Goal: Task Accomplishment & Management: Manage account settings

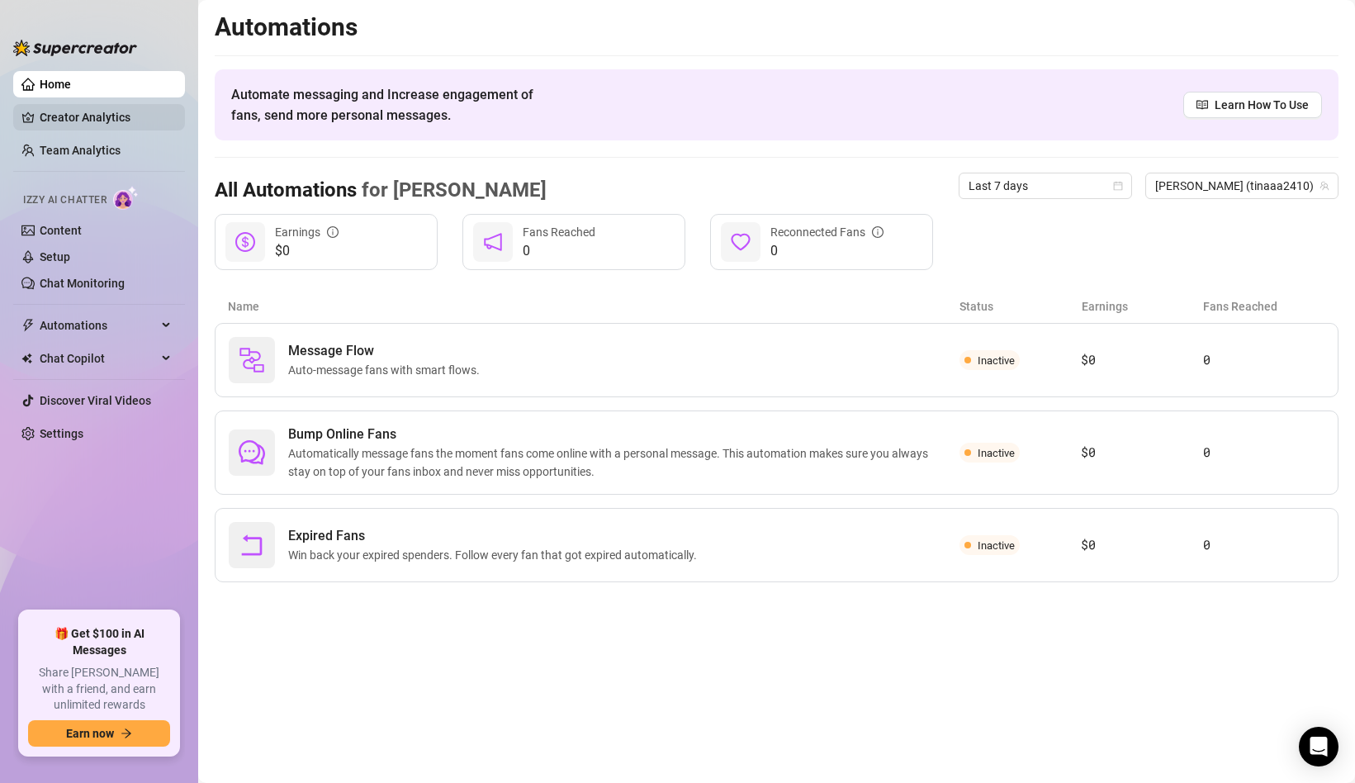
click at [51, 122] on link "Creator Analytics" at bounding box center [106, 117] width 132 height 26
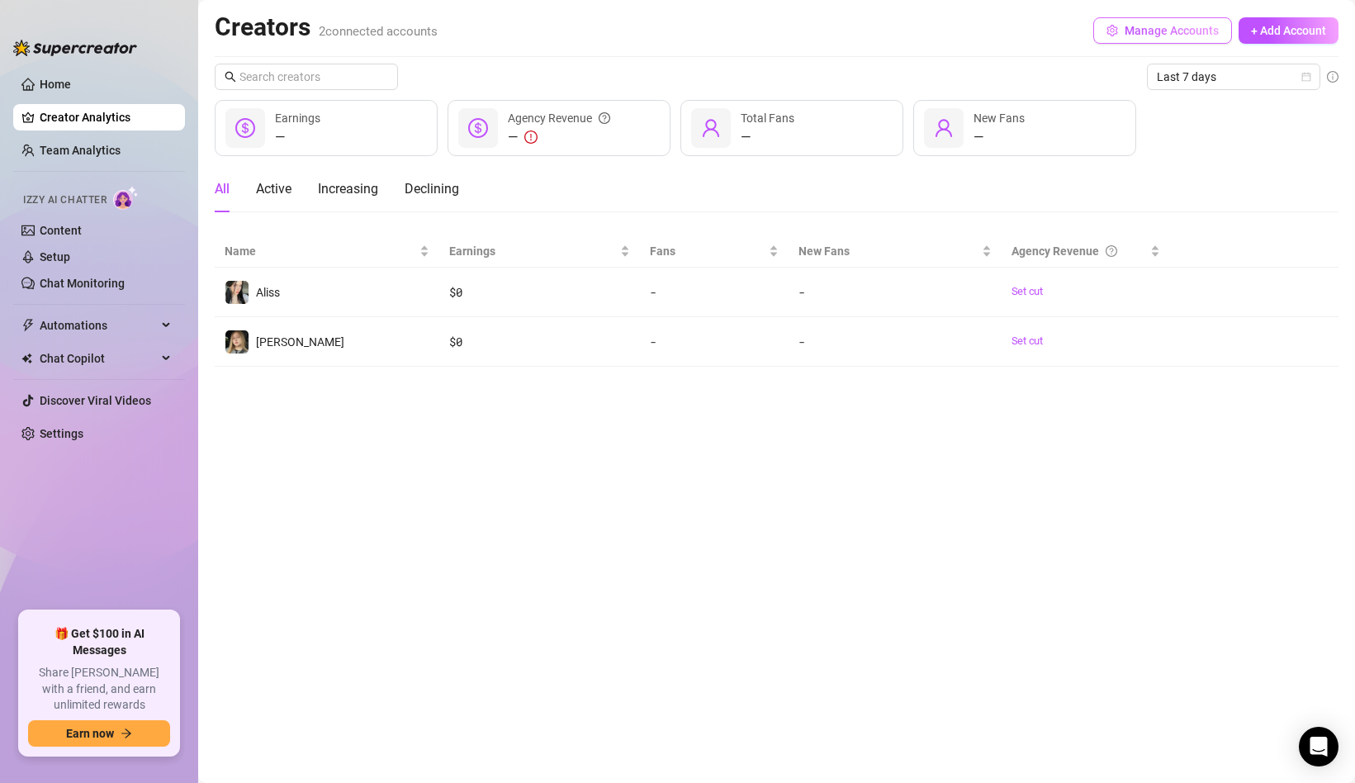
click at [1140, 20] on button "Manage Accounts" at bounding box center [1162, 30] width 139 height 26
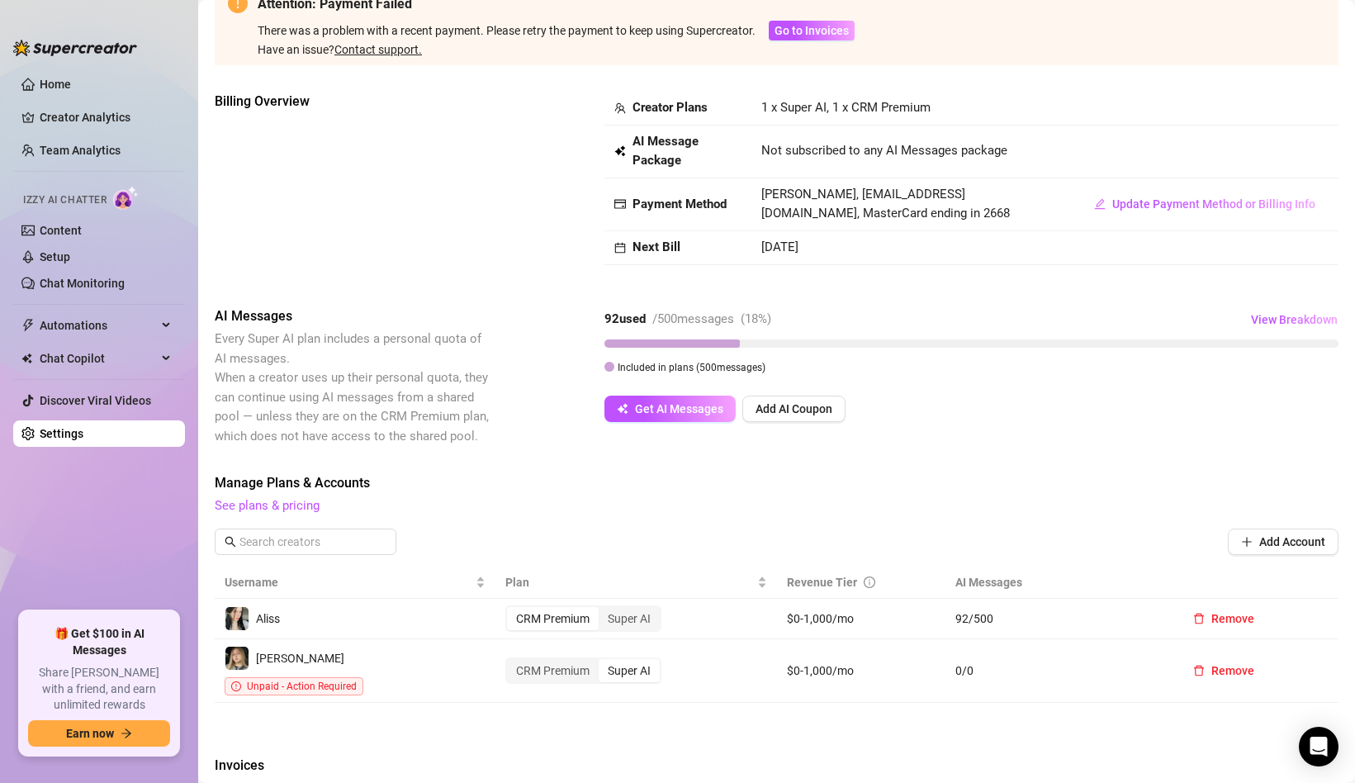
scroll to position [111, 0]
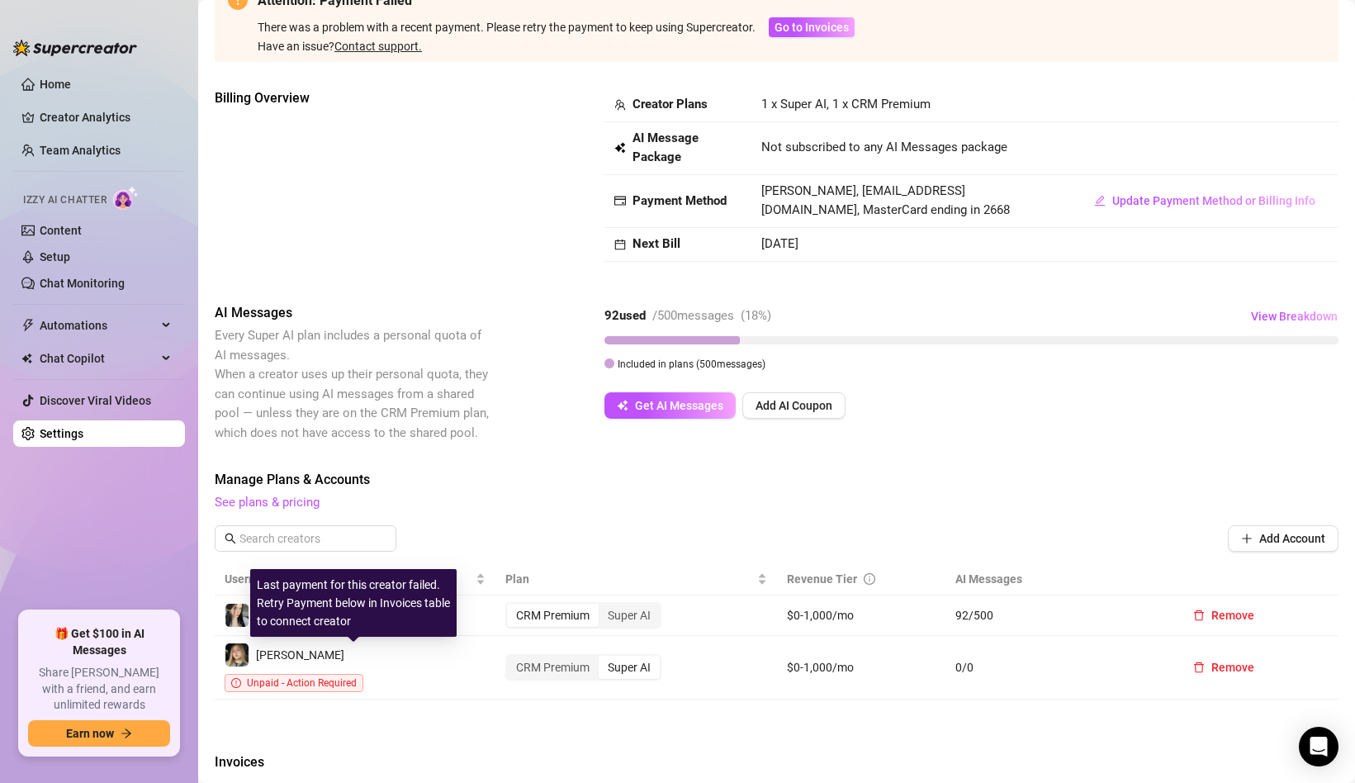
click at [357, 677] on span "Unpaid - Action Required" at bounding box center [302, 683] width 110 height 12
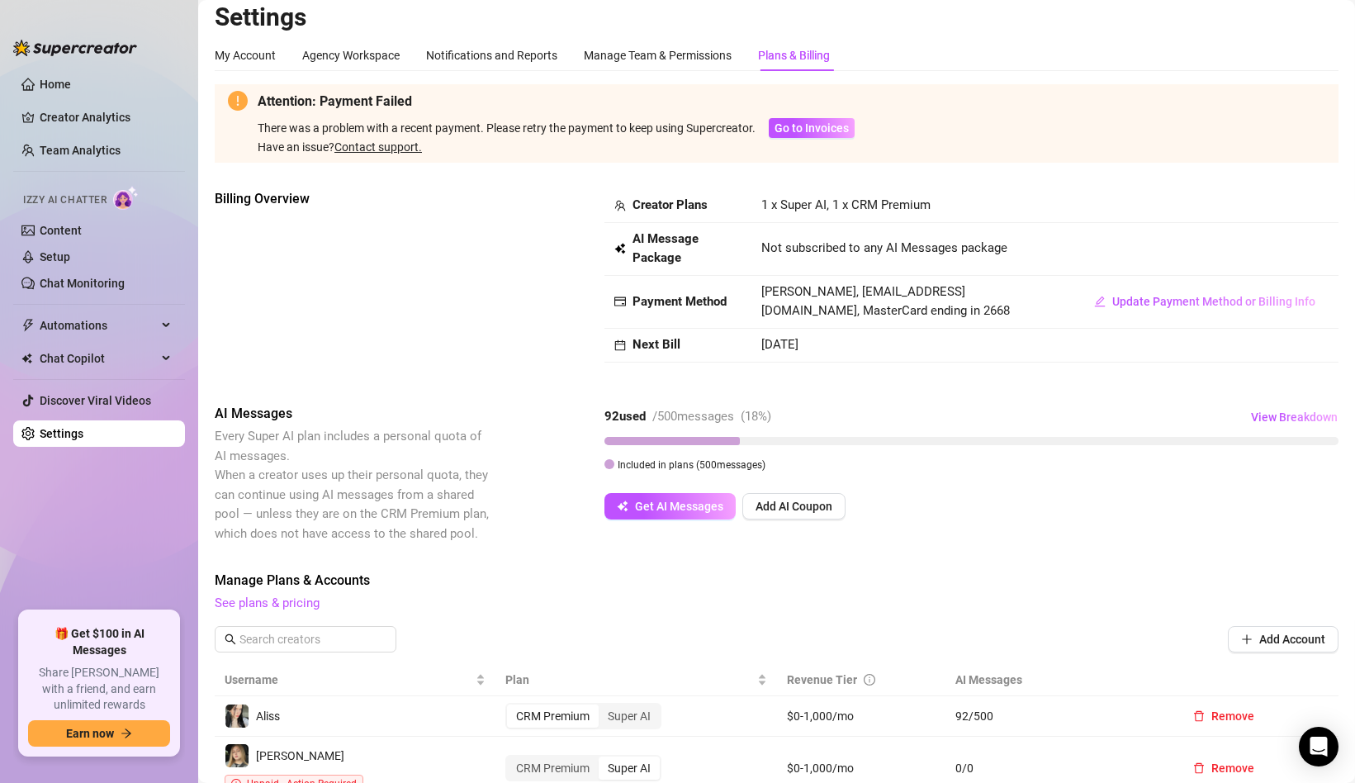
scroll to position [8, 0]
click at [832, 124] on span "Go to Invoices" at bounding box center [812, 129] width 74 height 13
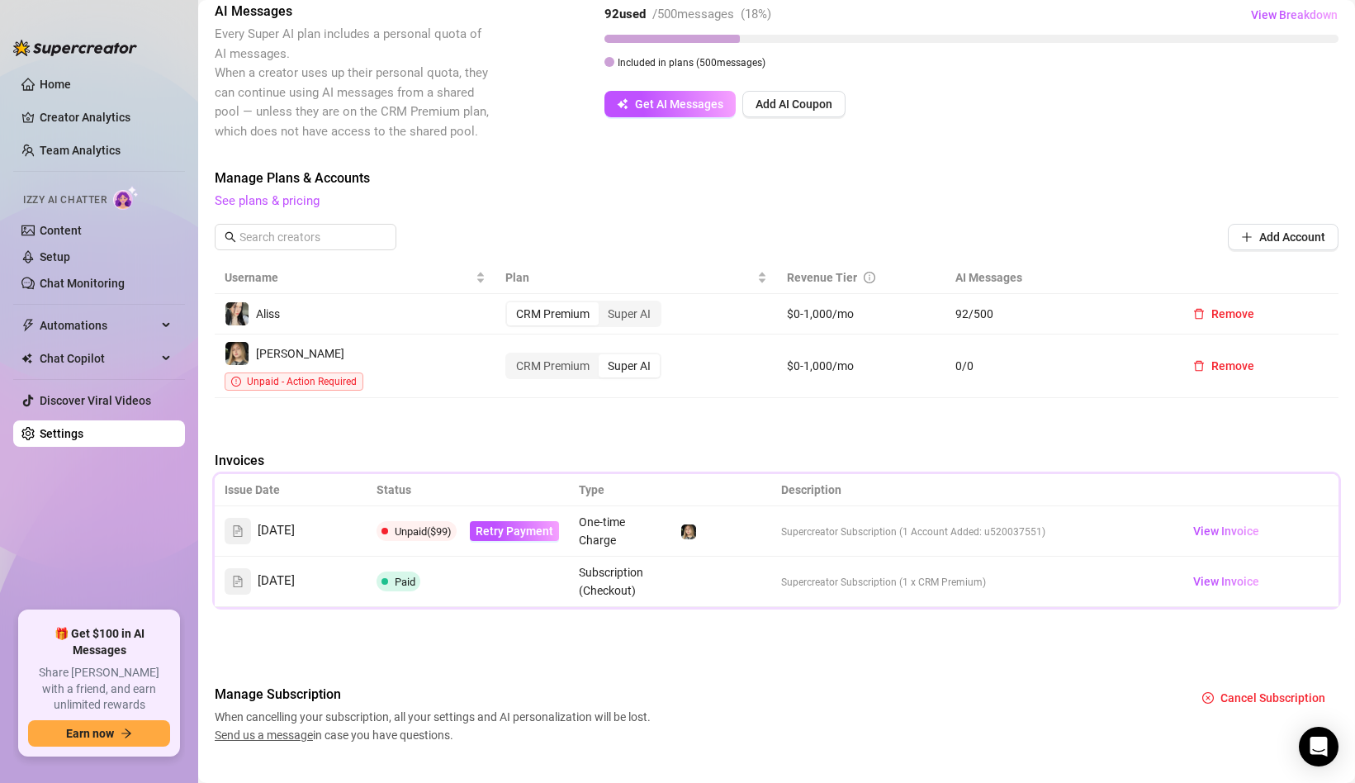
scroll to position [420, 0]
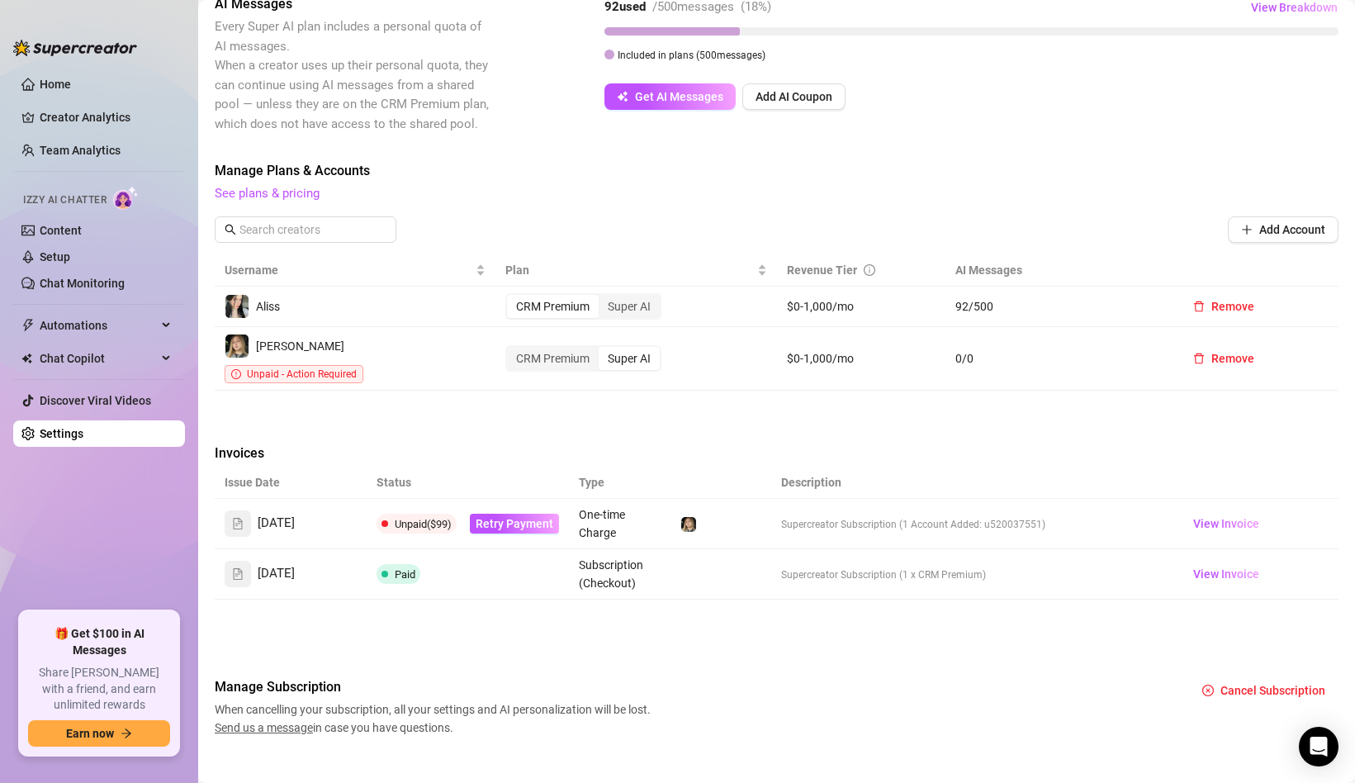
click at [403, 518] on span "Unpaid ($99)" at bounding box center [423, 524] width 57 height 12
click at [1217, 514] on span "View Invoice" at bounding box center [1226, 523] width 66 height 18
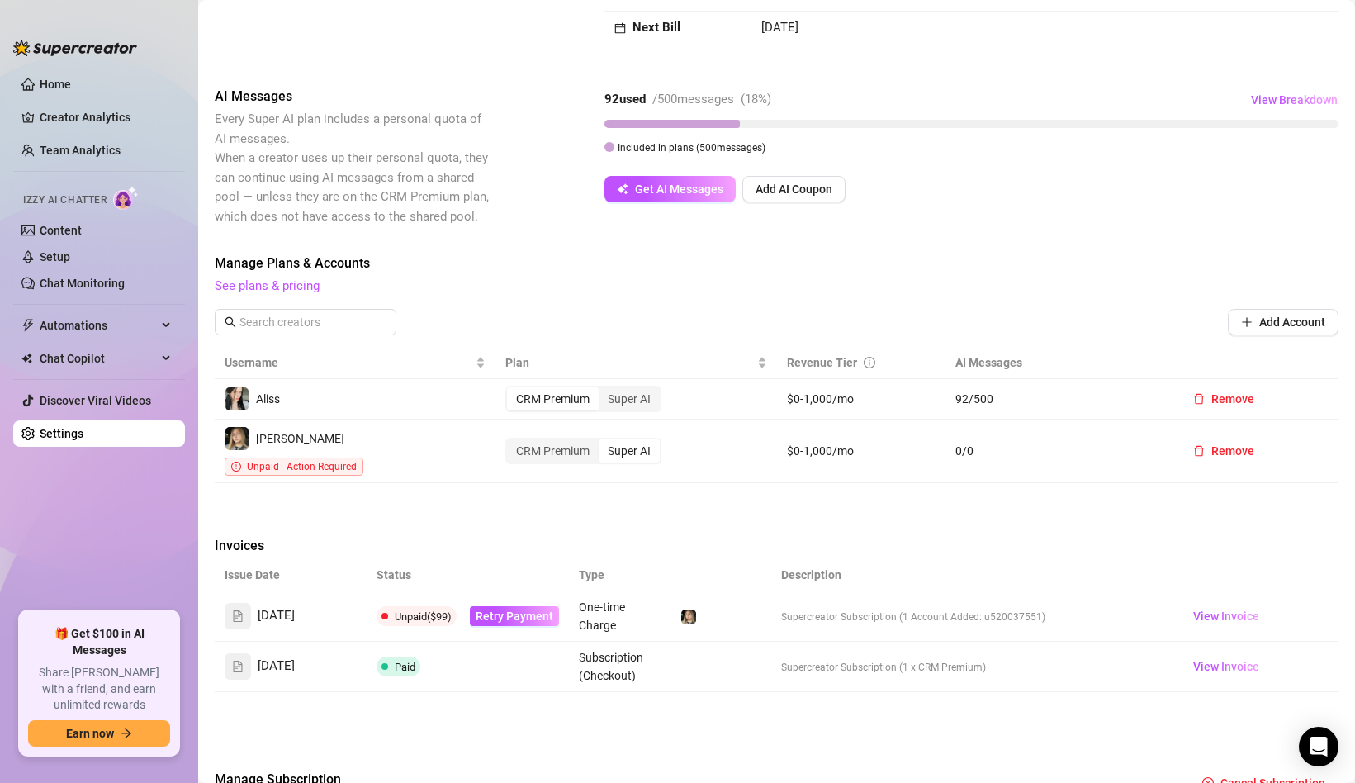
scroll to position [326, 0]
click at [673, 184] on span "Get AI Messages" at bounding box center [679, 189] width 88 height 13
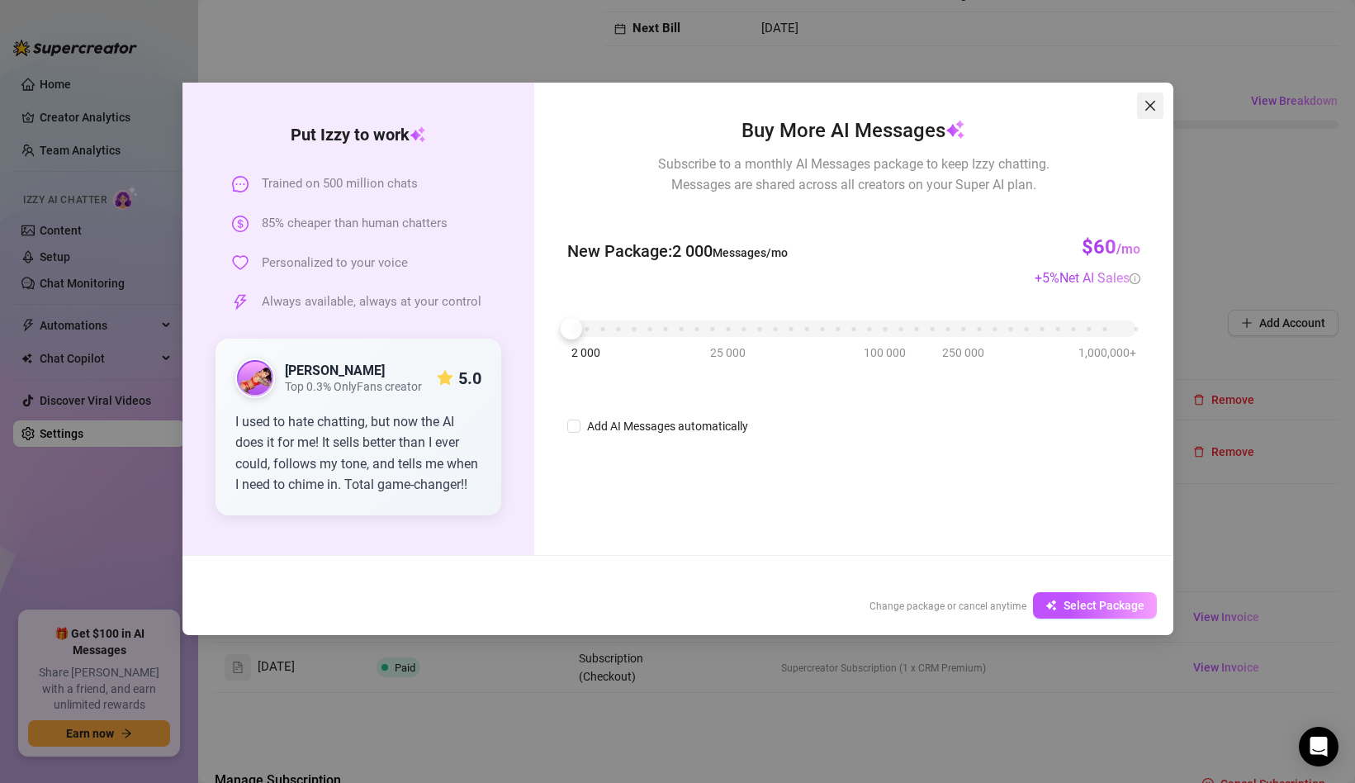
click at [1144, 97] on button "Close" at bounding box center [1150, 105] width 26 height 26
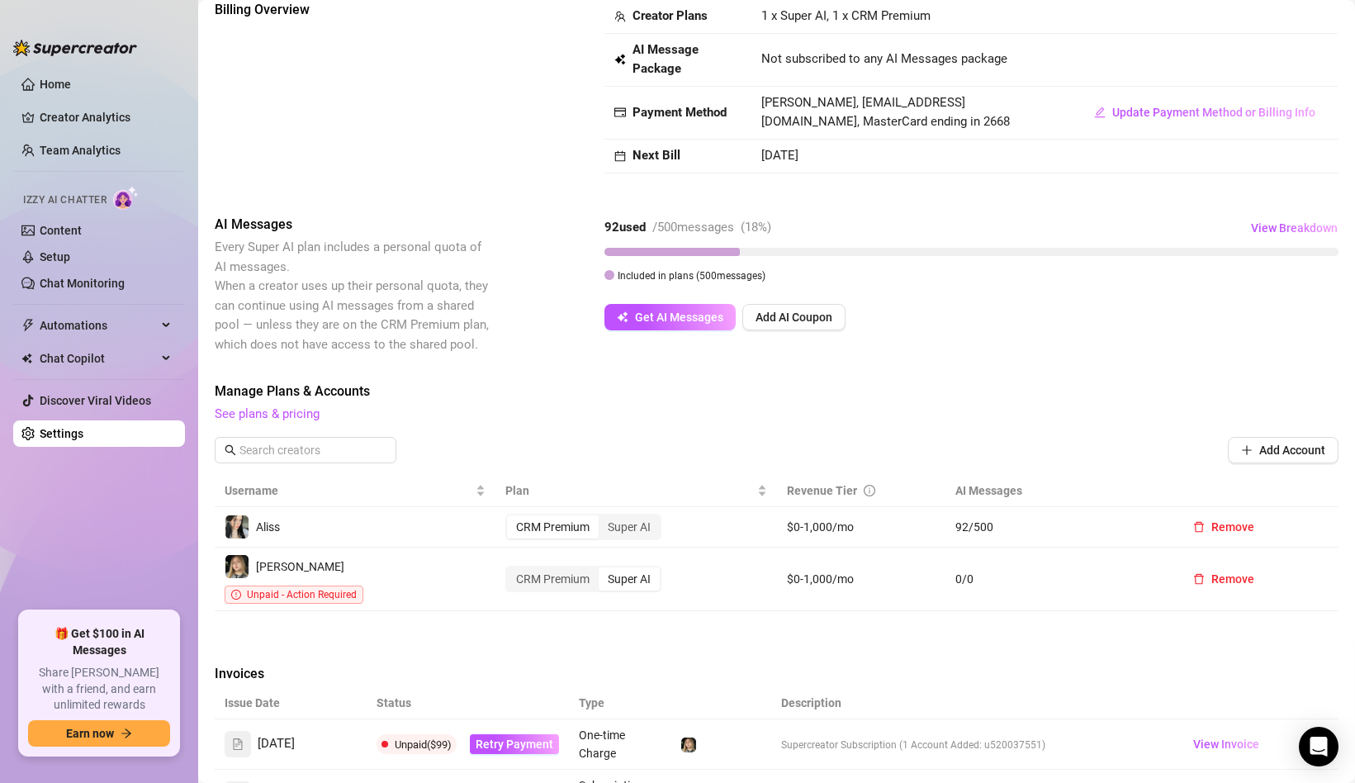
scroll to position [203, 0]
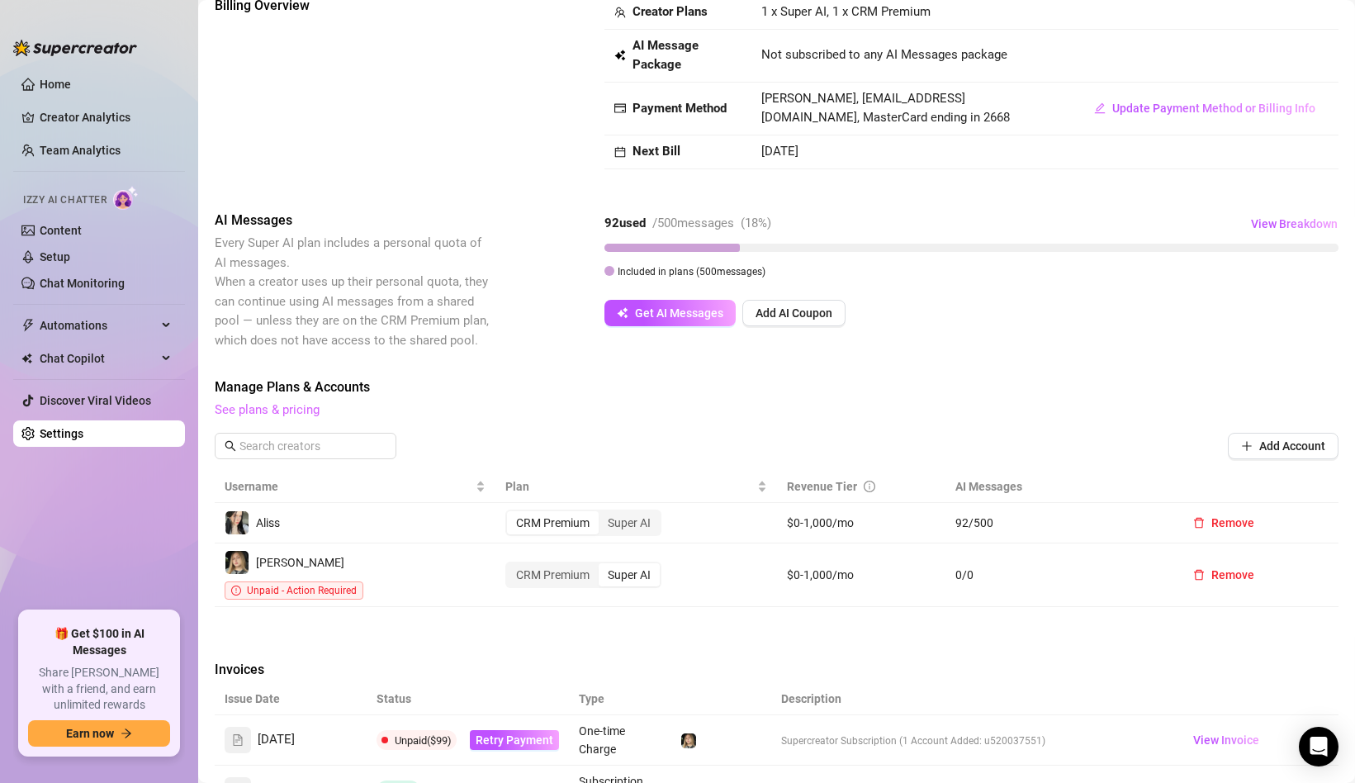
click at [295, 415] on link "See plans & pricing" at bounding box center [267, 409] width 105 height 15
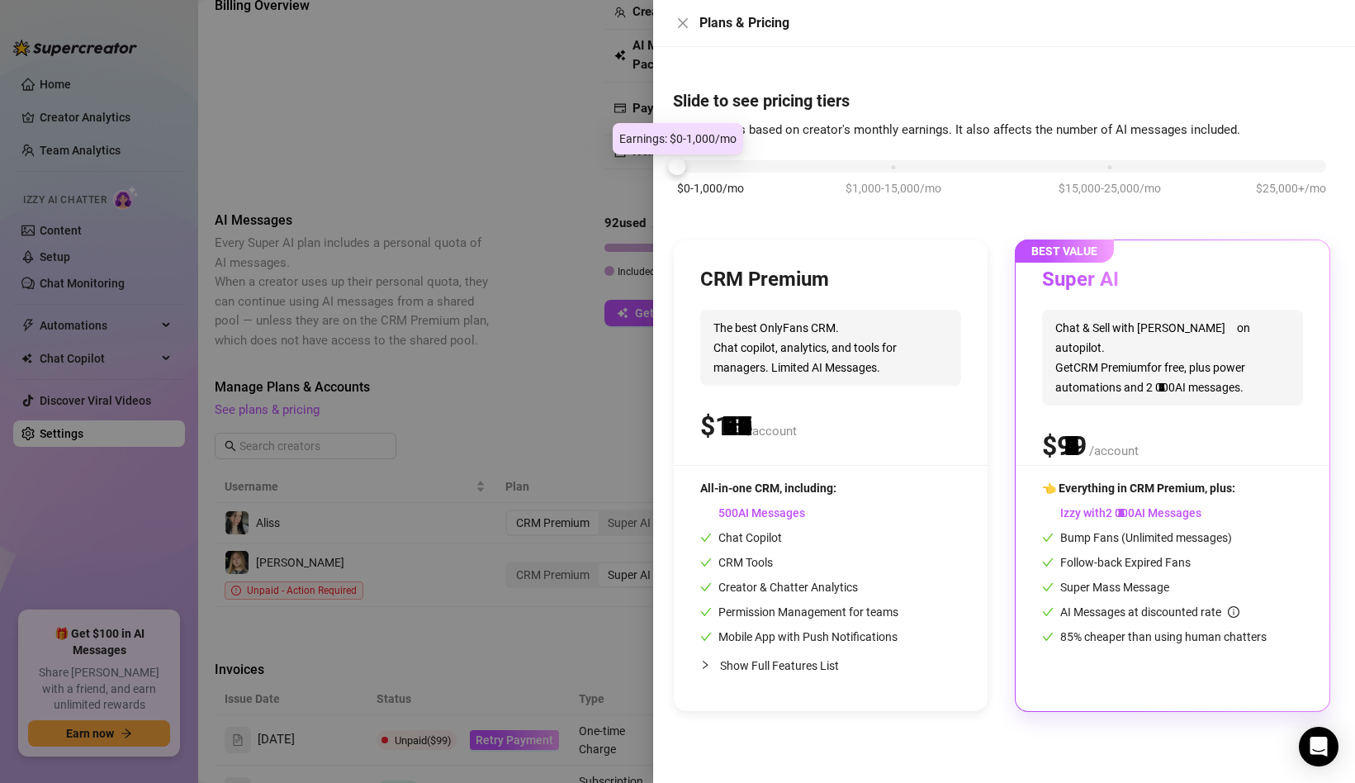
drag, startPoint x: 894, startPoint y: 164, endPoint x: 628, endPoint y: 160, distance: 266.8
click at [628, 160] on div "Plans & Pricing Slide to see pricing tiers Our pricing is based on creator's mo…" at bounding box center [677, 391] width 1355 height 783
click at [855, 315] on span "The best OnlyFans CRM. Chat copilot, analytics, and tools for managers. Limited…" at bounding box center [830, 348] width 261 height 76
click at [927, 282] on div "CRM Premium" at bounding box center [830, 280] width 261 height 26
click at [813, 298] on div "CRM Premium The best OnlyFans CRM. Chat copilot, analytics, and tools for manag…" at bounding box center [830, 366] width 261 height 198
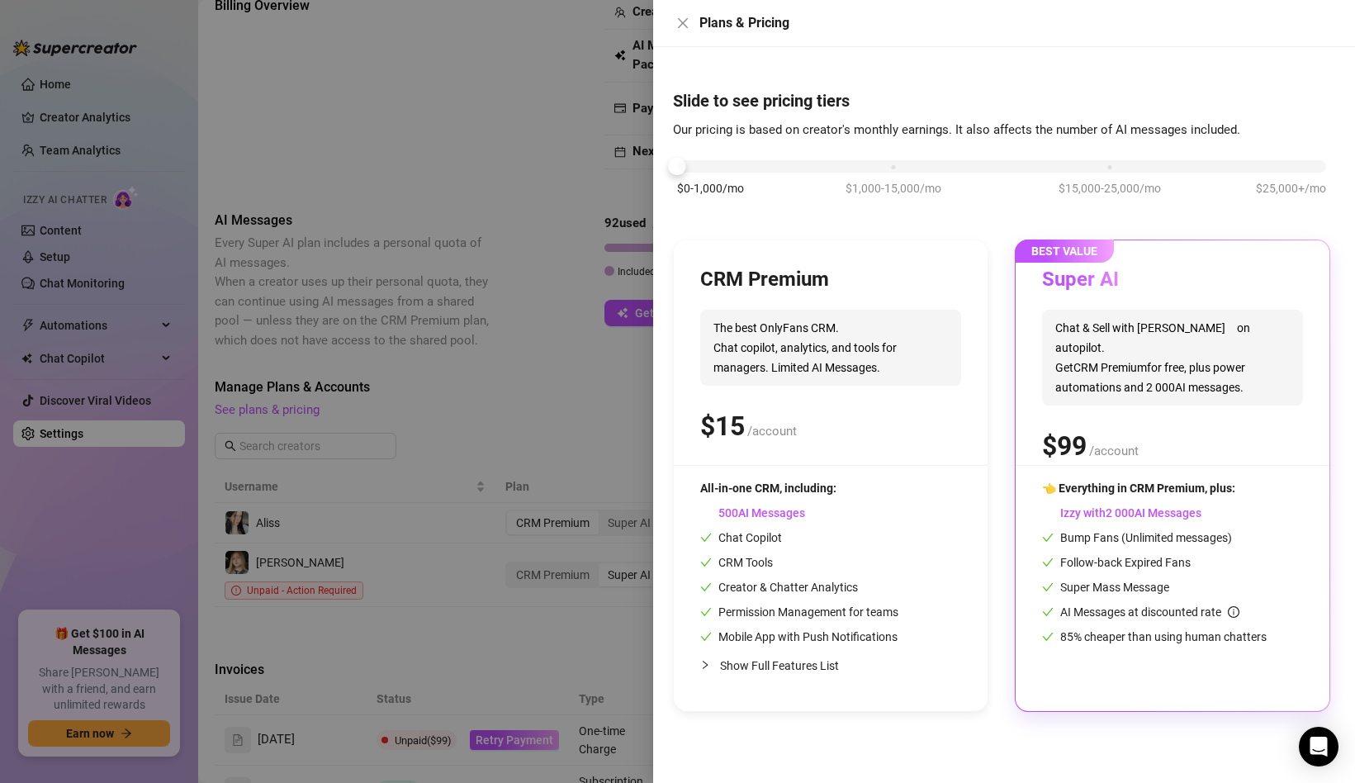
click at [818, 330] on span "The best OnlyFans CRM. Chat copilot, analytics, and tools for managers. Limited…" at bounding box center [830, 348] width 261 height 76
click at [753, 232] on div "$0-1,000/mo $1,000-15,000/mo $15,000-25,000/mo $25,000+/mo" at bounding box center [1001, 186] width 657 height 93
click at [532, 391] on div at bounding box center [677, 391] width 1355 height 783
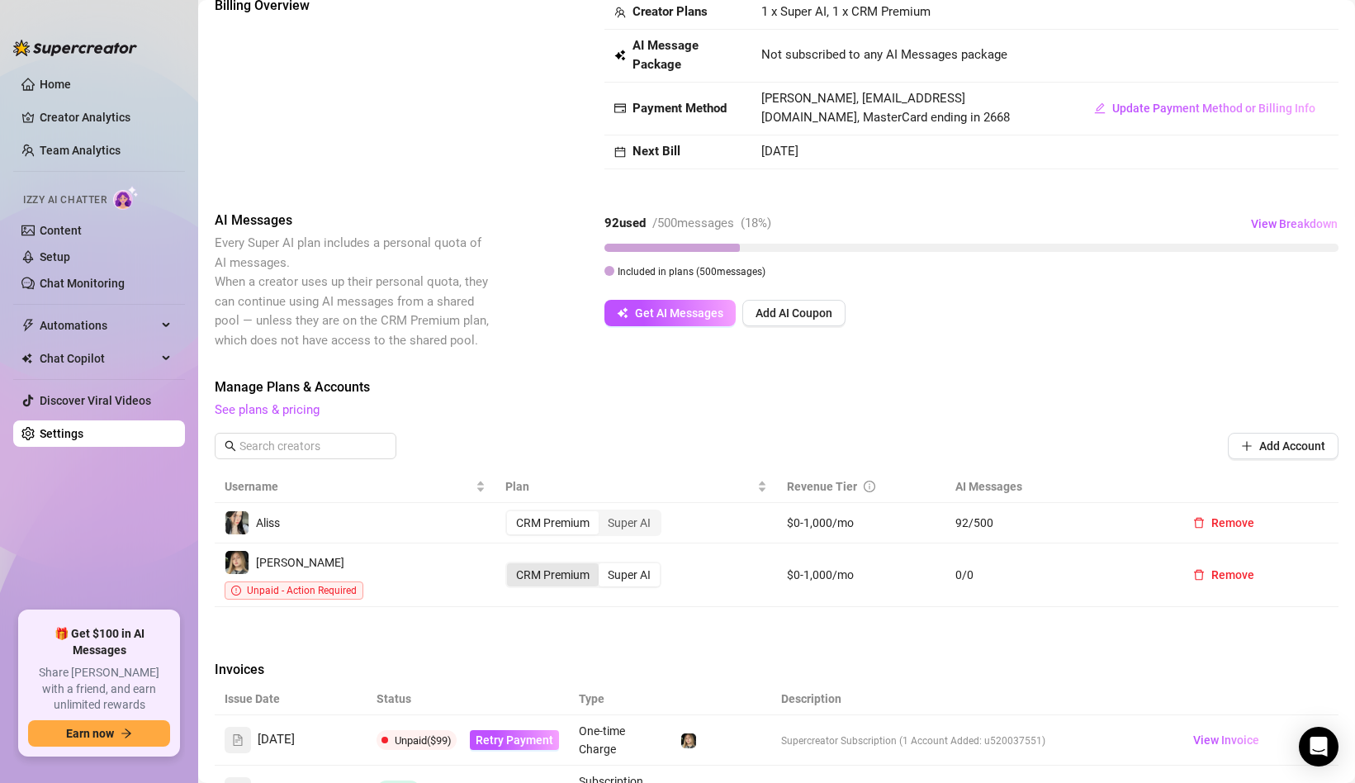
click at [593, 566] on div "CRM Premium" at bounding box center [553, 574] width 92 height 23
click at [511, 566] on input "CRM Premium" at bounding box center [511, 566] width 0 height 0
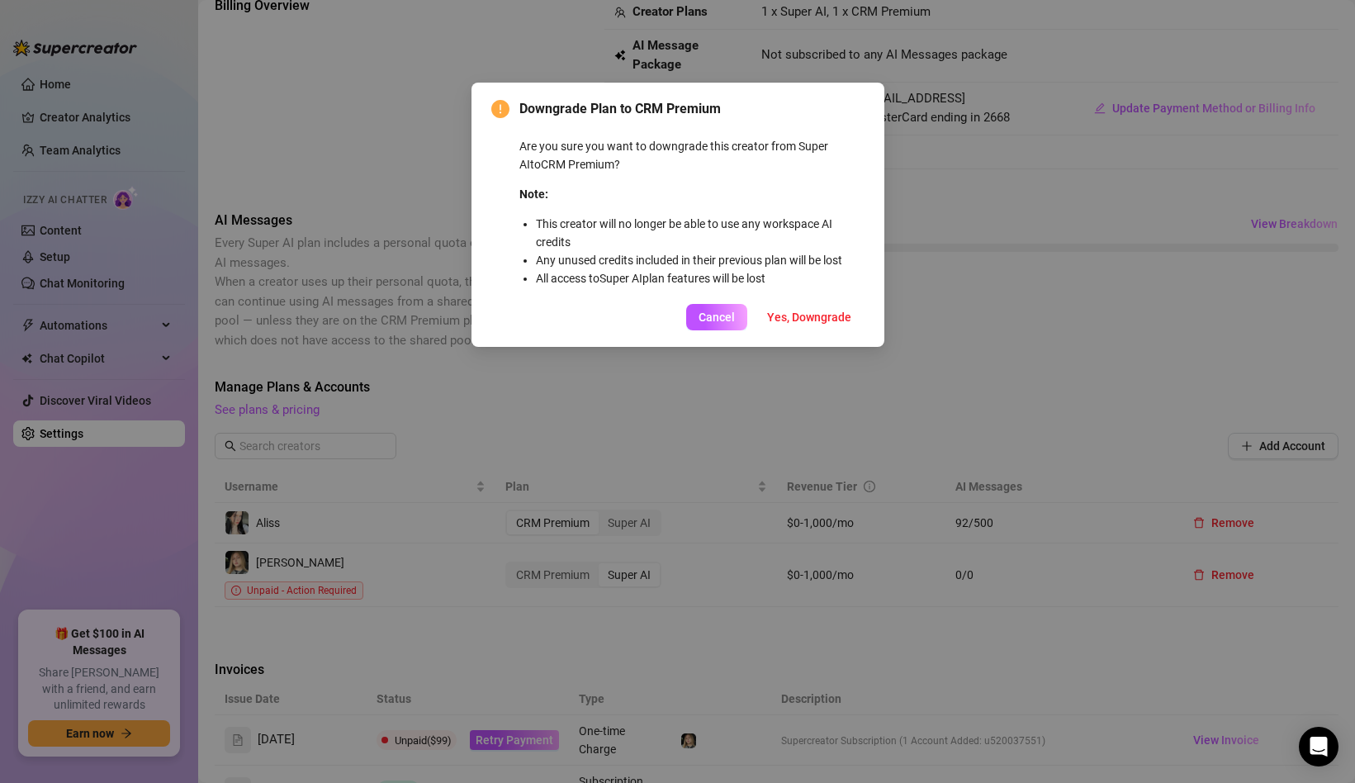
click at [707, 434] on div "Downgrade Plan to CRM Premium Are you sure you want to downgrade this creator f…" at bounding box center [677, 391] width 1355 height 783
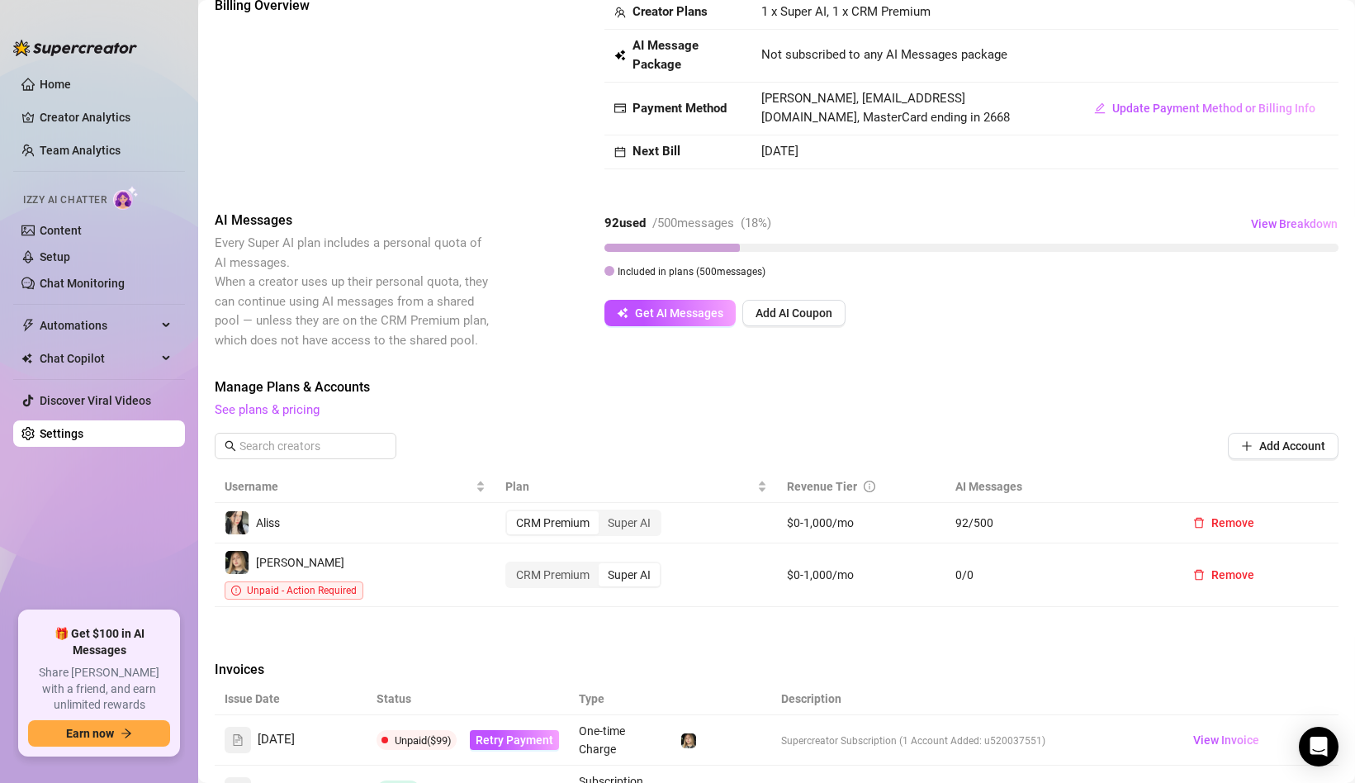
click at [630, 563] on div "Super AI" at bounding box center [629, 574] width 61 height 23
click at [603, 566] on input "Super AI" at bounding box center [603, 566] width 0 height 0
click at [630, 569] on div "Super AI" at bounding box center [629, 574] width 61 height 23
click at [603, 566] on input "Super AI" at bounding box center [603, 566] width 0 height 0
click at [819, 562] on td "$0-1,000/mo" at bounding box center [861, 575] width 168 height 64
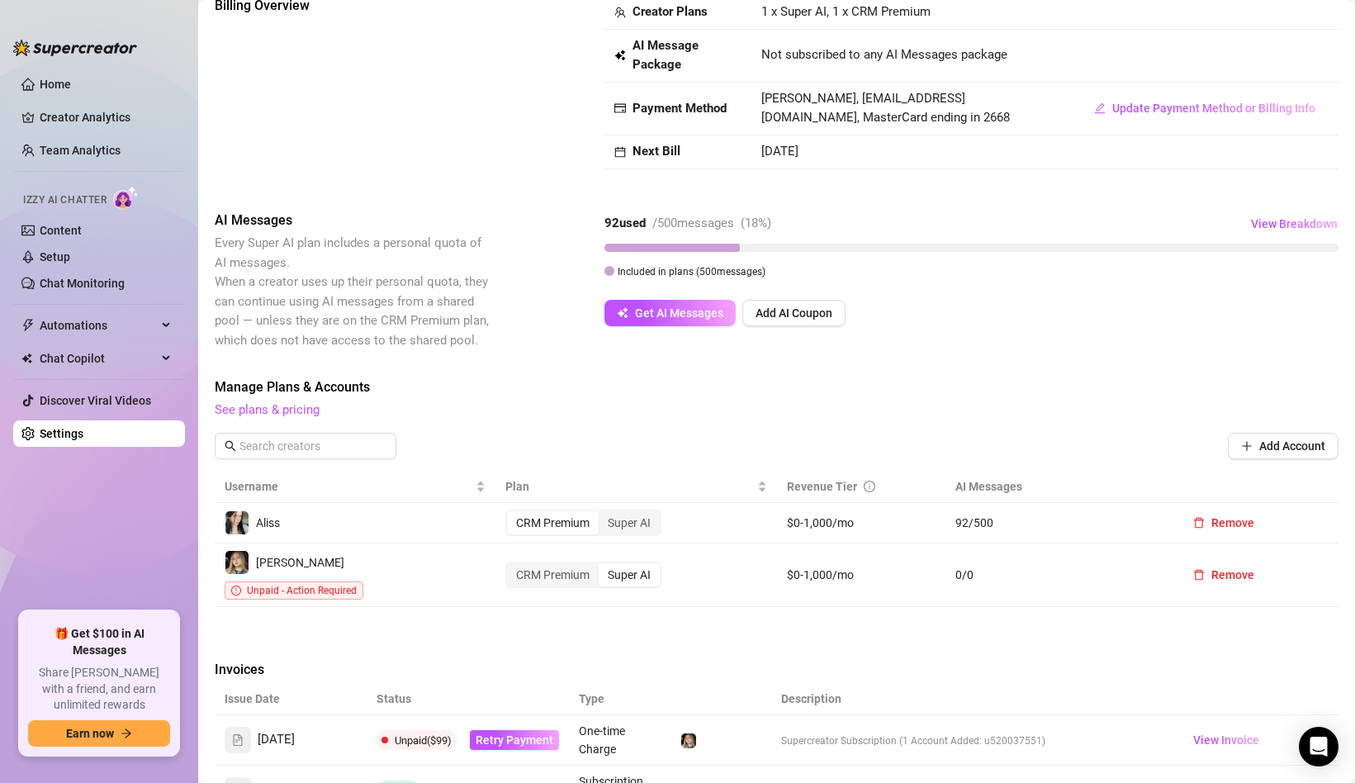
click at [978, 566] on span "0 / 0" at bounding box center [1057, 575] width 205 height 18
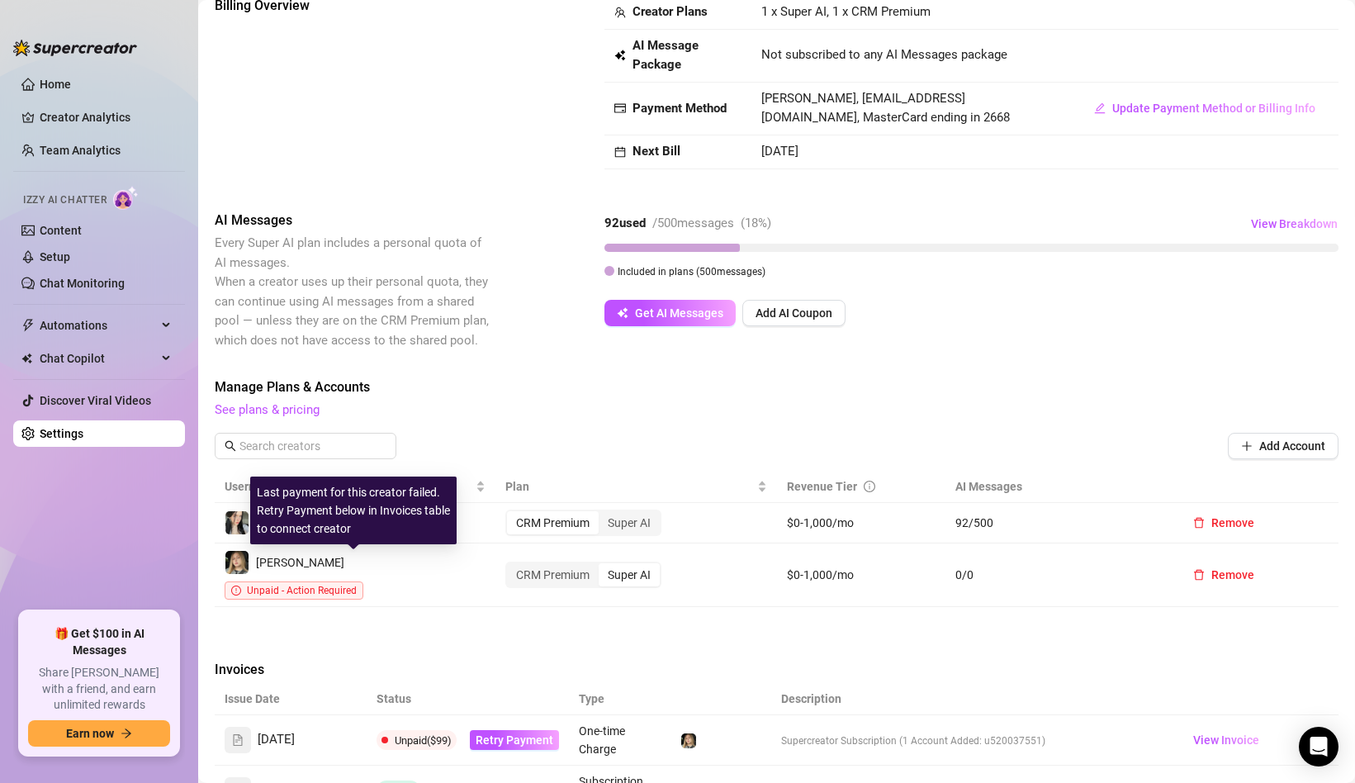
click at [320, 585] on span "Unpaid - Action Required" at bounding box center [302, 591] width 110 height 12
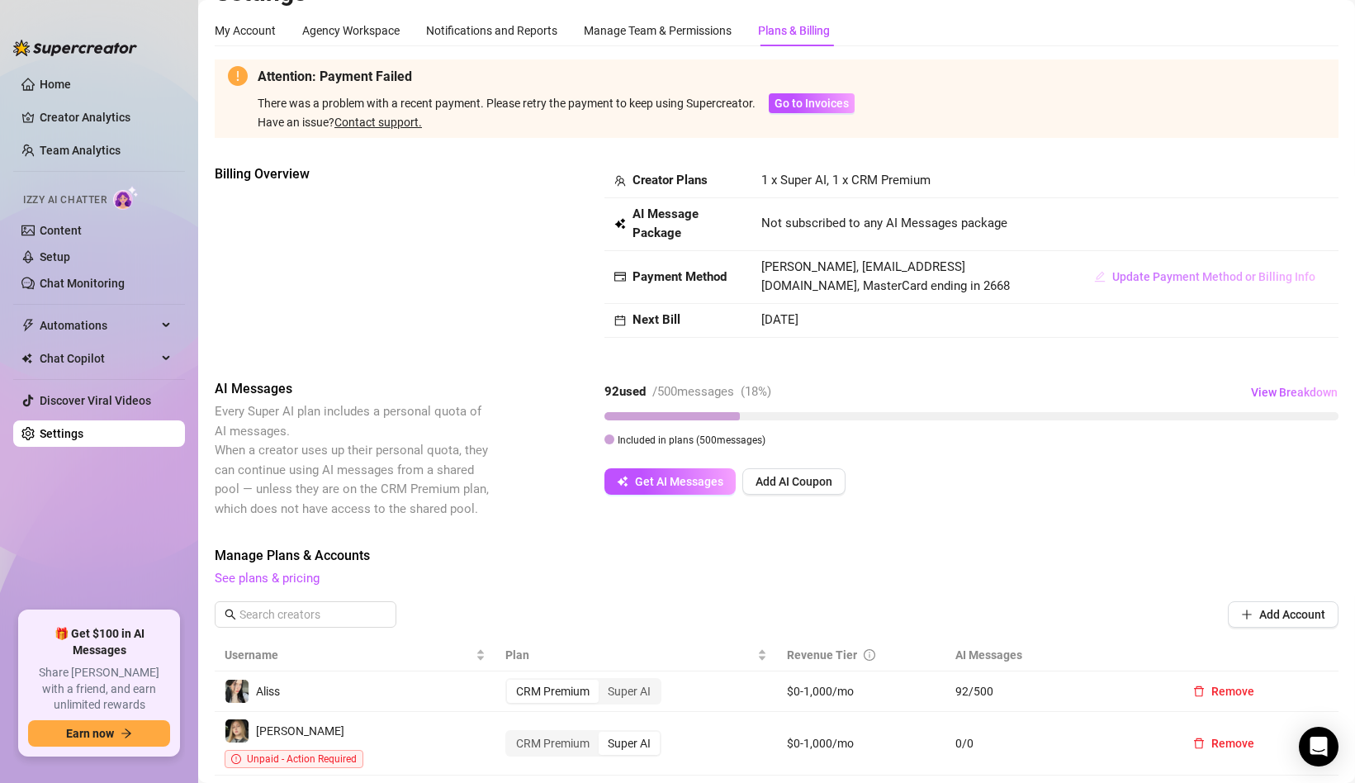
scroll to position [34, 0]
click at [1186, 273] on span "Update Payment Method or Billing Info" at bounding box center [1213, 277] width 203 height 13
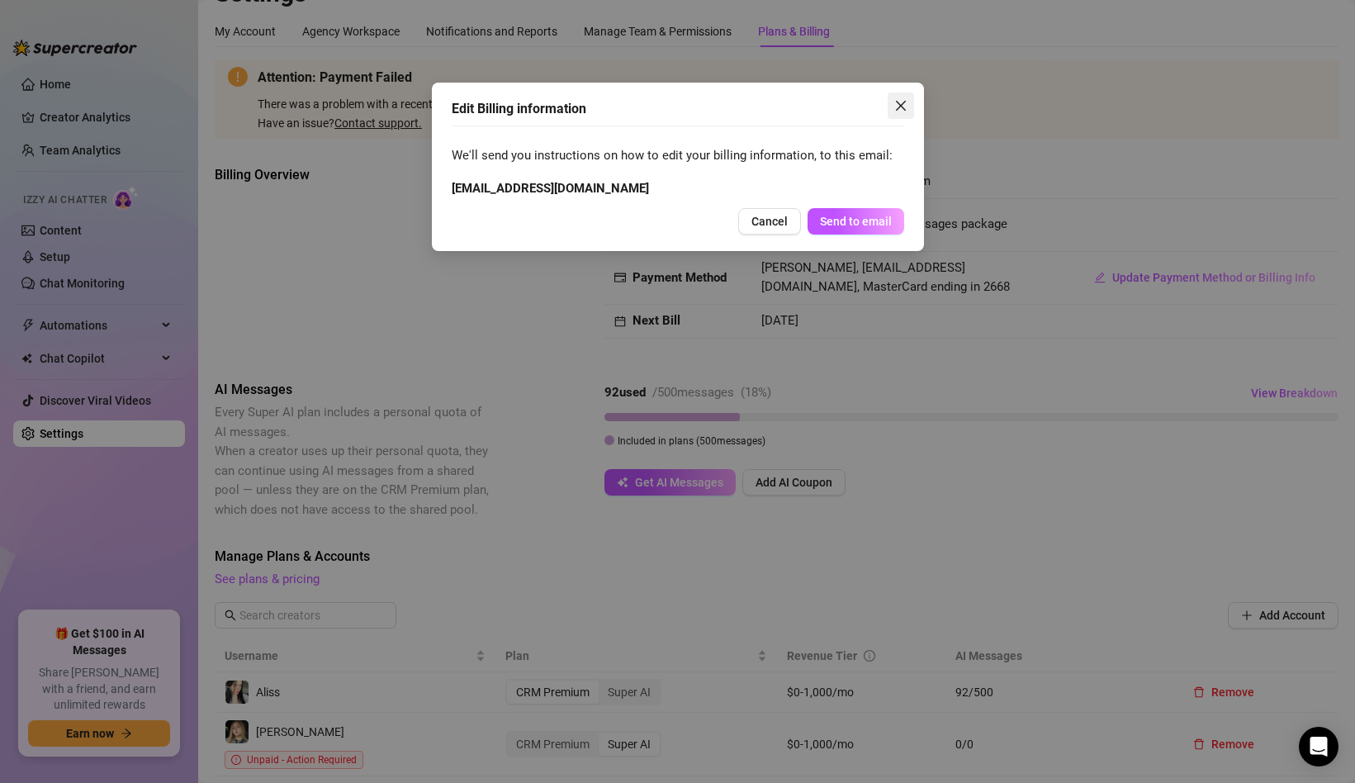
click at [899, 107] on icon "close" at bounding box center [900, 106] width 10 height 10
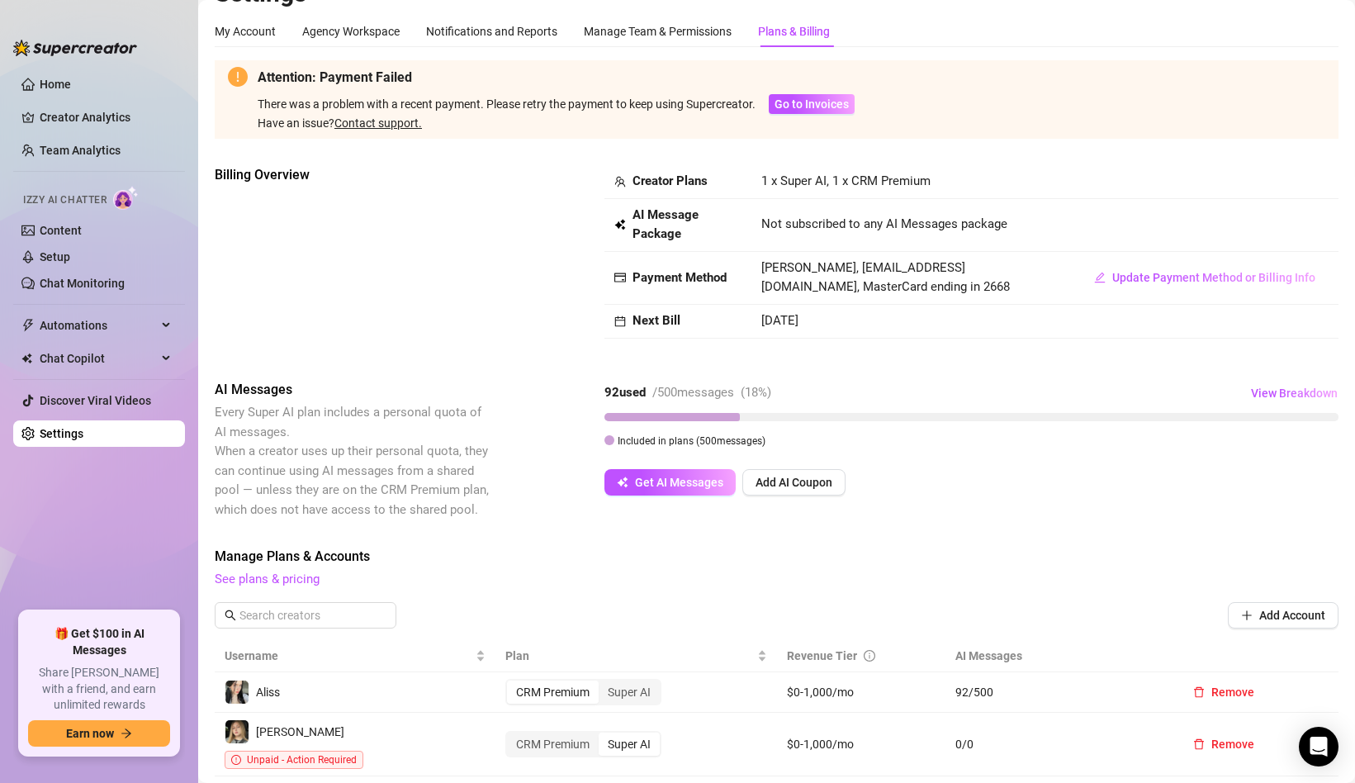
scroll to position [0, 0]
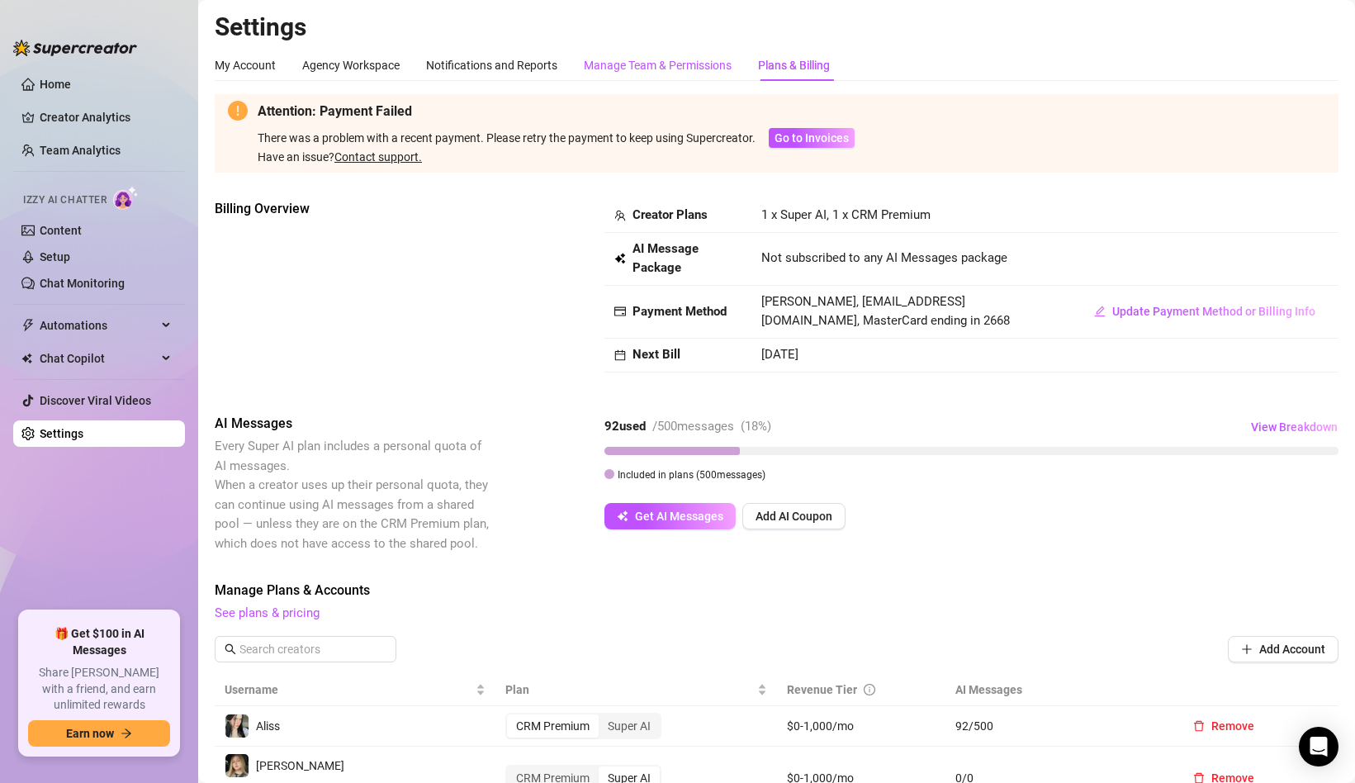
click at [715, 64] on div "Manage Team & Permissions" at bounding box center [658, 65] width 148 height 18
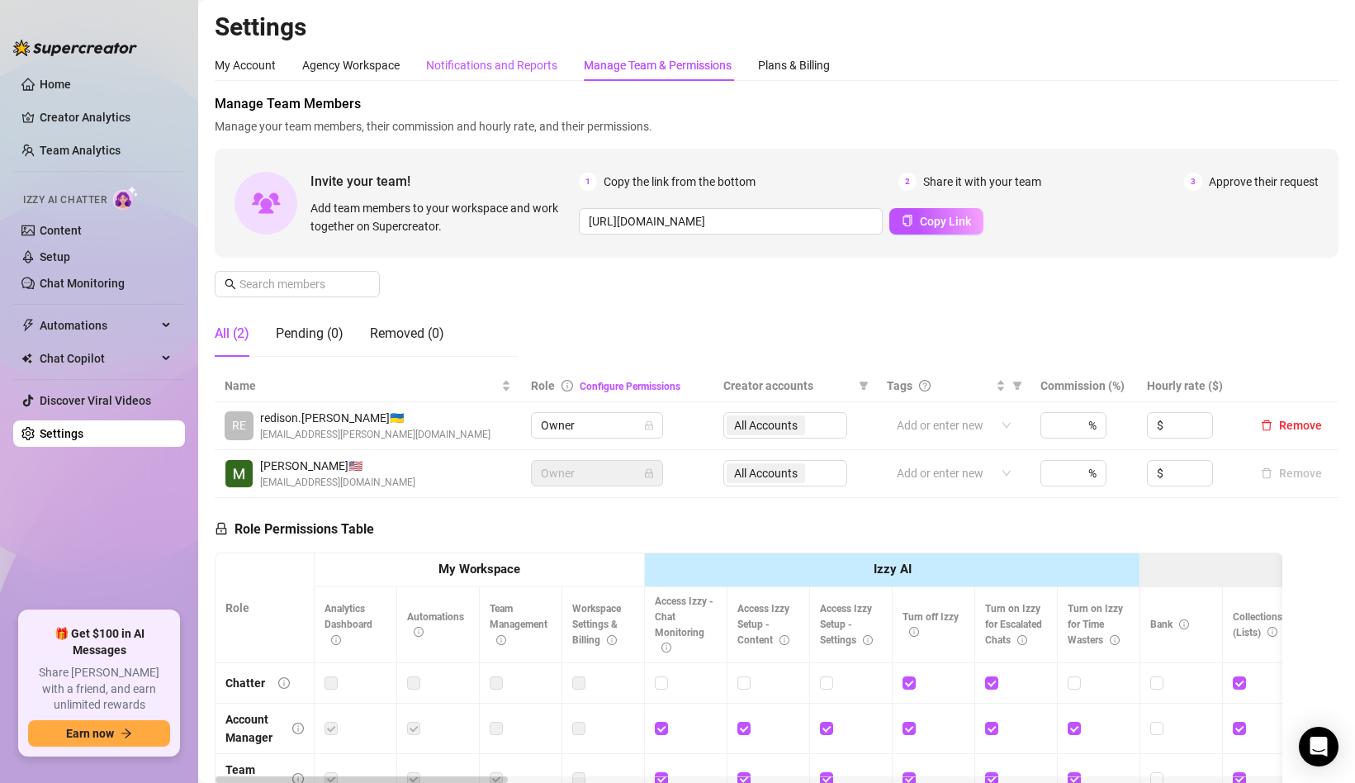
click at [510, 61] on div "Notifications and Reports" at bounding box center [491, 65] width 131 height 18
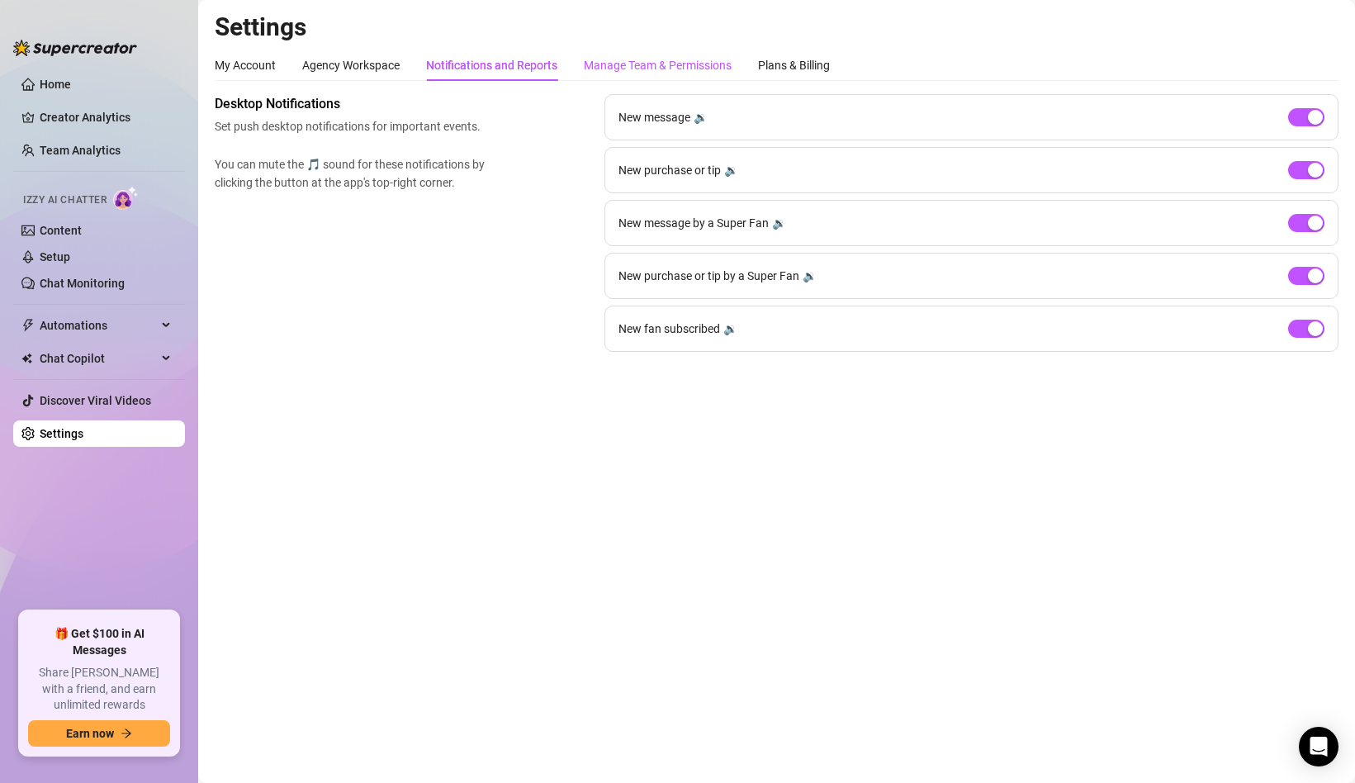
click at [686, 68] on div "Manage Team & Permissions" at bounding box center [658, 65] width 148 height 18
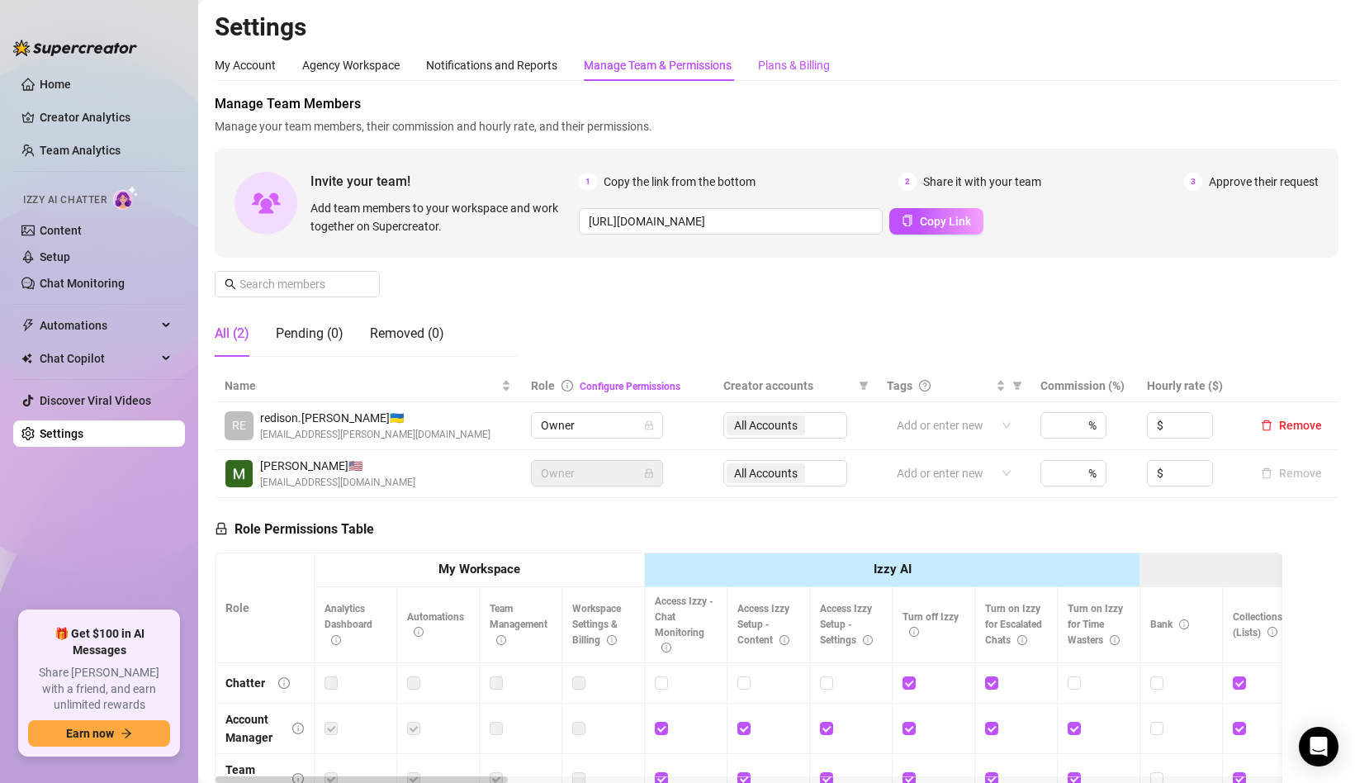
click at [765, 64] on div "Plans & Billing" at bounding box center [794, 65] width 72 height 18
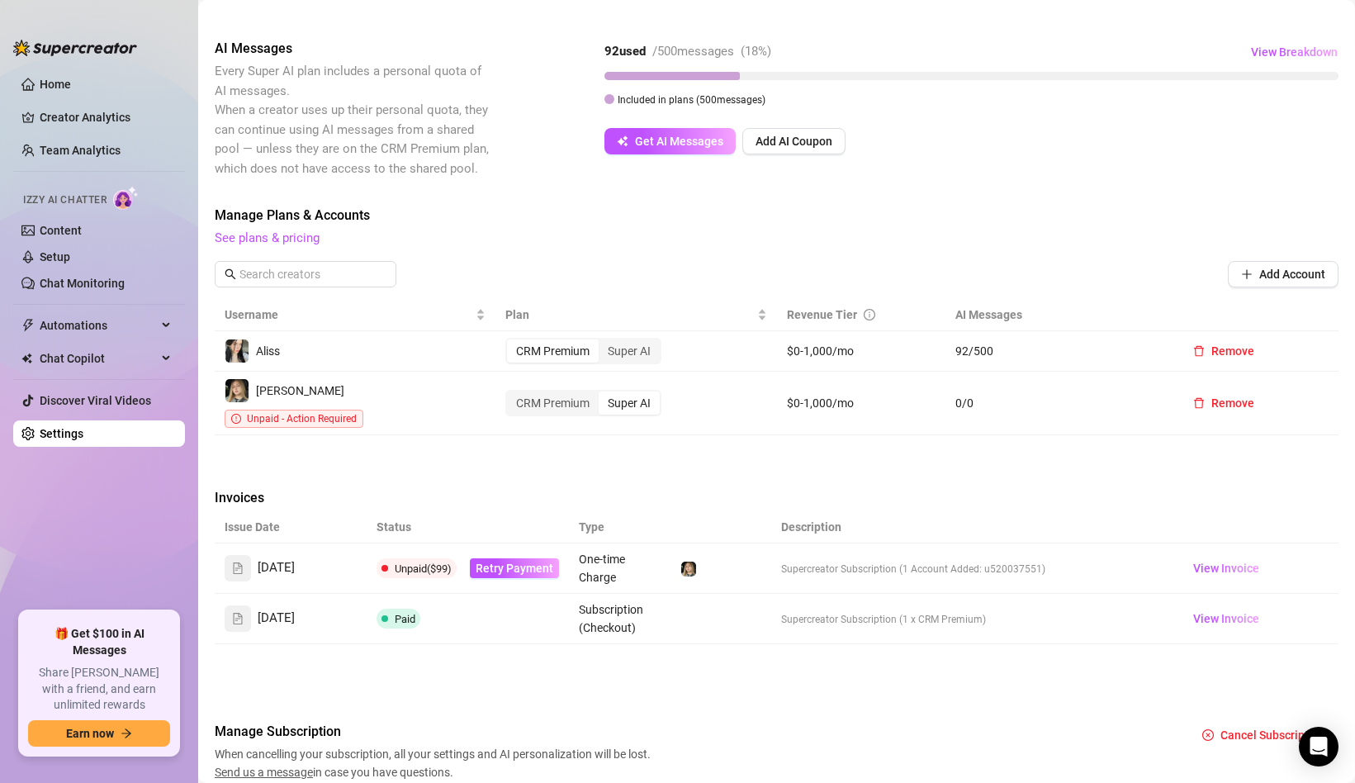
scroll to position [420, 0]
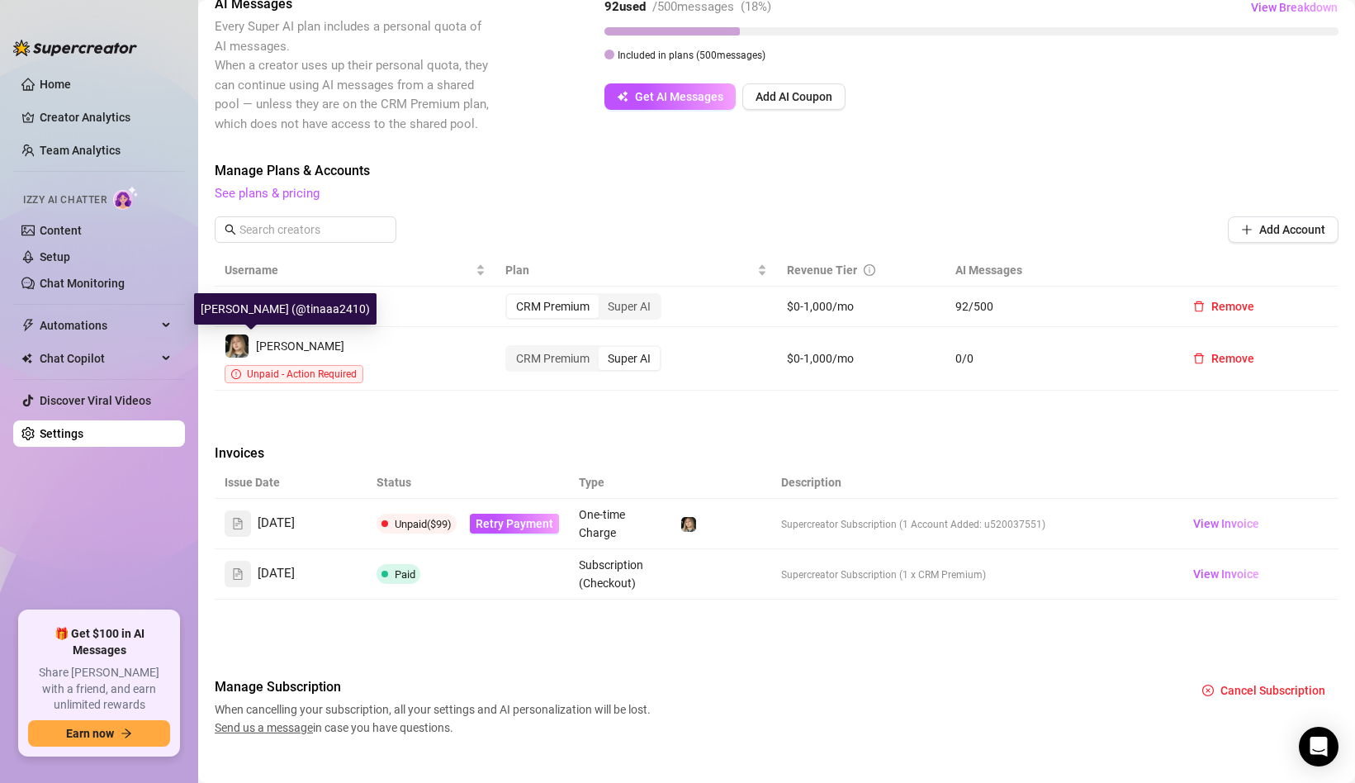
click at [257, 350] on span "[PERSON_NAME]" at bounding box center [300, 345] width 88 height 13
click at [70, 260] on link "Setup" at bounding box center [55, 256] width 31 height 13
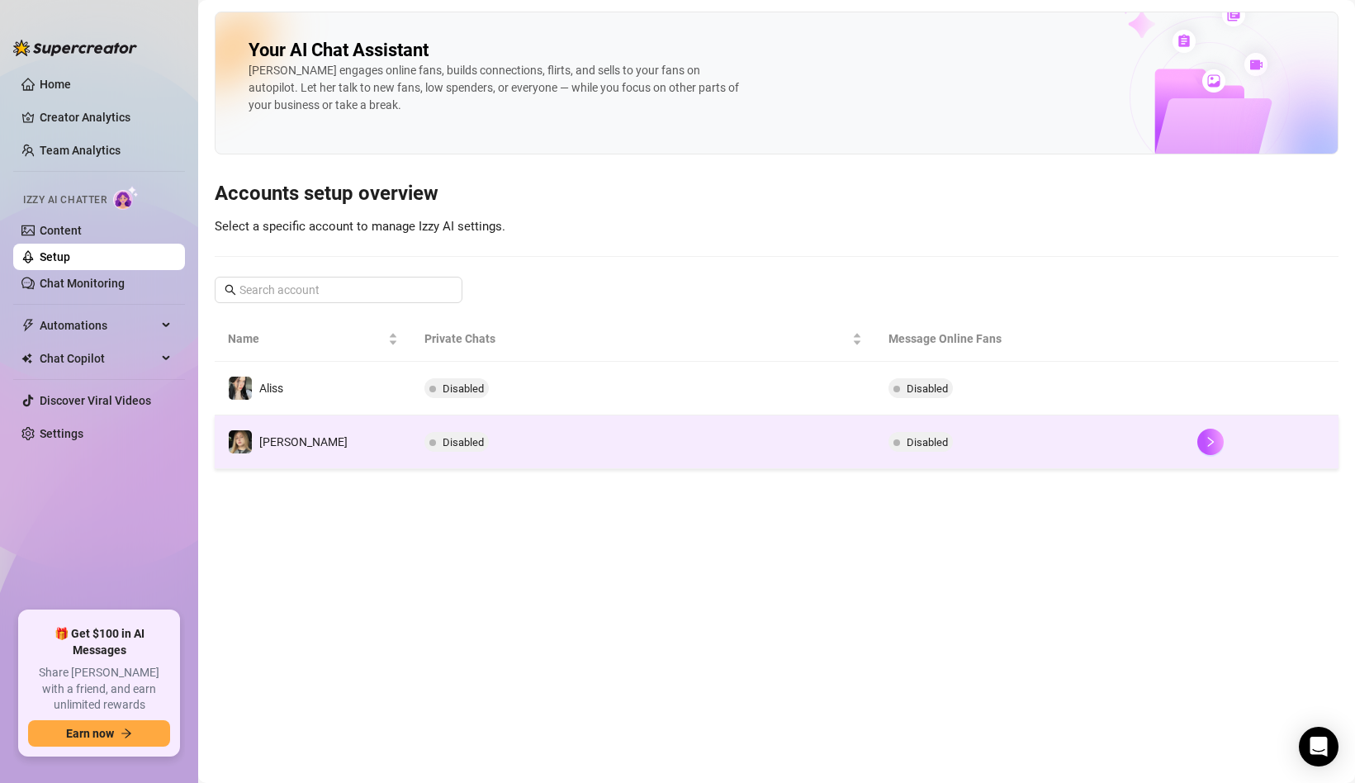
click at [308, 444] on td "[PERSON_NAME]" at bounding box center [313, 442] width 197 height 54
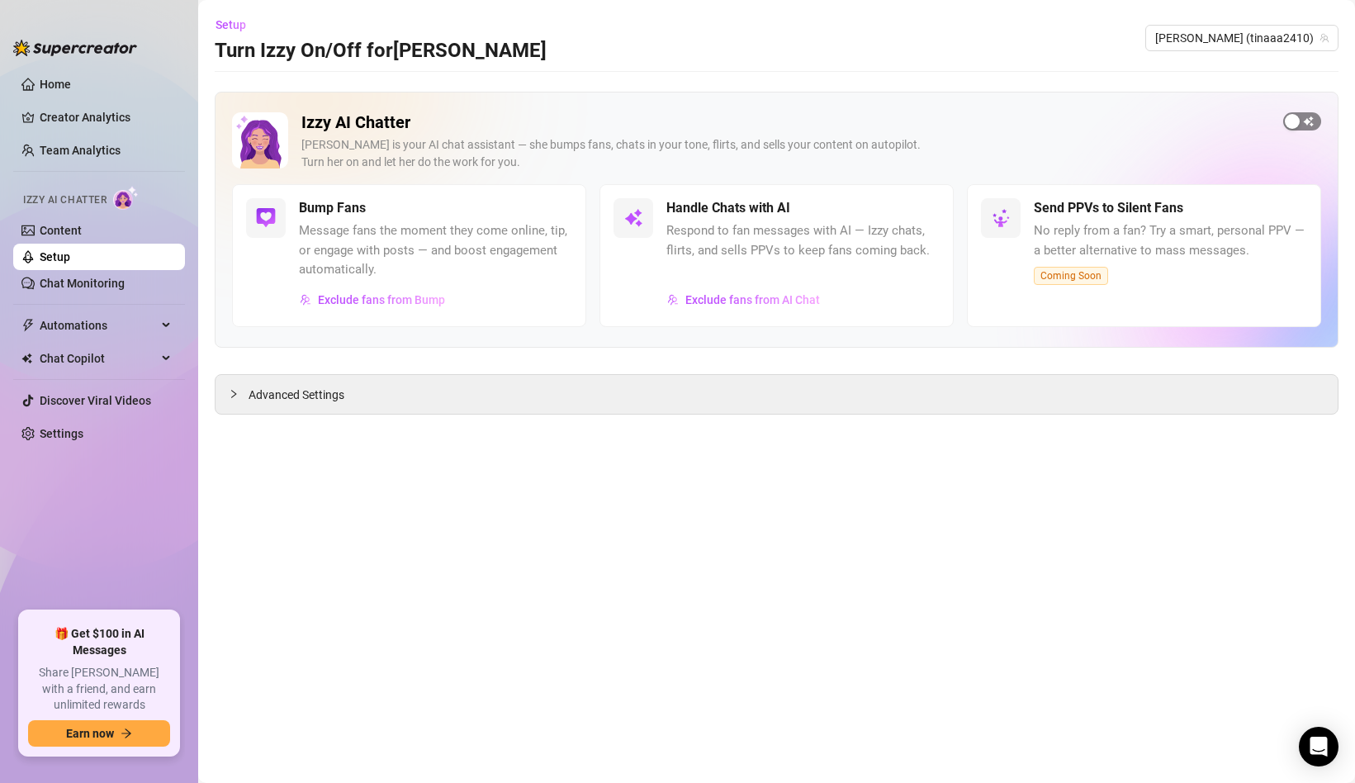
click at [1305, 117] on span "button" at bounding box center [1302, 121] width 38 height 18
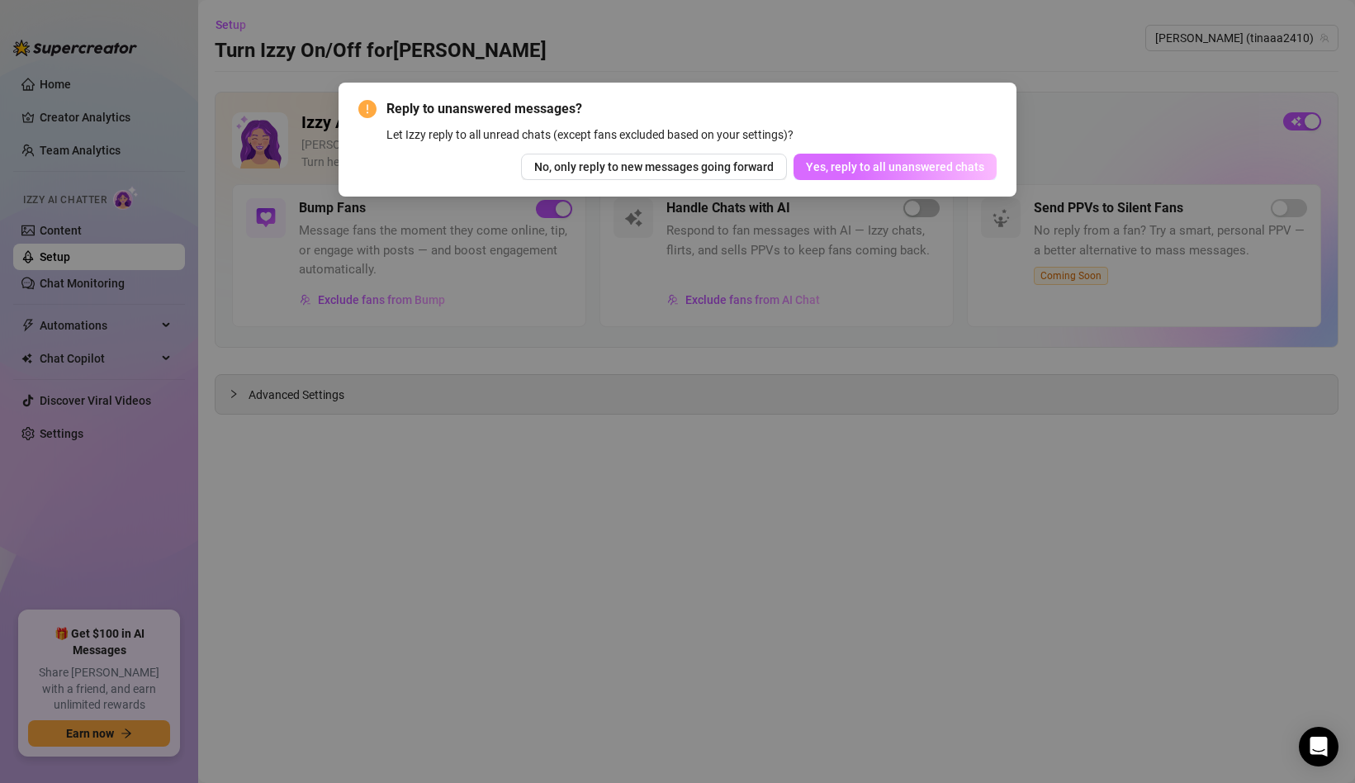
click at [824, 163] on span "Yes, reply to all unanswered chats" at bounding box center [895, 166] width 178 height 13
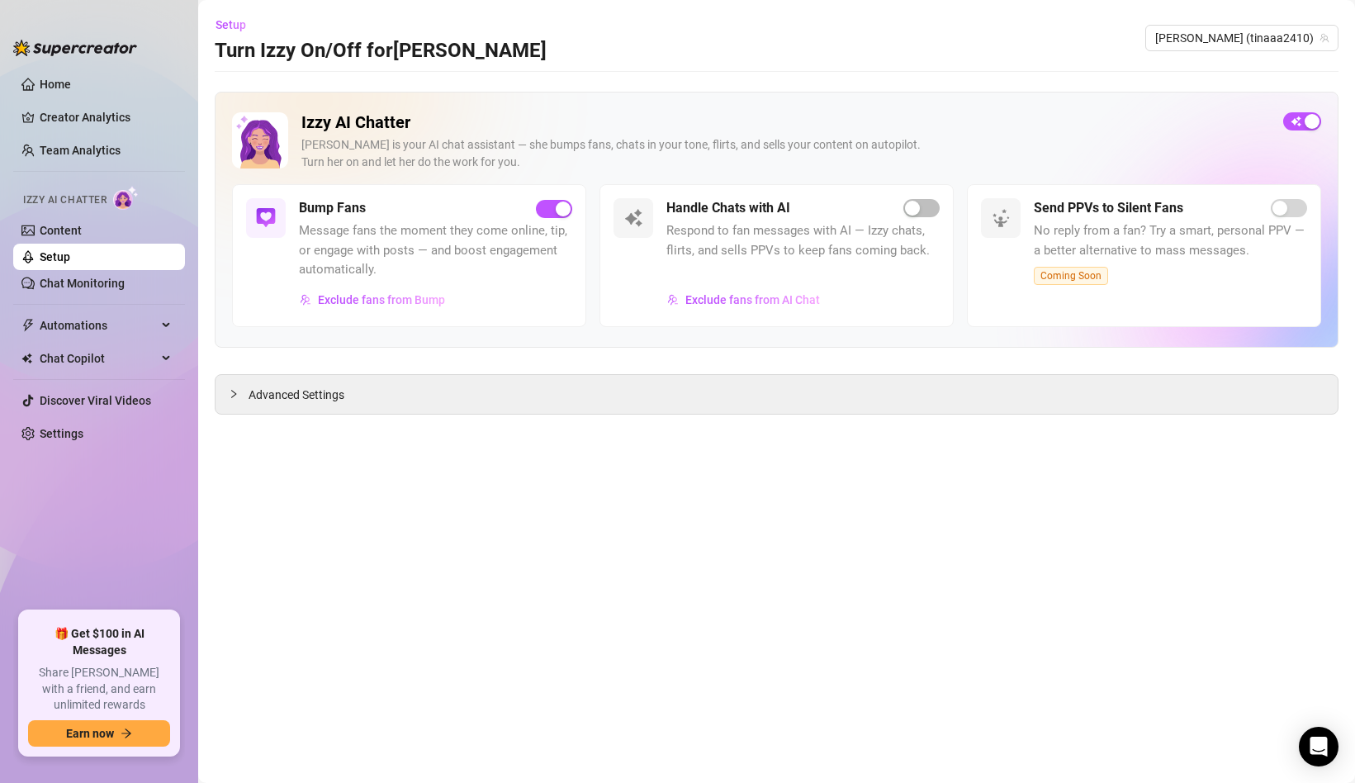
drag, startPoint x: 1290, startPoint y: 116, endPoint x: 1055, endPoint y: 57, distance: 242.7
click at [1055, 57] on main "Setup Turn Izzy On/Off for [PERSON_NAME] [PERSON_NAME] (tinaaa2410) Izzy AI Cha…" at bounding box center [776, 391] width 1157 height 783
click at [40, 230] on link "Content" at bounding box center [61, 230] width 42 height 13
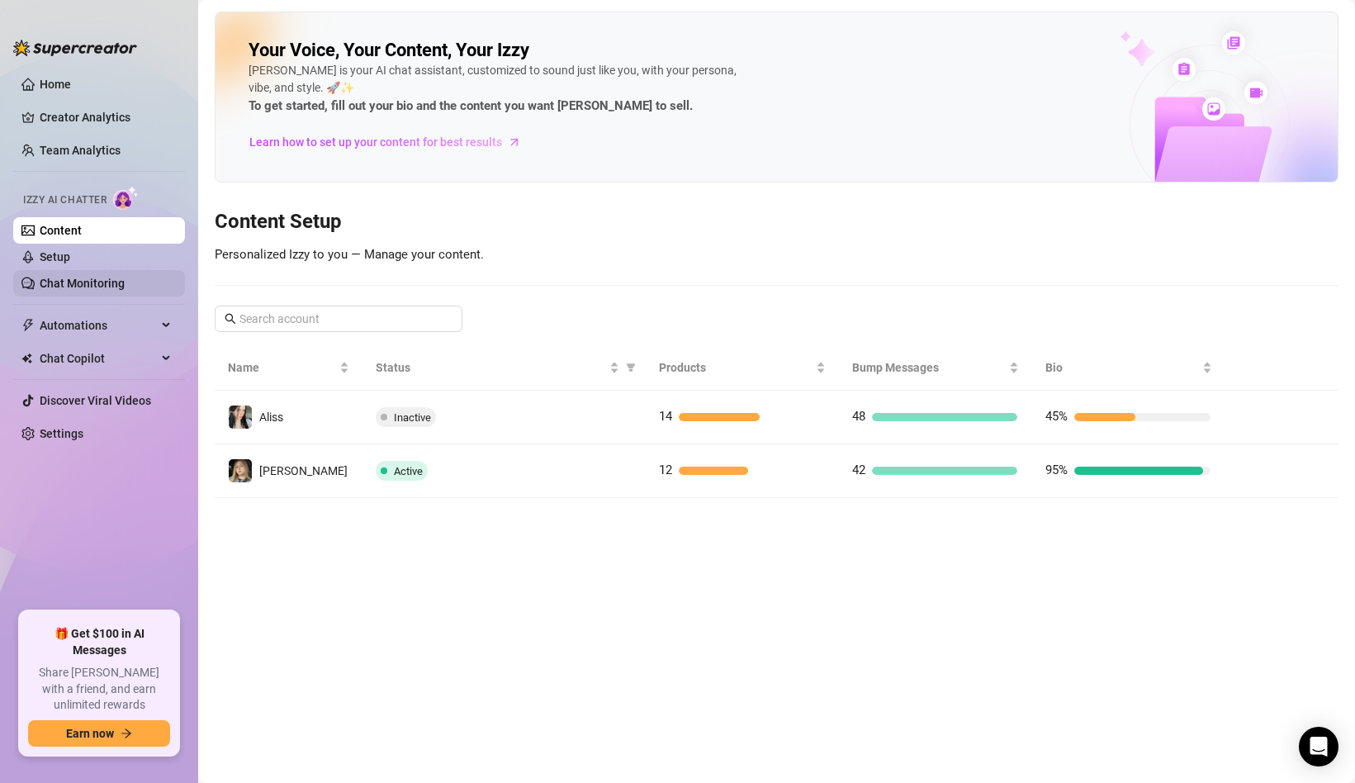
click at [63, 290] on link "Chat Monitoring" at bounding box center [82, 283] width 85 height 13
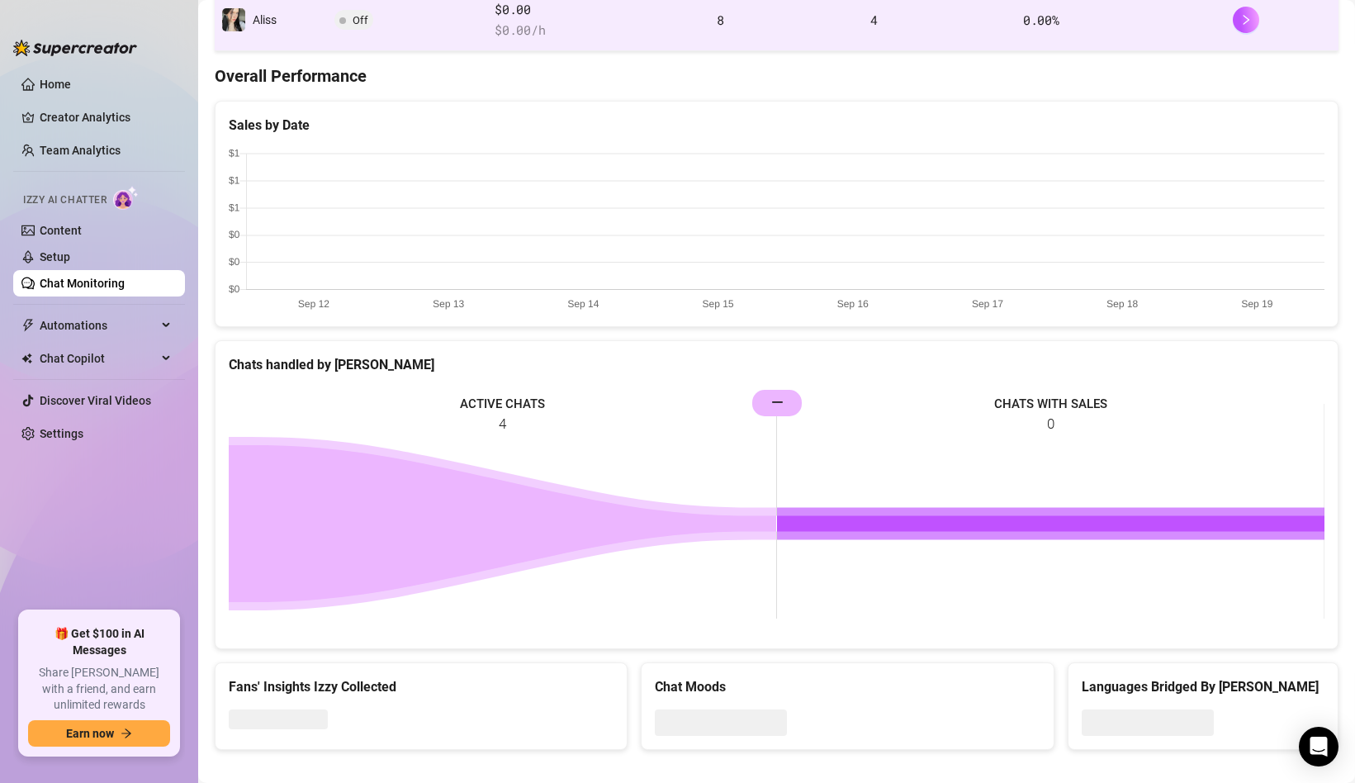
scroll to position [393, 0]
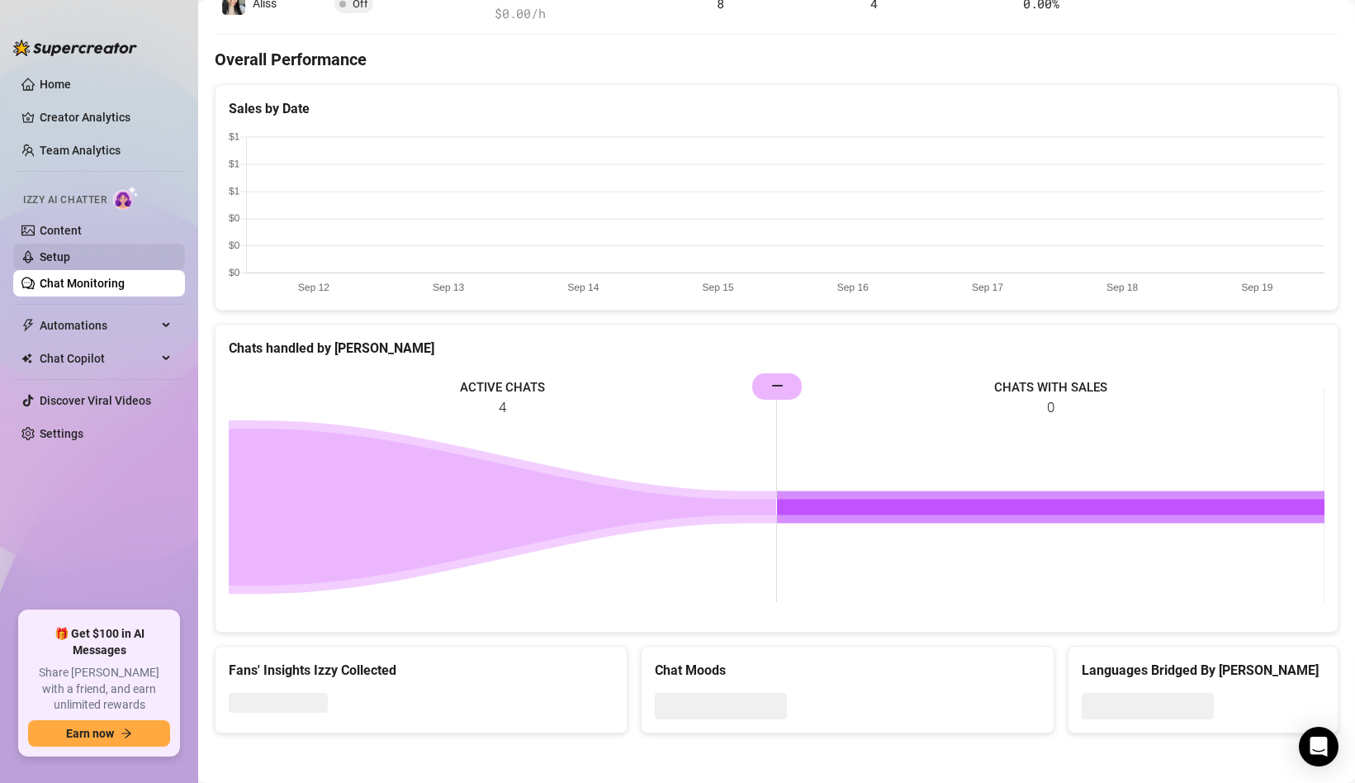
click at [65, 250] on link "Setup" at bounding box center [55, 256] width 31 height 13
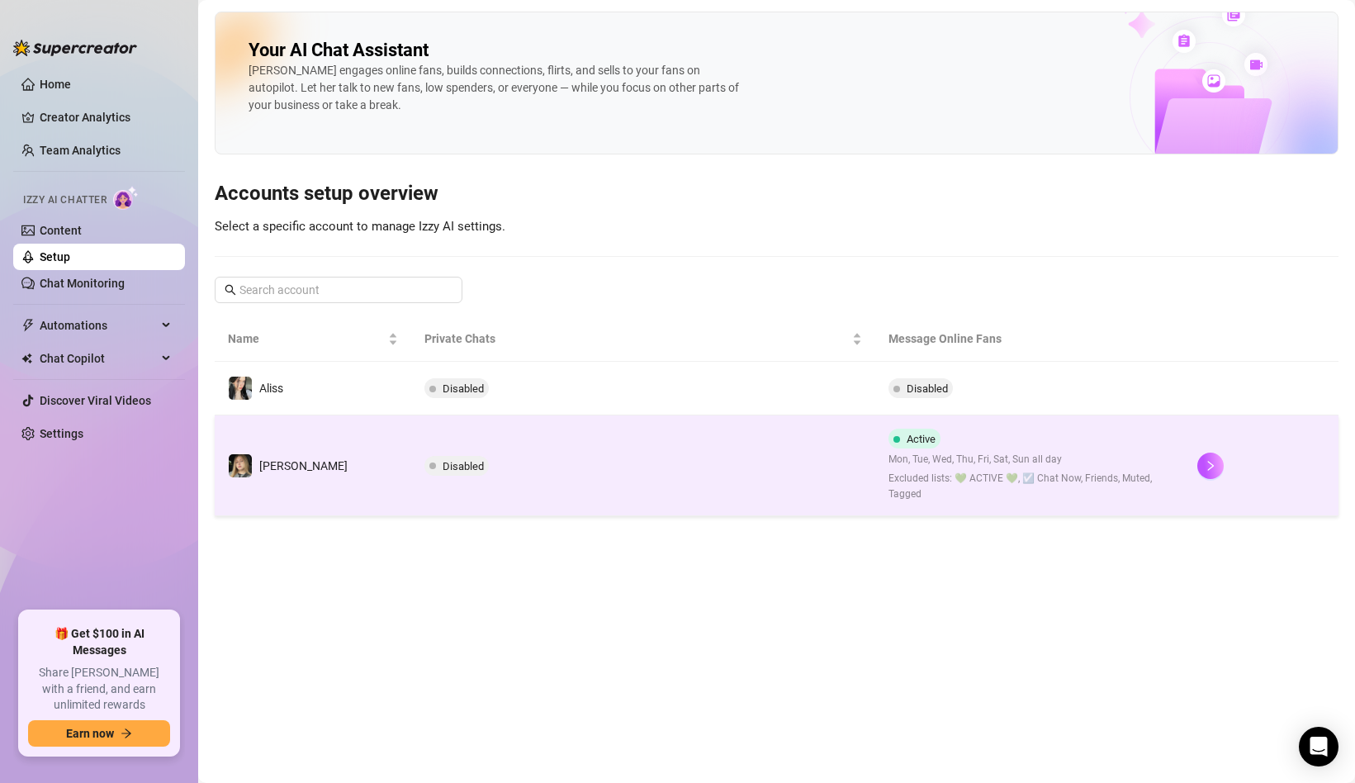
click at [802, 475] on td "Disabled" at bounding box center [642, 465] width 463 height 101
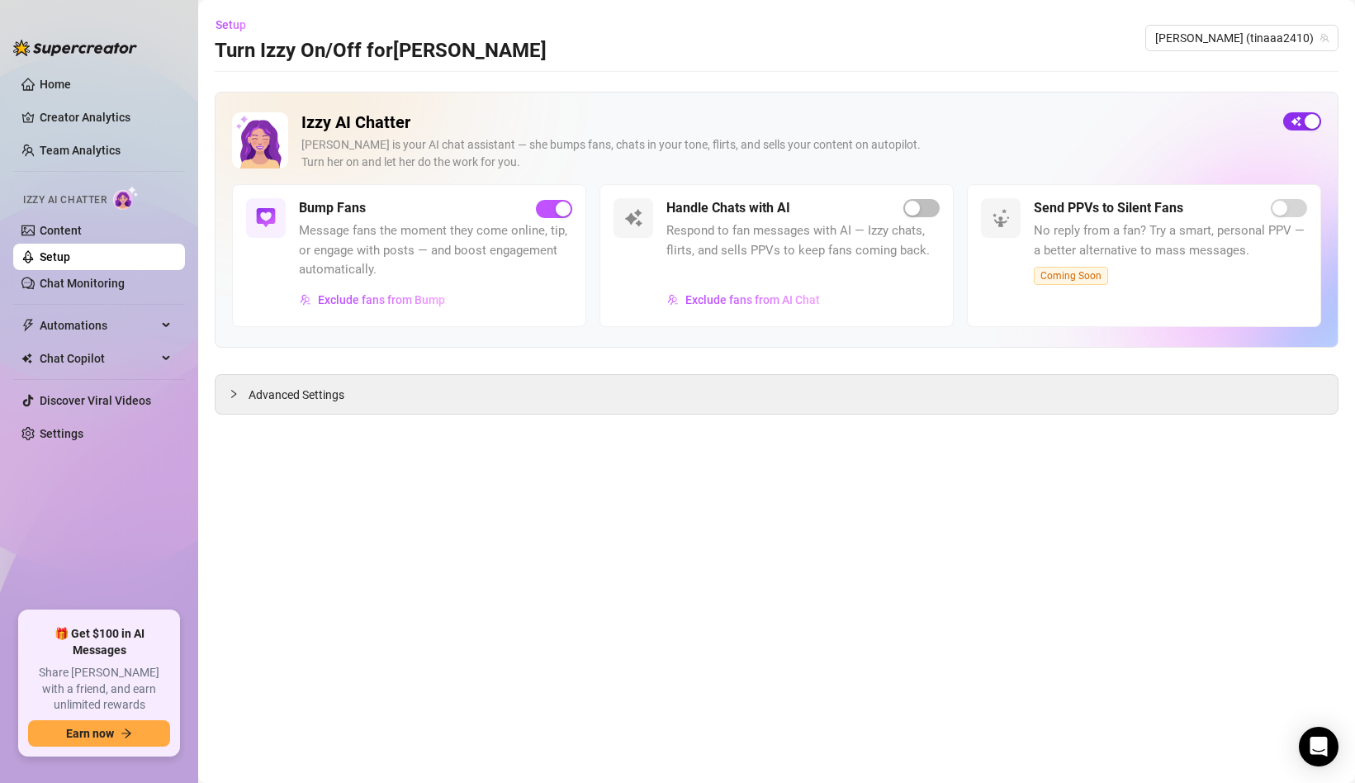
click at [1300, 122] on span "button" at bounding box center [1302, 121] width 38 height 18
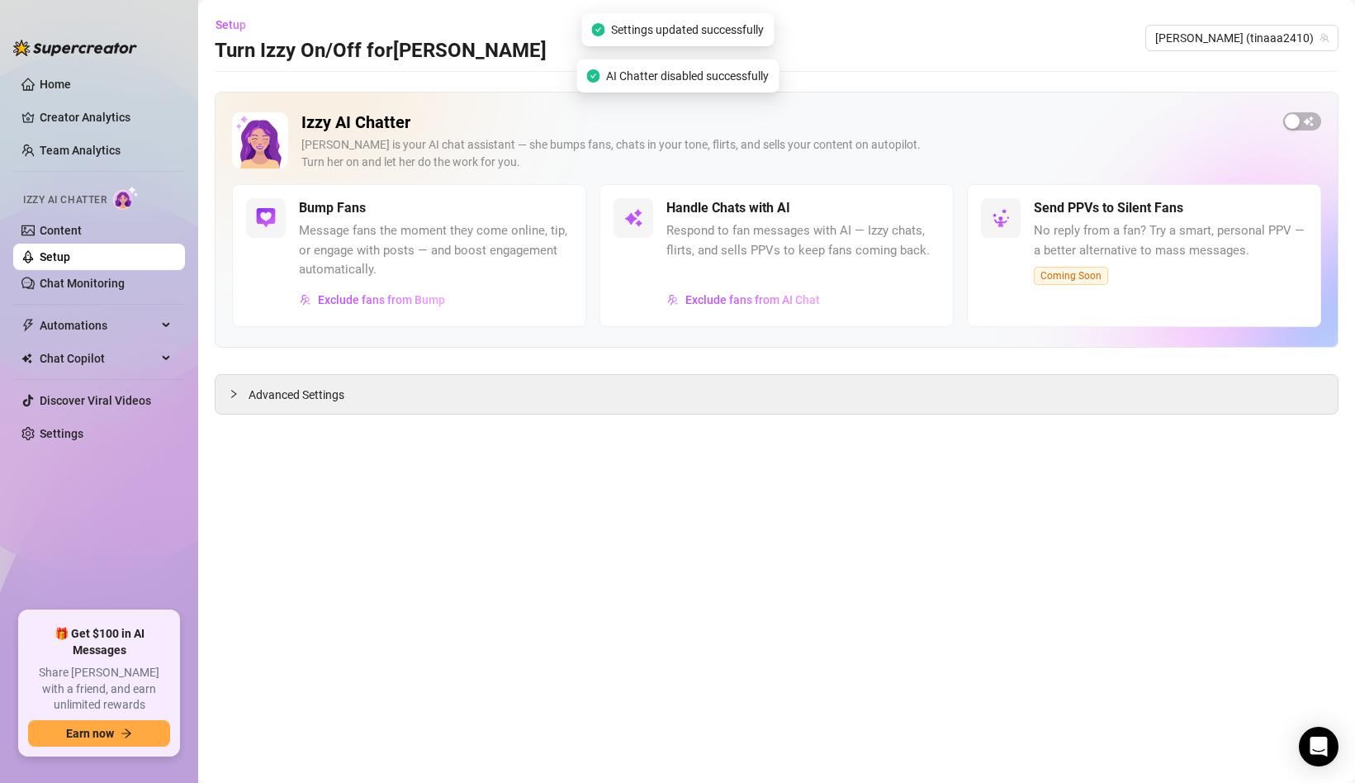
click at [101, 339] on ul "Home Creator Analytics Team Analytics Izzy AI Chatter Content Setup Chat Monito…" at bounding box center [99, 334] width 172 height 540
click at [107, 331] on span "Automations" at bounding box center [98, 325] width 117 height 26
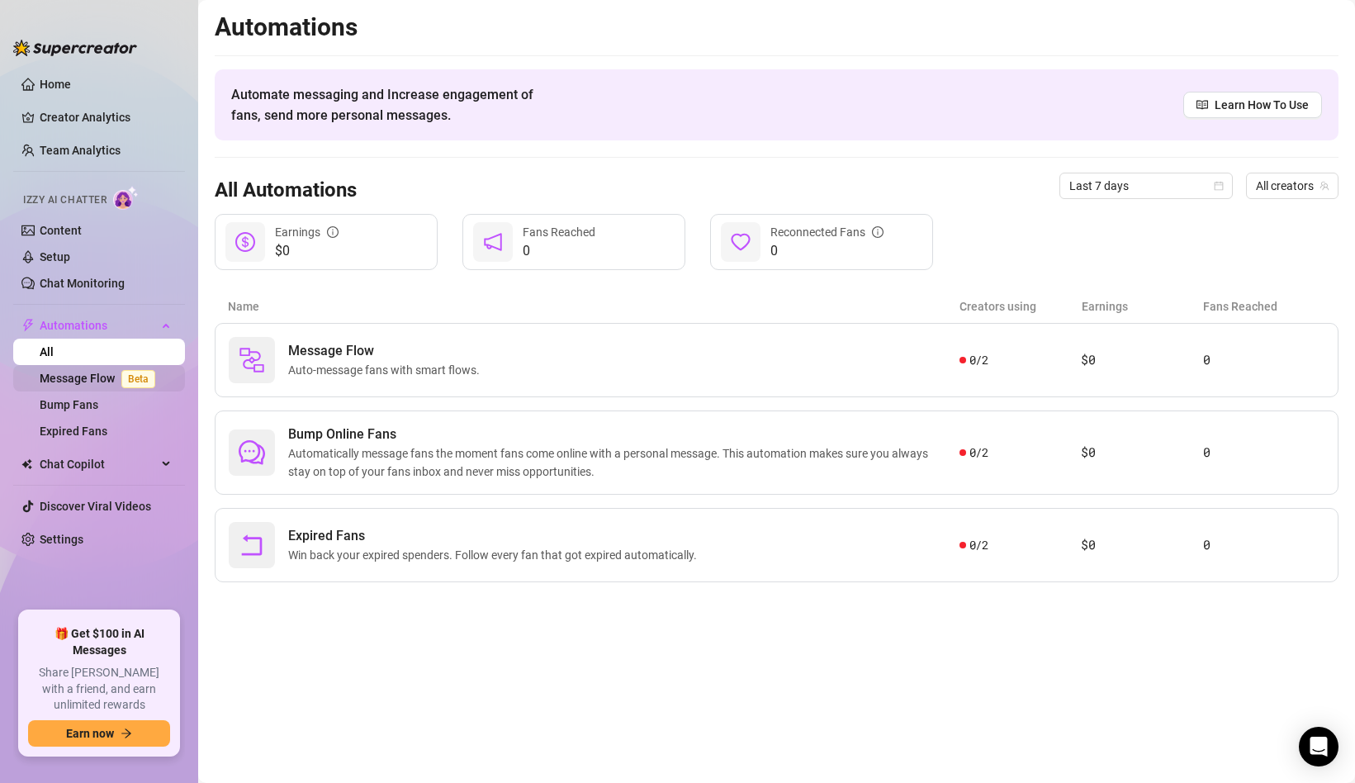
click at [100, 385] on link "Message Flow Beta" at bounding box center [101, 378] width 122 height 13
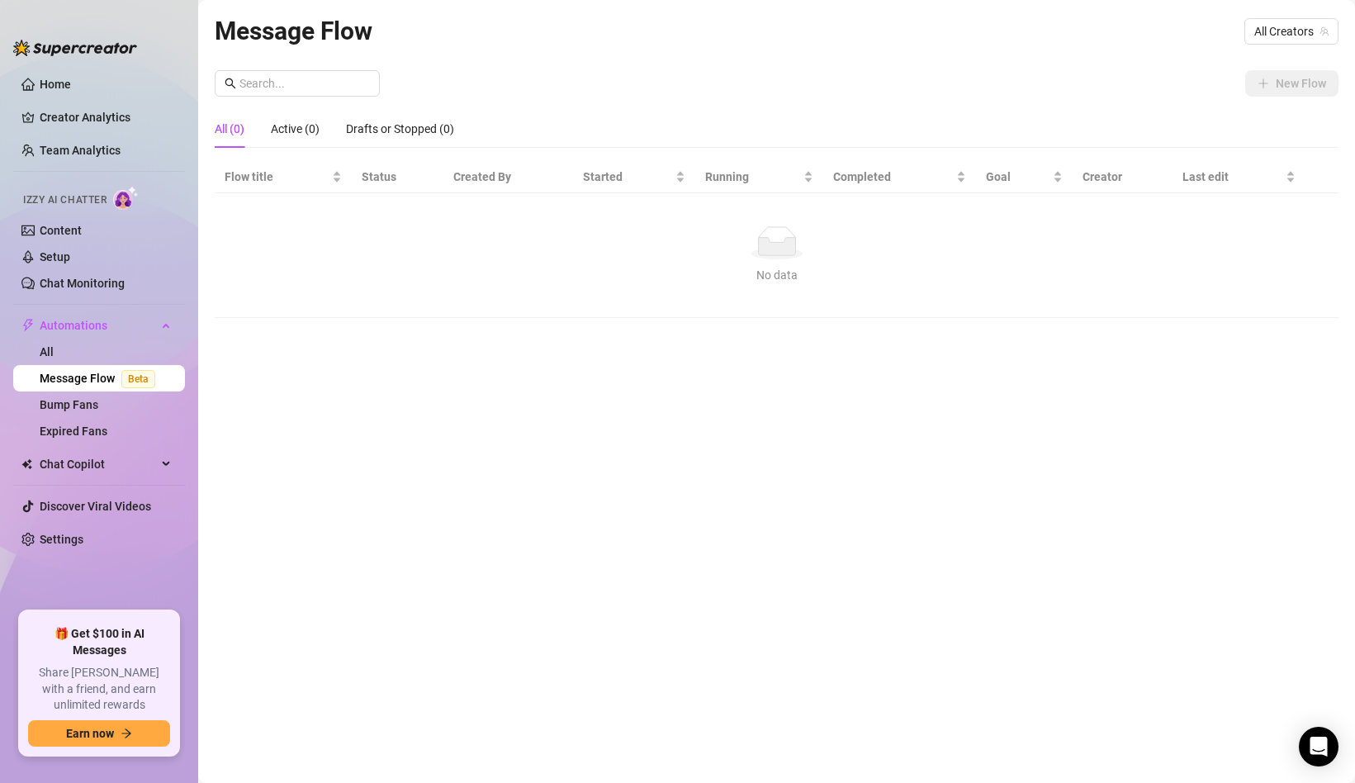
click at [109, 444] on ul "Home Creator Analytics Team Analytics Izzy AI Chatter Content Setup Chat Monito…" at bounding box center [99, 334] width 172 height 540
click at [107, 434] on link "Expired Fans" at bounding box center [74, 430] width 68 height 13
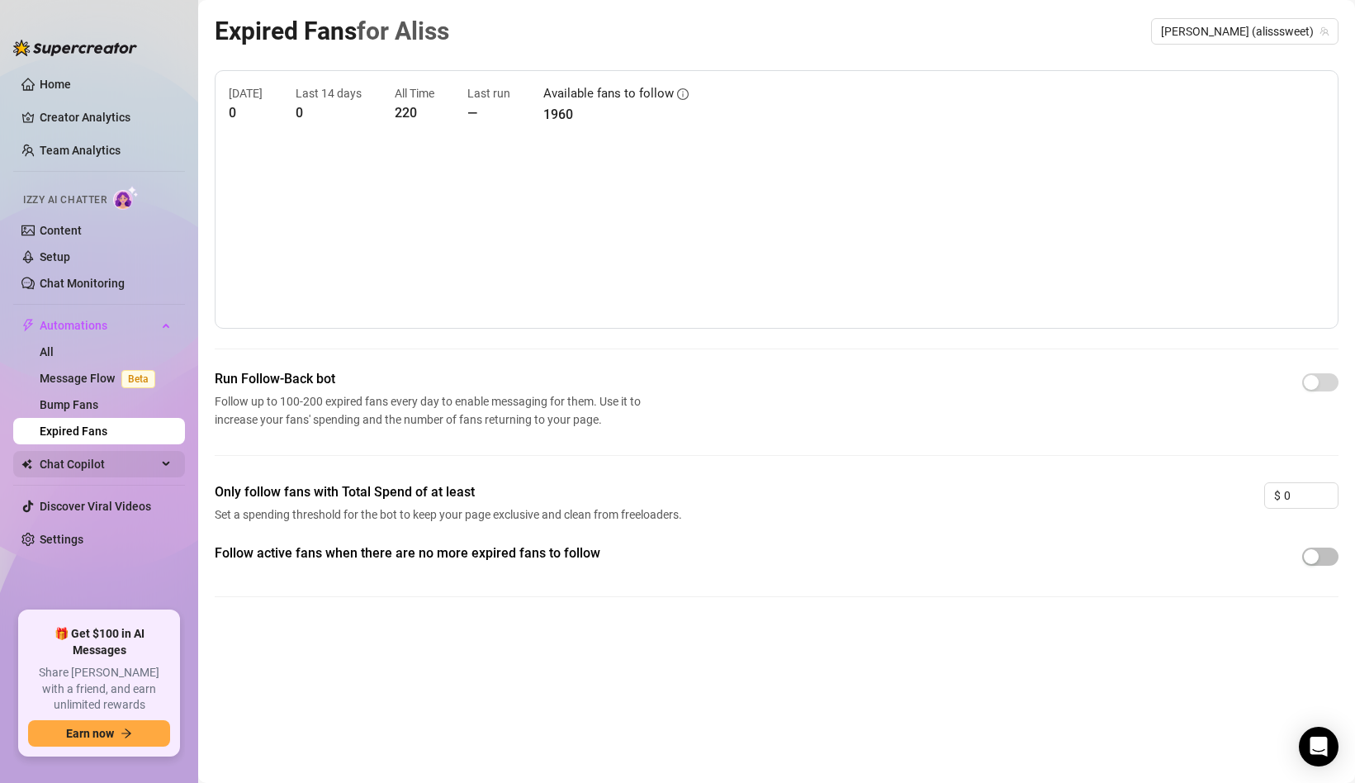
click at [114, 462] on span "Chat Copilot" at bounding box center [98, 464] width 117 height 26
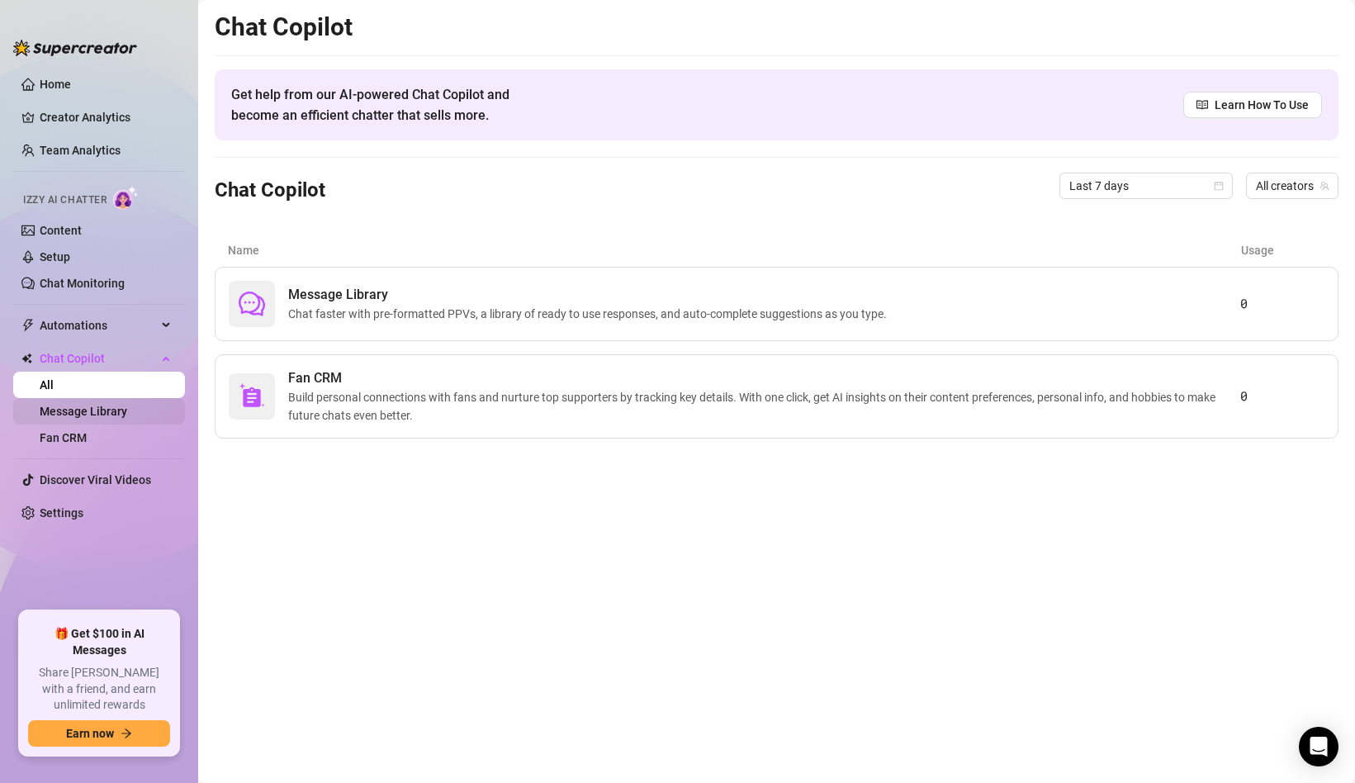
click at [112, 418] on link "Message Library" at bounding box center [84, 411] width 88 height 13
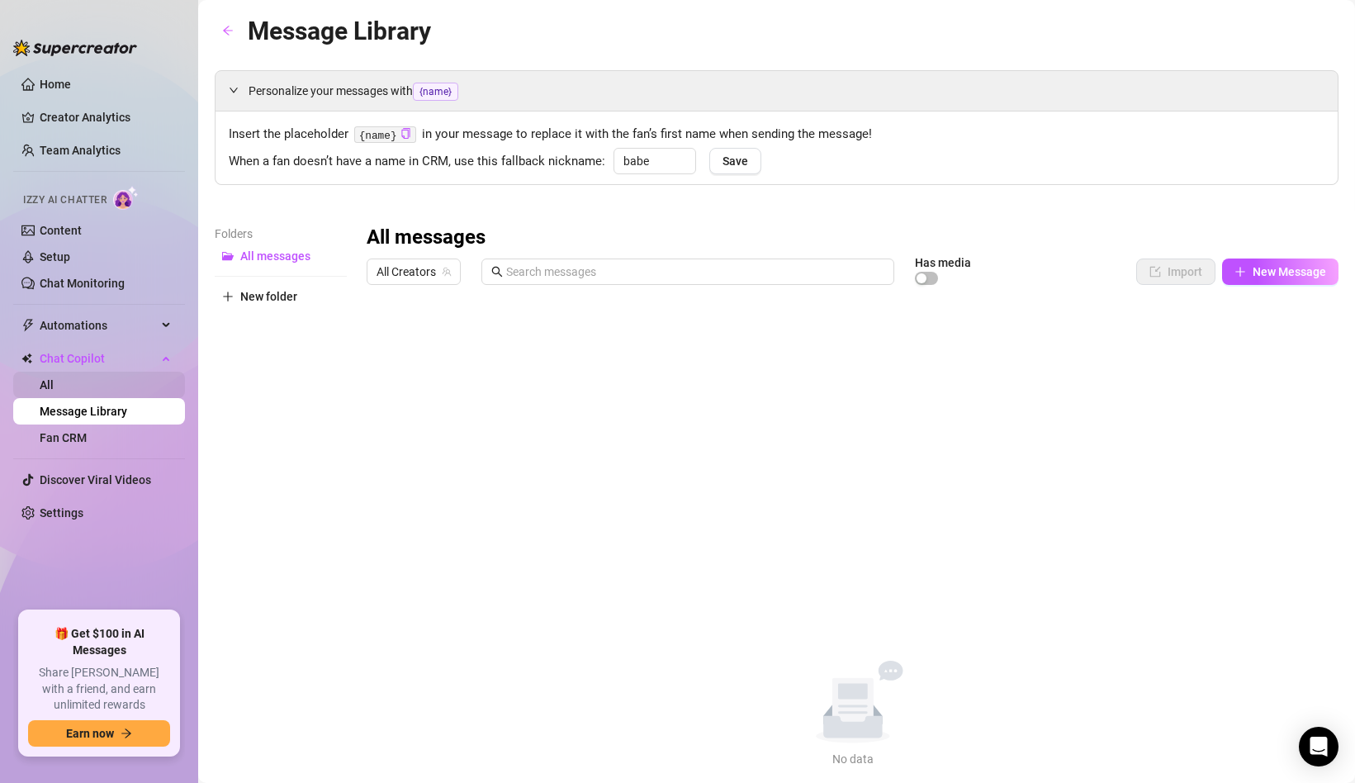
click at [54, 382] on link "All" at bounding box center [47, 384] width 14 height 13
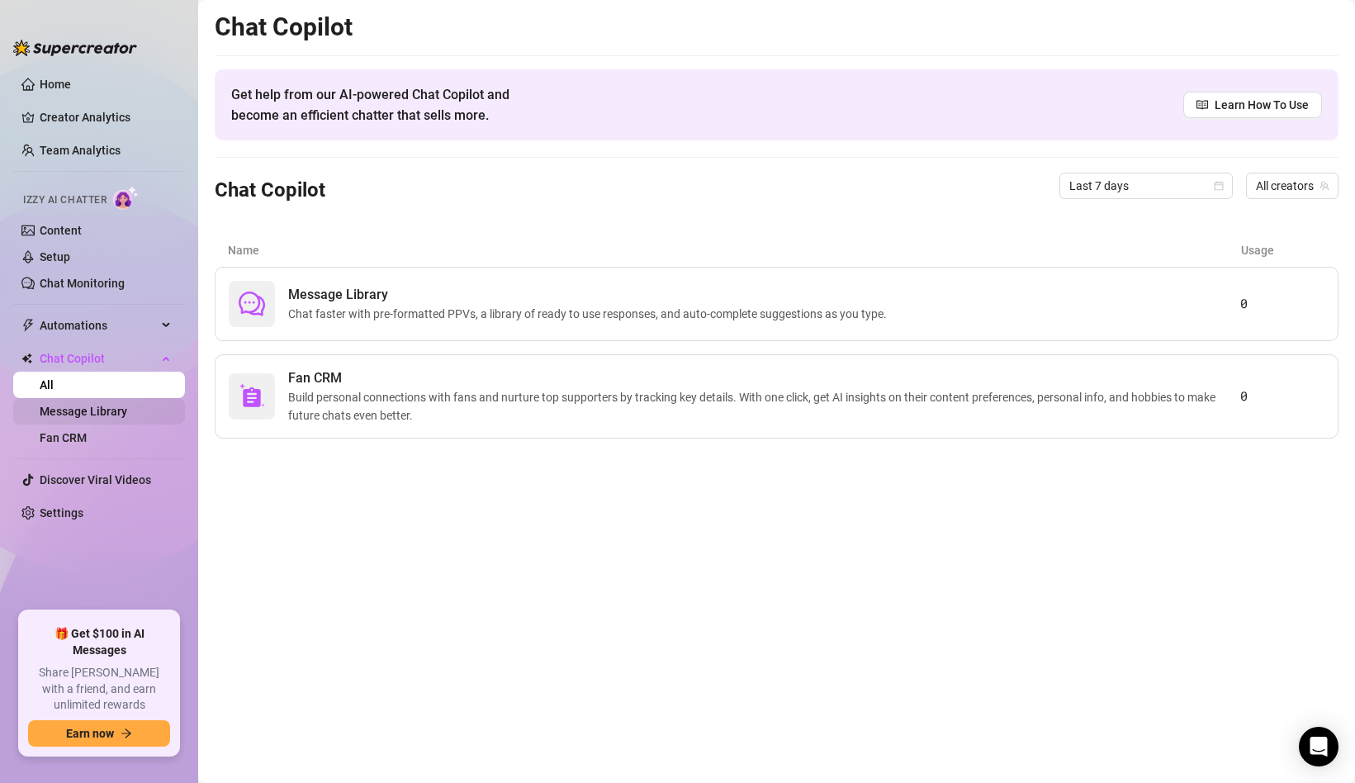
click at [71, 417] on link "Message Library" at bounding box center [84, 411] width 88 height 13
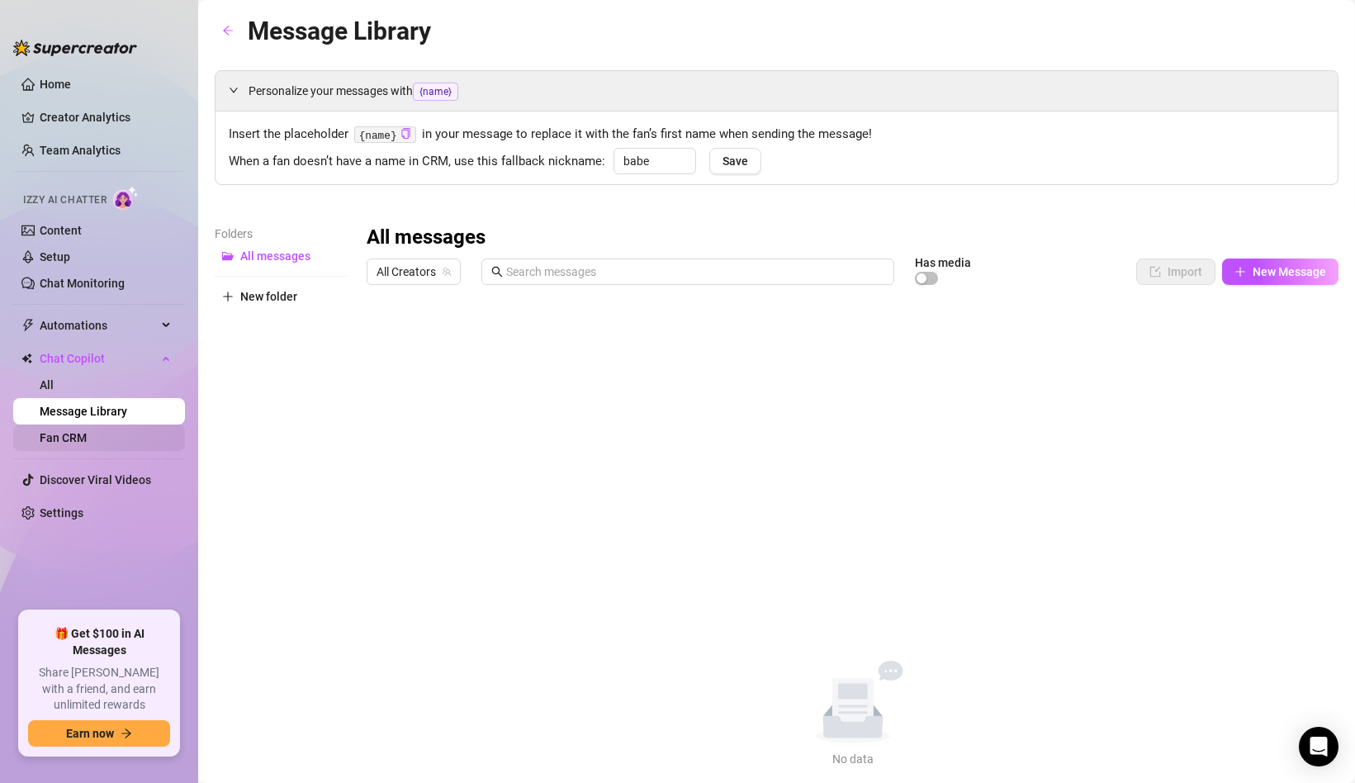
click at [73, 442] on link "Fan CRM" at bounding box center [63, 437] width 47 height 13
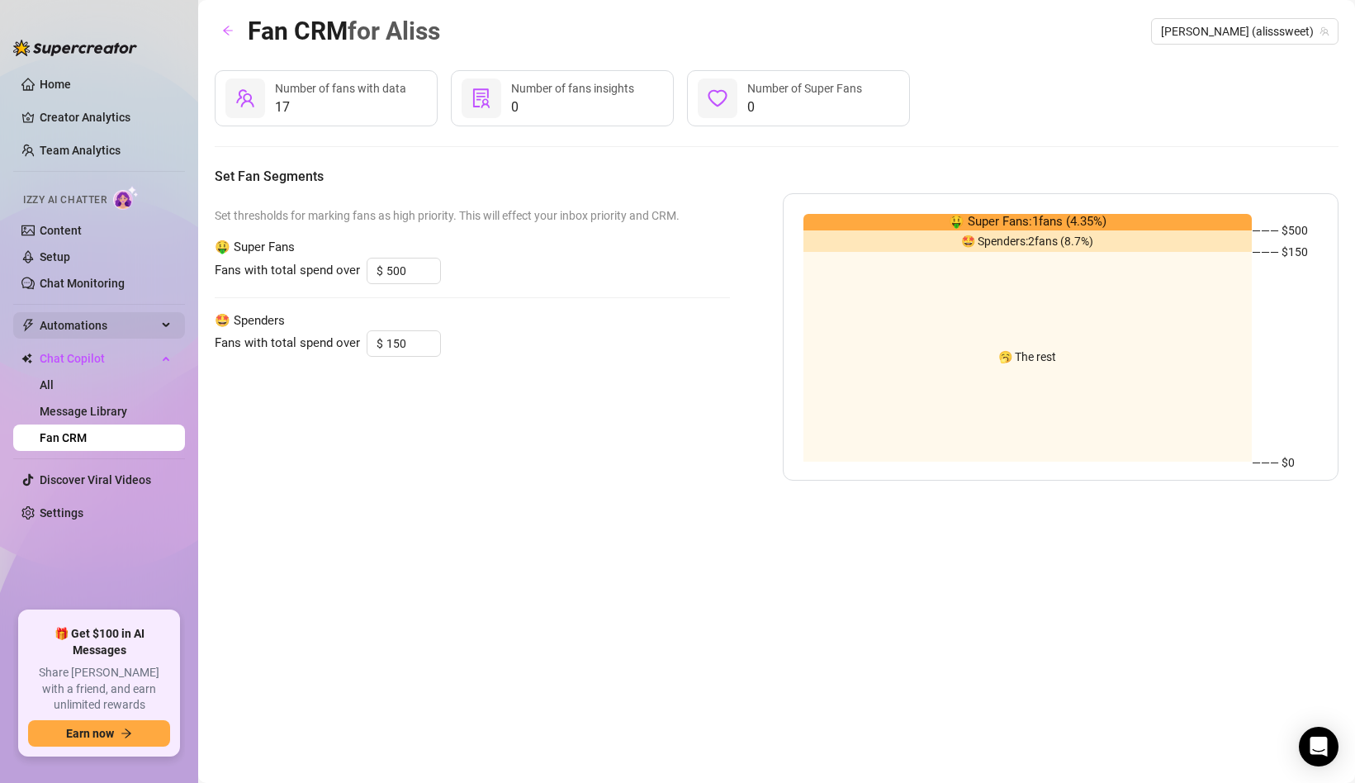
click at [82, 323] on span "Automations" at bounding box center [98, 325] width 117 height 26
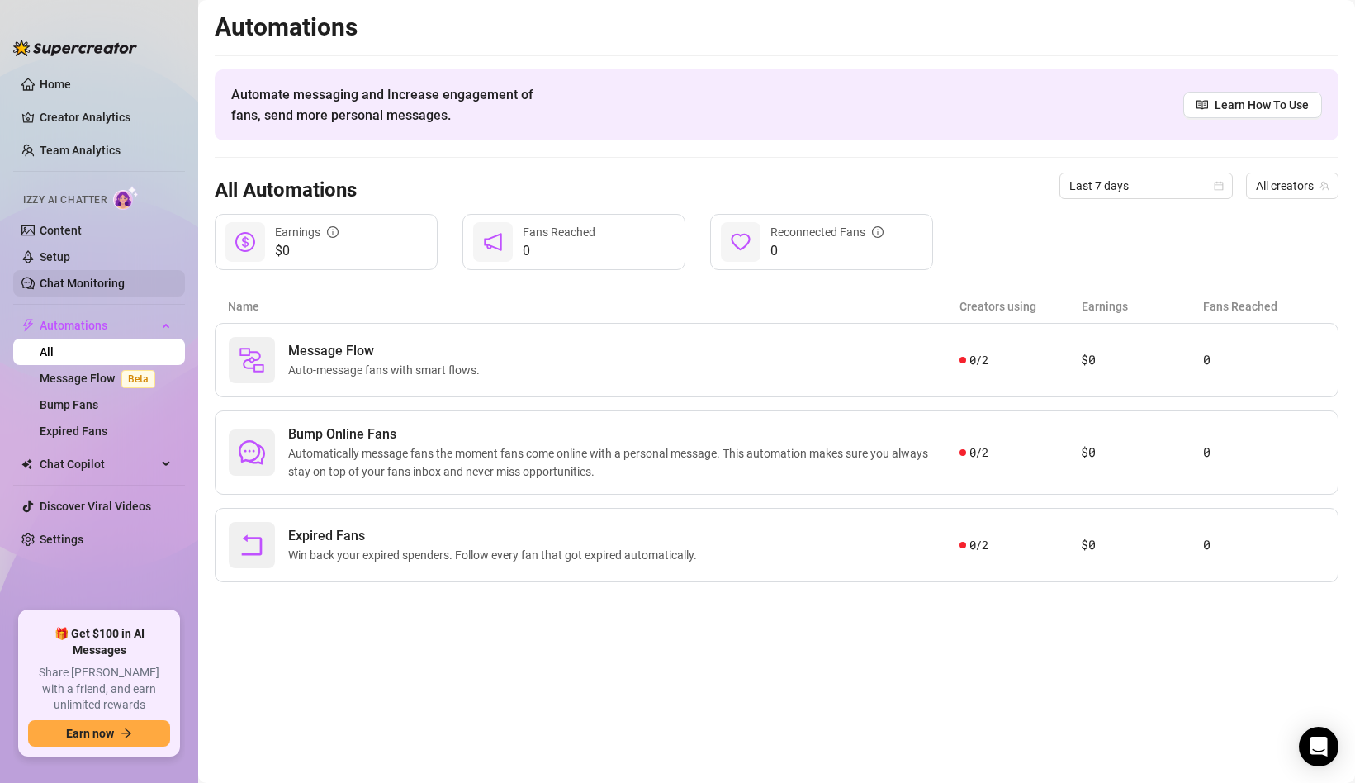
click at [59, 286] on link "Chat Monitoring" at bounding box center [82, 283] width 85 height 13
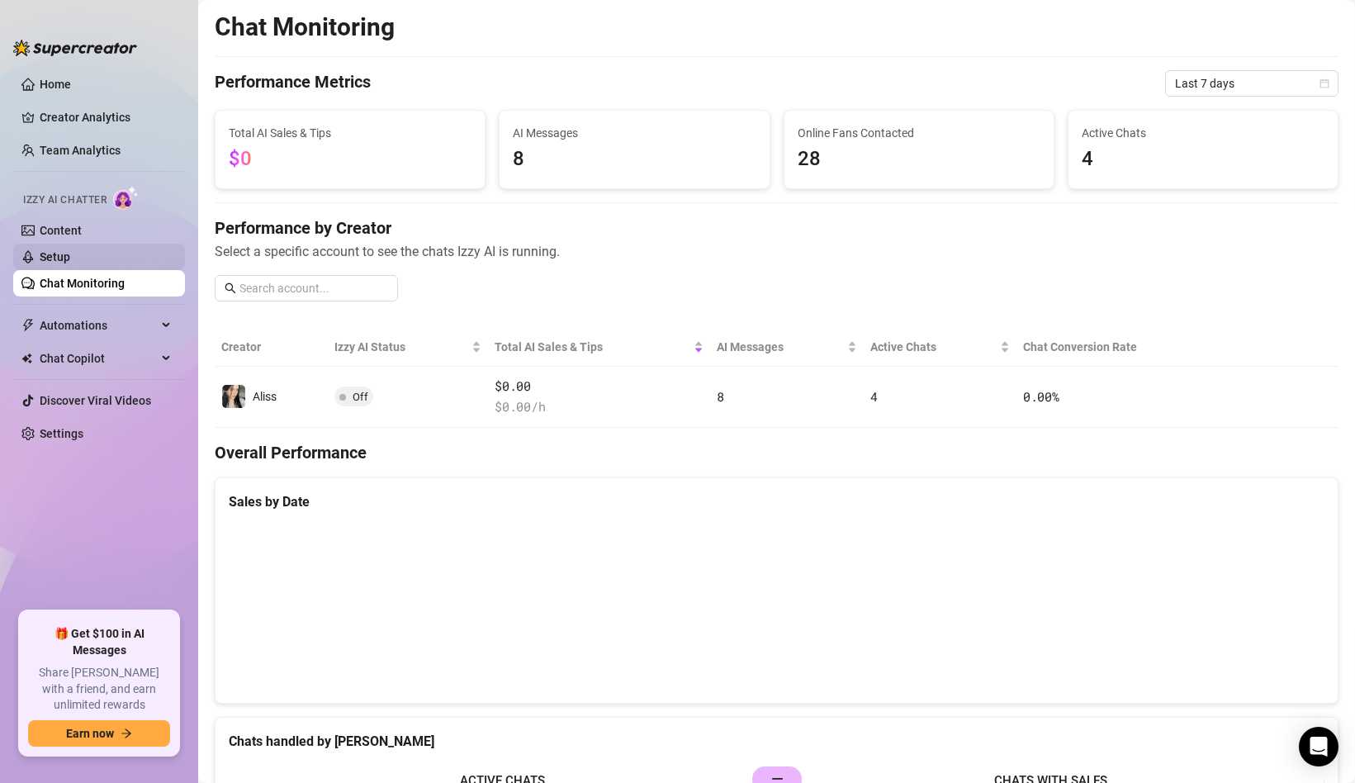
click at [70, 263] on link "Setup" at bounding box center [55, 256] width 31 height 13
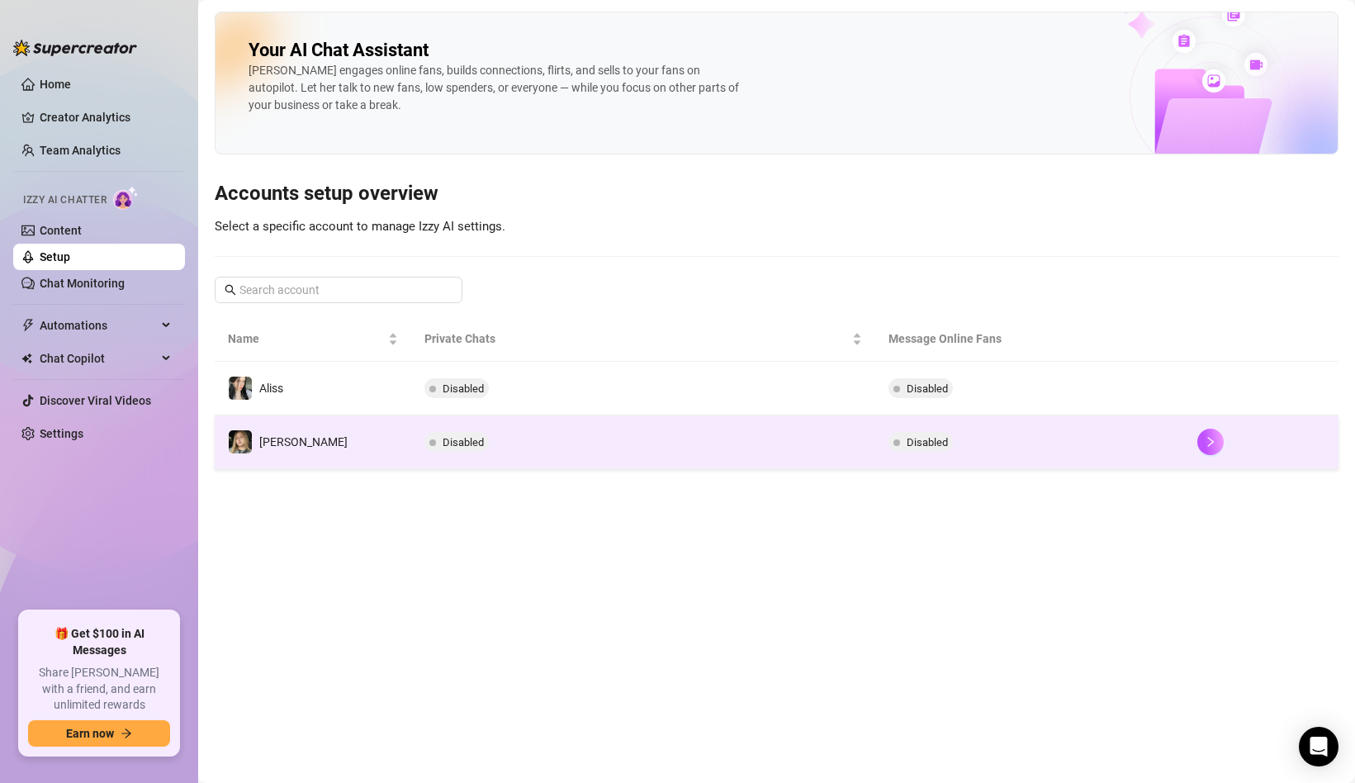
click at [274, 457] on td "[PERSON_NAME]" at bounding box center [313, 442] width 197 height 54
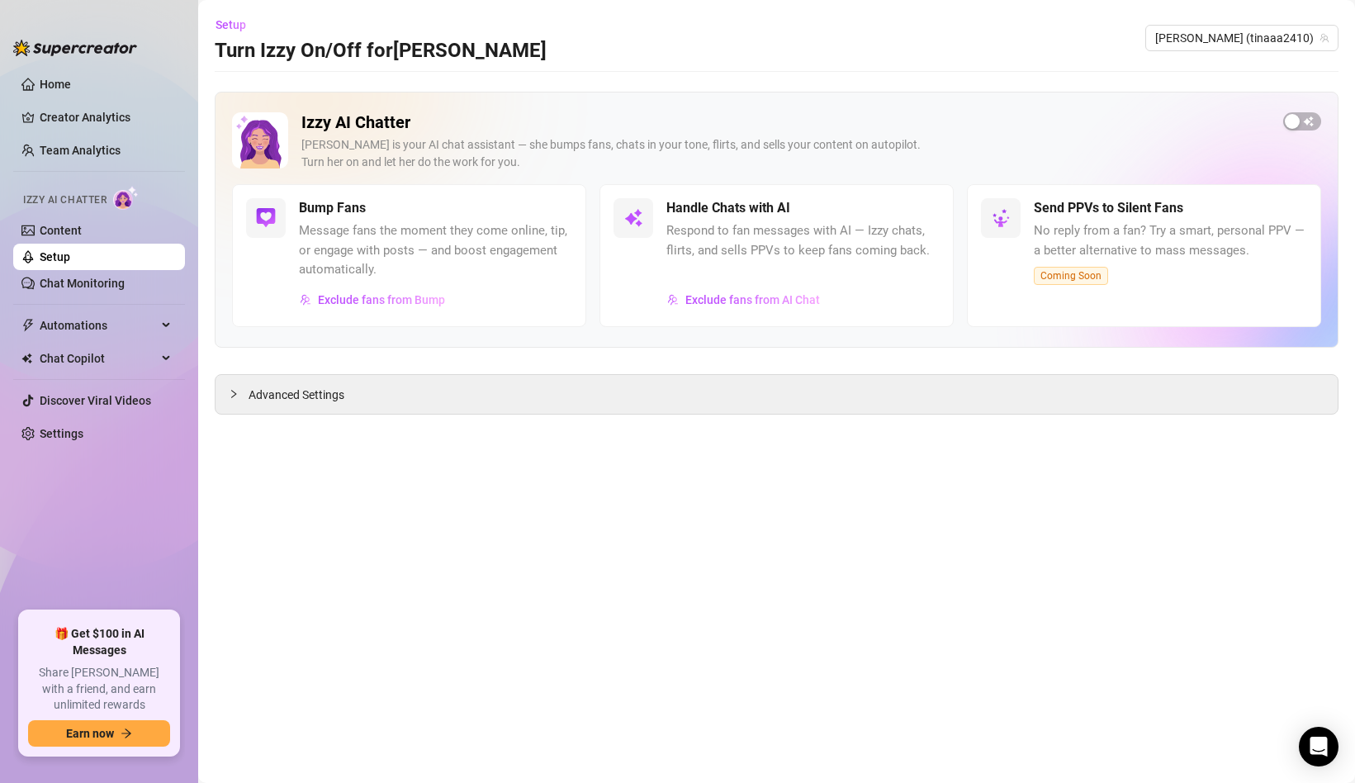
click at [524, 436] on main "Setup Turn Izzy On/Off for [PERSON_NAME] [PERSON_NAME] (tinaaa2410) Izzy AI Cha…" at bounding box center [776, 391] width 1157 height 783
click at [524, 418] on main "Setup Turn Izzy On/Off for [PERSON_NAME] [PERSON_NAME] (tinaaa2410) Izzy AI Cha…" at bounding box center [776, 391] width 1157 height 783
click at [527, 386] on div "Advanced Settings" at bounding box center [777, 394] width 1122 height 39
click at [365, 390] on div "Advanced Settings" at bounding box center [777, 394] width 1122 height 39
click at [235, 390] on icon "collapsed" at bounding box center [234, 394] width 10 height 10
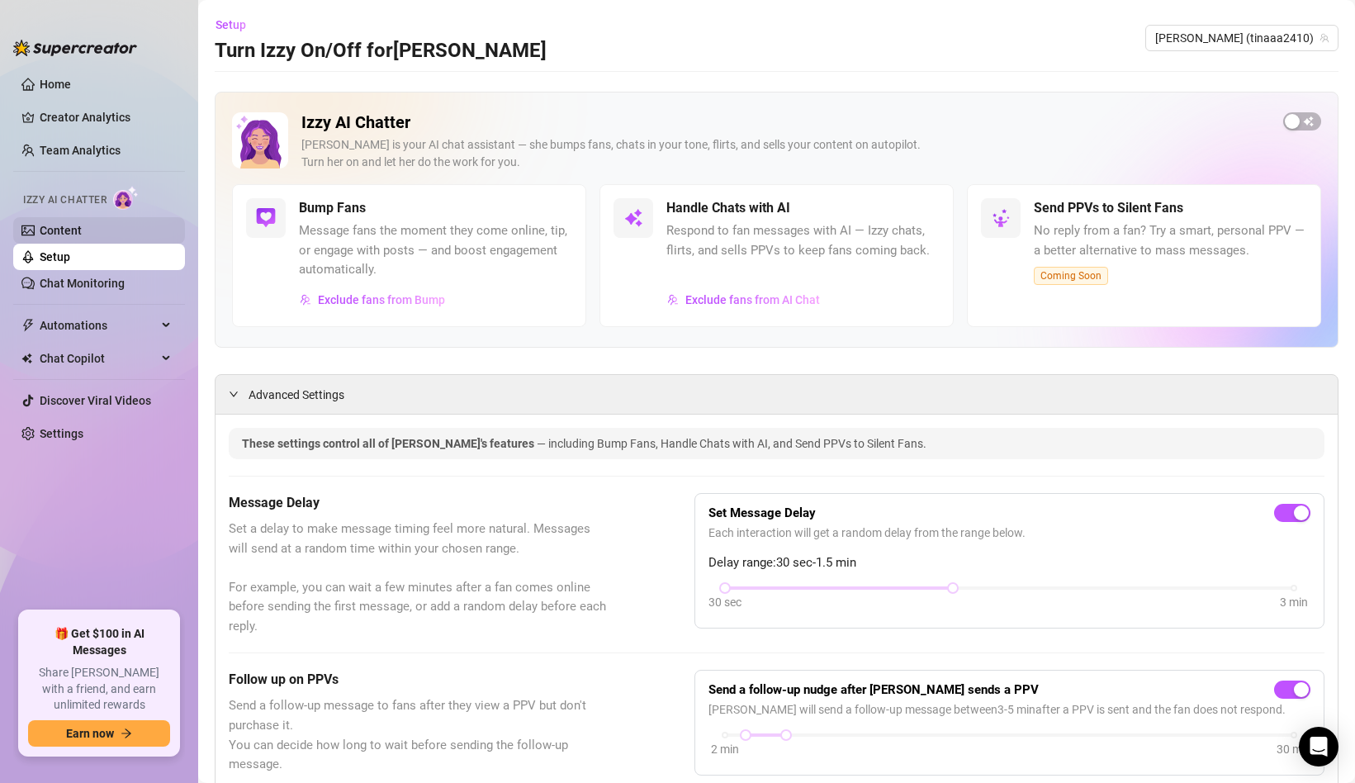
click at [50, 237] on link "Content" at bounding box center [61, 230] width 42 height 13
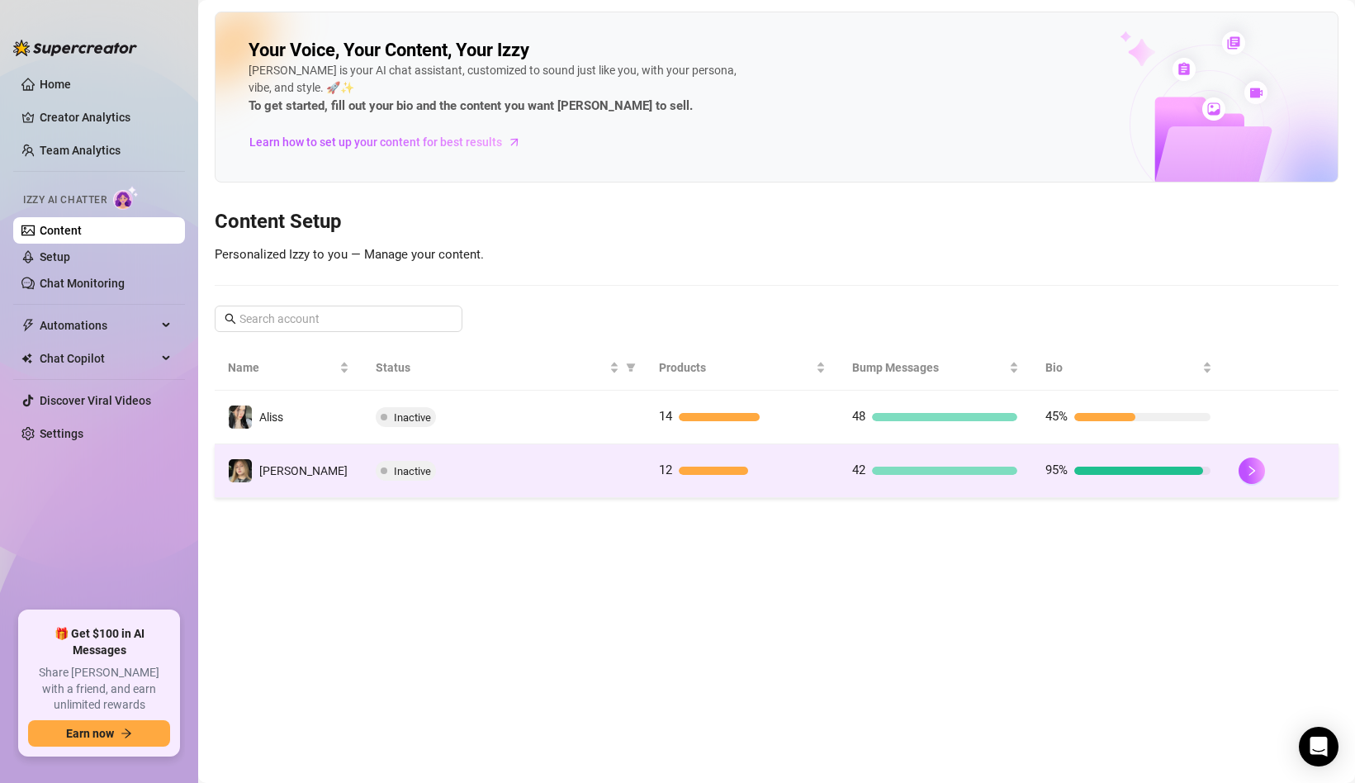
click at [325, 488] on td "[PERSON_NAME]" at bounding box center [289, 471] width 148 height 54
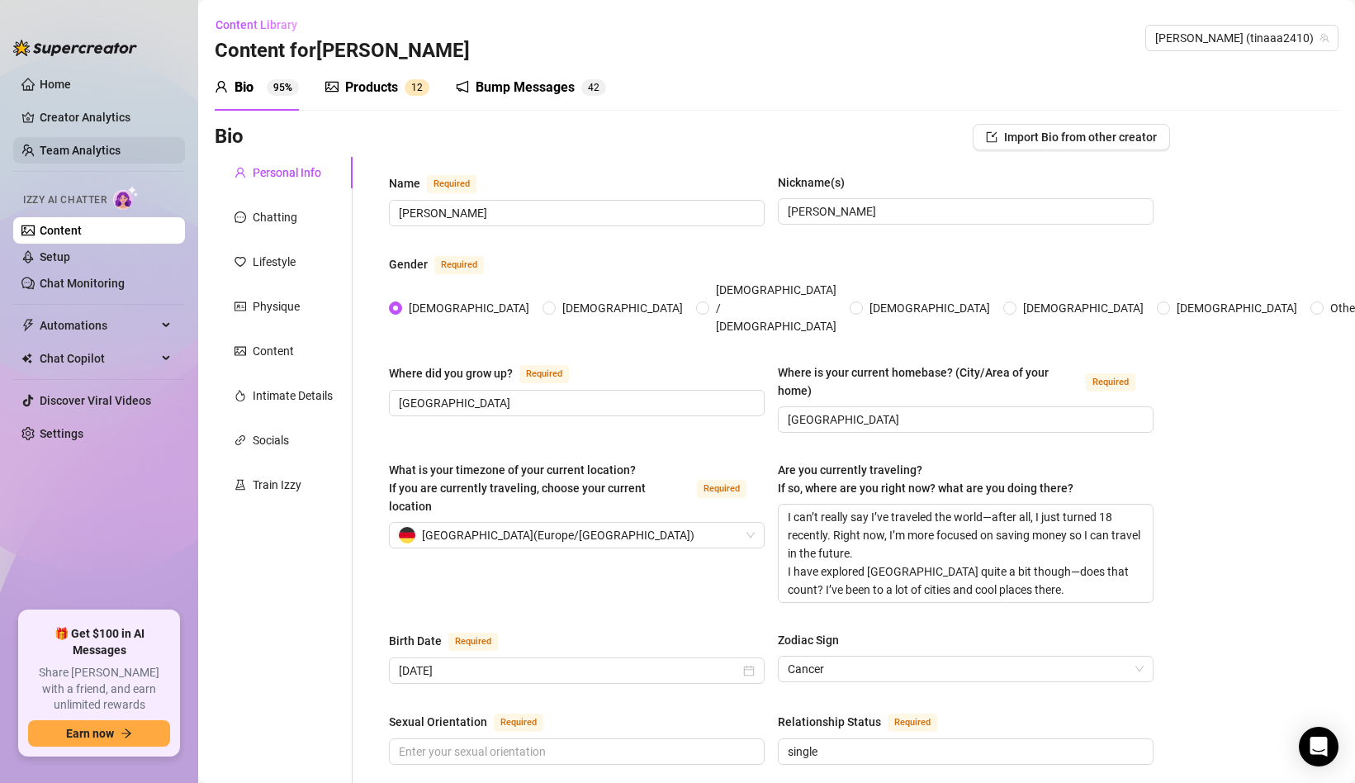
click at [117, 154] on link "Team Analytics" at bounding box center [80, 150] width 81 height 13
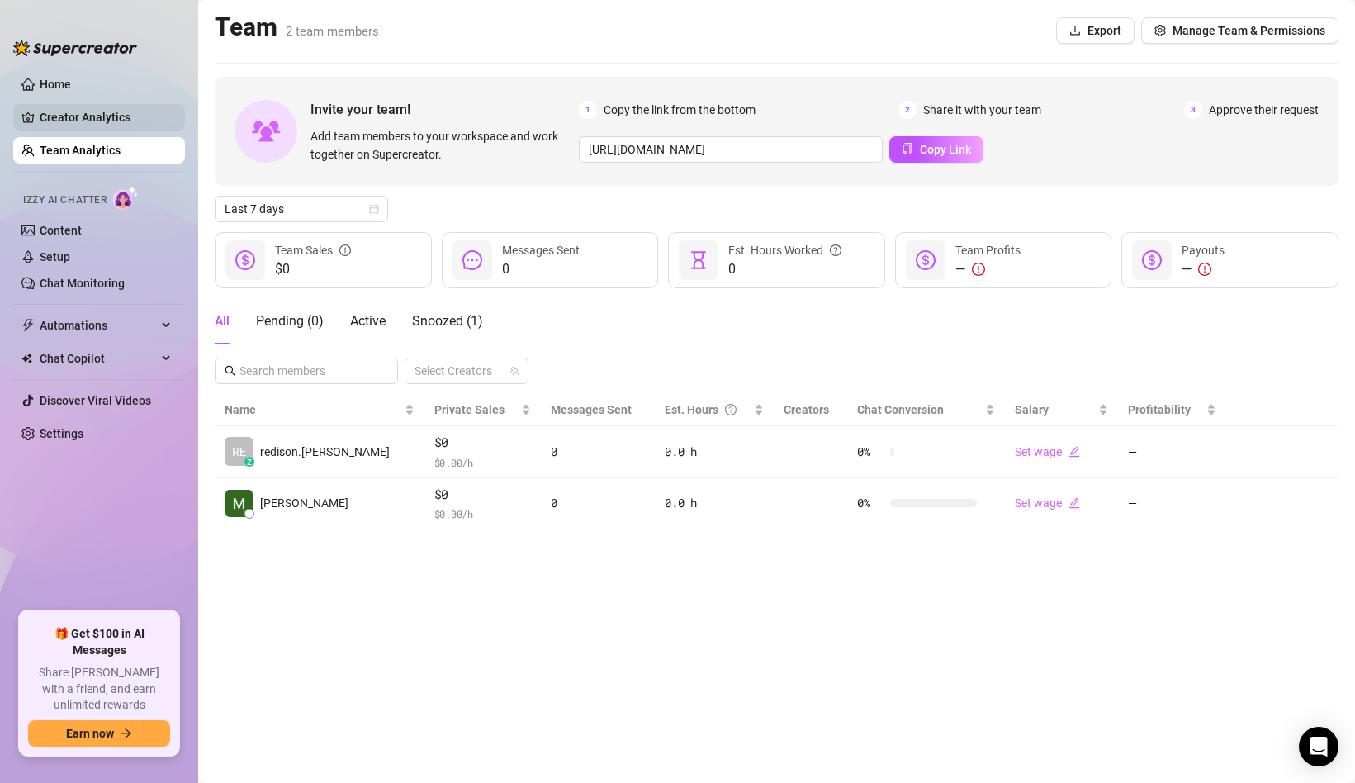
click at [135, 121] on link "Creator Analytics" at bounding box center [106, 117] width 132 height 26
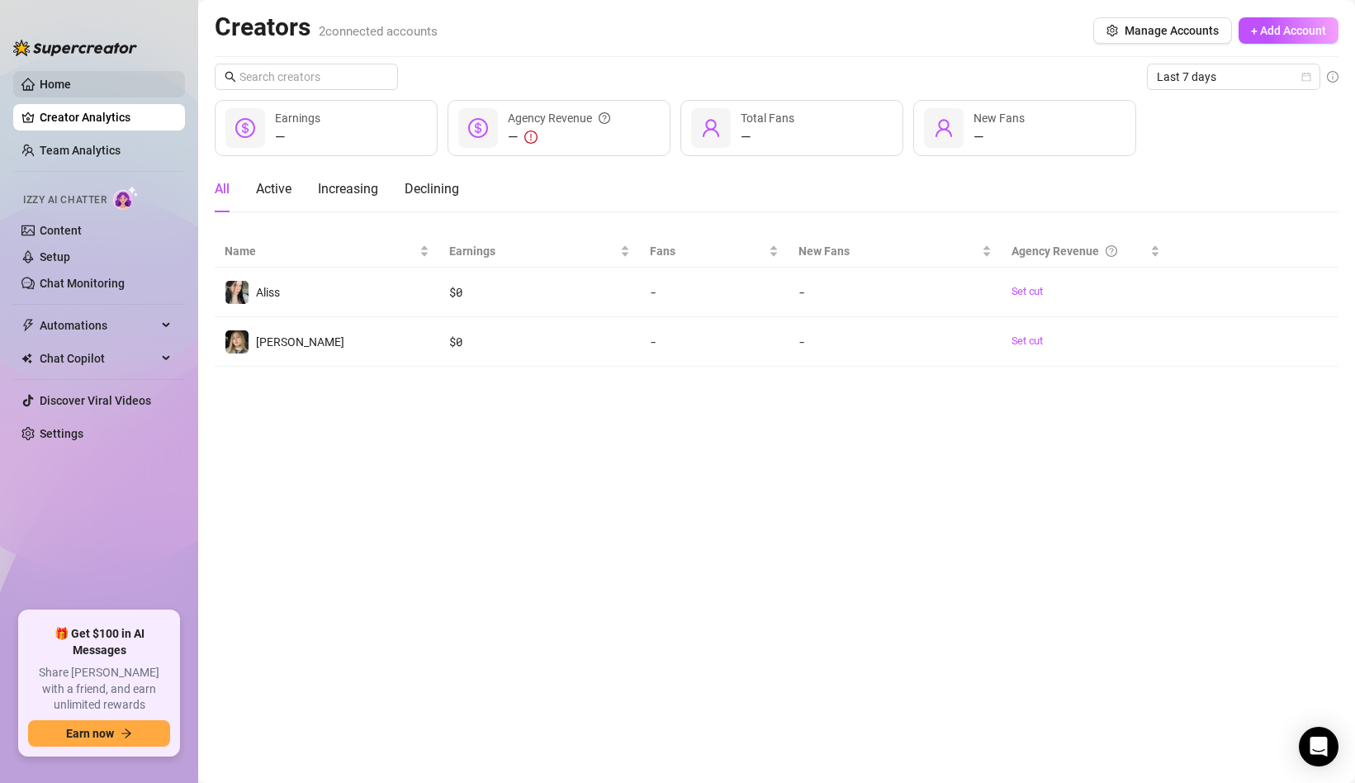
click at [71, 78] on link "Home" at bounding box center [55, 84] width 31 height 13
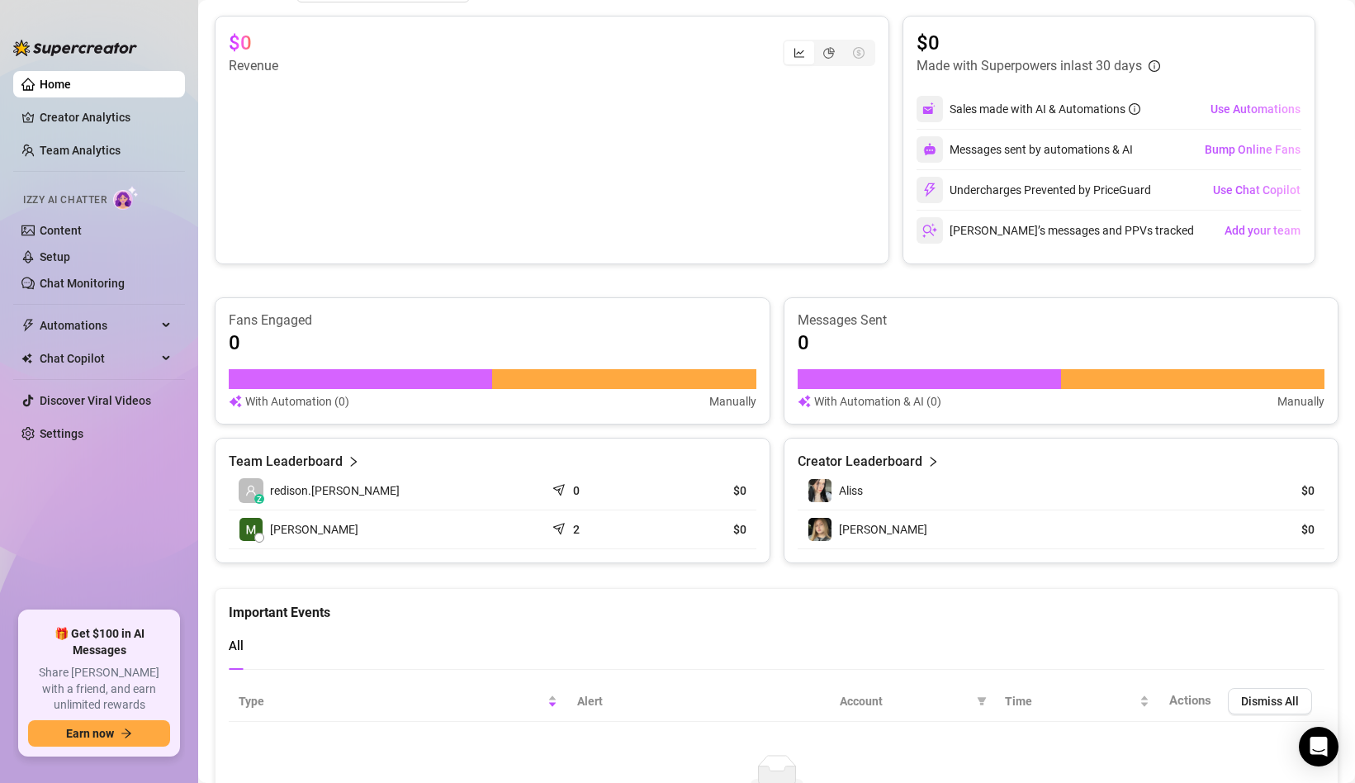
scroll to position [280, 0]
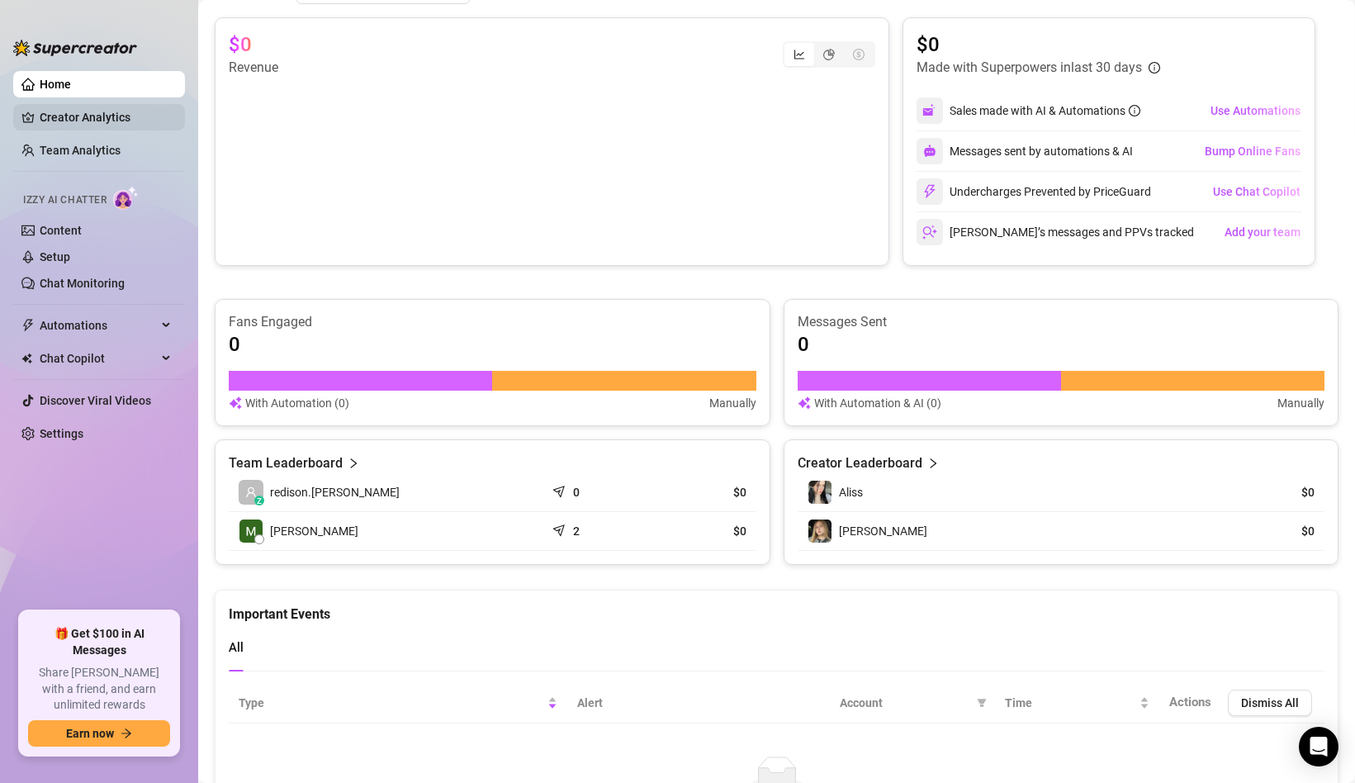
click at [140, 126] on link "Creator Analytics" at bounding box center [106, 117] width 132 height 26
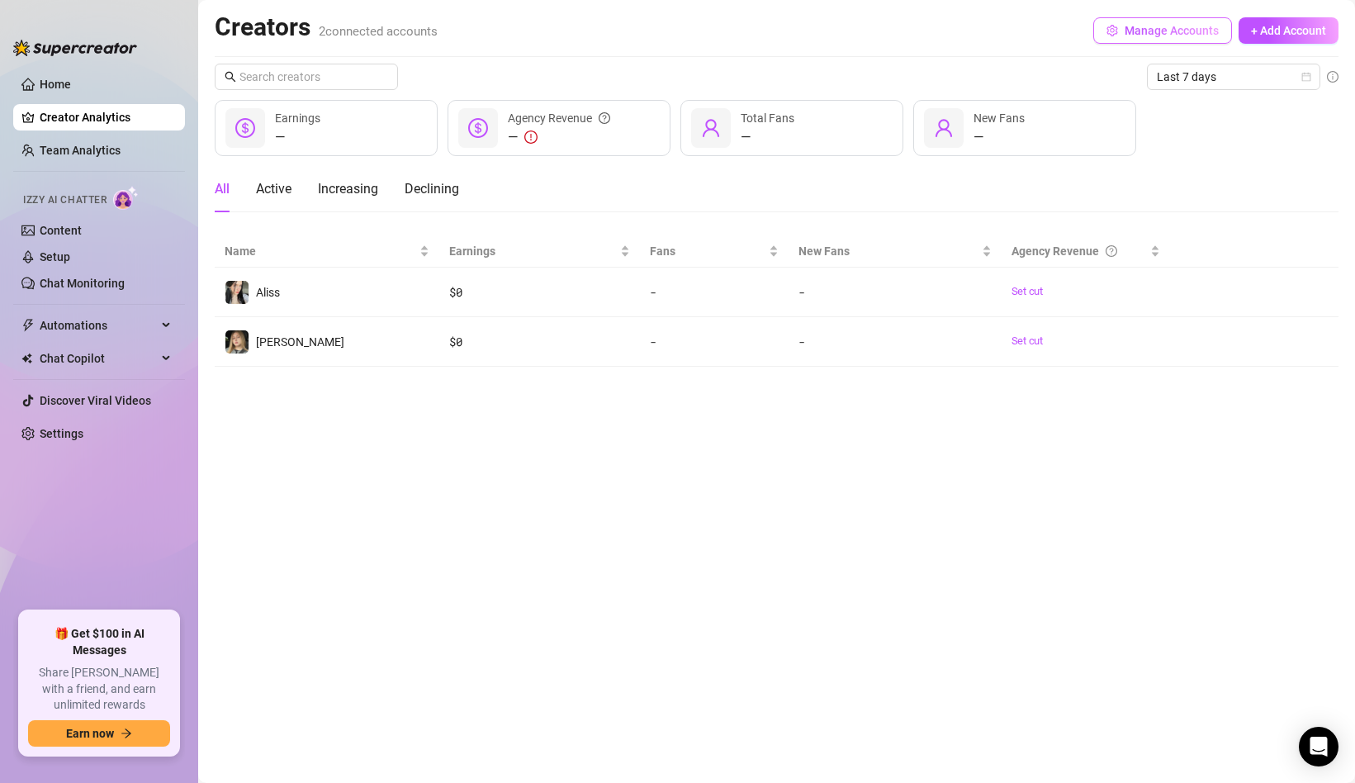
click at [1099, 33] on button "Manage Accounts" at bounding box center [1162, 30] width 139 height 26
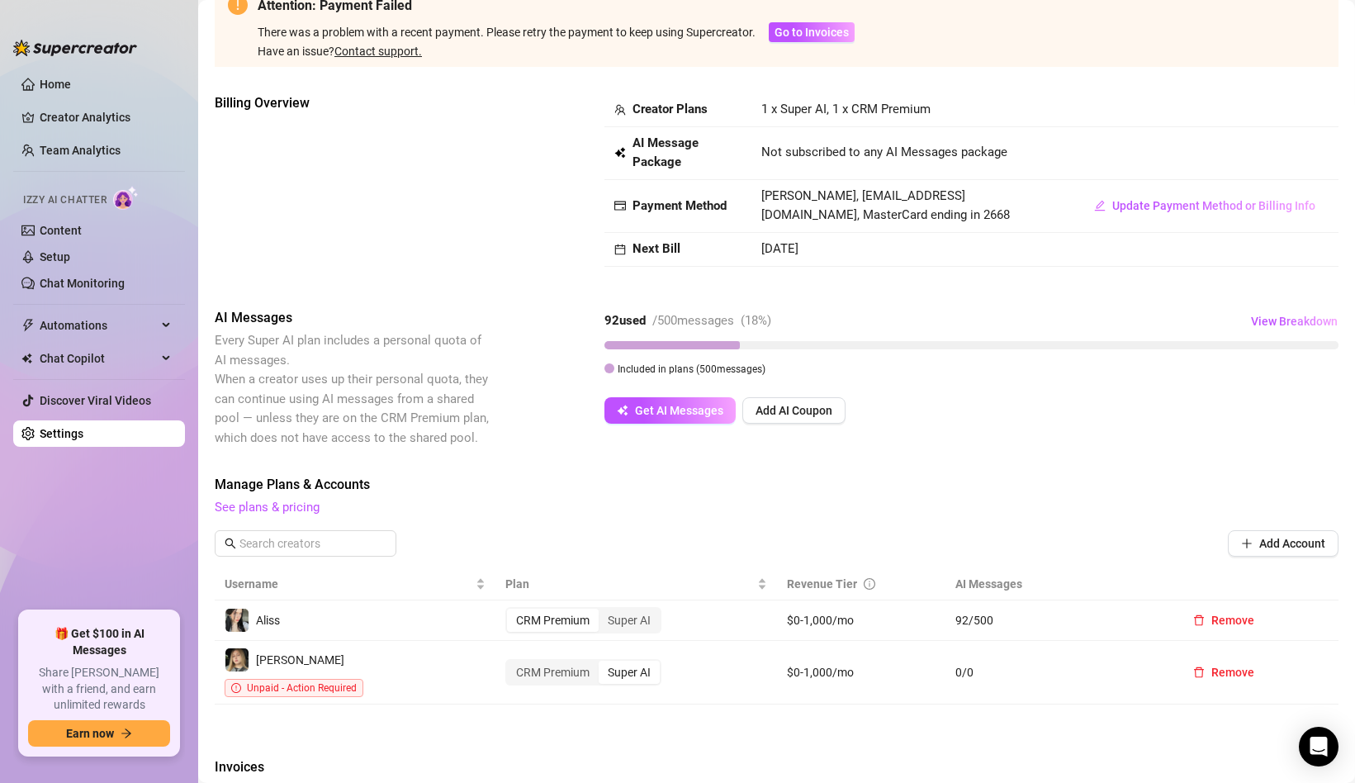
scroll to position [107, 0]
click at [685, 418] on button "Get AI Messages" at bounding box center [669, 409] width 131 height 26
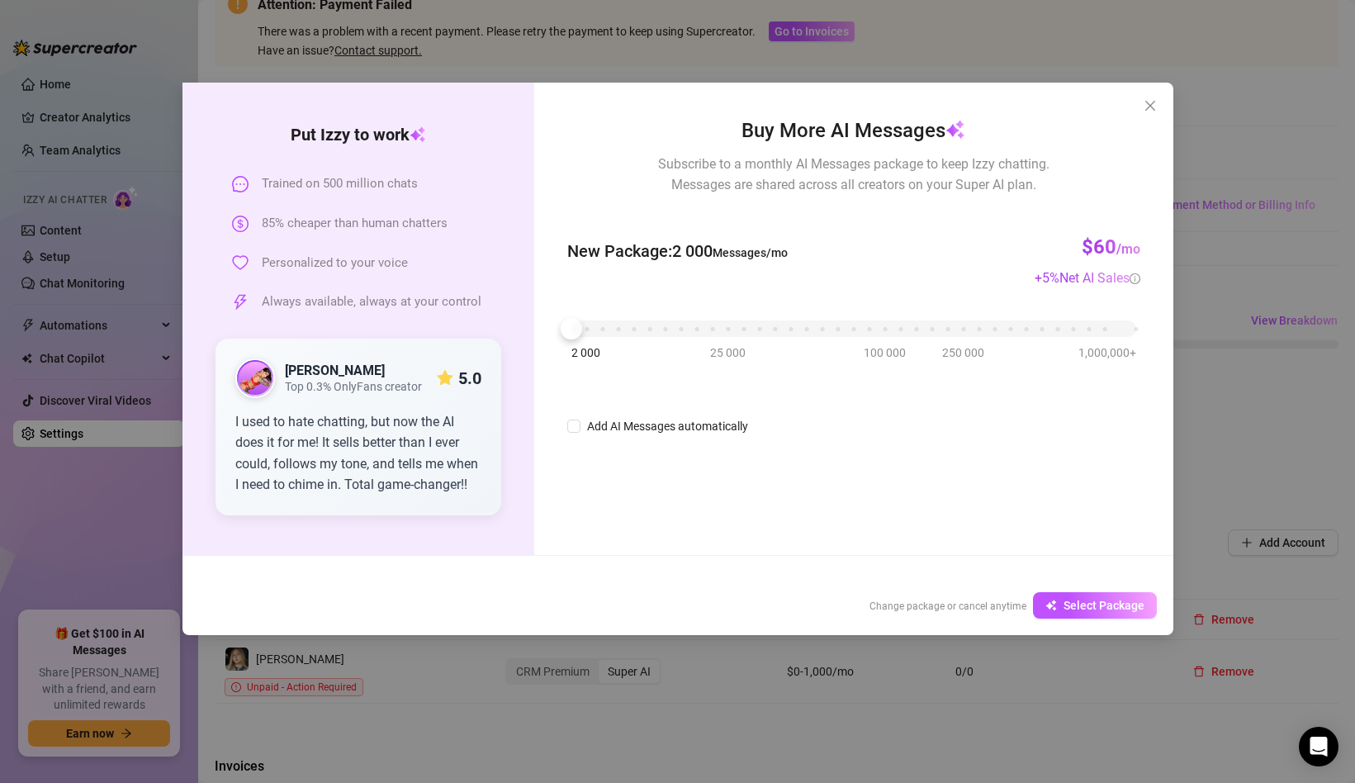
click at [988, 506] on div "Buy More AI Messages Subscribe to a monthly AI Messages package to keep Izzy ch…" at bounding box center [853, 319] width 638 height 472
click at [1064, 610] on span "Select Package" at bounding box center [1104, 605] width 81 height 13
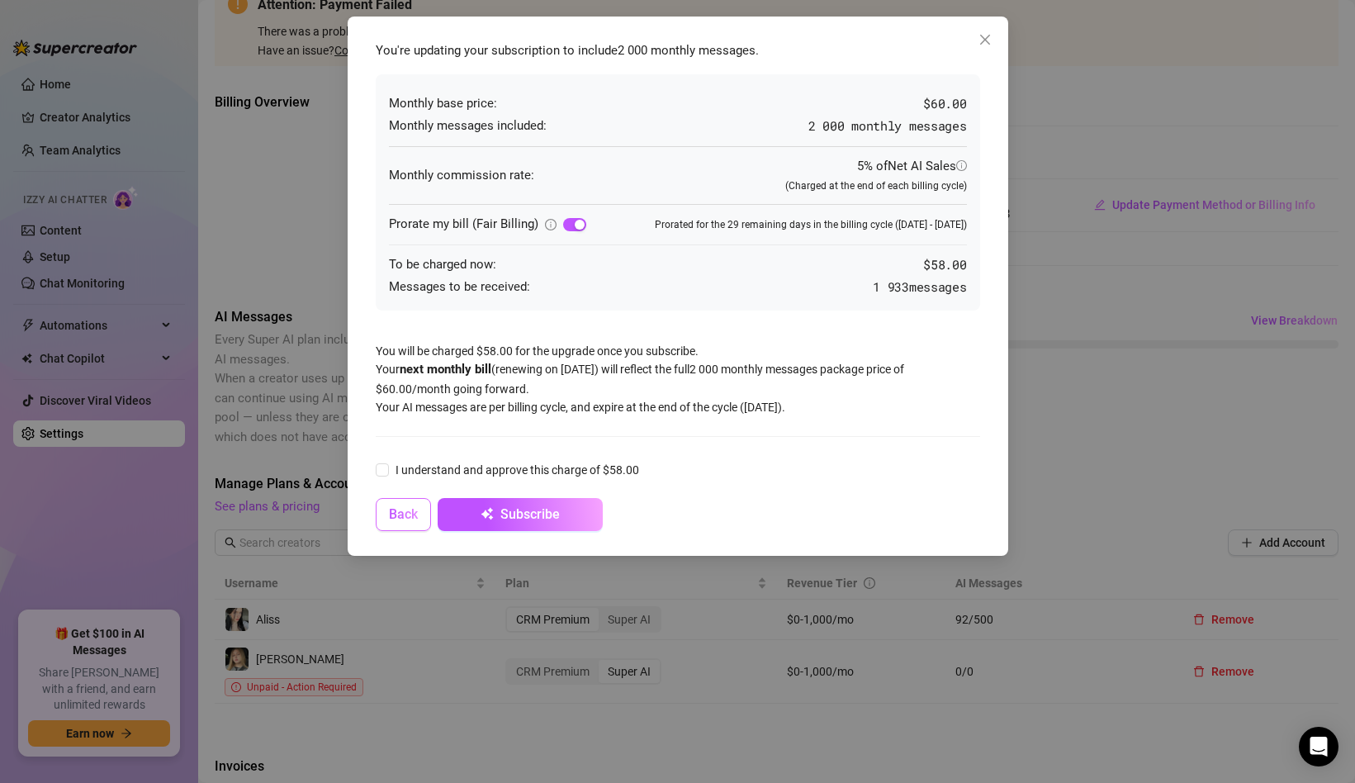
click at [402, 519] on span "Back" at bounding box center [403, 514] width 29 height 16
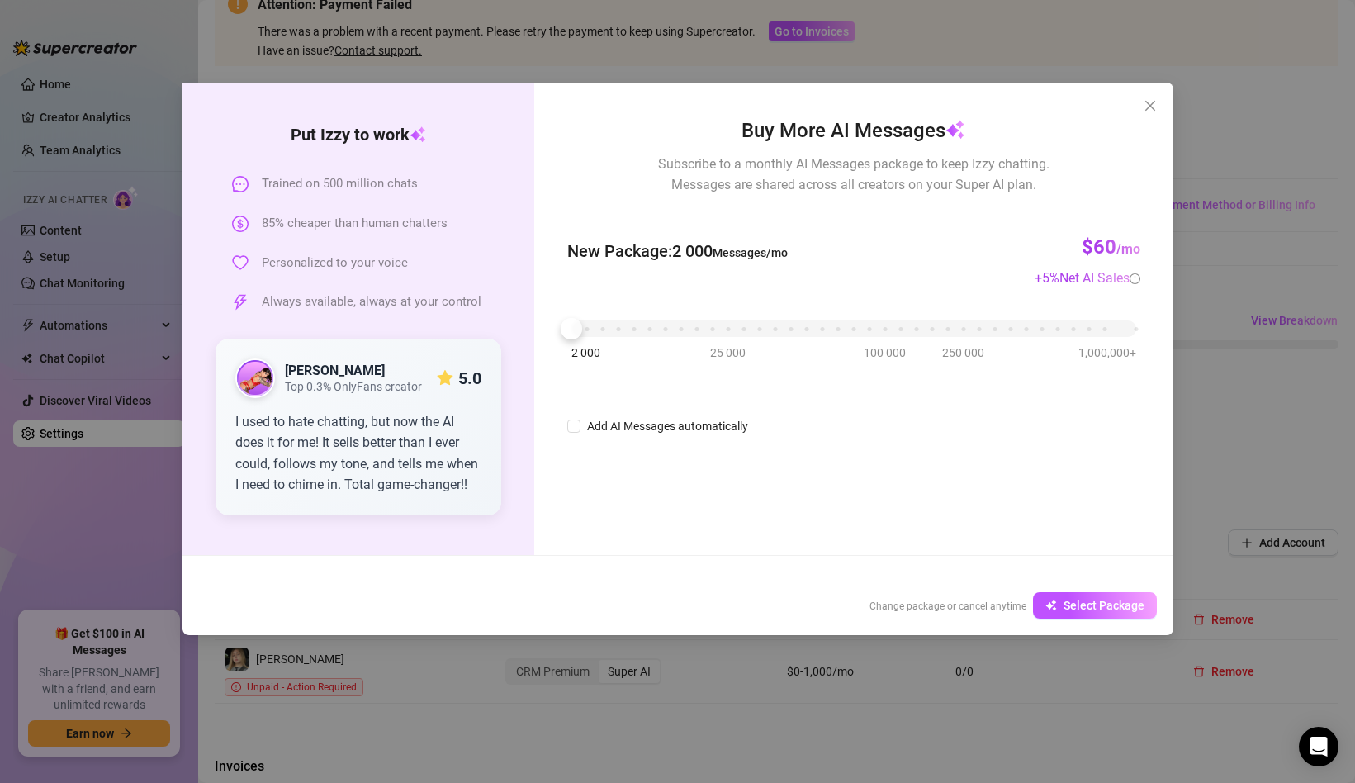
click at [690, 679] on div "Put [PERSON_NAME] to work Trained on 500 million chats 85% cheaper than human c…" at bounding box center [677, 391] width 1355 height 783
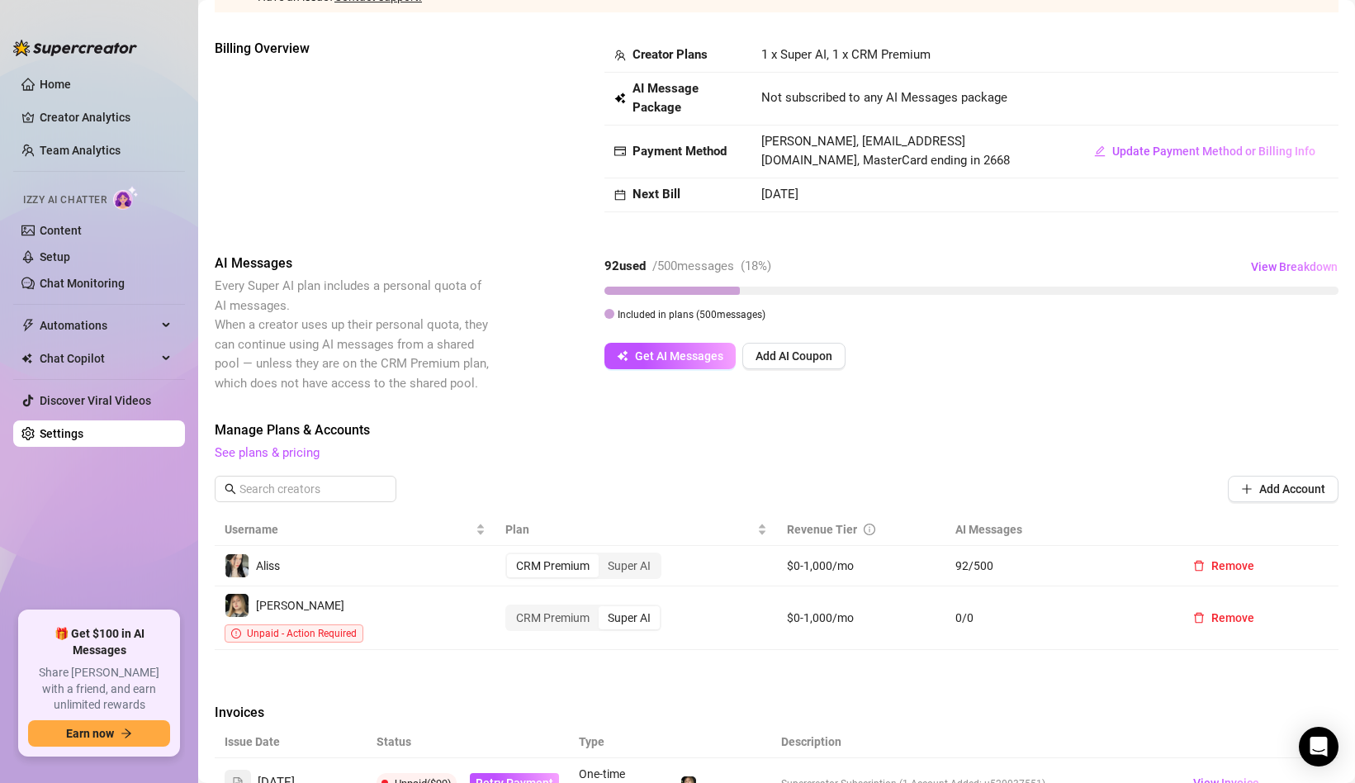
scroll to position [162, 0]
click at [306, 454] on link "See plans & pricing" at bounding box center [267, 450] width 105 height 15
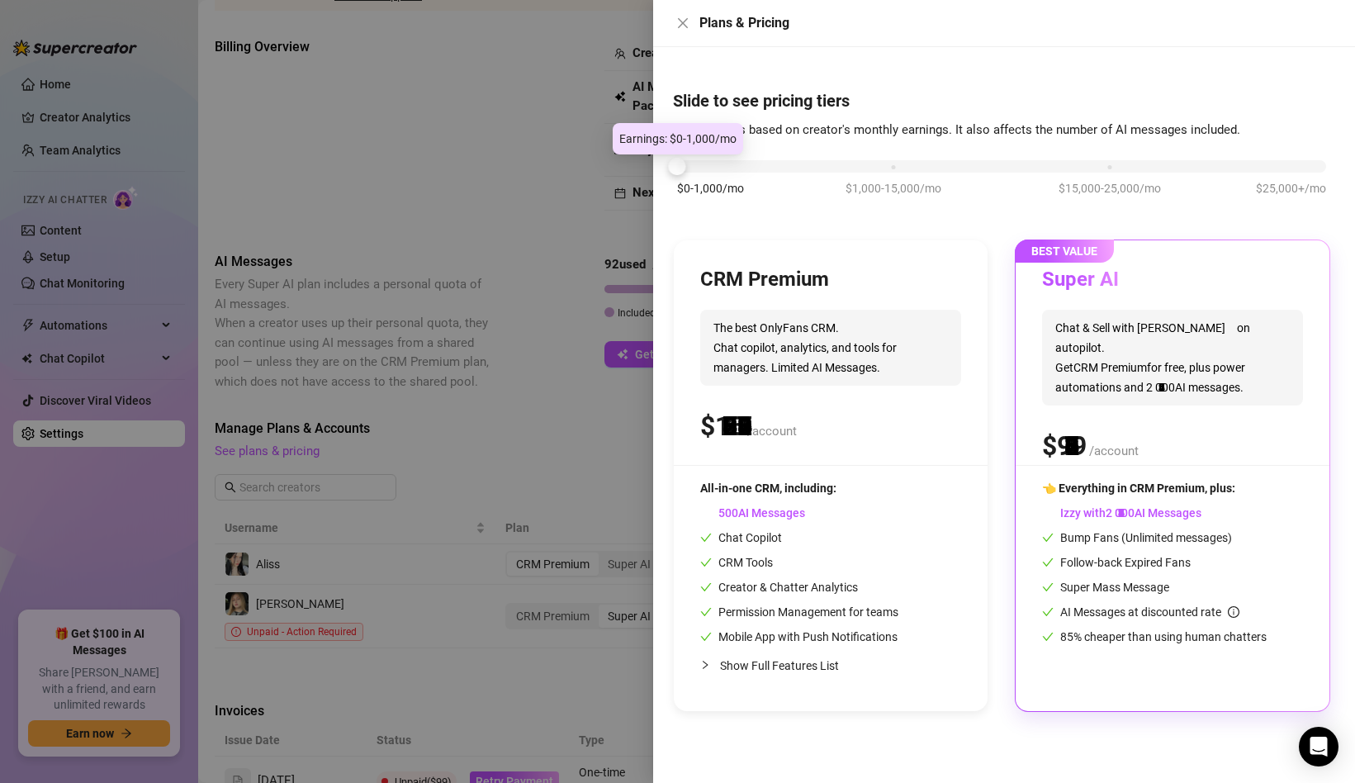
drag, startPoint x: 884, startPoint y: 169, endPoint x: 690, endPoint y: 180, distance: 193.5
click at [690, 167] on div "$0-1,000/mo $1,000-15,000/mo $15,000-25,000/mo $25,000+/mo" at bounding box center [1001, 162] width 649 height 10
click at [814, 396] on div "CRM Premium The best OnlyFans CRM. Chat copilot, analytics, and tools for manag…" at bounding box center [830, 366] width 261 height 198
click at [870, 273] on div "CRM Premium" at bounding box center [830, 280] width 261 height 26
click at [778, 175] on div "$0-1,000/mo $1,000-15,000/mo $15,000-25,000/mo $25,000+/mo" at bounding box center [1001, 186] width 657 height 93
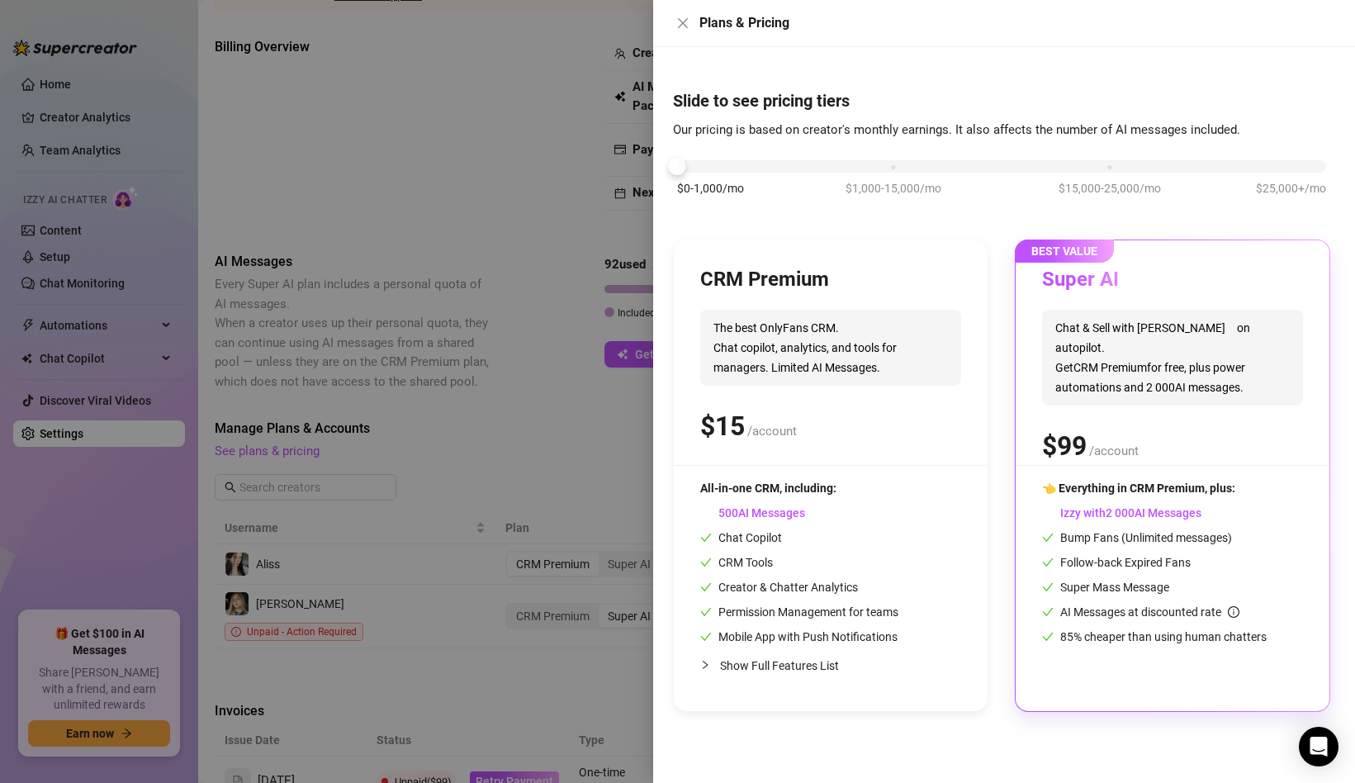
click at [816, 164] on div "$0-1,000/mo $1,000-15,000/mo $15,000-25,000/mo $25,000+/mo" at bounding box center [1001, 162] width 649 height 10
click at [772, 317] on span "The best OnlyFans CRM. Chat copilot, analytics, and tools for managers. Limited…" at bounding box center [830, 348] width 261 height 76
click at [1154, 264] on div "BEST VALUE Super AI Chat & Sell with Izzy on autopilot. Get CRM Premium for fre…" at bounding box center [1173, 475] width 314 height 471
click at [818, 265] on div "CRM Premium The best OnlyFans CRM. Chat copilot, analytics, and tools for manag…" at bounding box center [831, 475] width 314 height 471
click at [677, 20] on icon "close" at bounding box center [682, 23] width 13 height 13
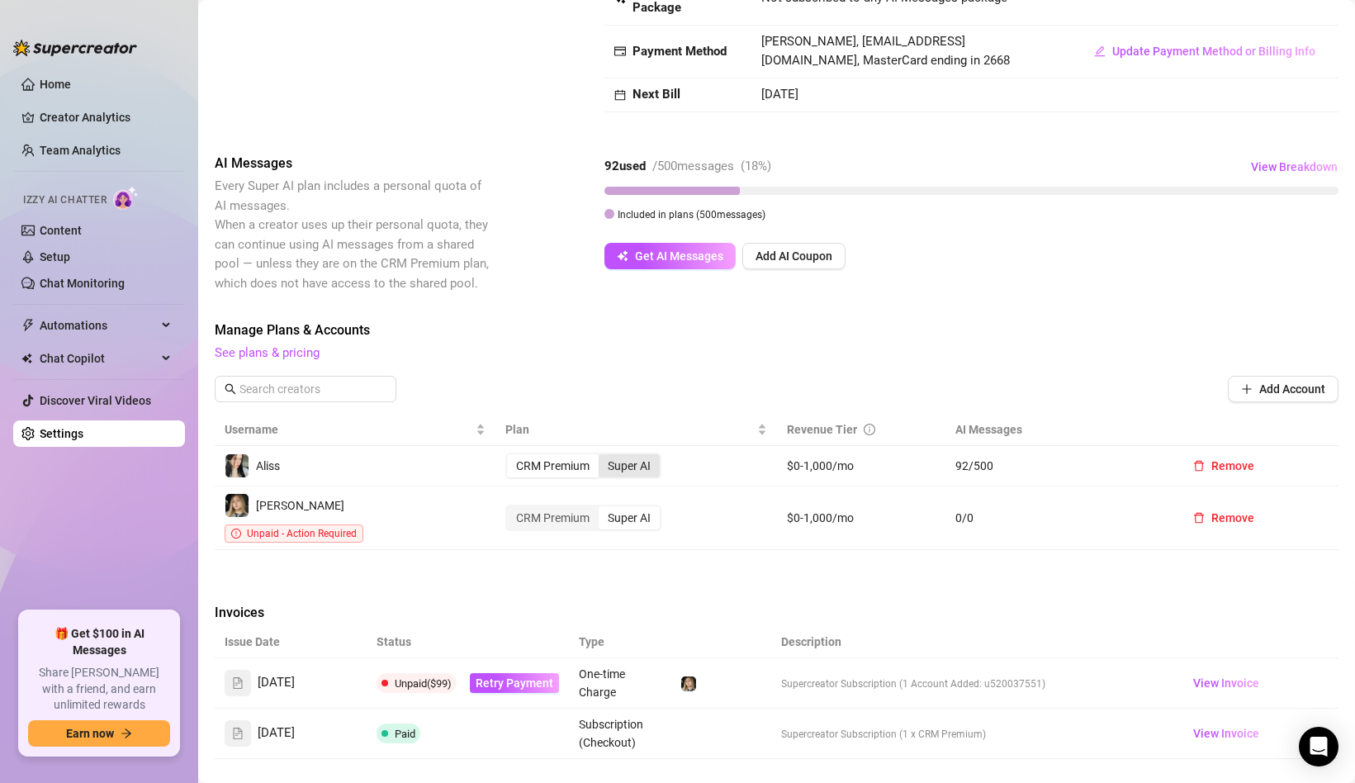
scroll to position [263, 0]
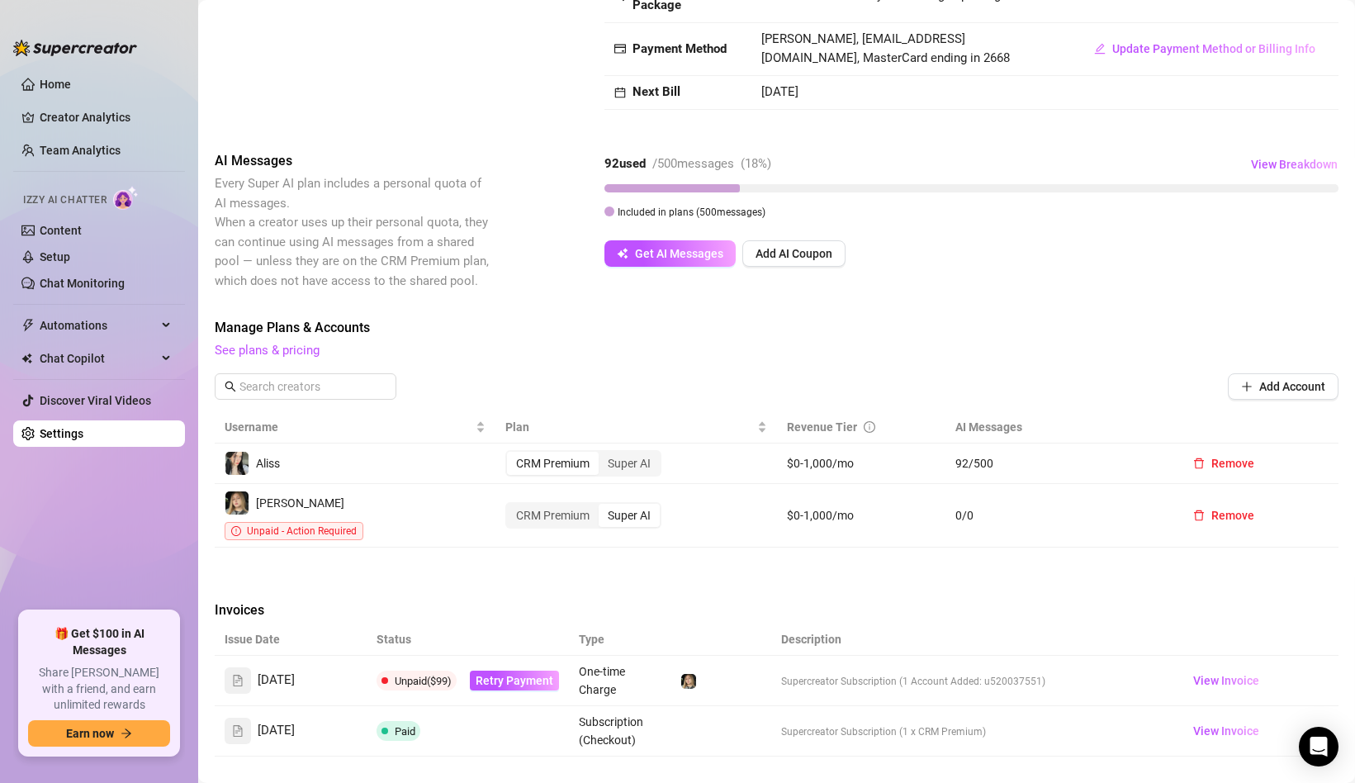
click at [273, 671] on span "[DATE]" at bounding box center [276, 681] width 37 height 20
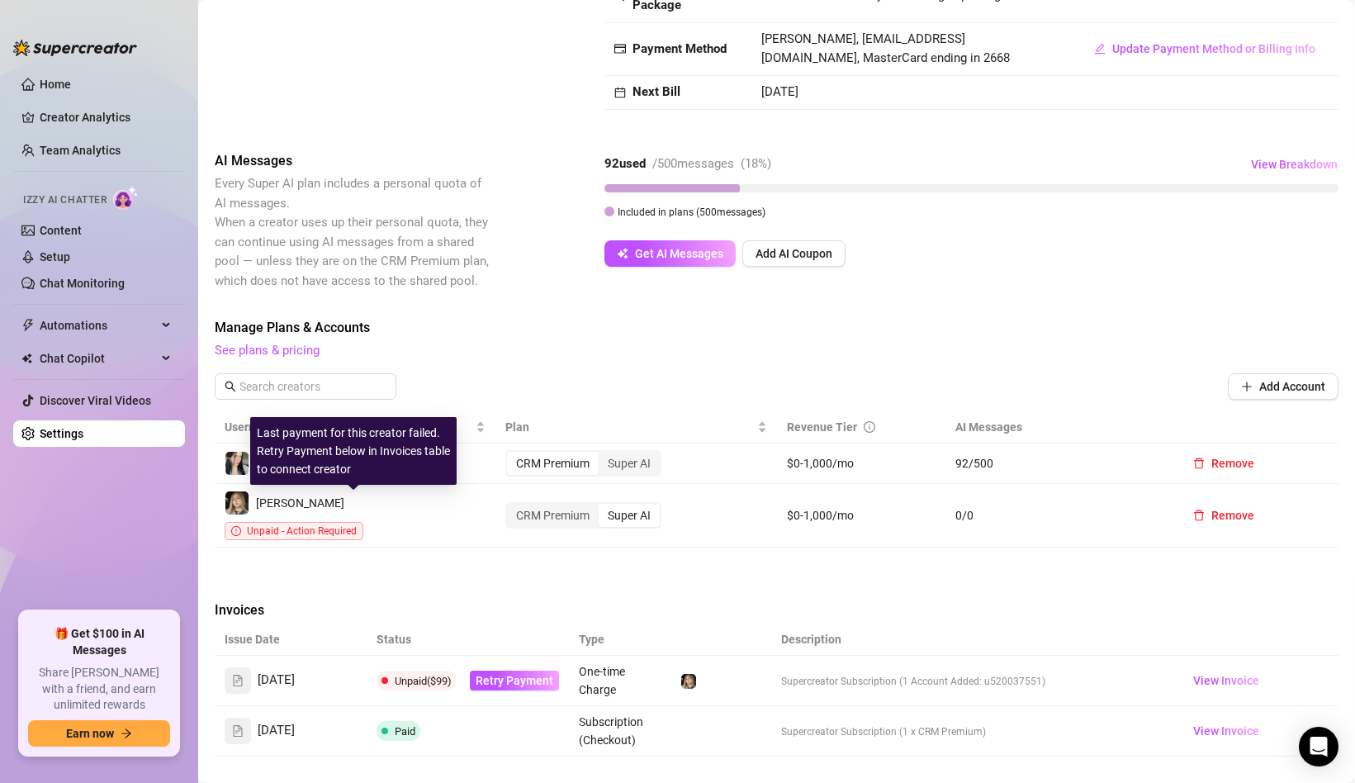
click at [325, 522] on span "Unpaid - Action Required" at bounding box center [294, 531] width 139 height 18
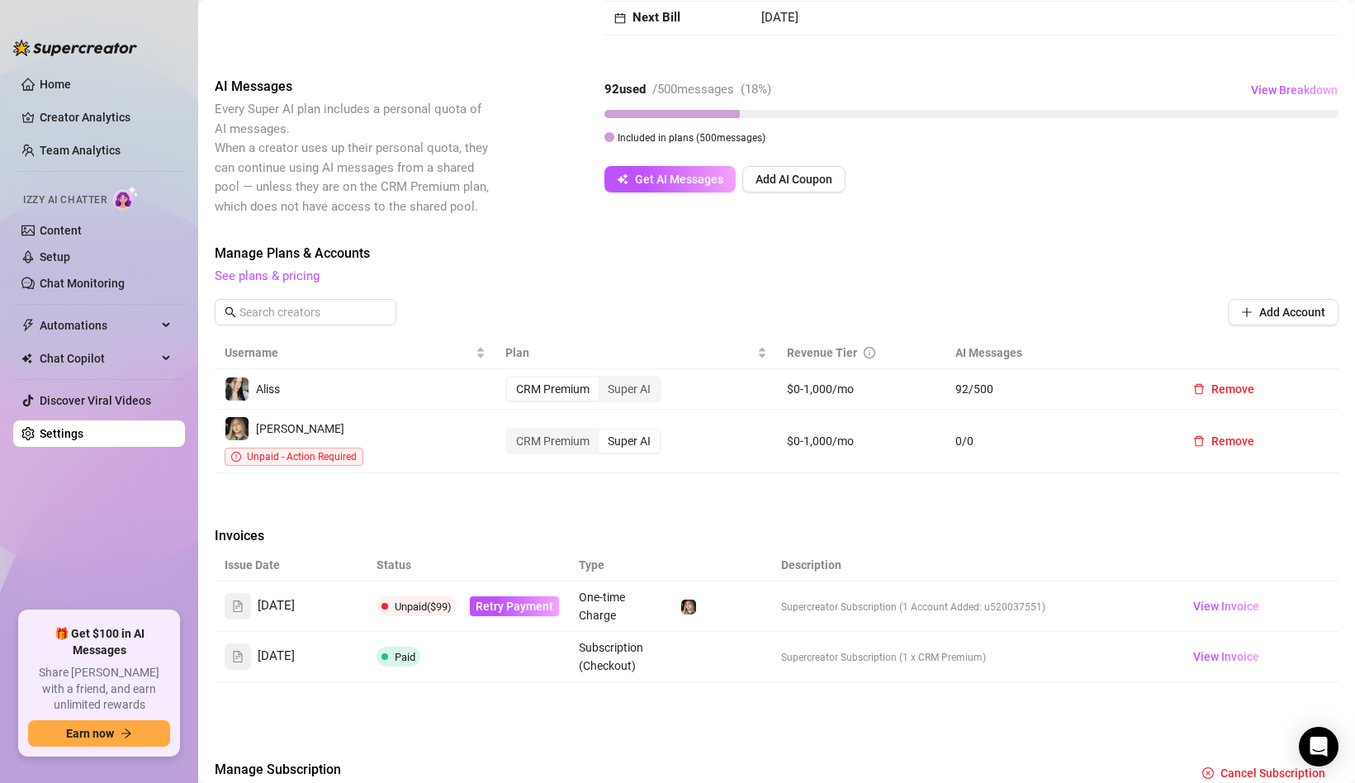
scroll to position [329, 0]
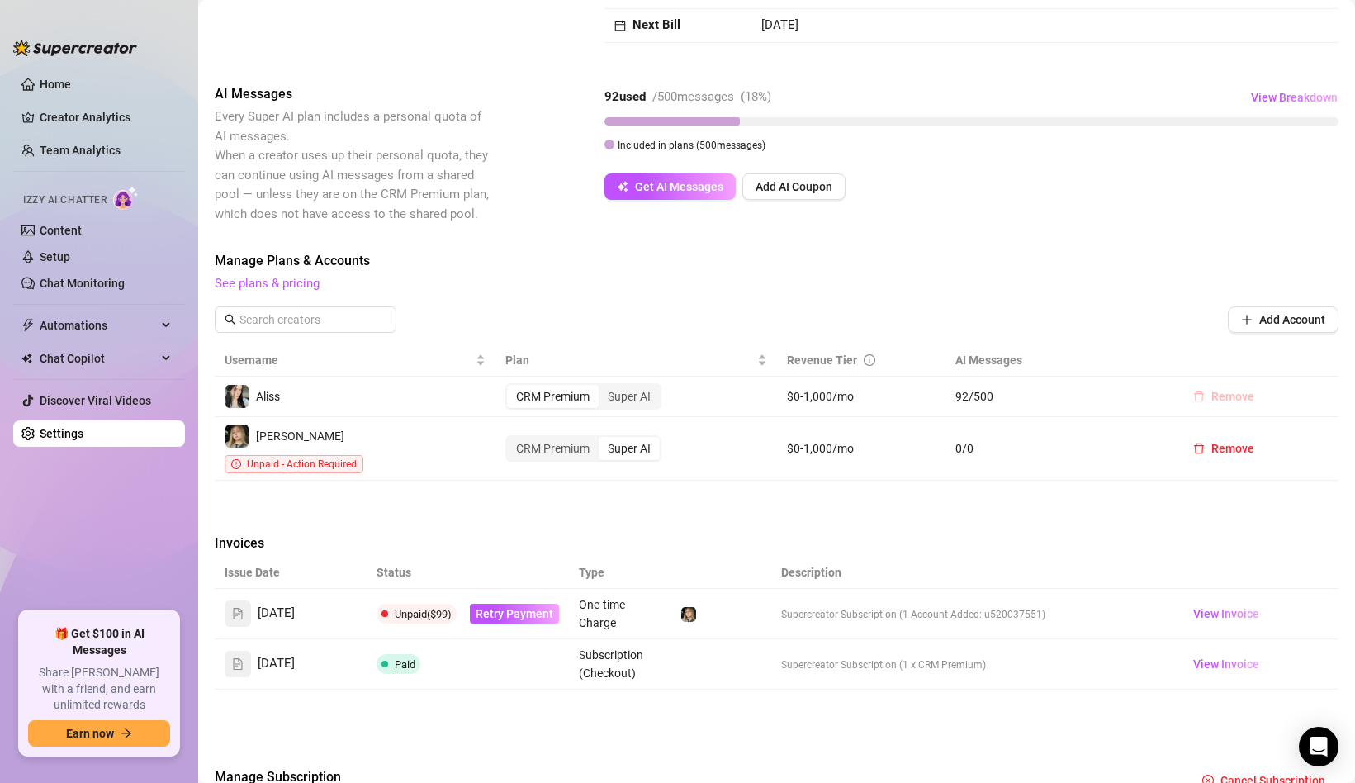
click at [1221, 394] on span "Remove" at bounding box center [1232, 396] width 43 height 13
click at [1332, 352] on span "OK" at bounding box center [1332, 353] width 16 height 13
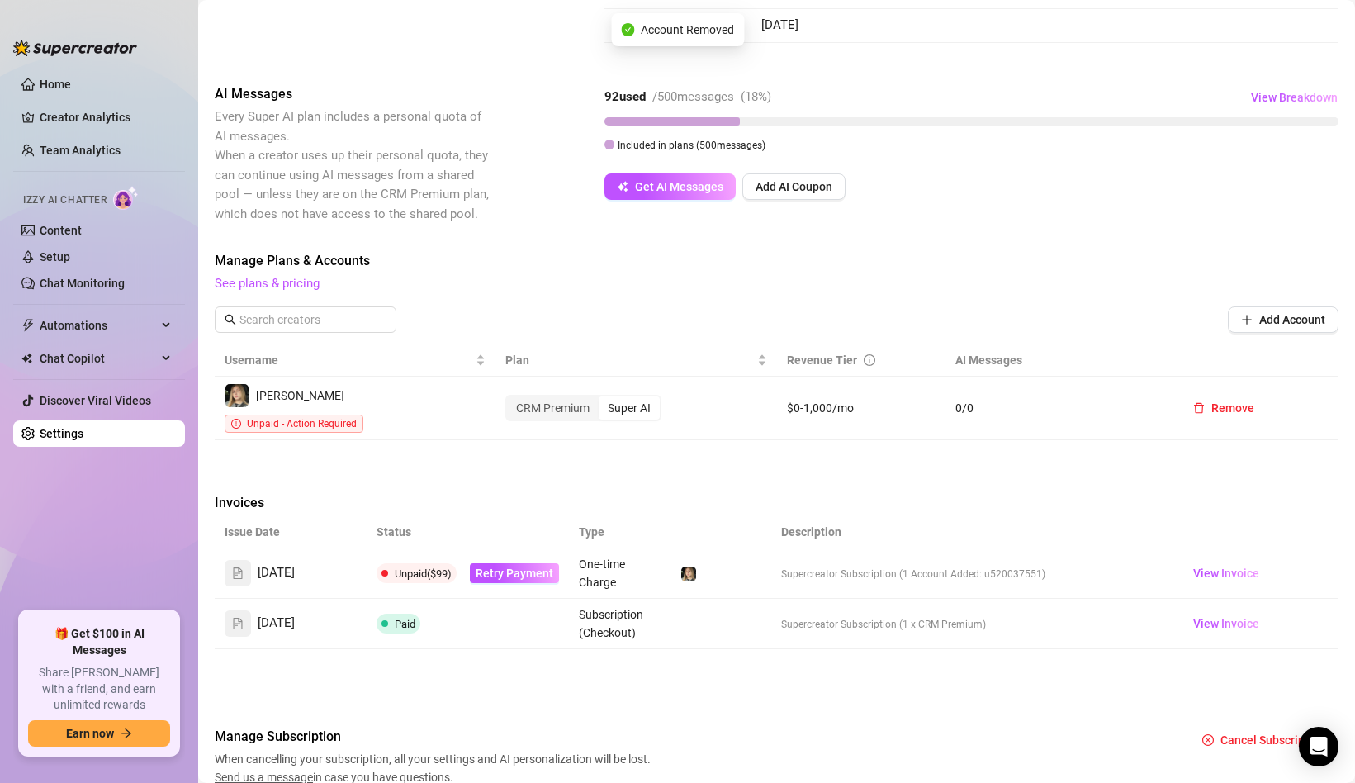
click at [616, 397] on div "Super AI" at bounding box center [629, 407] width 61 height 23
click at [603, 399] on input "Super AI" at bounding box center [603, 399] width 0 height 0
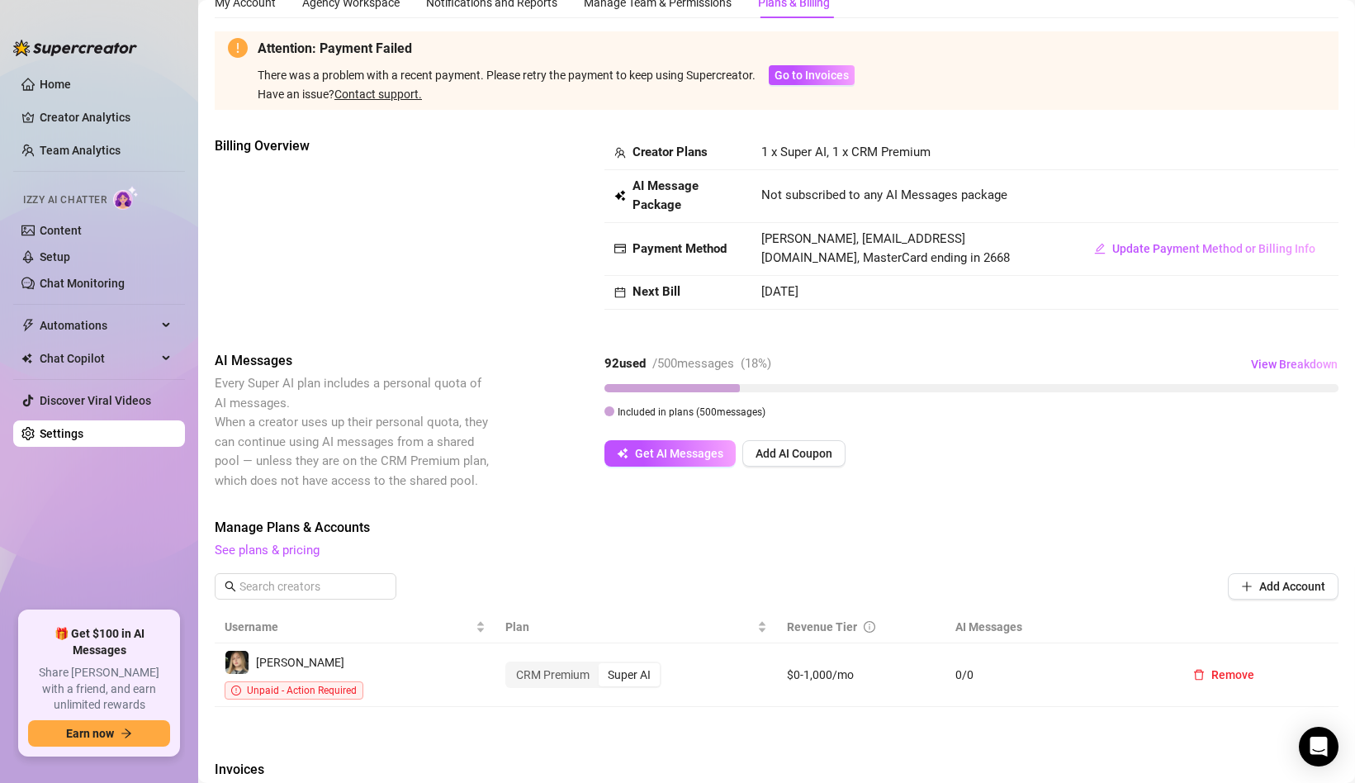
scroll to position [0, 0]
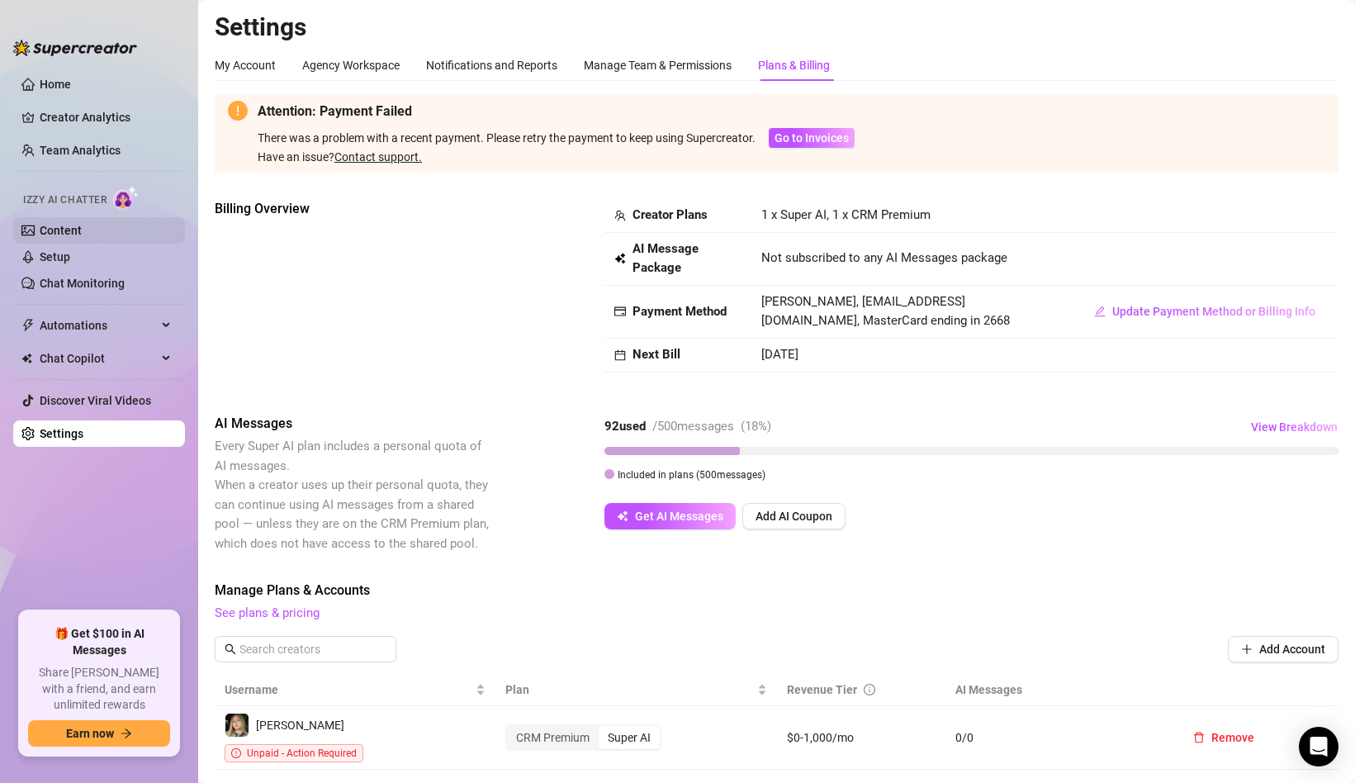
click at [45, 234] on link "Content" at bounding box center [61, 230] width 42 height 13
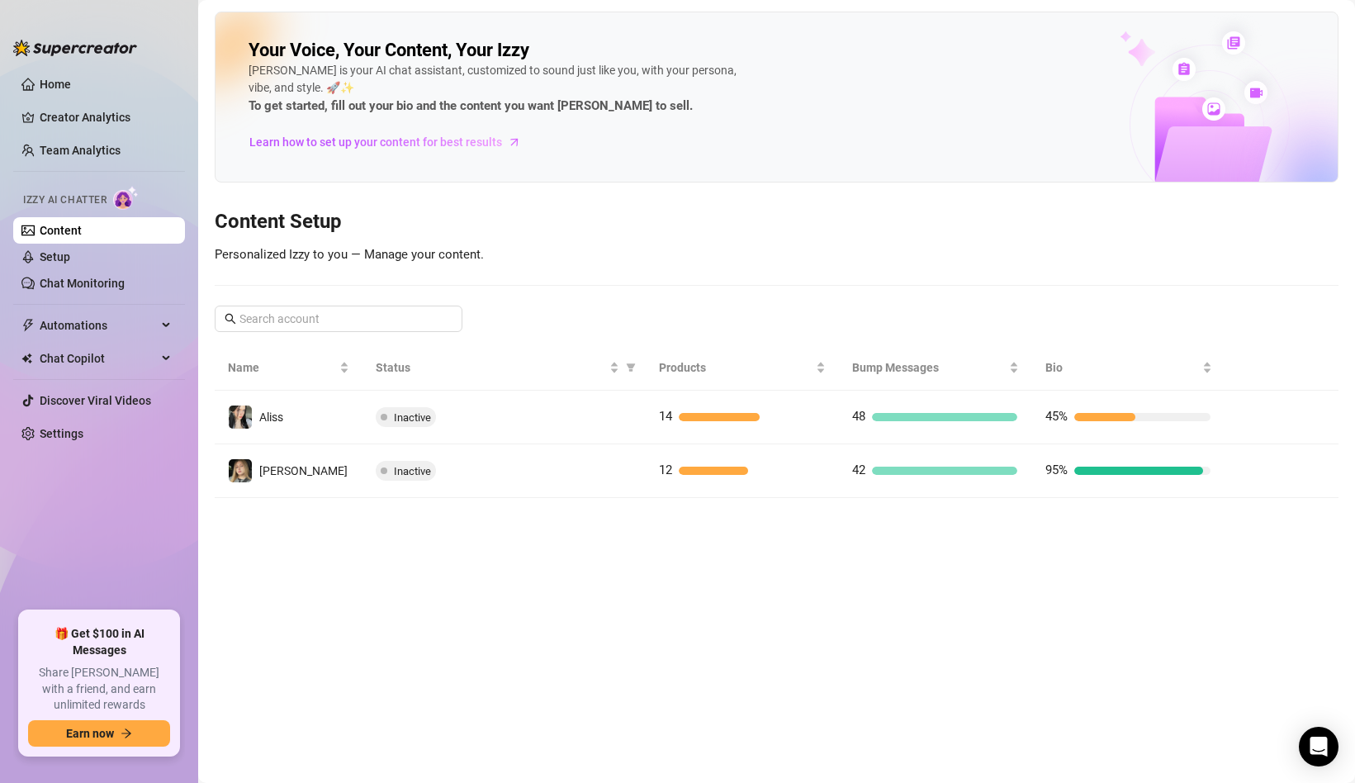
click at [82, 232] on link "Content" at bounding box center [61, 230] width 42 height 13
click at [77, 288] on link "Chat Monitoring" at bounding box center [82, 283] width 85 height 13
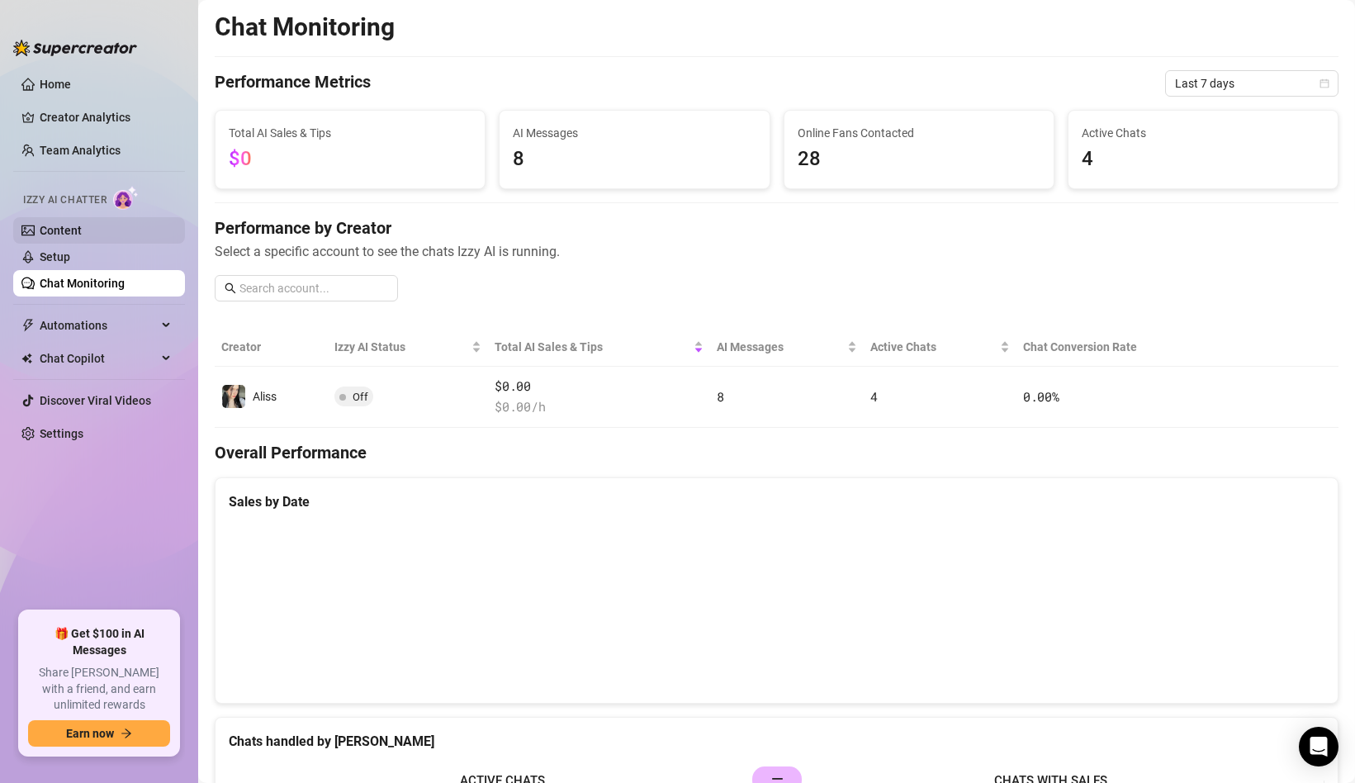
click at [82, 226] on link "Content" at bounding box center [61, 230] width 42 height 13
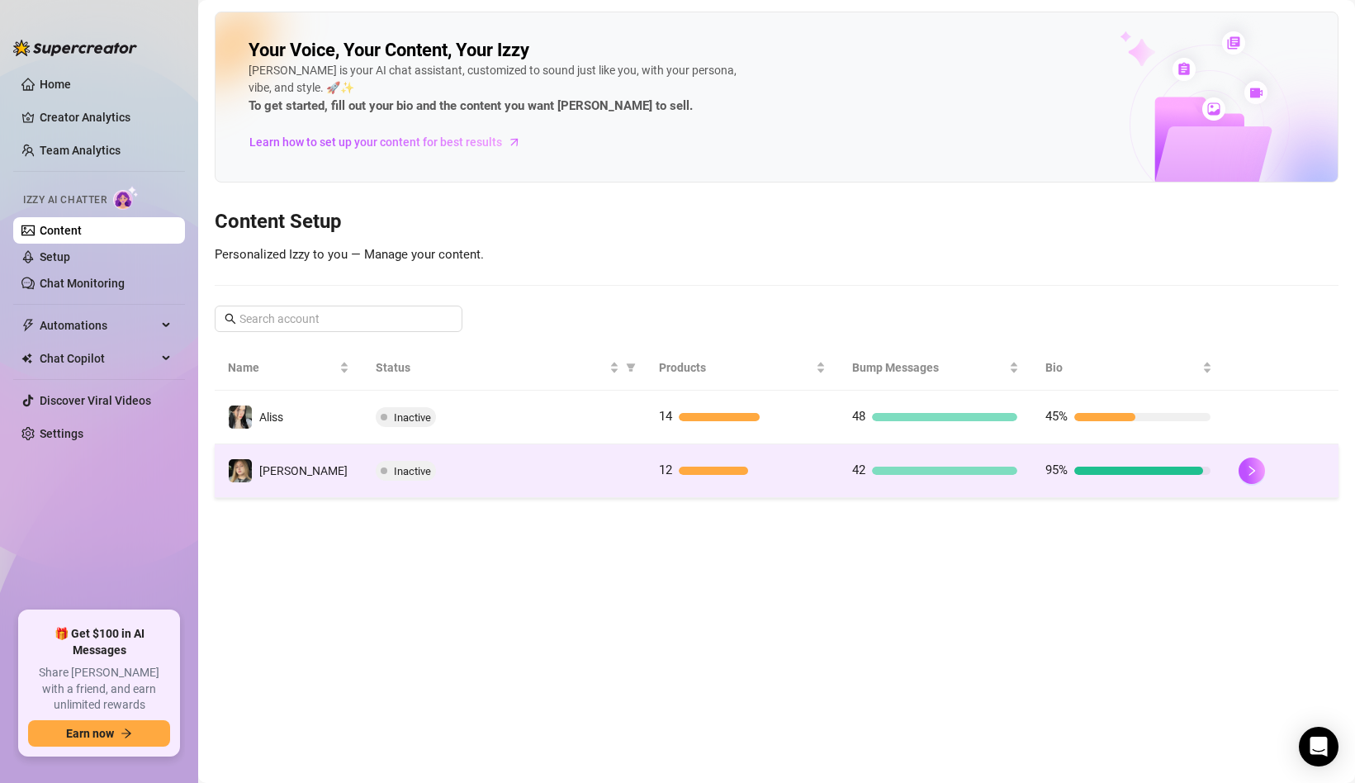
click at [582, 481] on td "Inactive" at bounding box center [504, 471] width 283 height 54
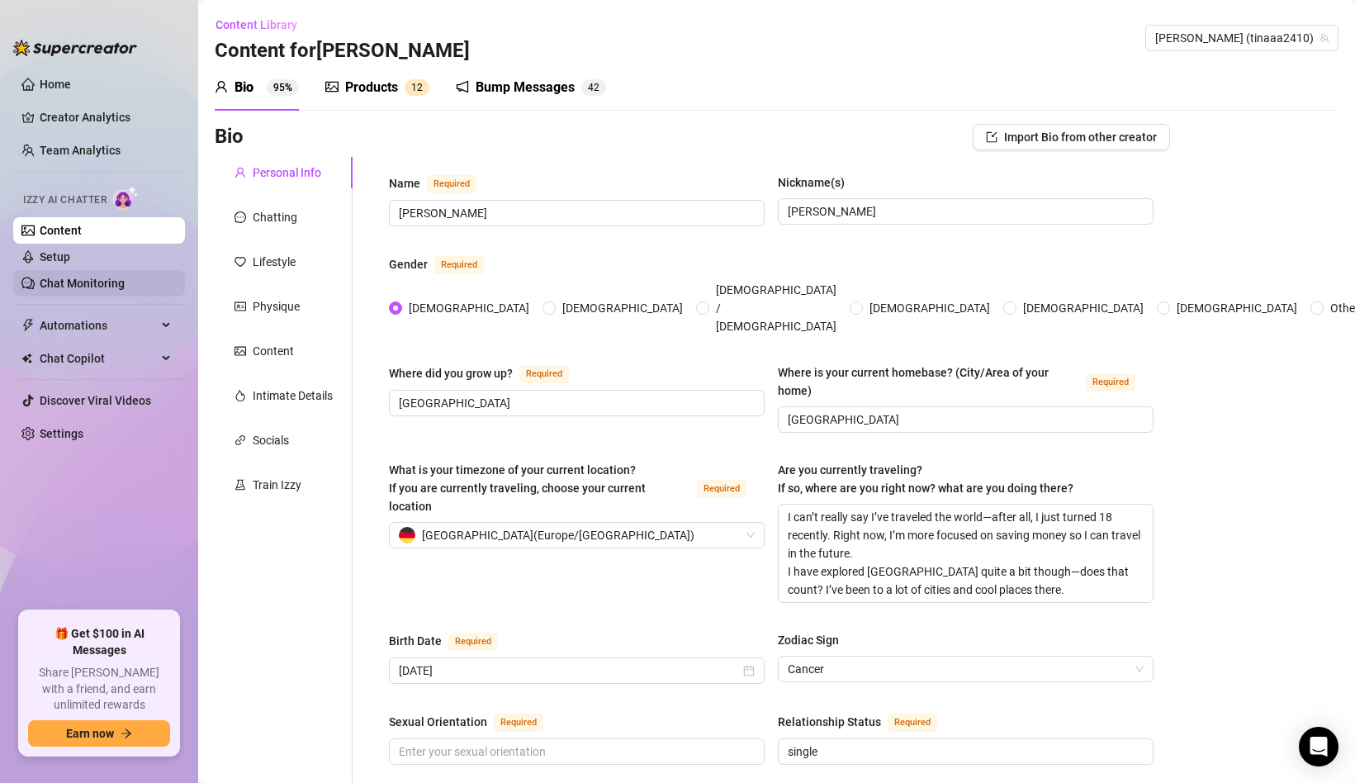
click at [73, 277] on link "Chat Monitoring" at bounding box center [82, 283] width 85 height 13
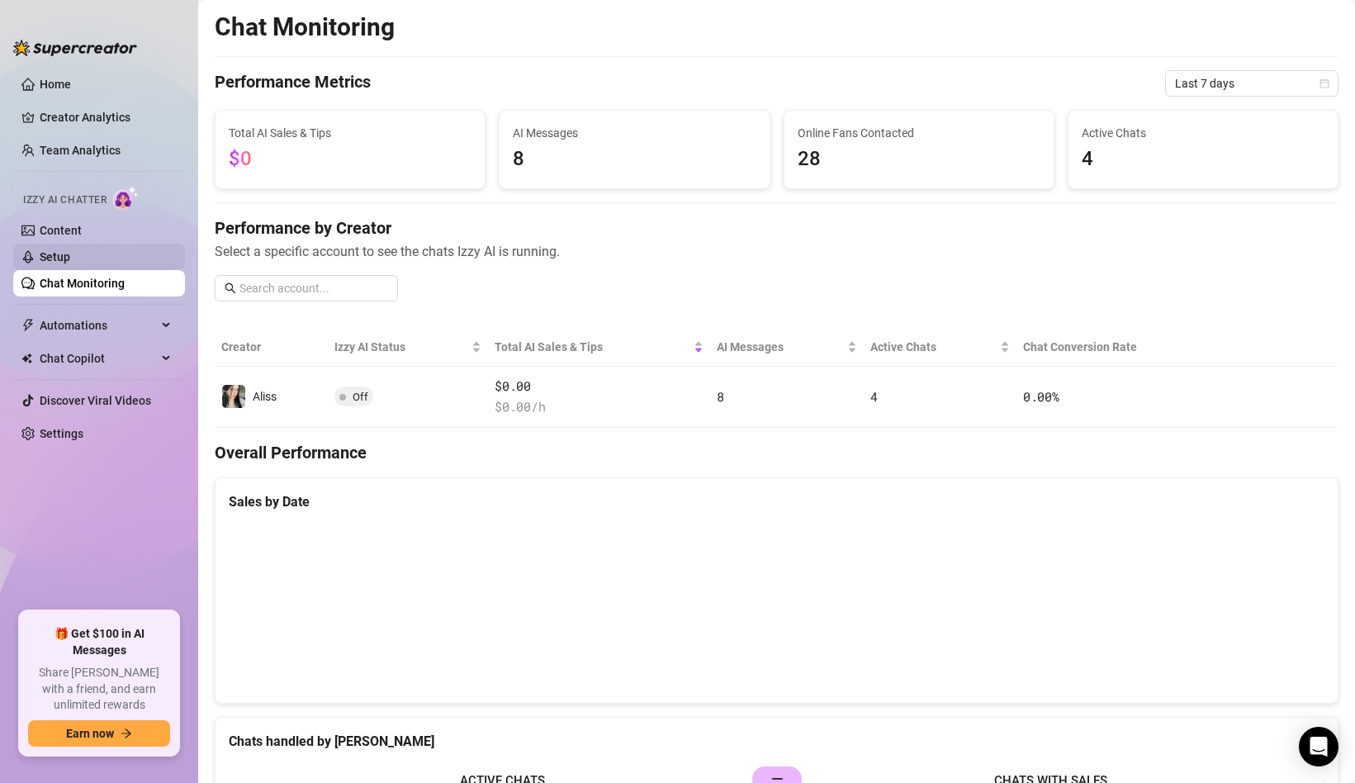
click at [70, 263] on link "Setup" at bounding box center [55, 256] width 31 height 13
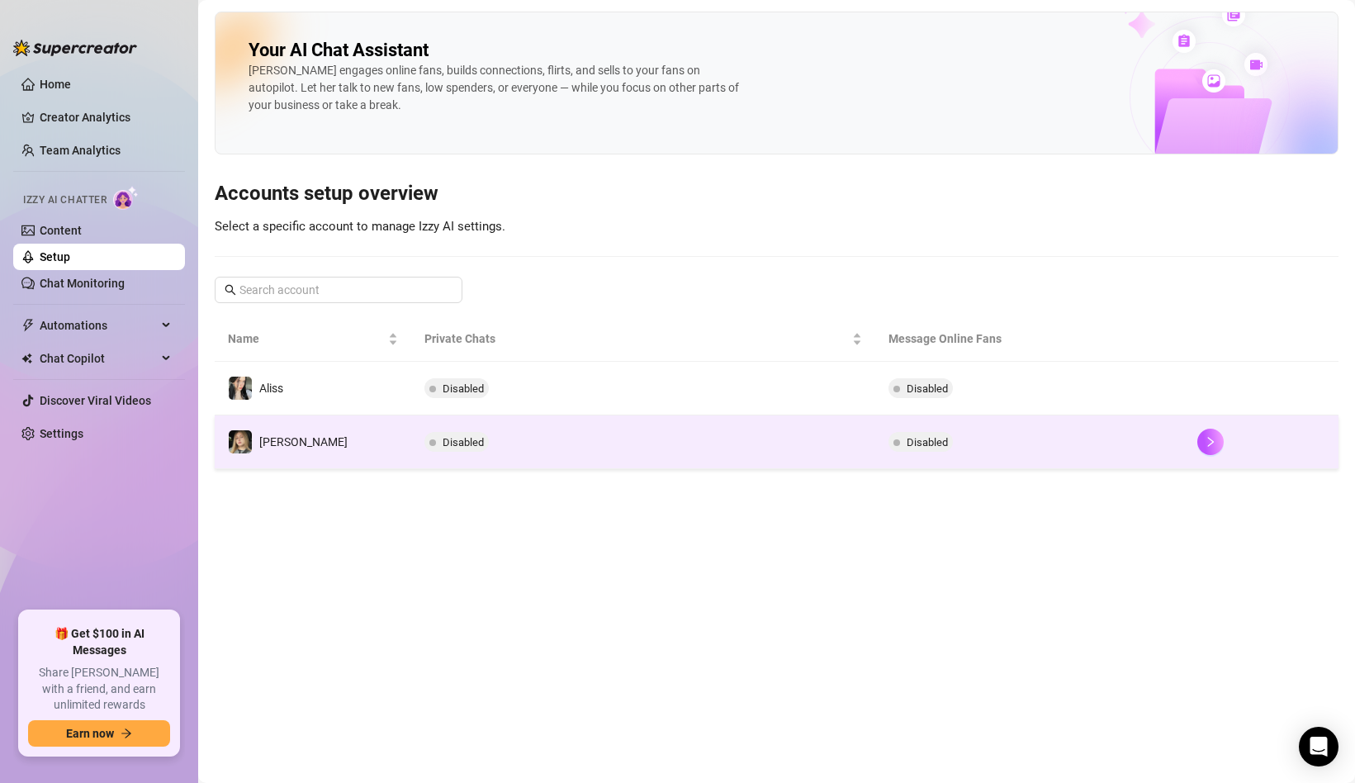
click at [391, 447] on td "[PERSON_NAME]" at bounding box center [313, 442] width 197 height 54
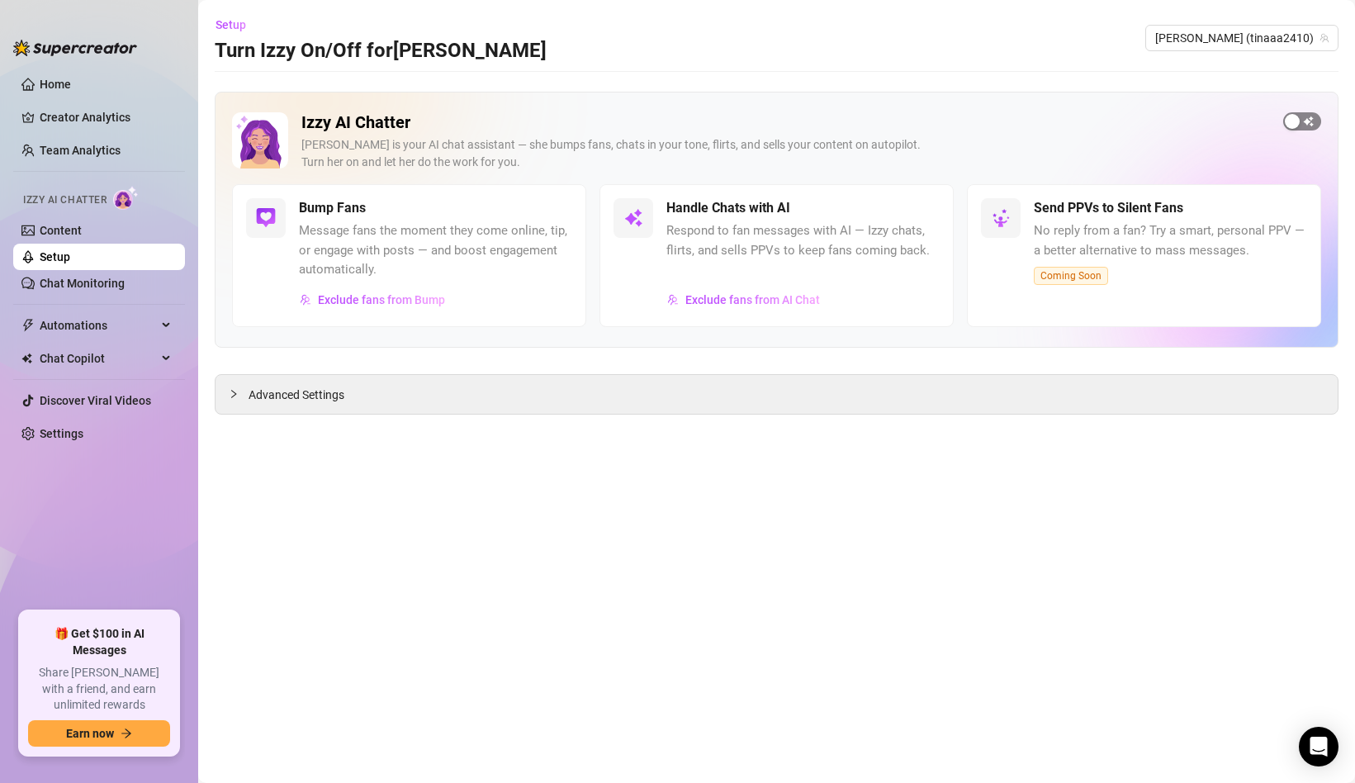
click at [1309, 121] on span "button" at bounding box center [1302, 121] width 38 height 18
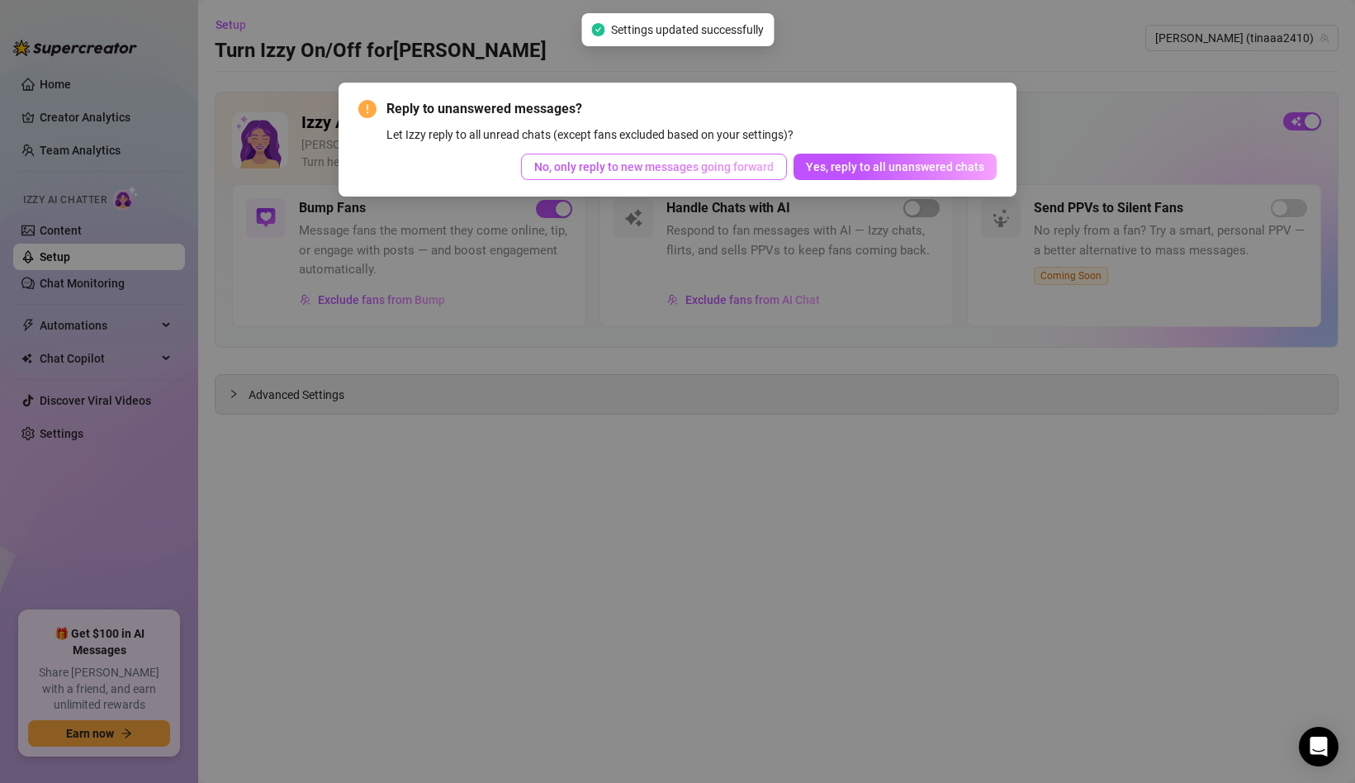
click at [737, 175] on button "No, only reply to new messages going forward" at bounding box center [654, 167] width 266 height 26
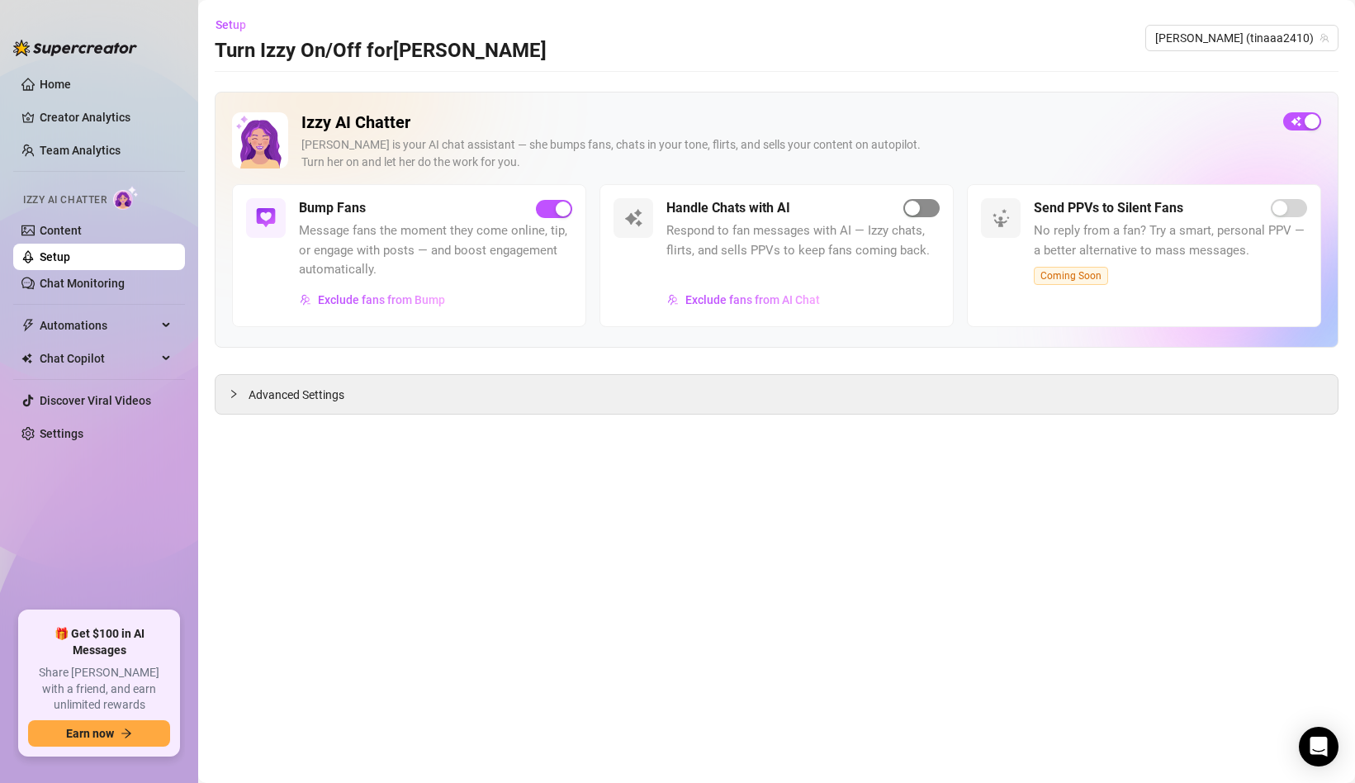
click at [908, 212] on div "button" at bounding box center [912, 208] width 15 height 15
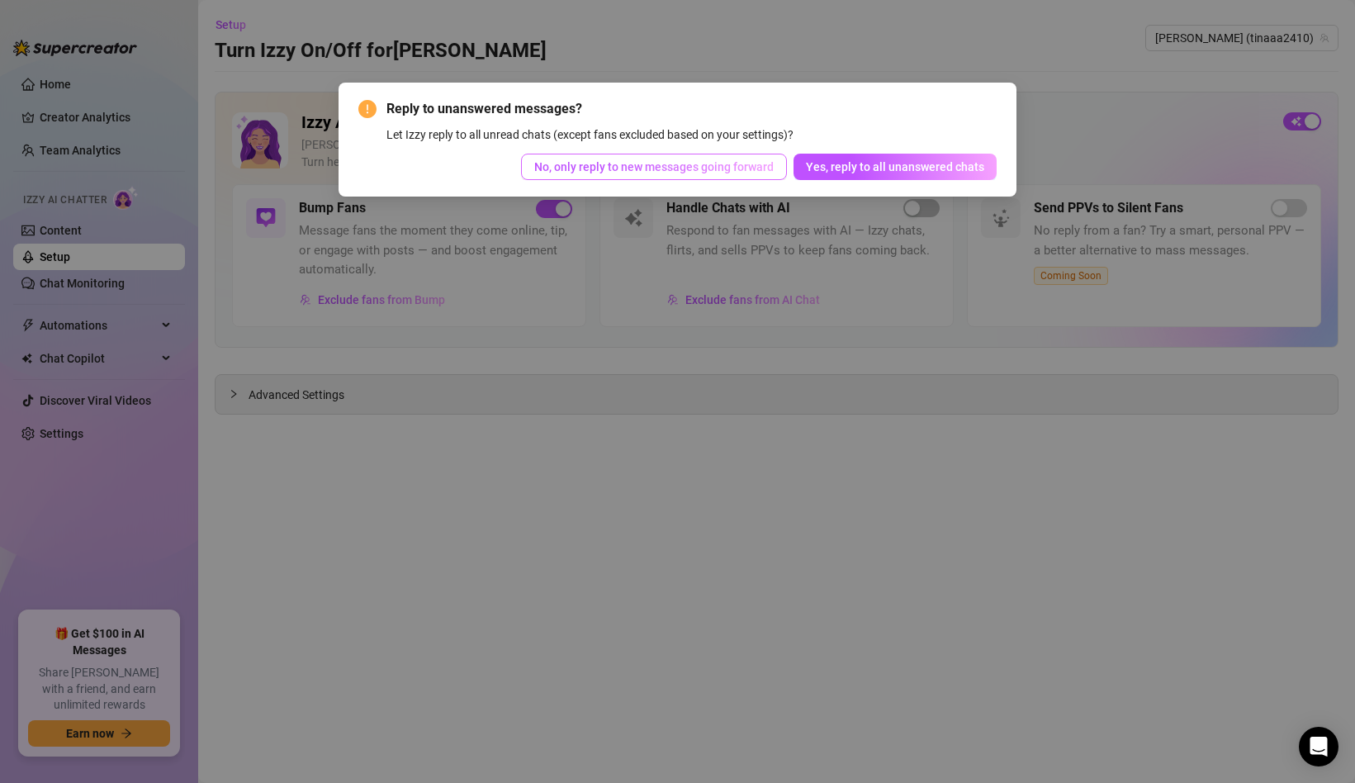
click at [708, 173] on span "No, only reply to new messages going forward" at bounding box center [653, 166] width 239 height 13
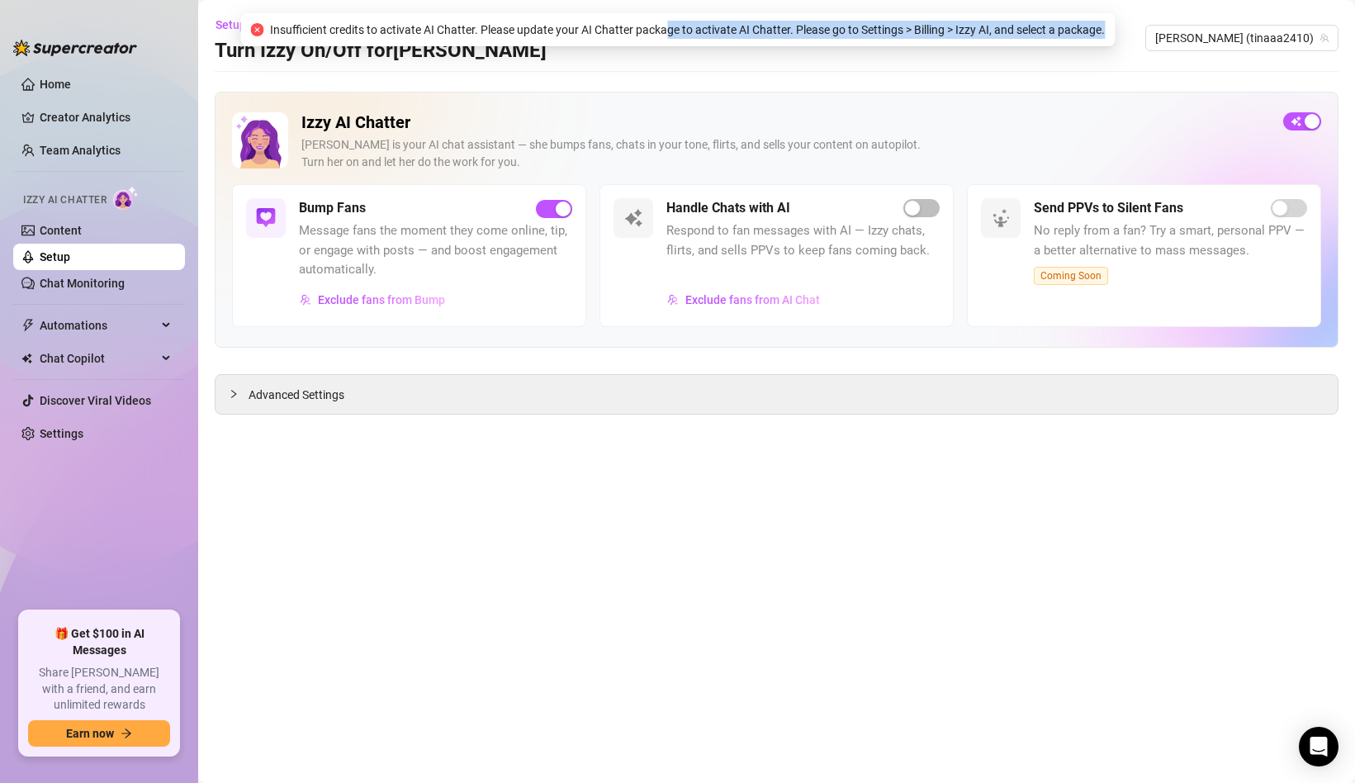
click at [662, 38] on div "Insufficient credits to activate AI Chatter. Please update your AI Chatter pack…" at bounding box center [677, 29] width 875 height 33
click at [662, 36] on span "Insufficient credits to activate AI Chatter. Please update your AI Chatter pack…" at bounding box center [687, 30] width 835 height 18
click at [78, 448] on ul "Home Creator Analytics Team Analytics Izzy AI Chatter Content Setup Chat Monito…" at bounding box center [99, 334] width 172 height 540
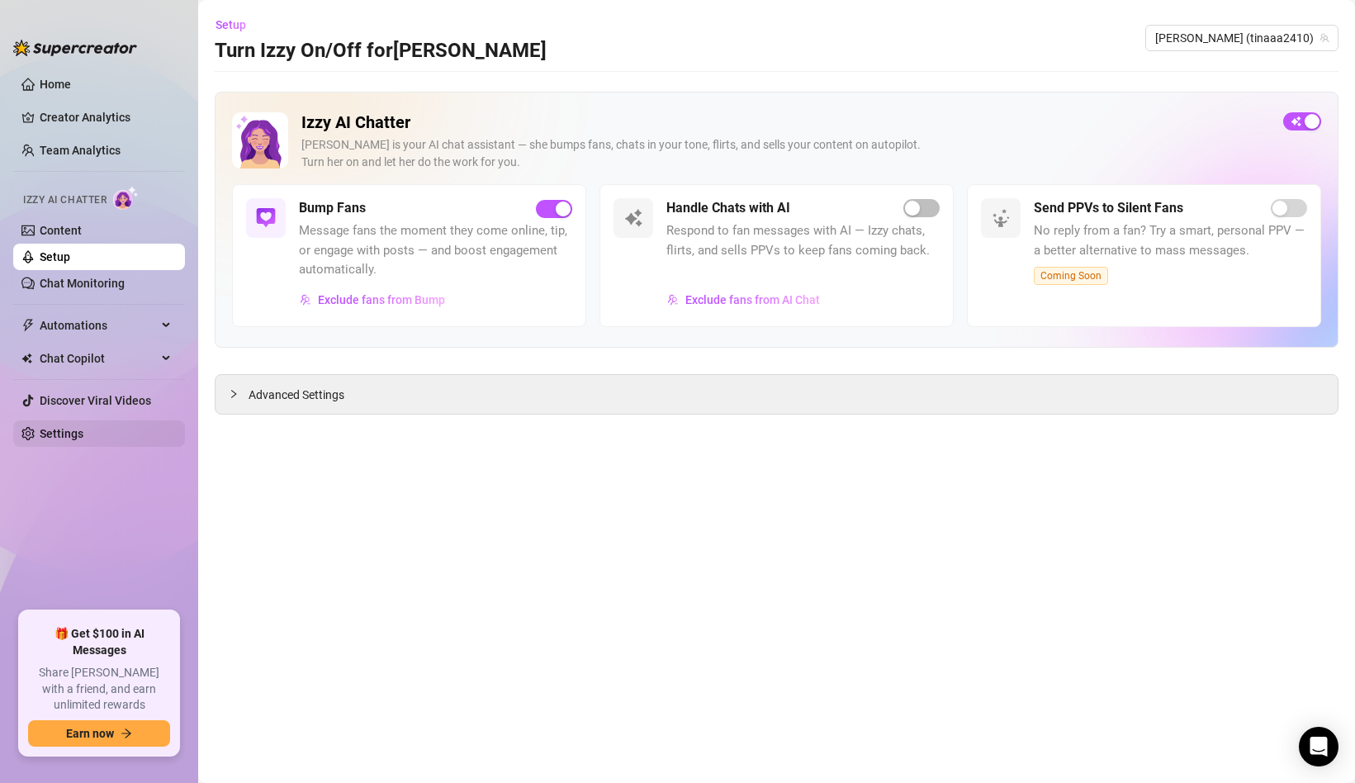
click at [83, 440] on link "Settings" at bounding box center [62, 433] width 44 height 13
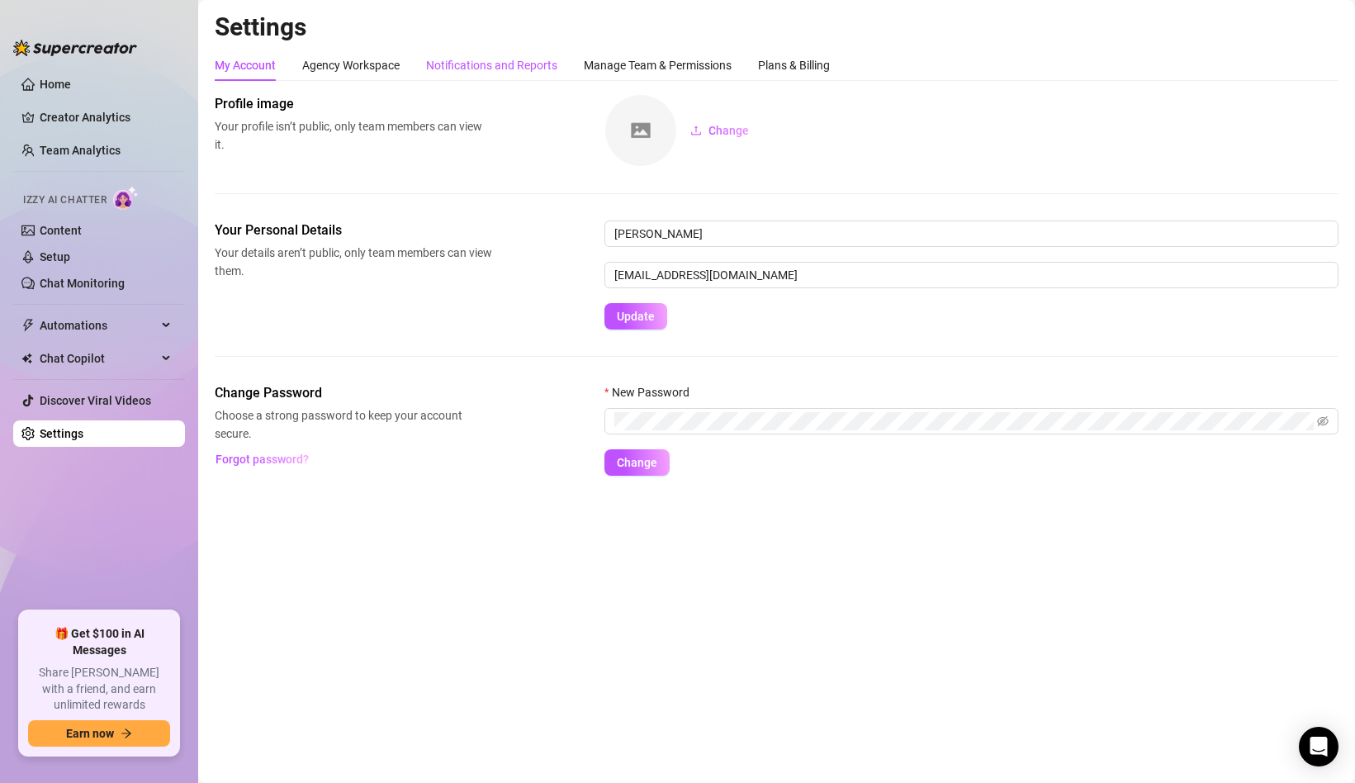
click at [478, 64] on div "Notifications and Reports" at bounding box center [491, 65] width 131 height 18
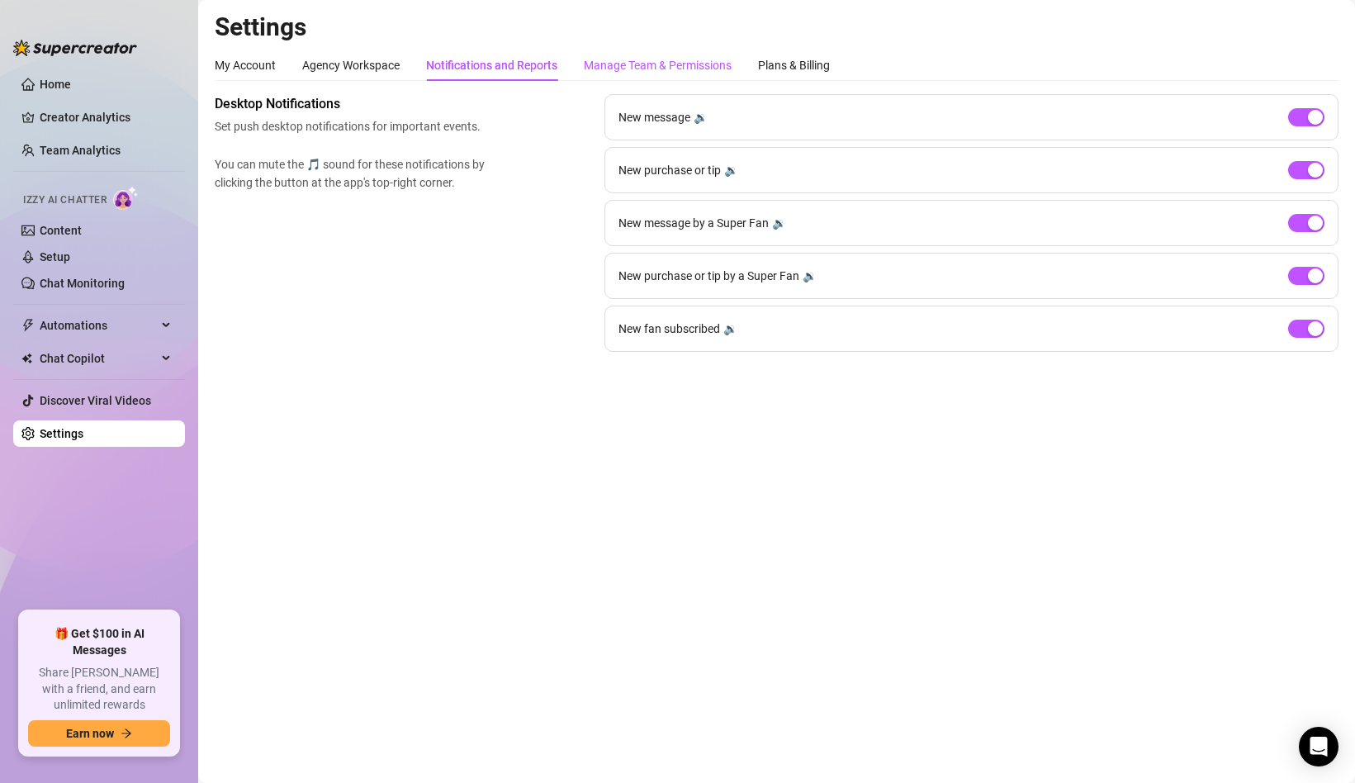
click at [633, 60] on div "Manage Team & Permissions" at bounding box center [658, 65] width 148 height 18
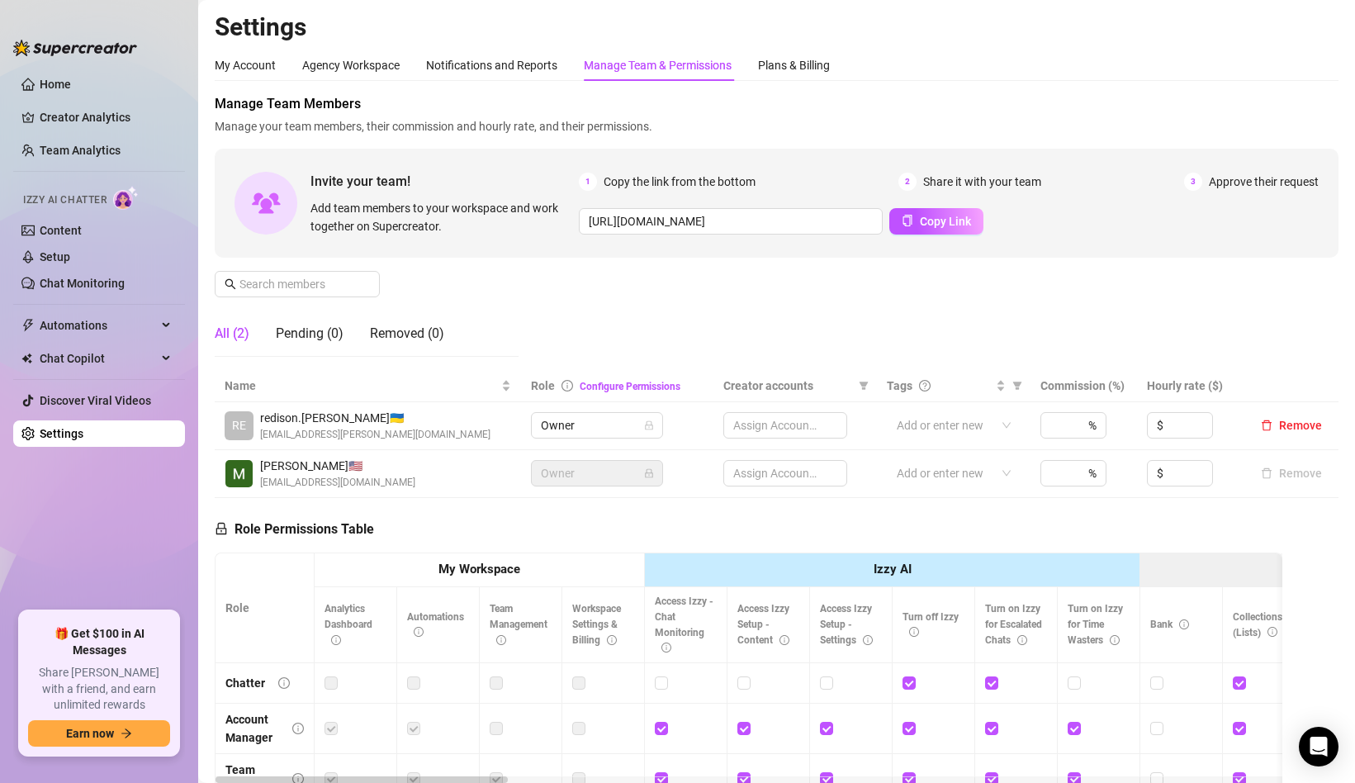
click at [715, 69] on div "Manage Team & Permissions" at bounding box center [658, 65] width 148 height 18
click at [787, 69] on div "Plans & Billing" at bounding box center [794, 65] width 72 height 18
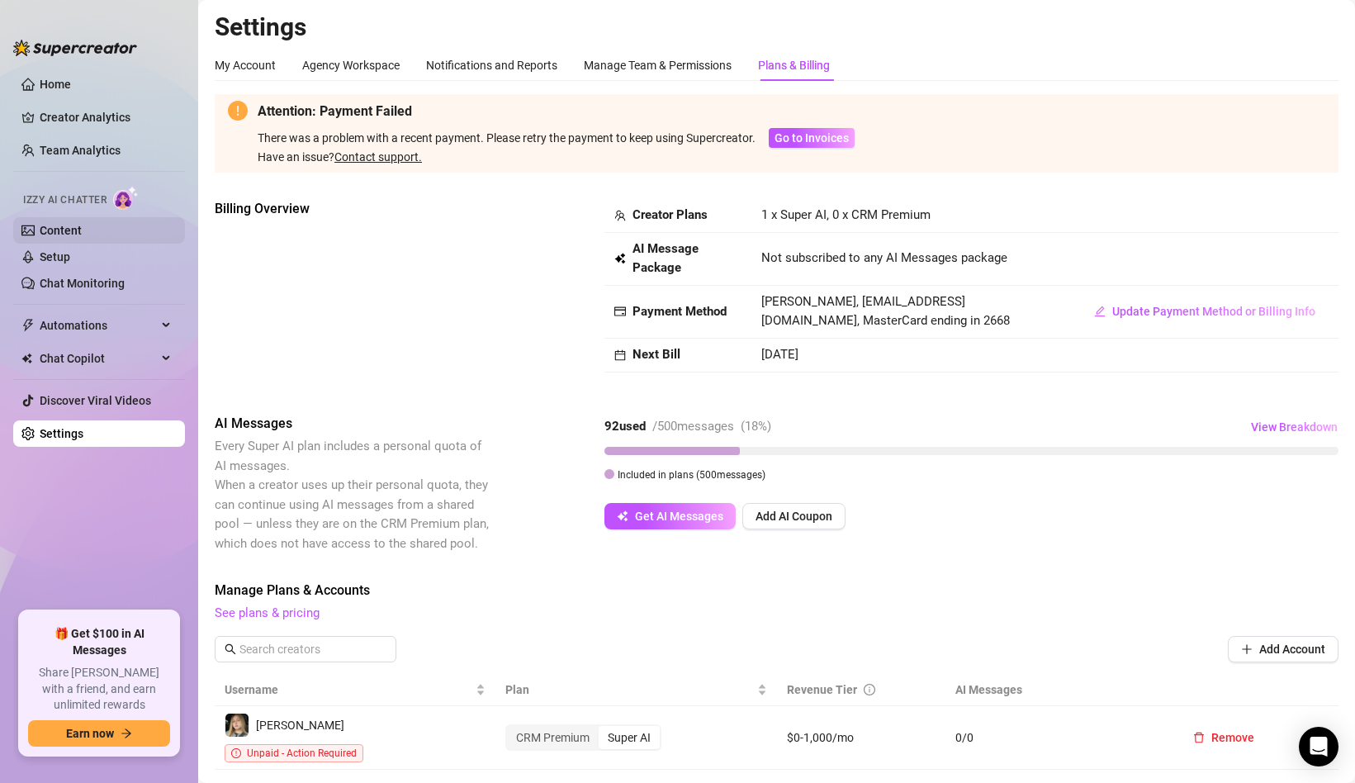
click at [48, 228] on link "Content" at bounding box center [61, 230] width 42 height 13
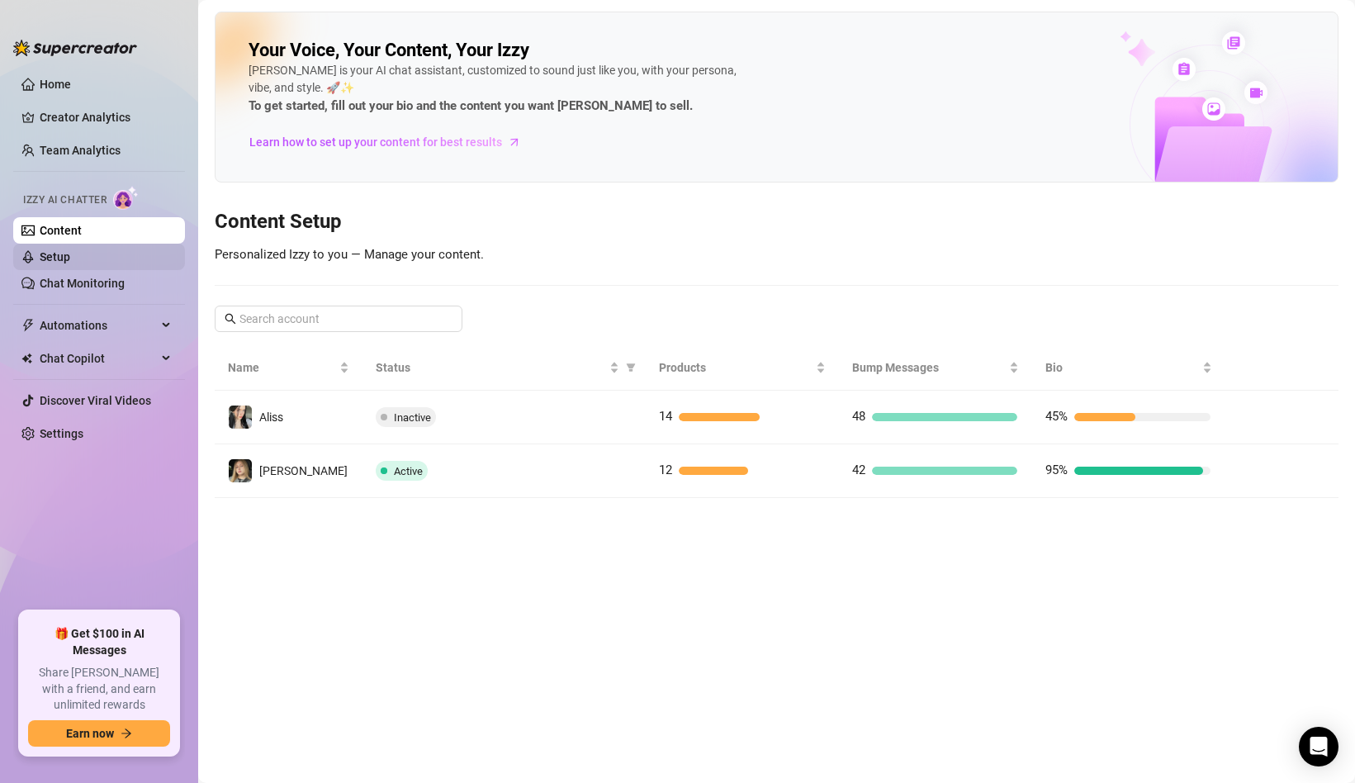
click at [48, 263] on link "Setup" at bounding box center [55, 256] width 31 height 13
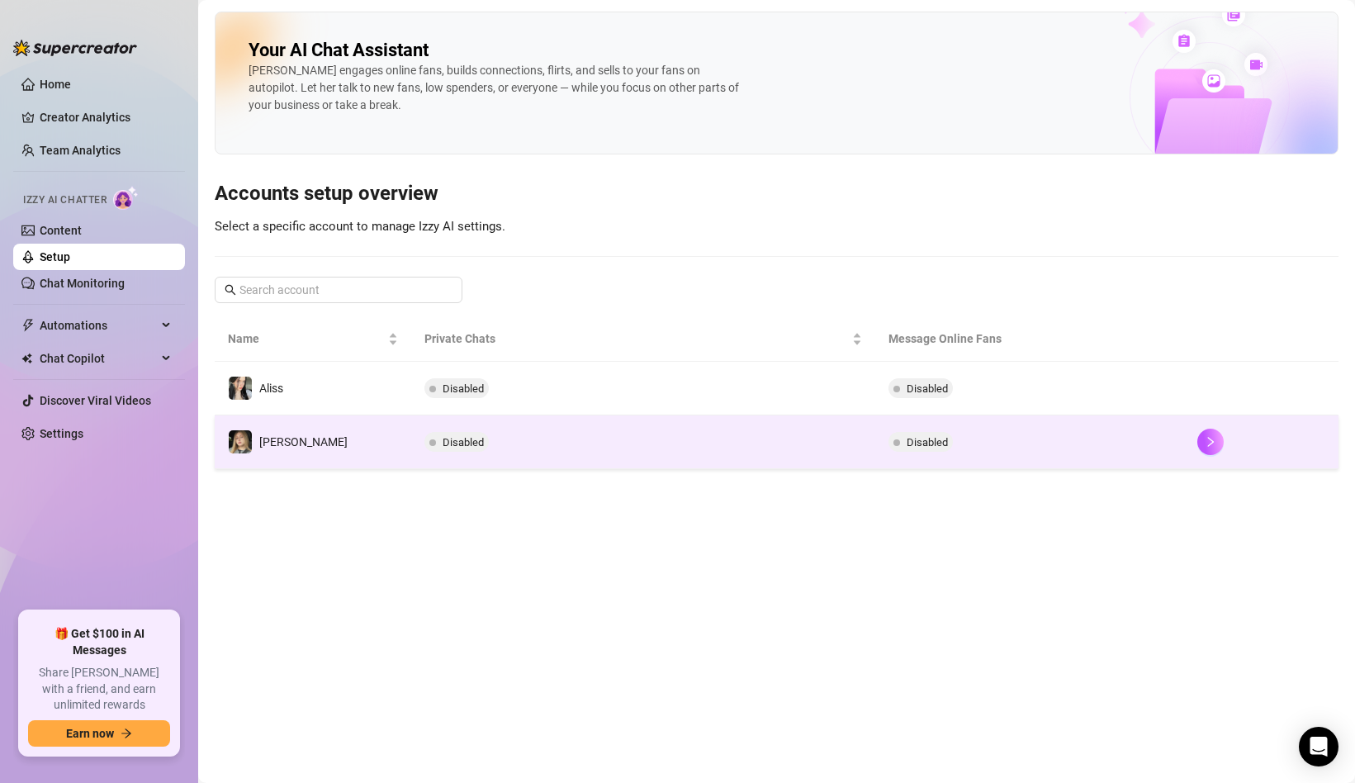
click at [454, 445] on span "Disabled" at bounding box center [463, 442] width 41 height 12
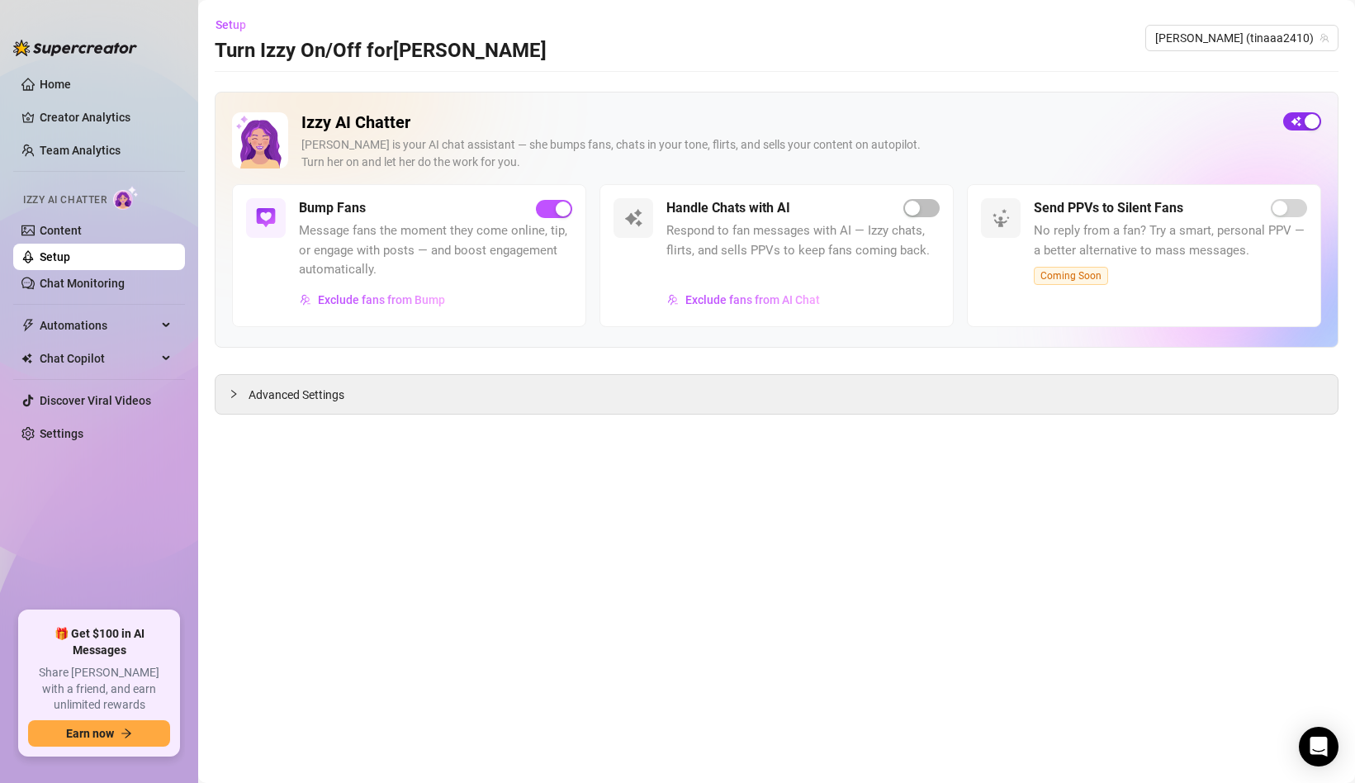
click at [1293, 114] on span "button" at bounding box center [1302, 121] width 38 height 18
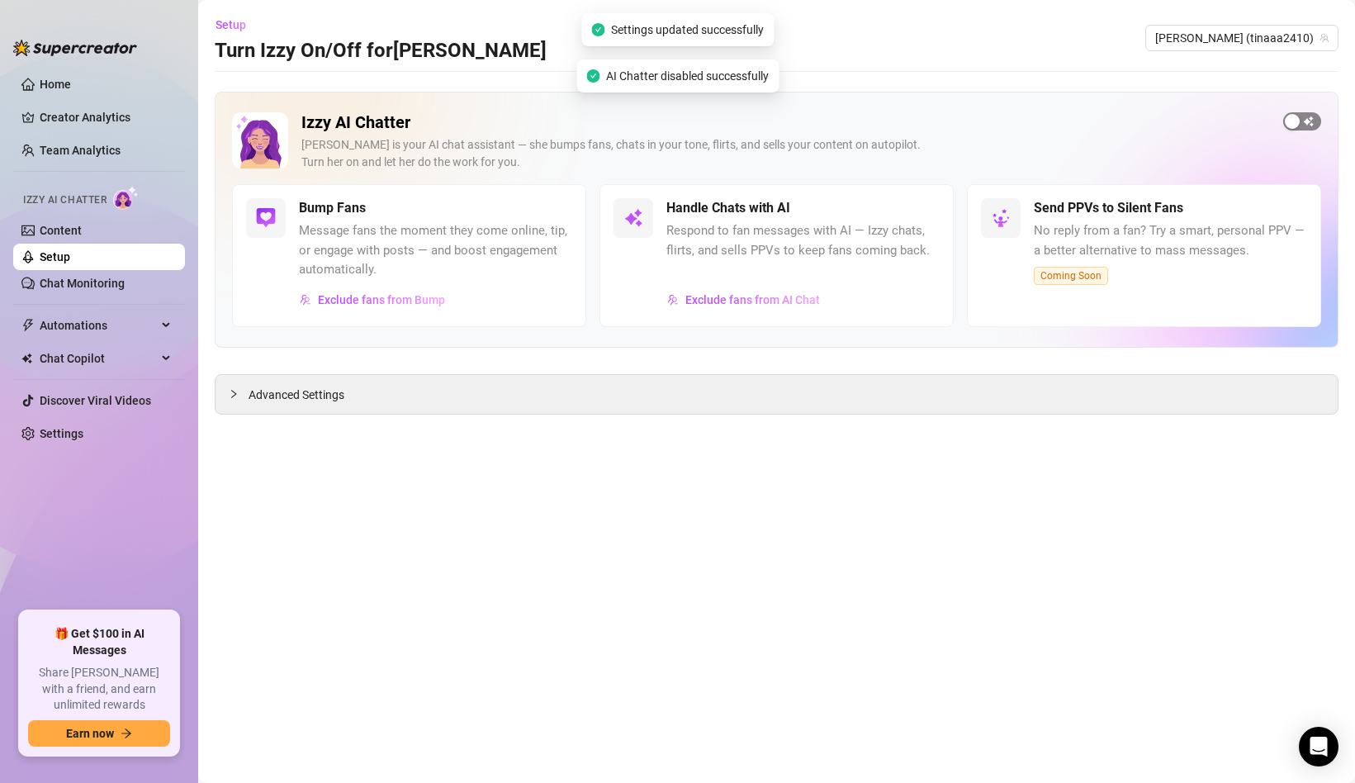
click at [1298, 126] on div "button" at bounding box center [1292, 121] width 15 height 15
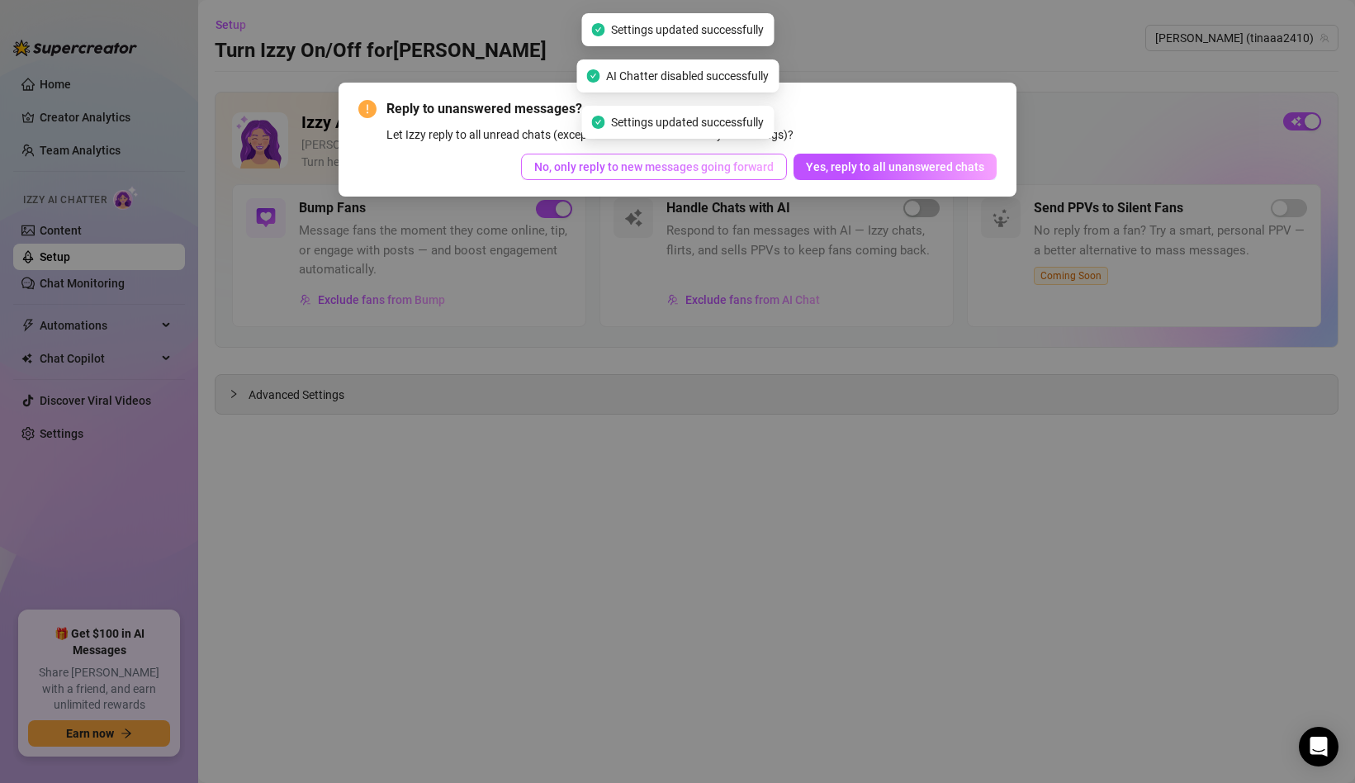
click at [718, 164] on span "No, only reply to new messages going forward" at bounding box center [653, 166] width 239 height 13
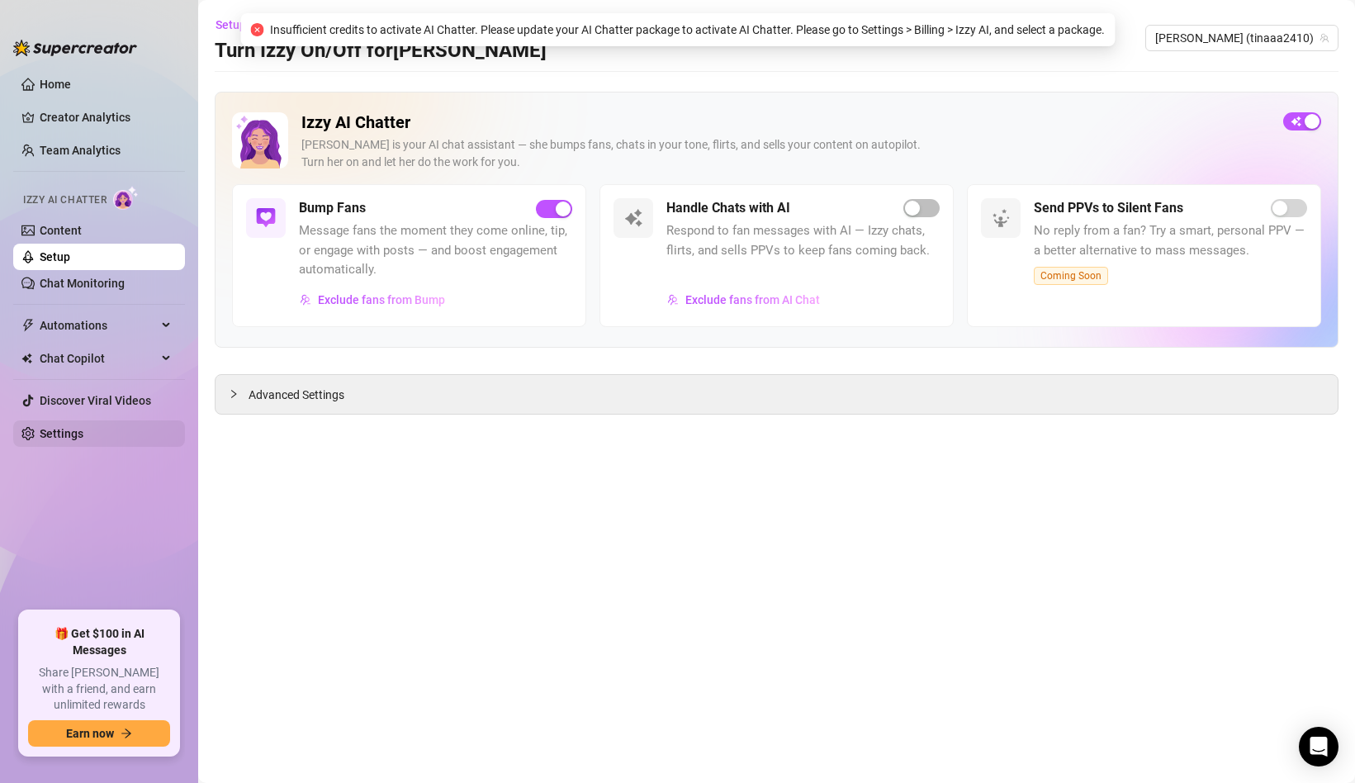
click at [81, 427] on link "Settings" at bounding box center [62, 433] width 44 height 13
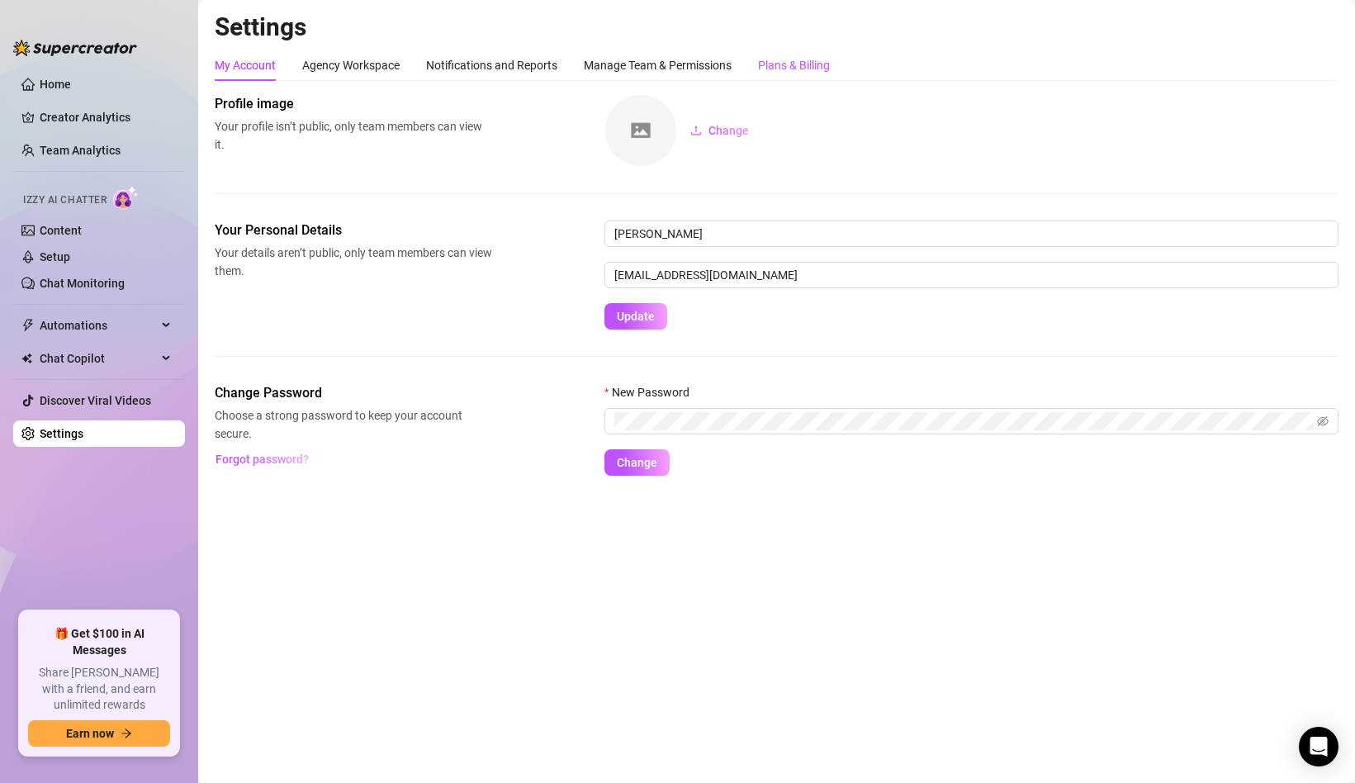
click at [796, 65] on div "Plans & Billing" at bounding box center [794, 65] width 72 height 18
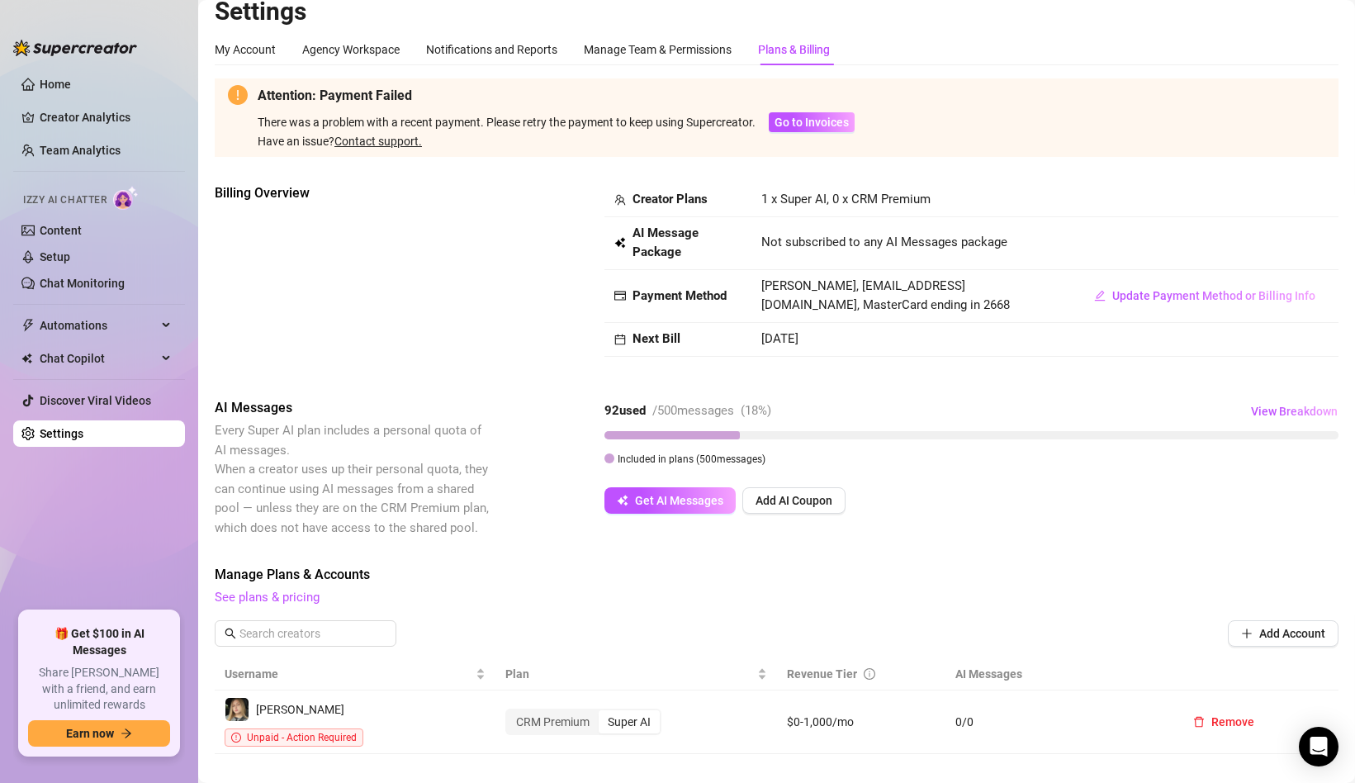
scroll to position [15, 0]
click at [417, 145] on link "Contact support." at bounding box center [378, 141] width 88 height 13
click at [1148, 300] on span "Update Payment Method or Billing Info" at bounding box center [1213, 296] width 203 height 13
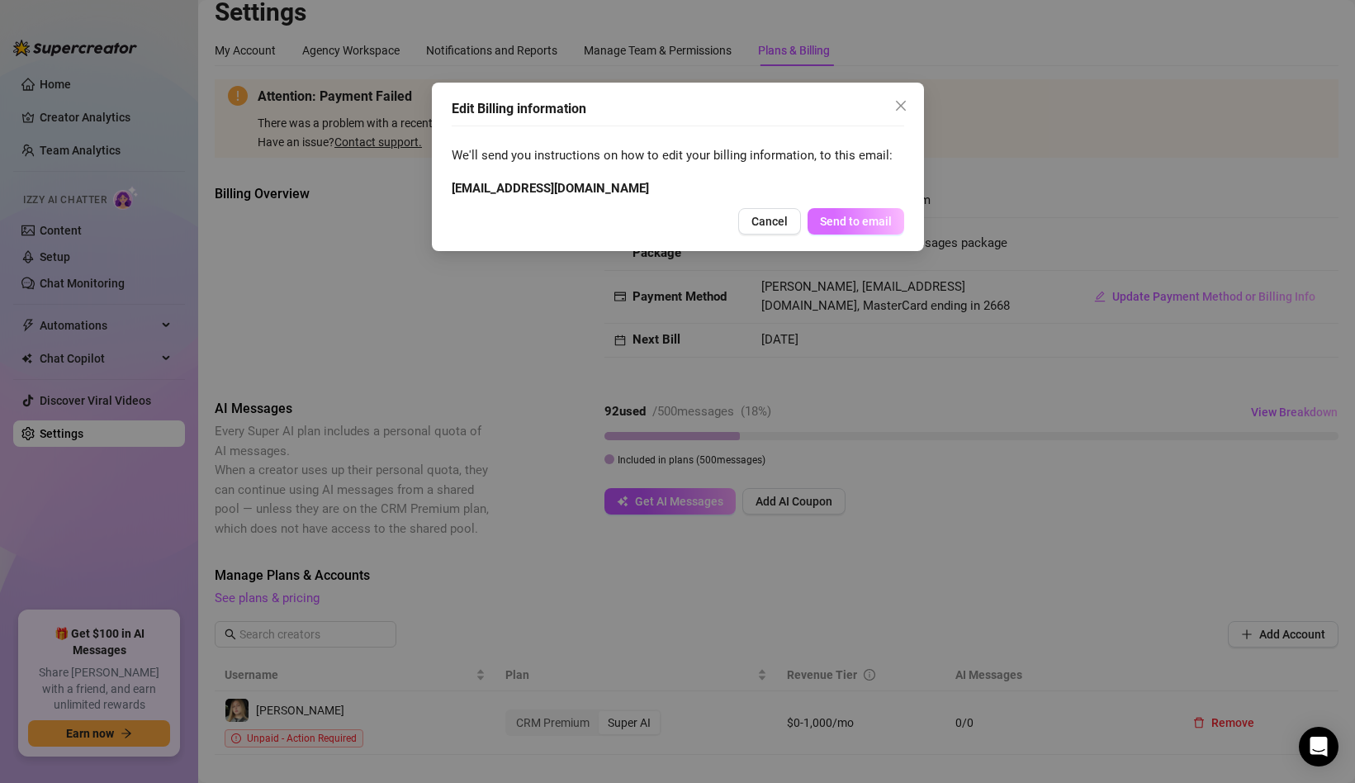
click at [862, 230] on button "Send to email" at bounding box center [856, 221] width 97 height 26
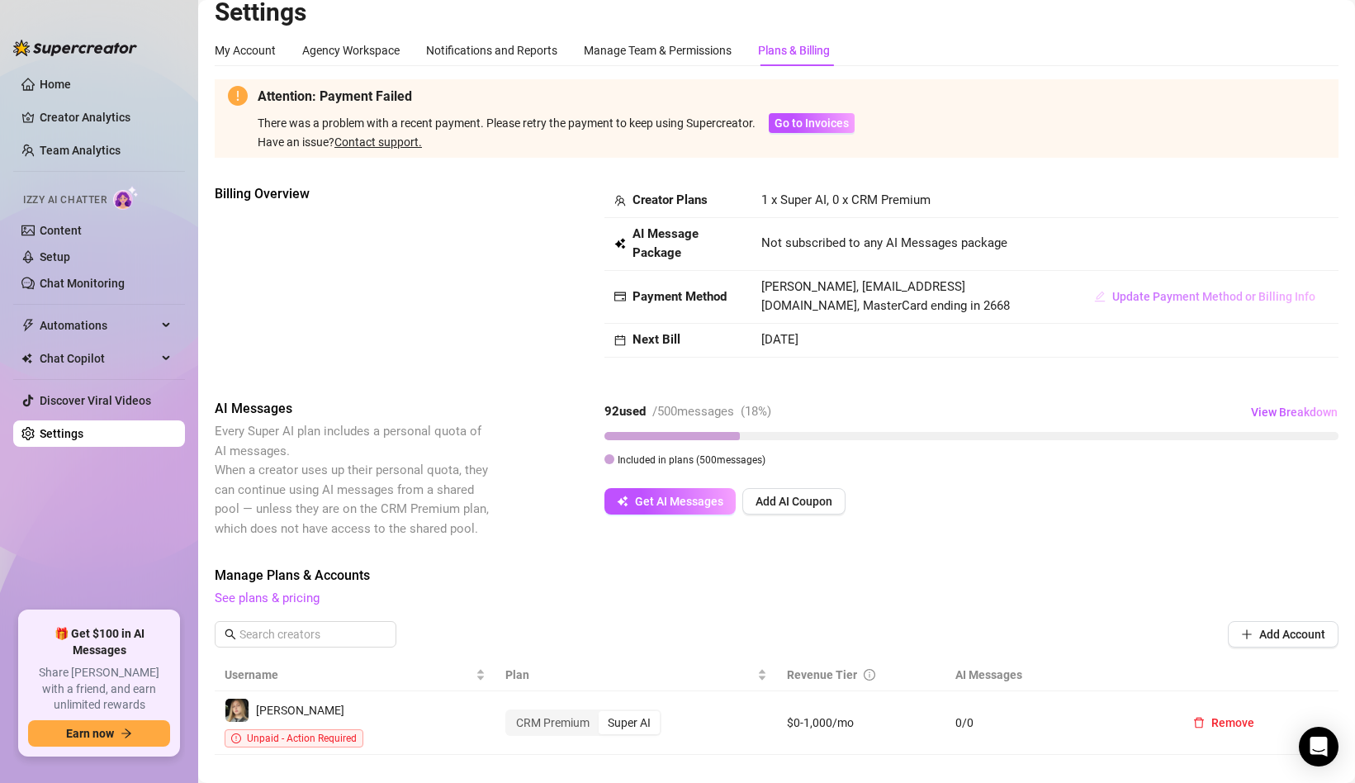
click at [1137, 294] on span "Update Payment Method or Billing Info" at bounding box center [1213, 296] width 203 height 13
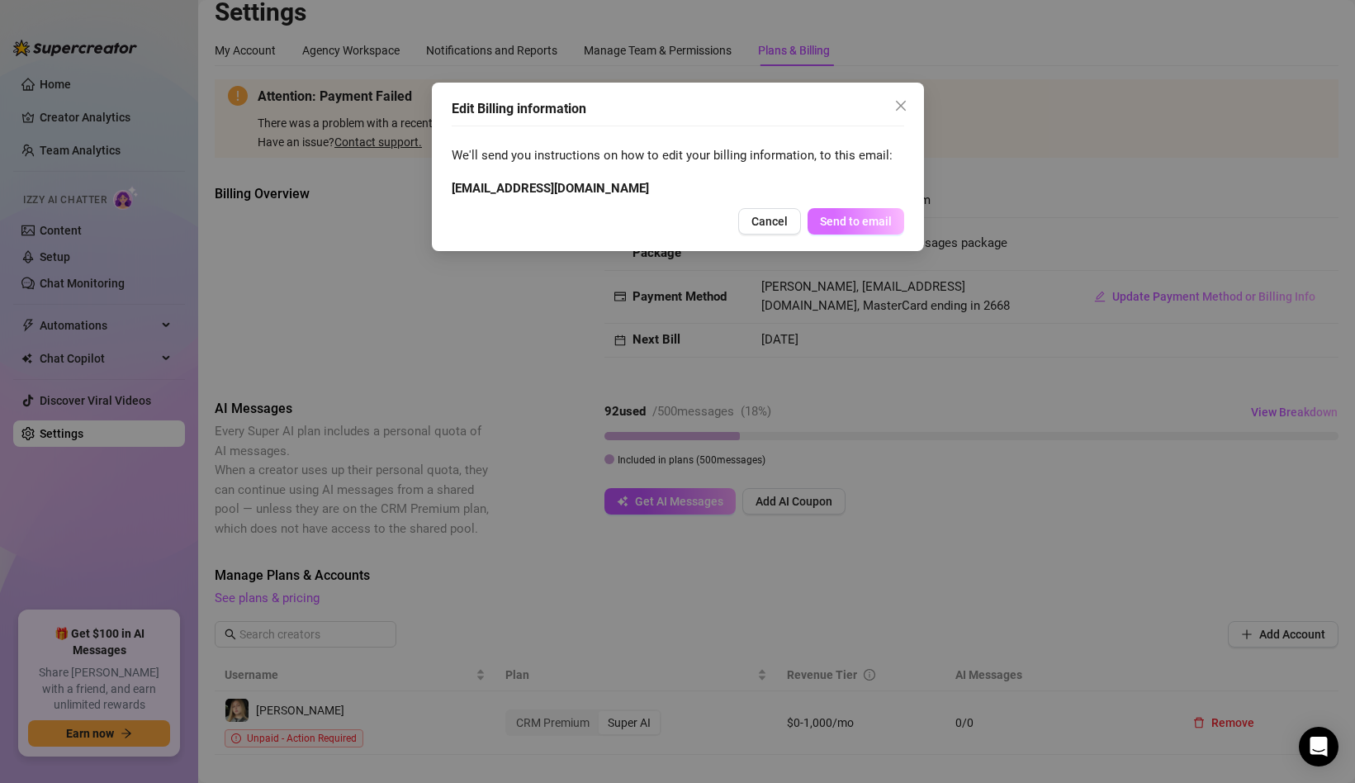
click at [856, 230] on button "Send to email" at bounding box center [856, 221] width 97 height 26
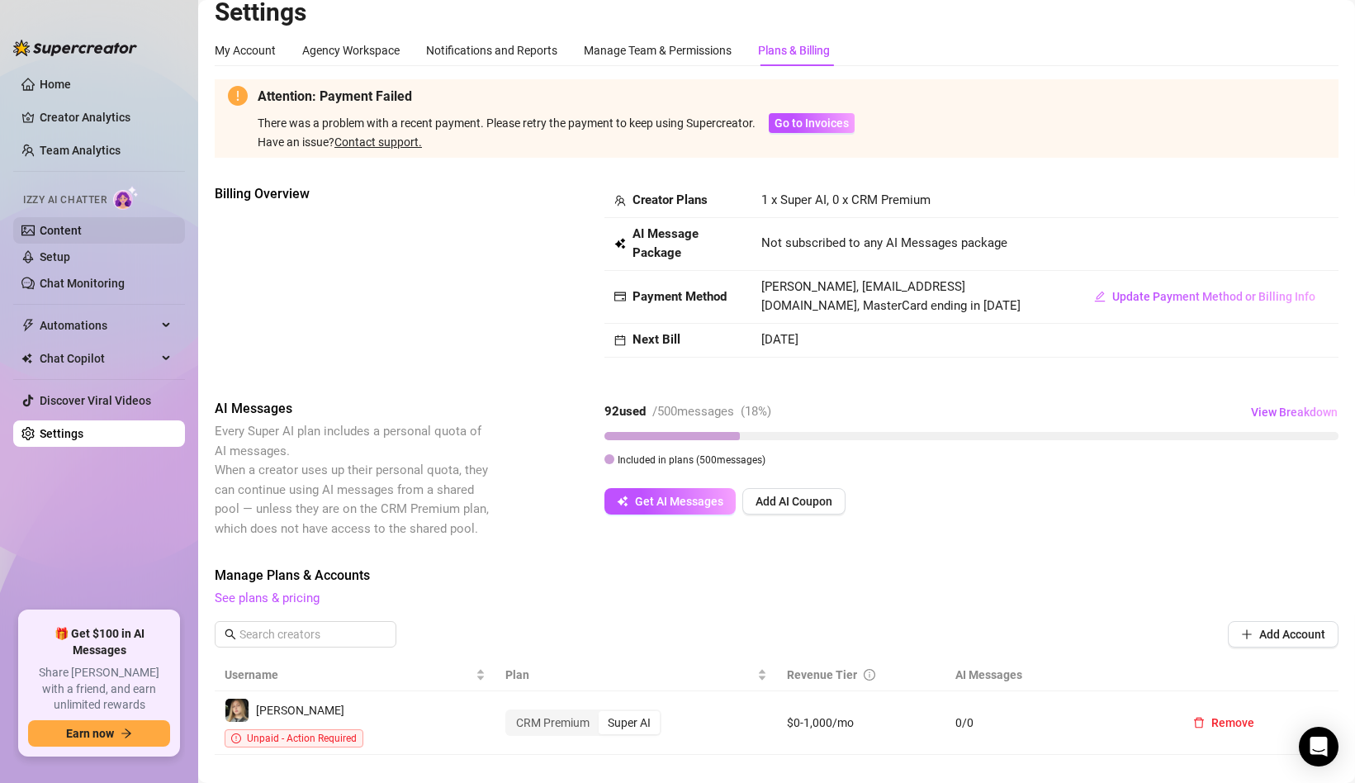
click at [64, 237] on link "Content" at bounding box center [61, 230] width 42 height 13
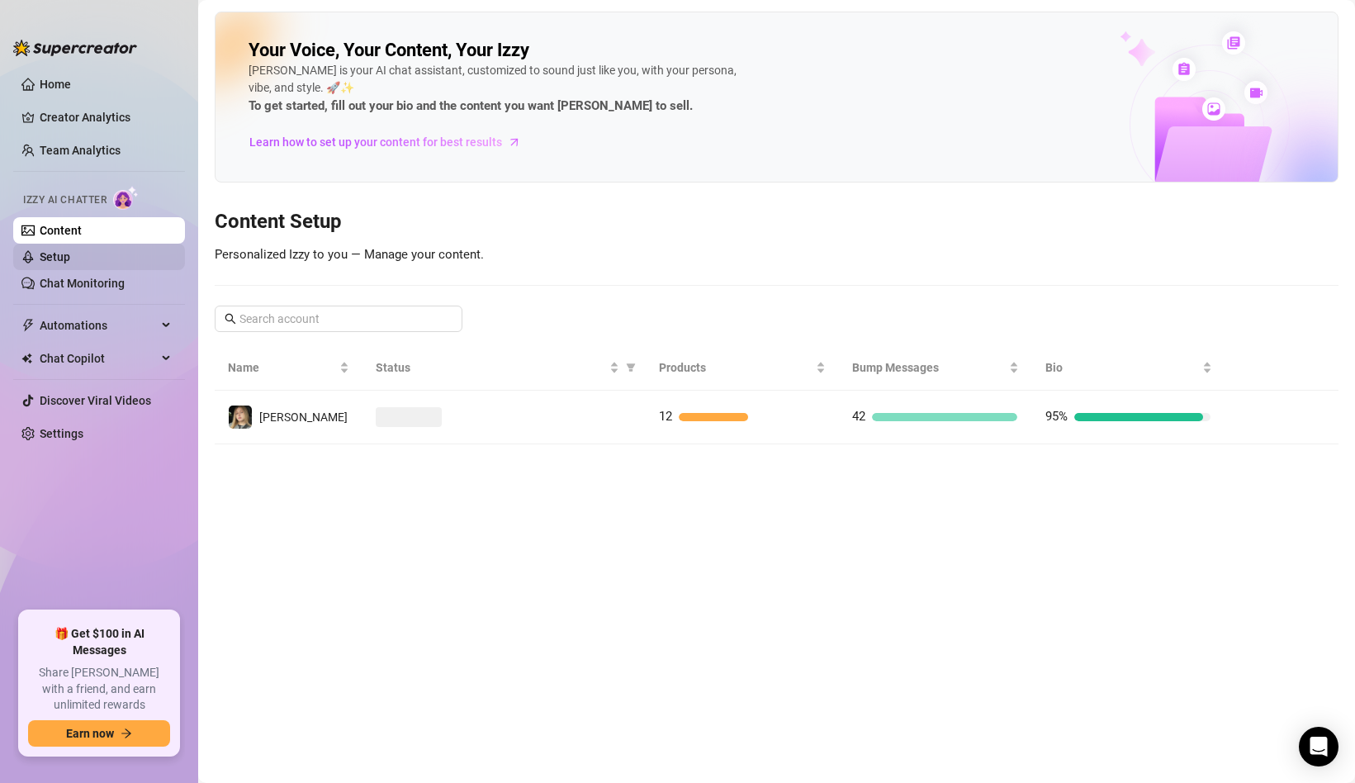
click at [70, 262] on link "Setup" at bounding box center [55, 256] width 31 height 13
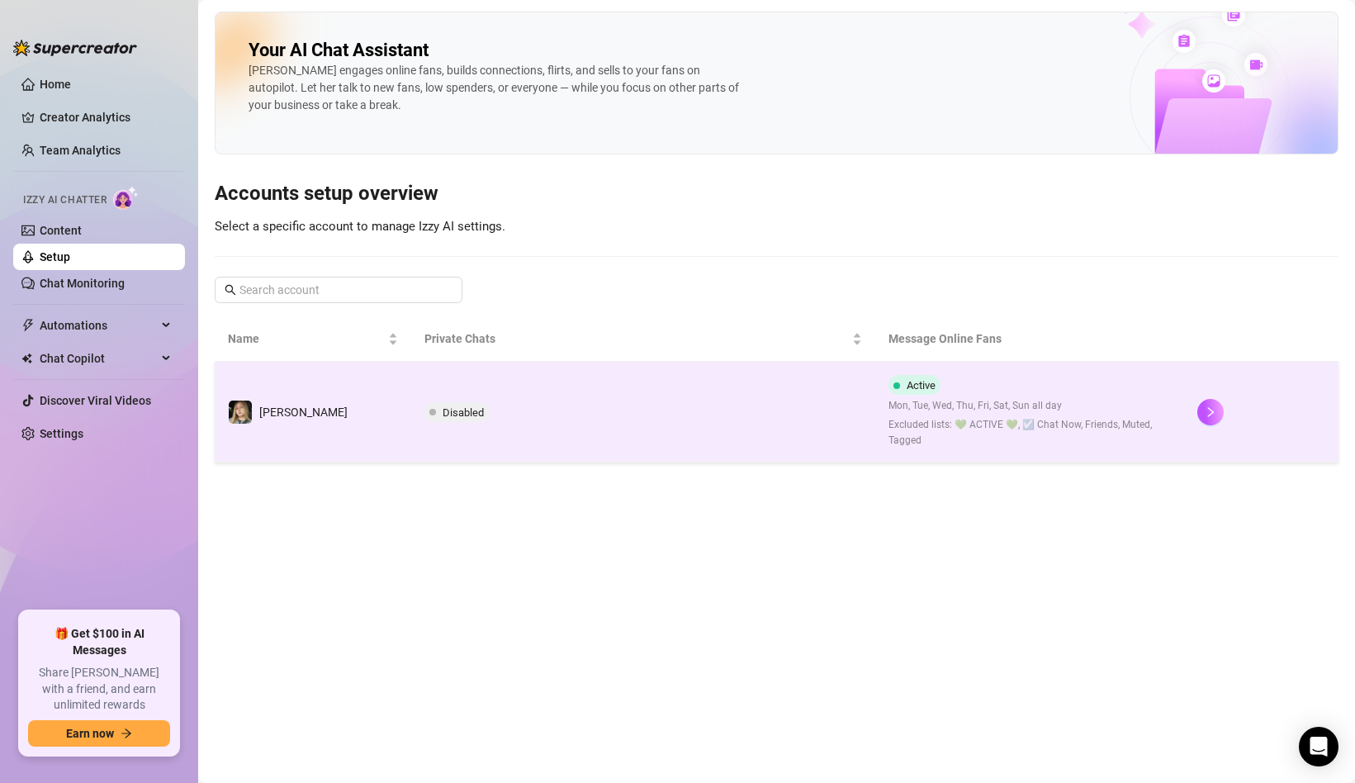
click at [473, 420] on span "Disabled" at bounding box center [456, 412] width 64 height 20
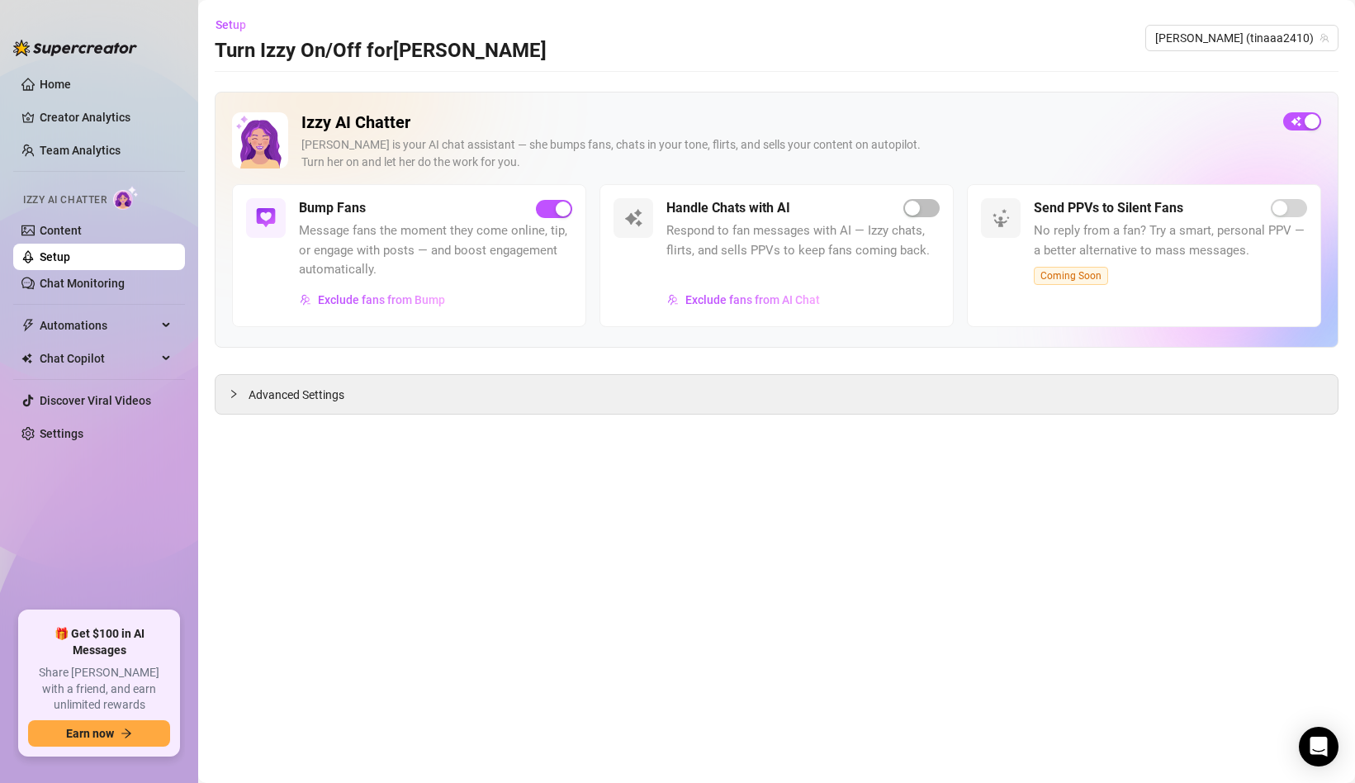
click at [1308, 136] on div "Izzy AI Chatter [PERSON_NAME] is your AI chat assistant — she bumps fans, chats…" at bounding box center [776, 148] width 1089 height 72
click at [1308, 130] on span "button" at bounding box center [1302, 121] width 38 height 18
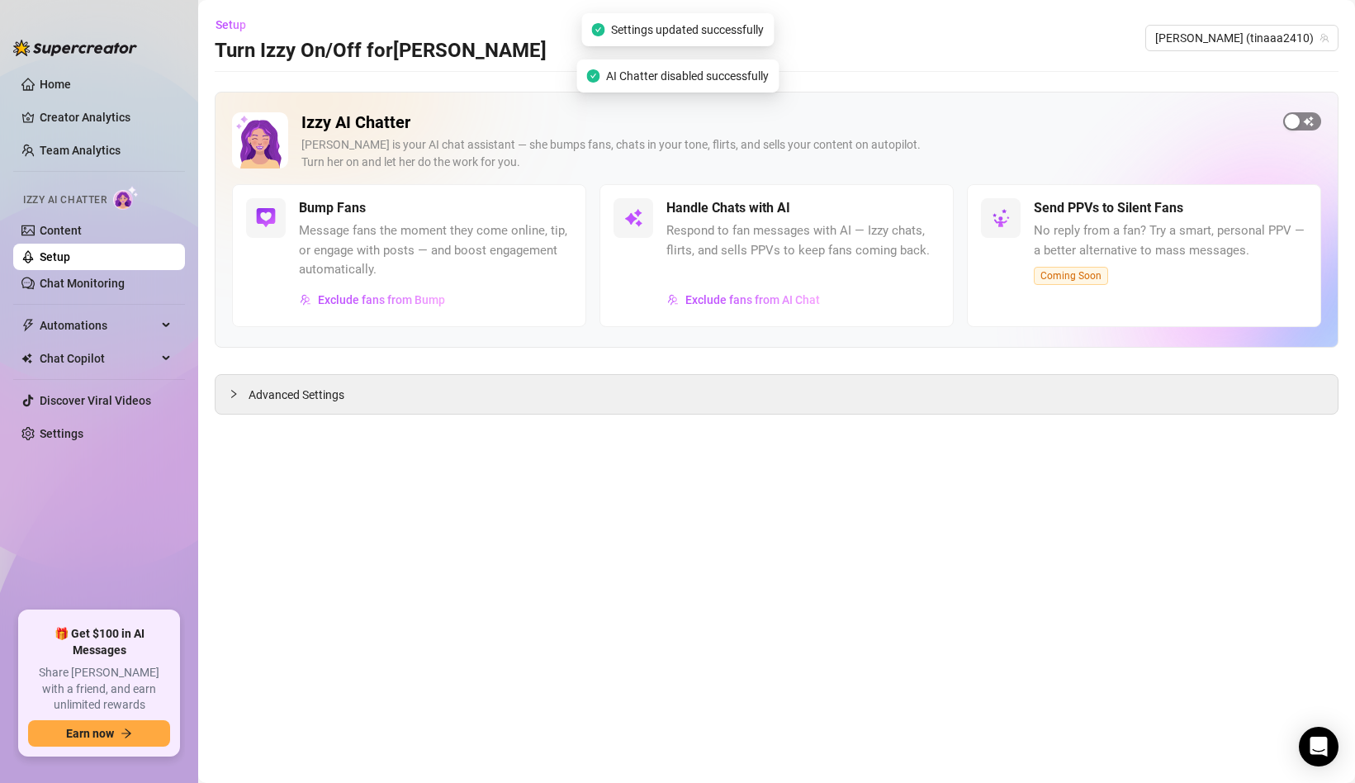
click at [1294, 122] on div "button" at bounding box center [1292, 121] width 15 height 15
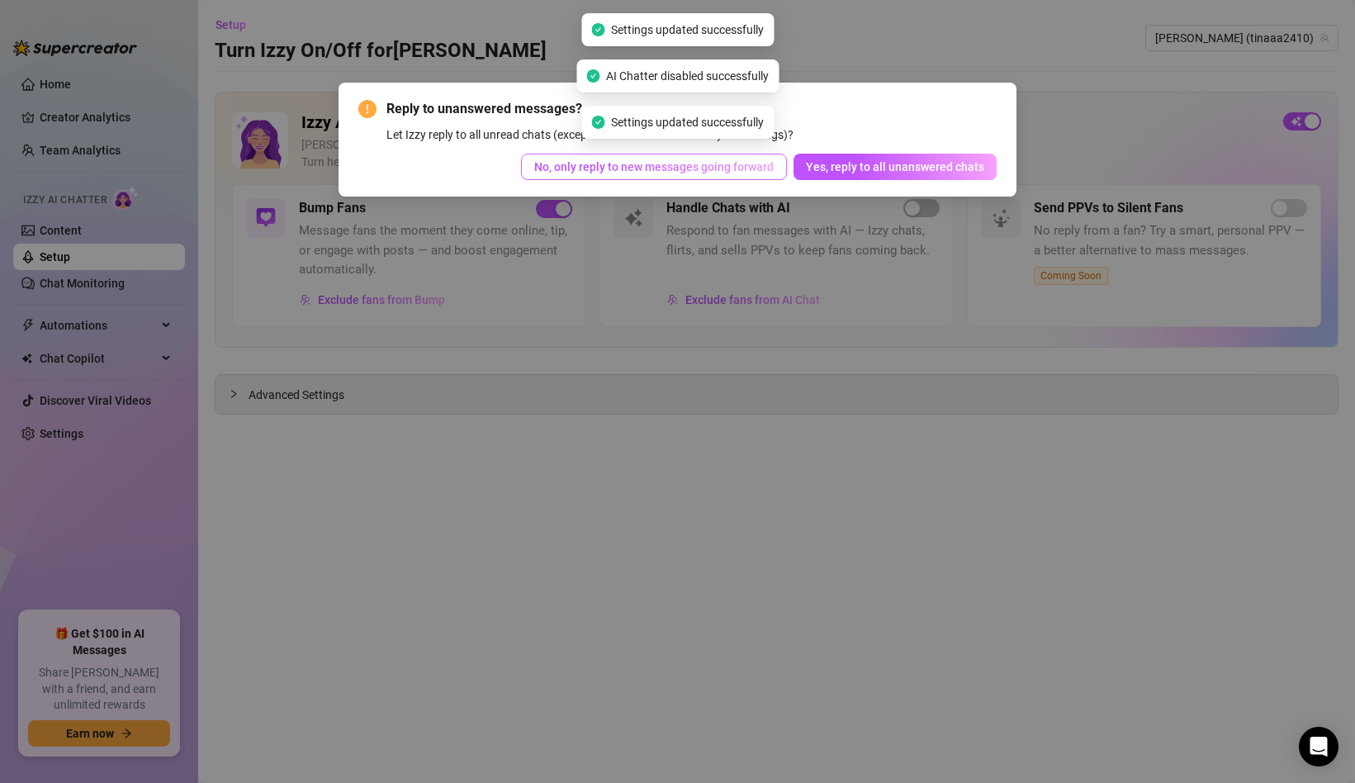
click at [718, 170] on span "No, only reply to new messages going forward" at bounding box center [653, 166] width 239 height 13
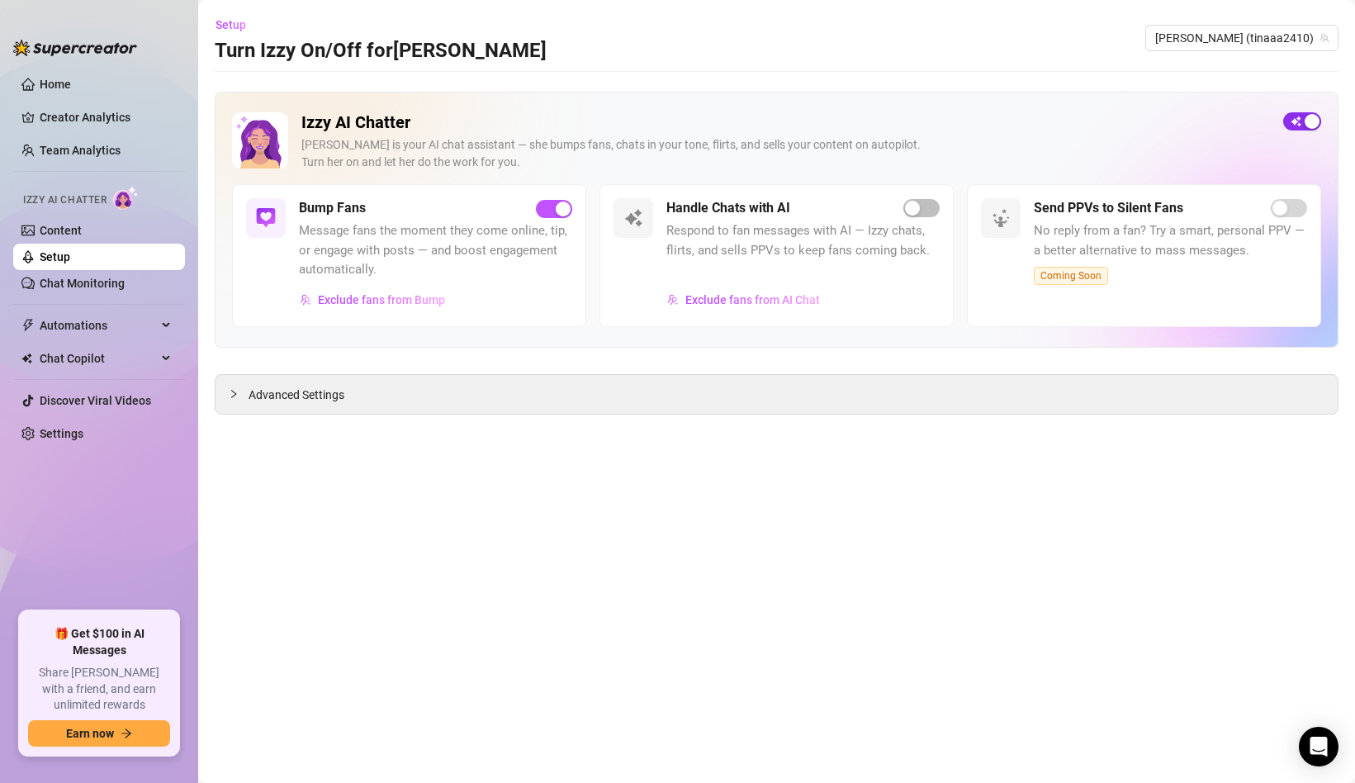
click at [1305, 126] on div "button" at bounding box center [1312, 121] width 15 height 15
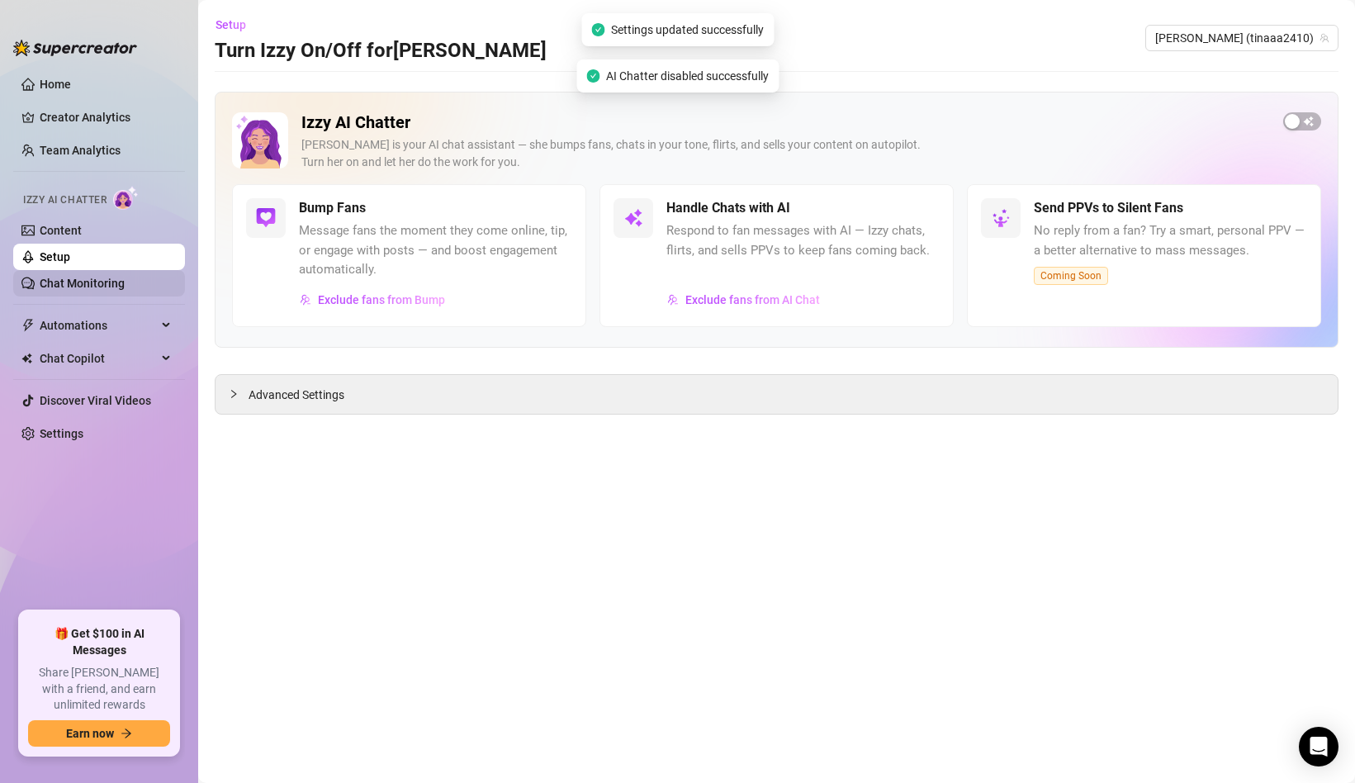
click at [84, 282] on link "Chat Monitoring" at bounding box center [82, 283] width 85 height 13
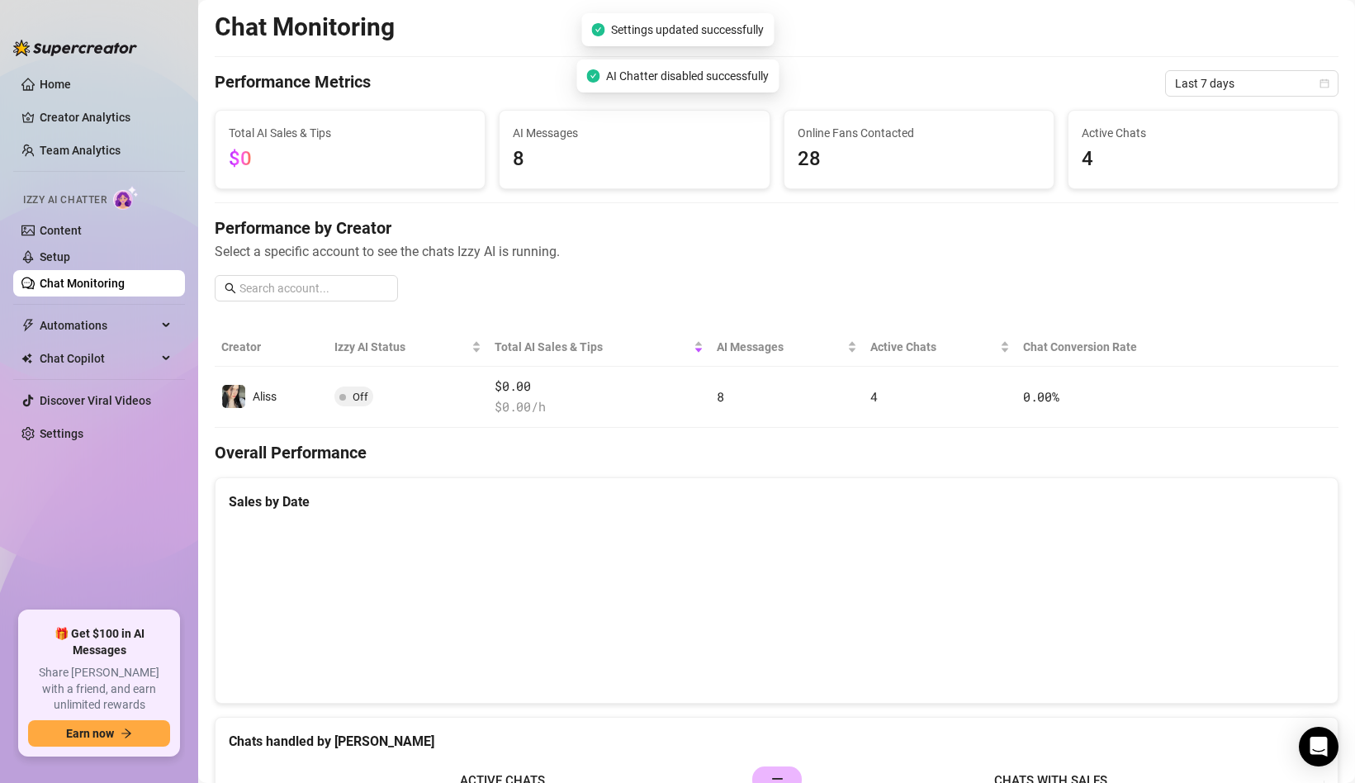
click at [111, 203] on div "Izzy AI Chatter" at bounding box center [97, 198] width 149 height 24
click at [111, 149] on link "Team Analytics" at bounding box center [80, 150] width 81 height 13
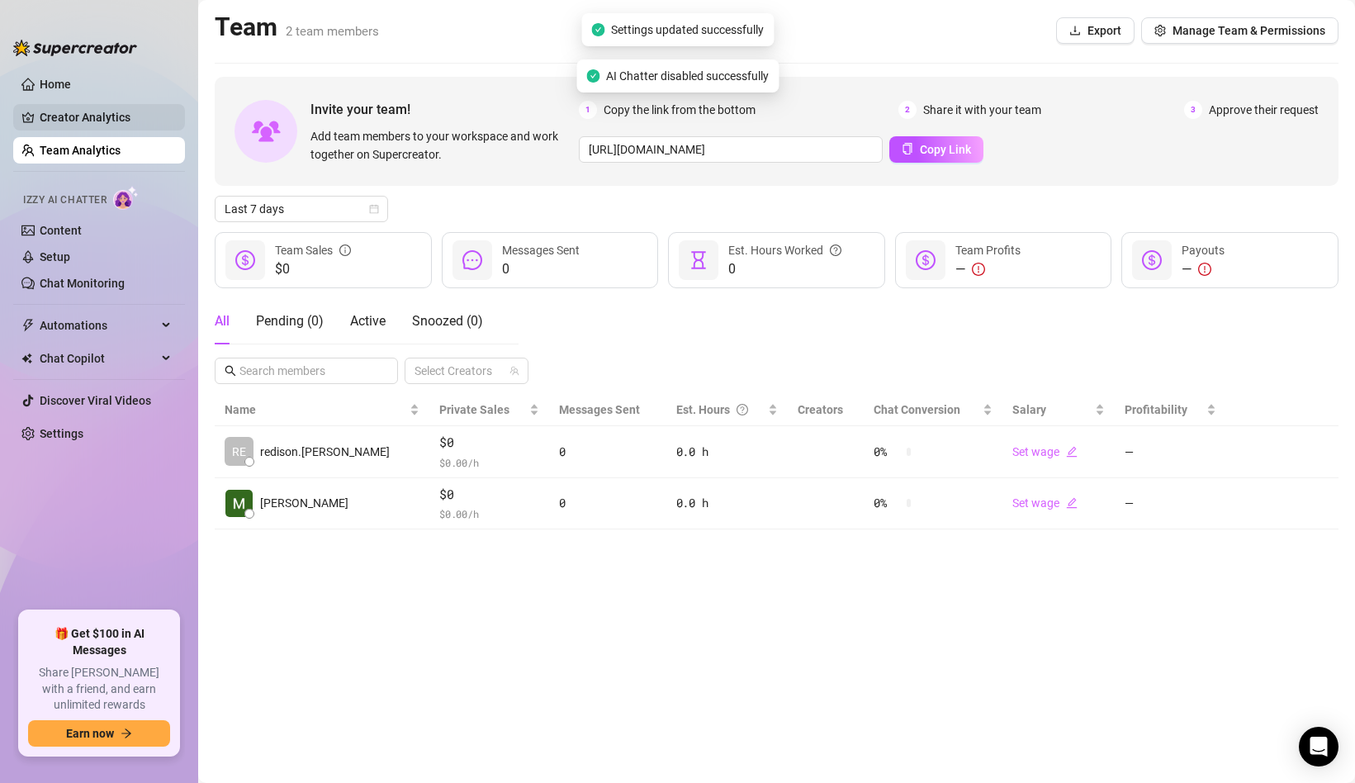
click at [101, 118] on link "Creator Analytics" at bounding box center [106, 117] width 132 height 26
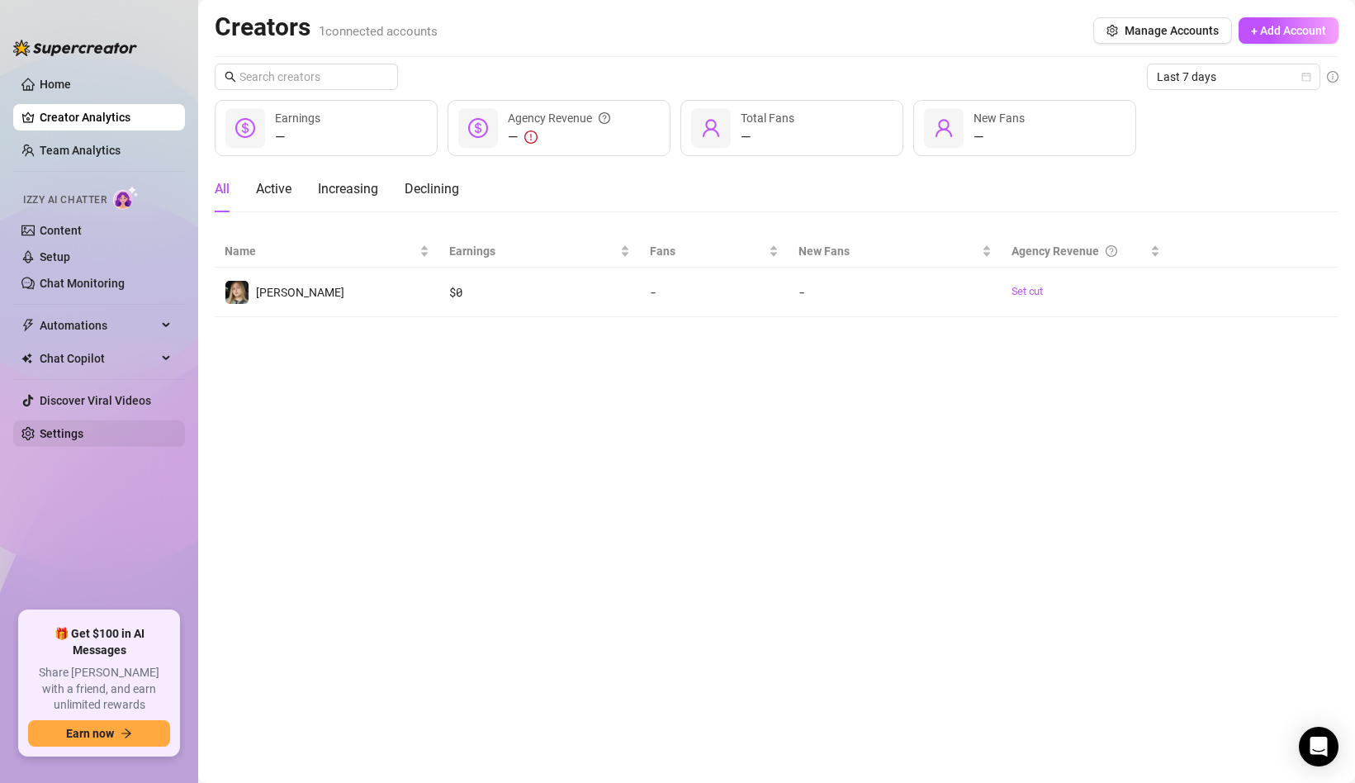
click at [83, 436] on link "Settings" at bounding box center [62, 433] width 44 height 13
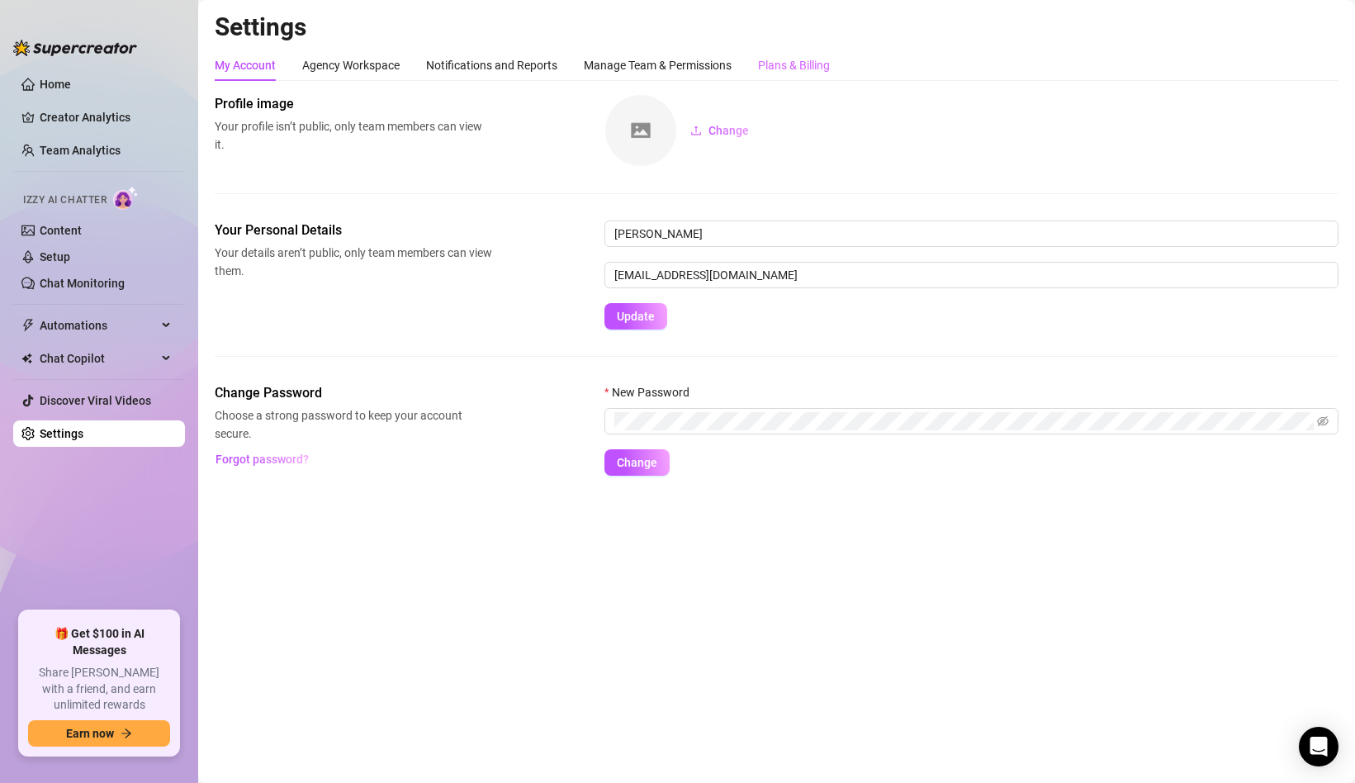
click at [811, 55] on div "Plans & Billing" at bounding box center [794, 65] width 72 height 31
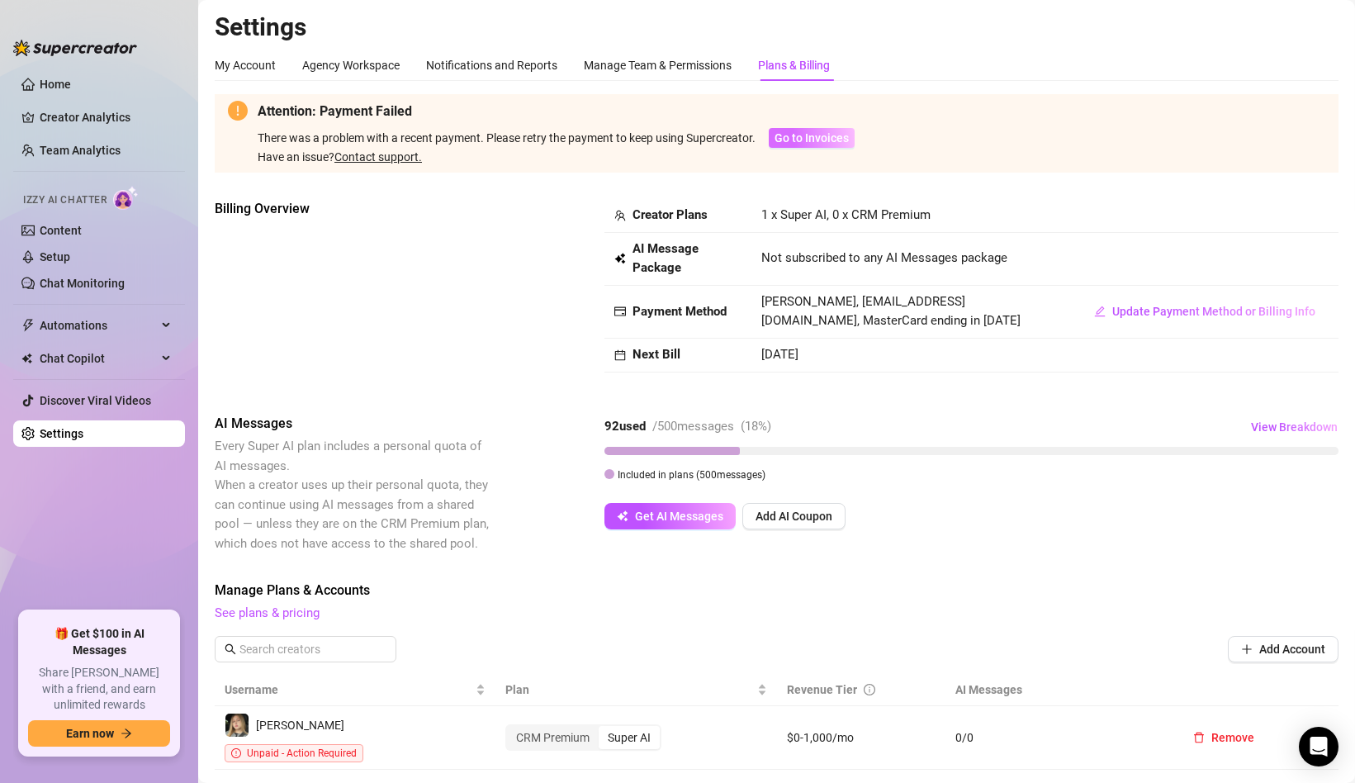
click at [782, 139] on span "Go to Invoices" at bounding box center [812, 137] width 74 height 13
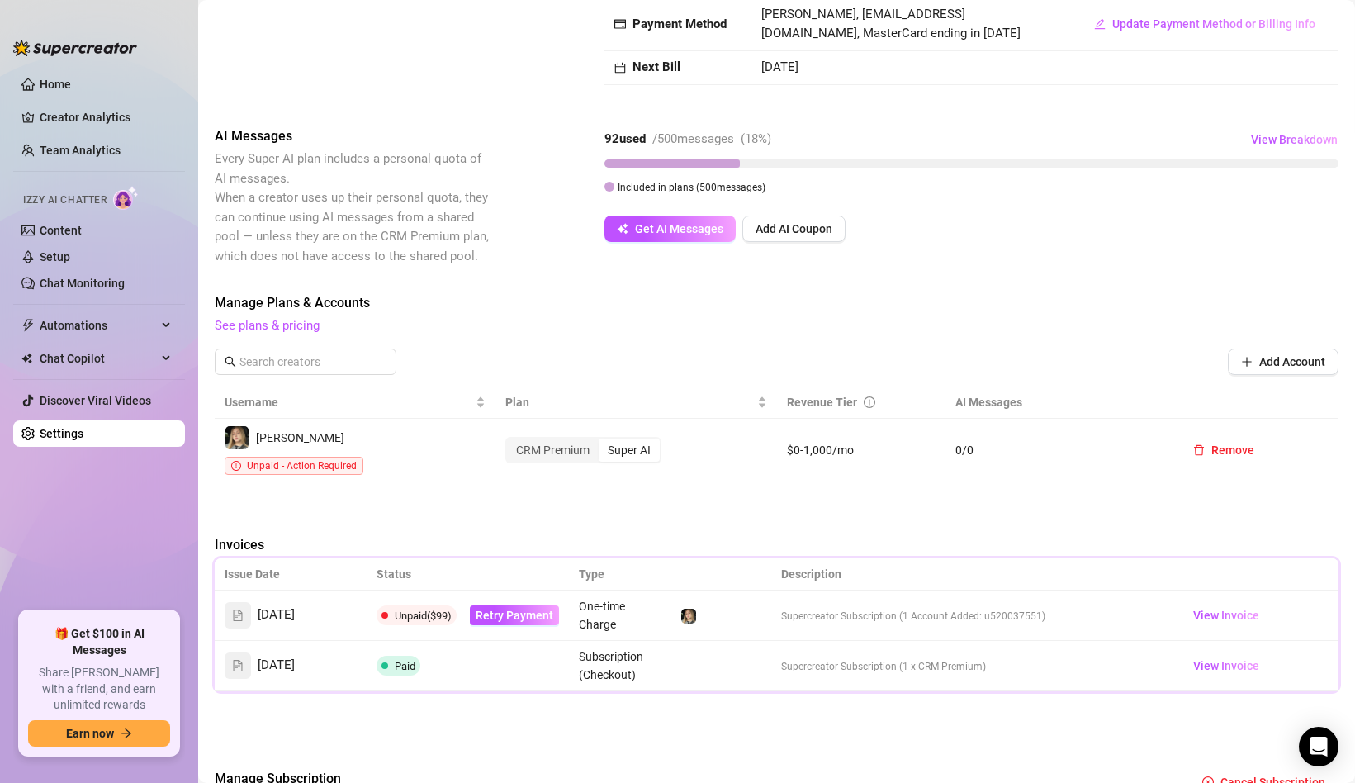
scroll to position [379, 0]
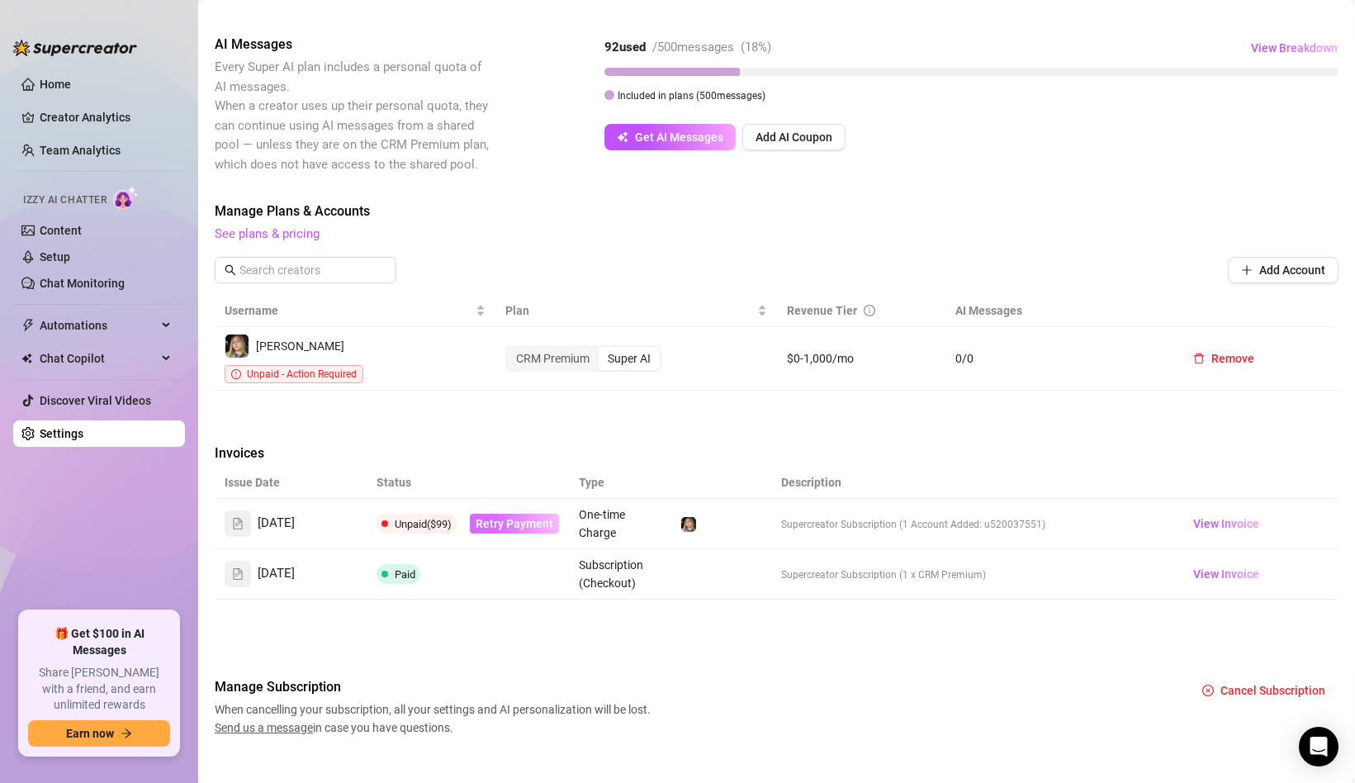
click at [538, 517] on span "Retry Payment" at bounding box center [515, 523] width 78 height 13
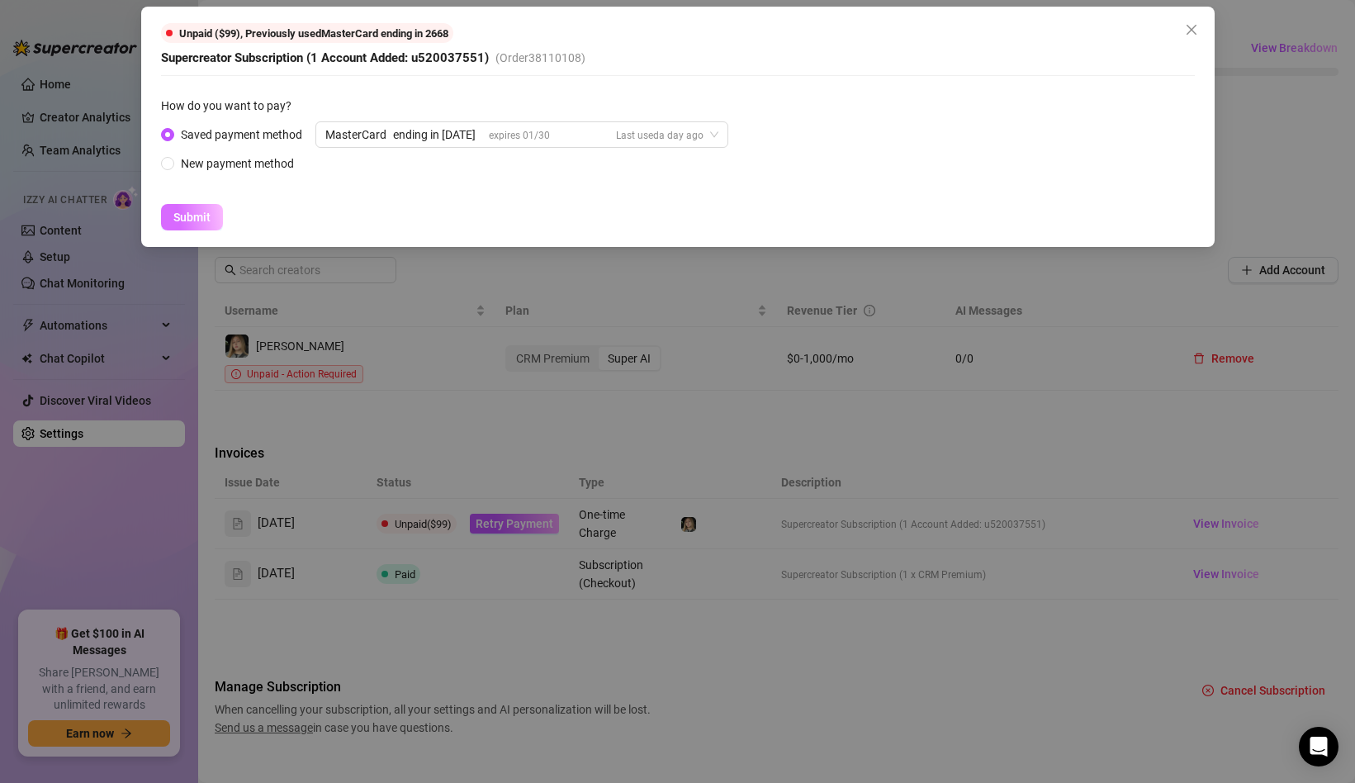
click at [197, 221] on span "Submit" at bounding box center [191, 217] width 37 height 13
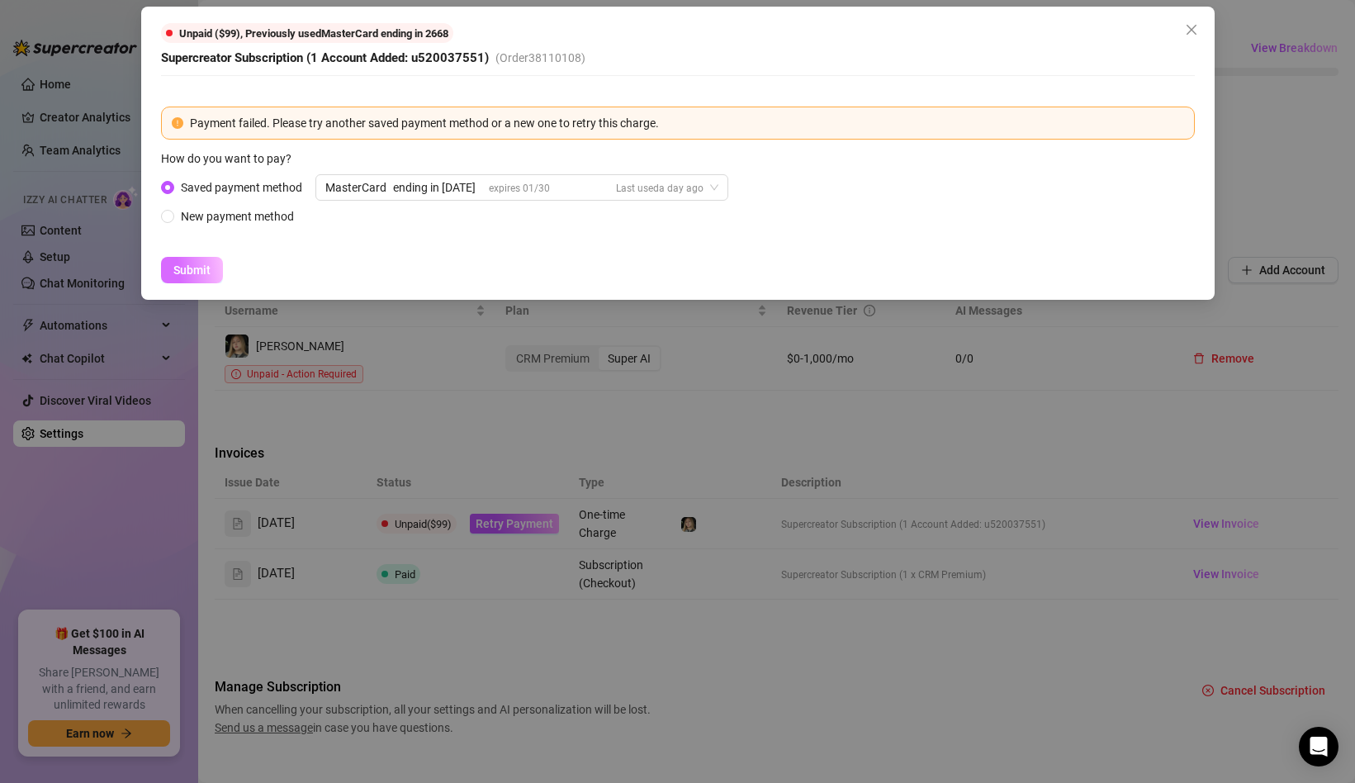
click at [187, 265] on span "Submit" at bounding box center [191, 269] width 37 height 13
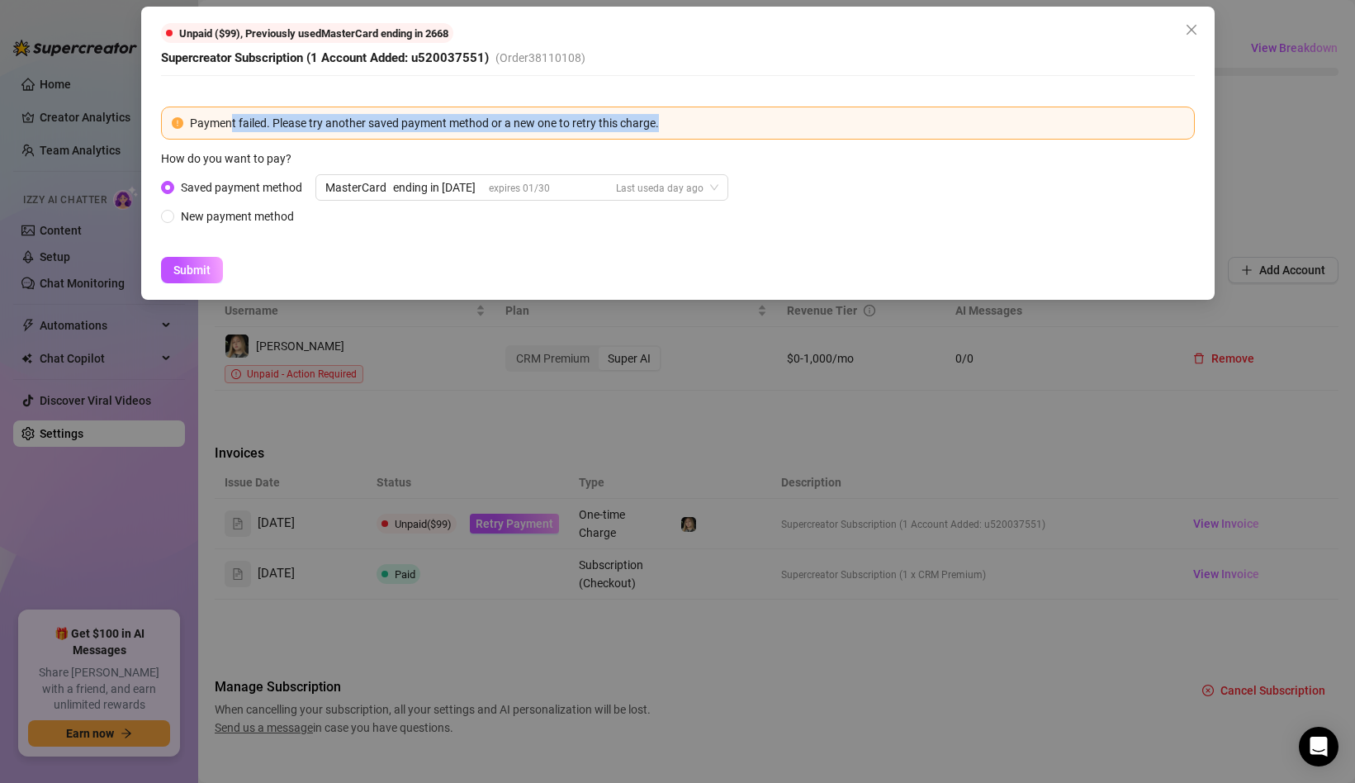
drag, startPoint x: 232, startPoint y: 129, endPoint x: 455, endPoint y: 135, distance: 223.0
click at [456, 135] on div "Payment failed. Please try another saved payment method or a new one to retry t…" at bounding box center [678, 123] width 1034 height 33
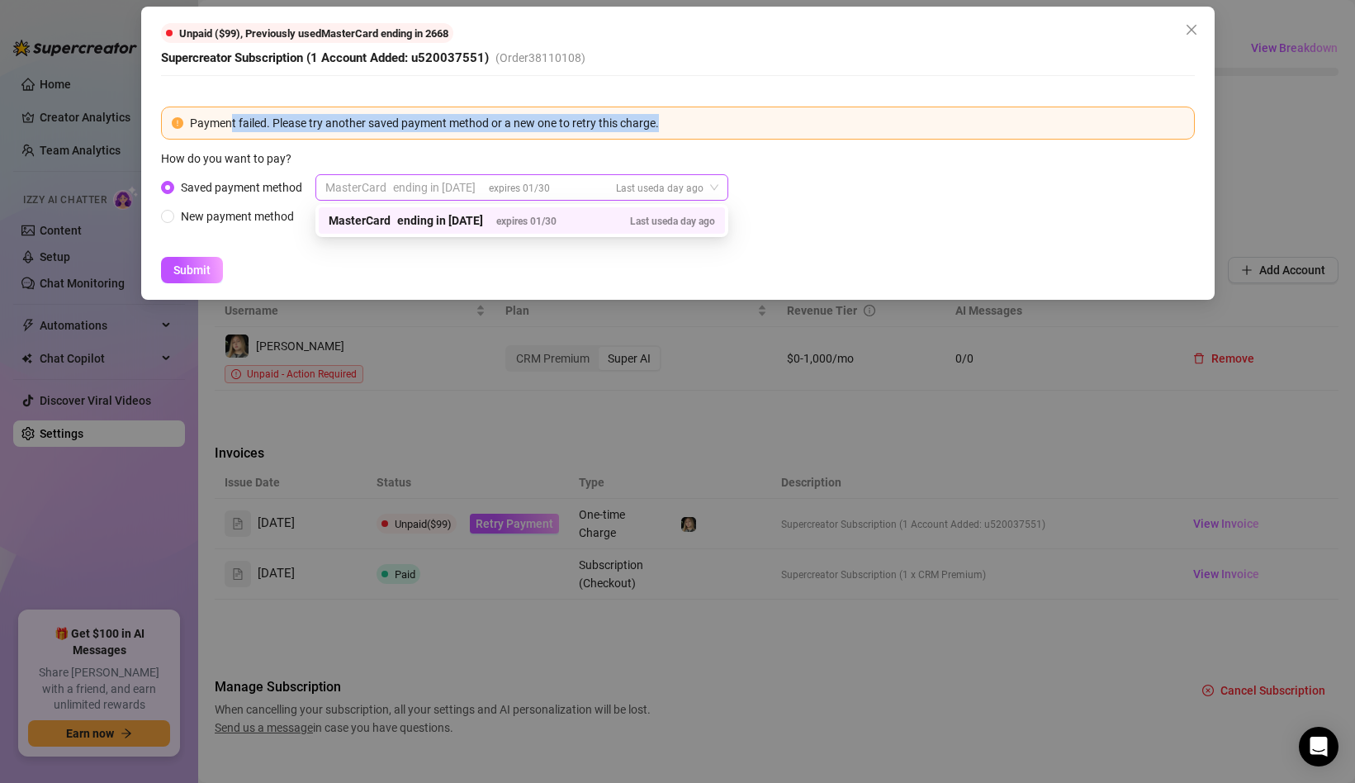
click at [424, 185] on div "ending in [DATE]" at bounding box center [434, 187] width 83 height 25
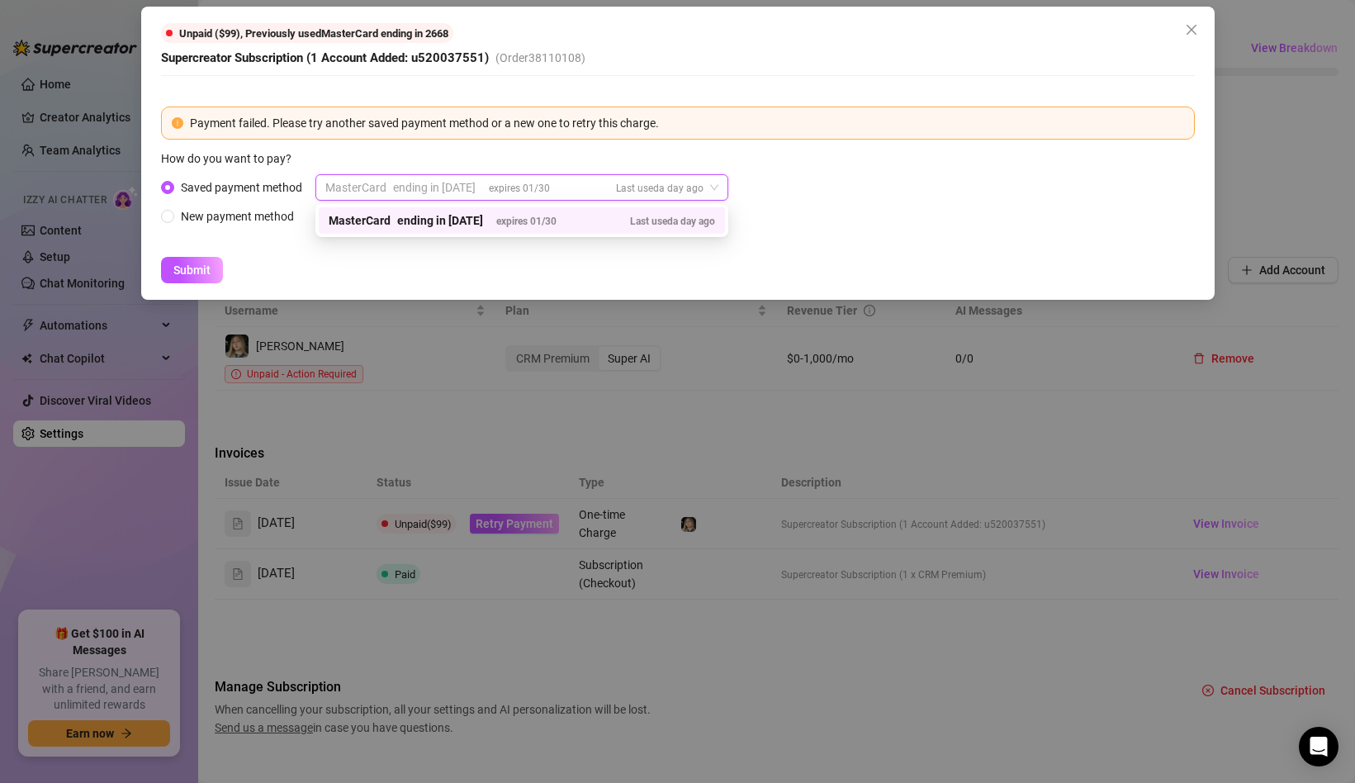
click at [424, 185] on div "ending in [DATE]" at bounding box center [434, 187] width 83 height 25
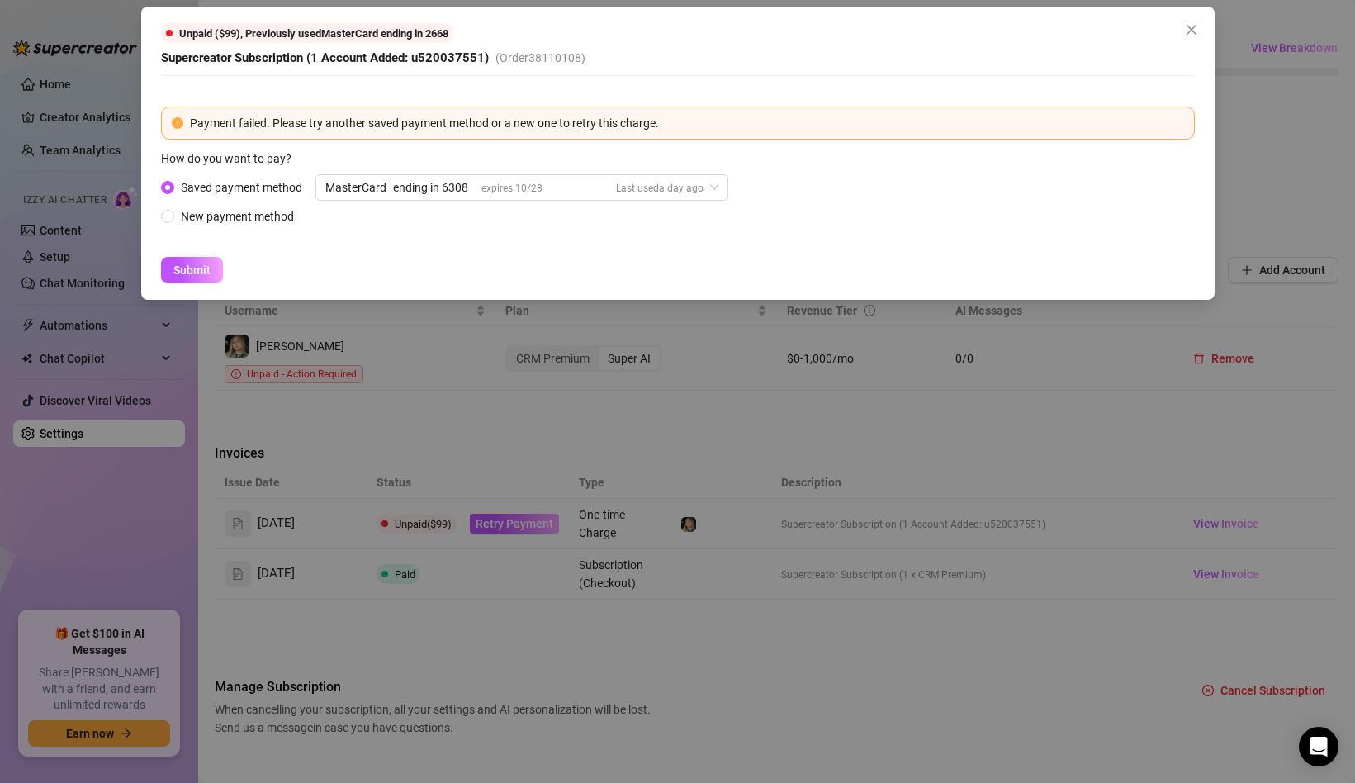
click at [267, 332] on div "Unpaid ($99) , Previously used MasterCard ending in 2668 Supercreator Subscript…" at bounding box center [677, 391] width 1355 height 783
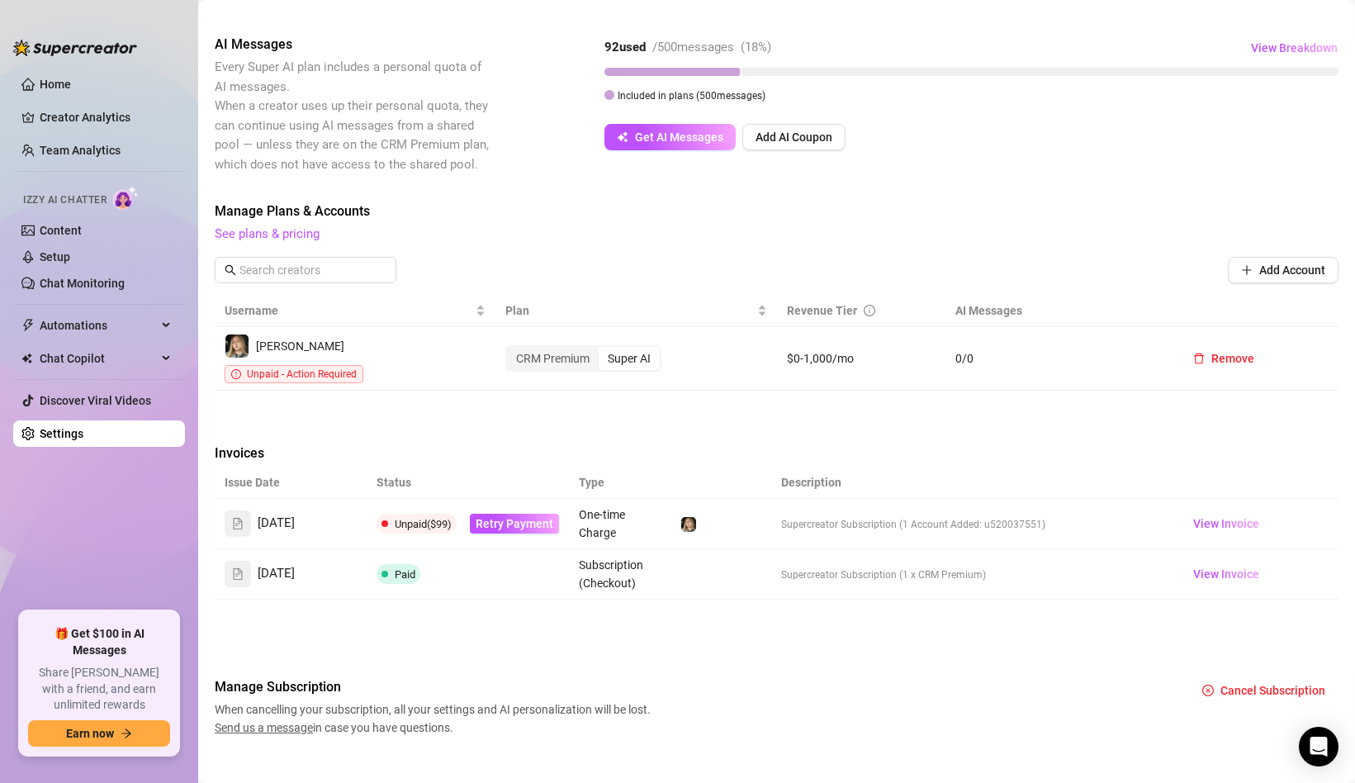
click at [519, 499] on td "Unpaid ($99) Retry Payment" at bounding box center [468, 524] width 202 height 50
click at [519, 517] on span "Retry Payment" at bounding box center [515, 523] width 78 height 13
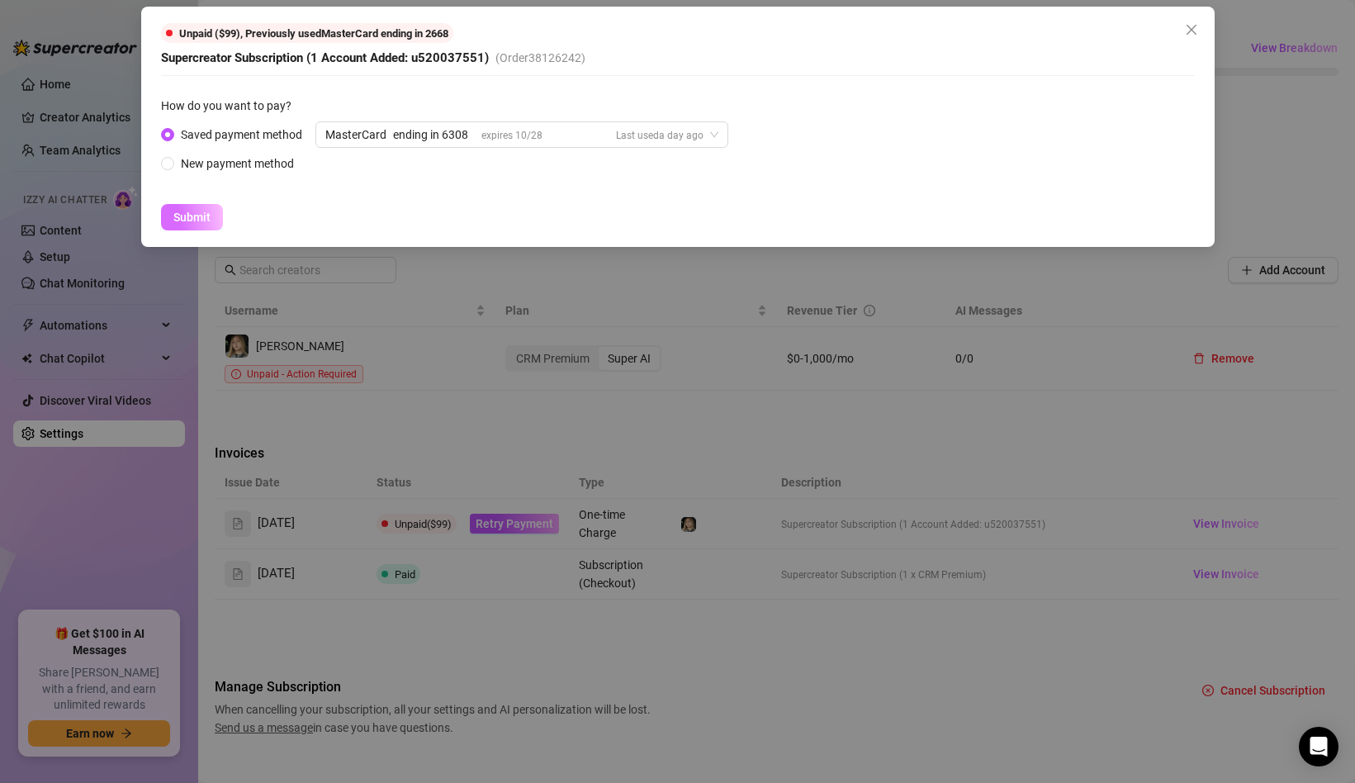
click at [211, 208] on button "Submit" at bounding box center [192, 217] width 62 height 26
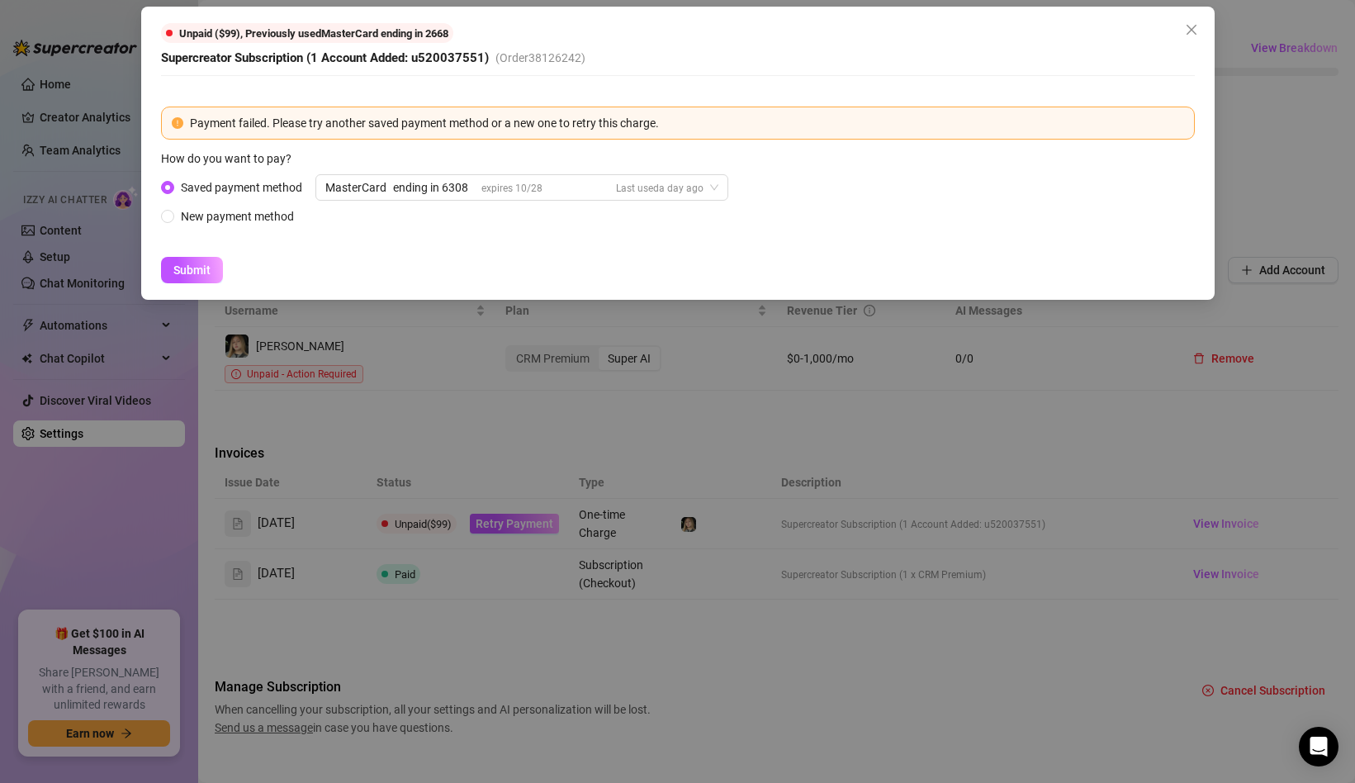
click at [202, 121] on div "Payment failed. Please try another saved payment method or a new one to retry t…" at bounding box center [687, 123] width 994 height 18
click at [253, 219] on div "New payment method" at bounding box center [237, 216] width 113 height 18
click at [172, 219] on input "New payment method" at bounding box center [168, 217] width 7 height 11
radio input "true"
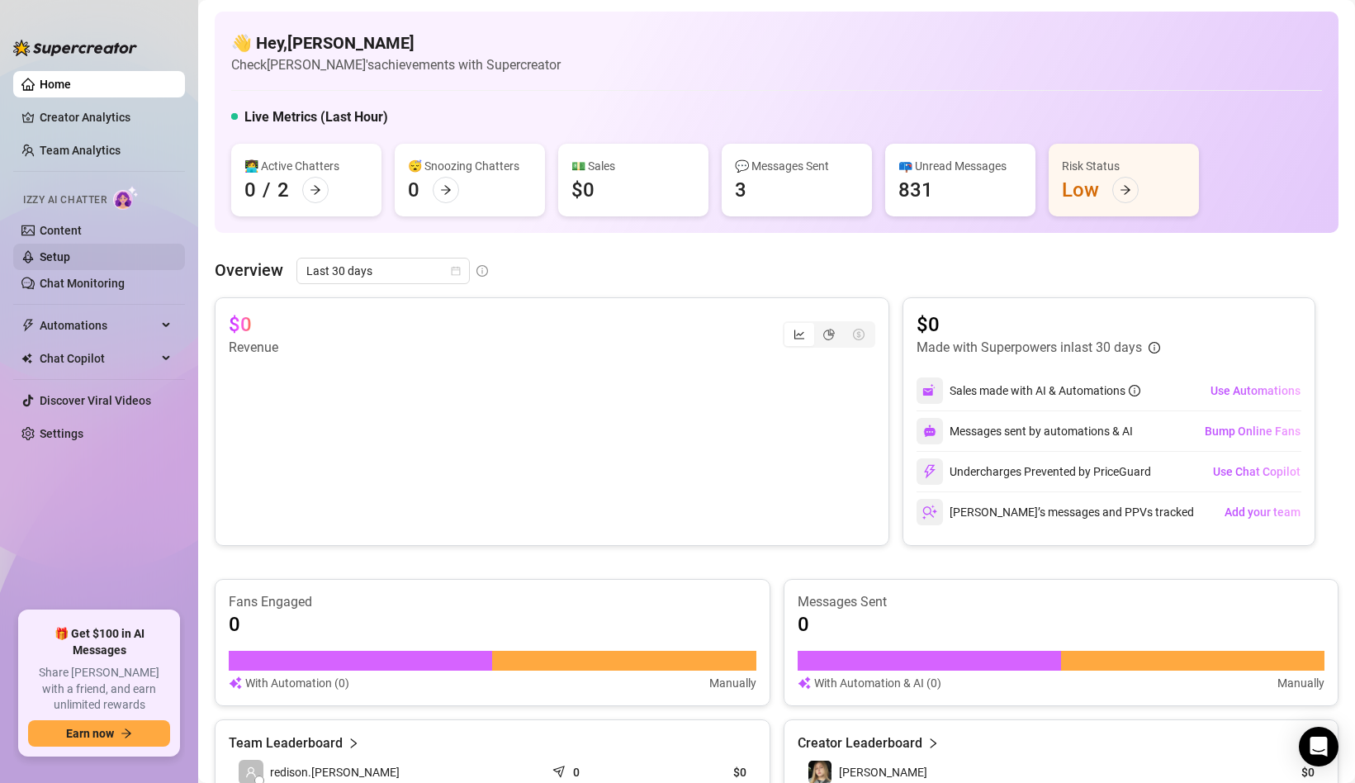
click at [61, 263] on link "Setup" at bounding box center [55, 256] width 31 height 13
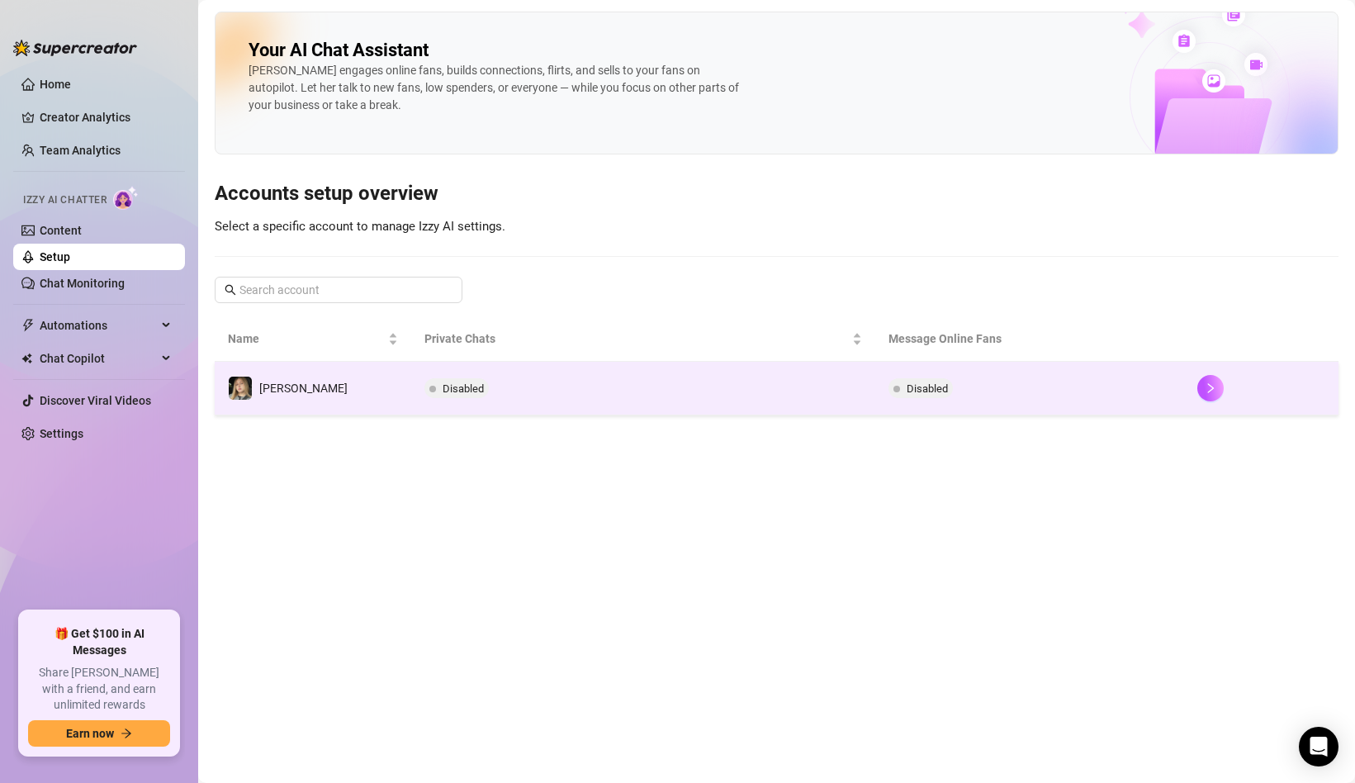
click at [412, 368] on td "Disabled" at bounding box center [642, 389] width 463 height 54
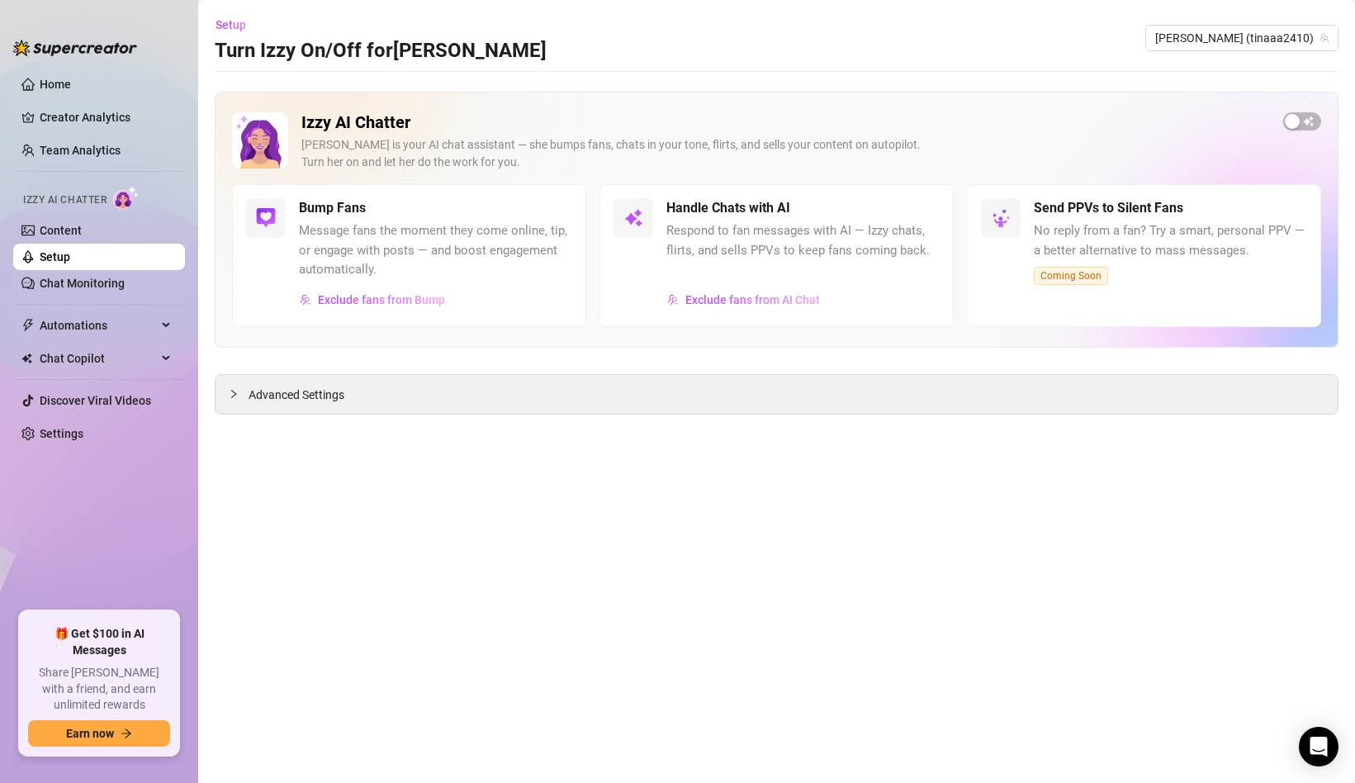
click at [1301, 111] on div "Izzy AI Chatter [PERSON_NAME] is your AI chat assistant — she bumps fans, chats…" at bounding box center [777, 220] width 1124 height 256
click at [1299, 119] on div "button" at bounding box center [1292, 121] width 15 height 15
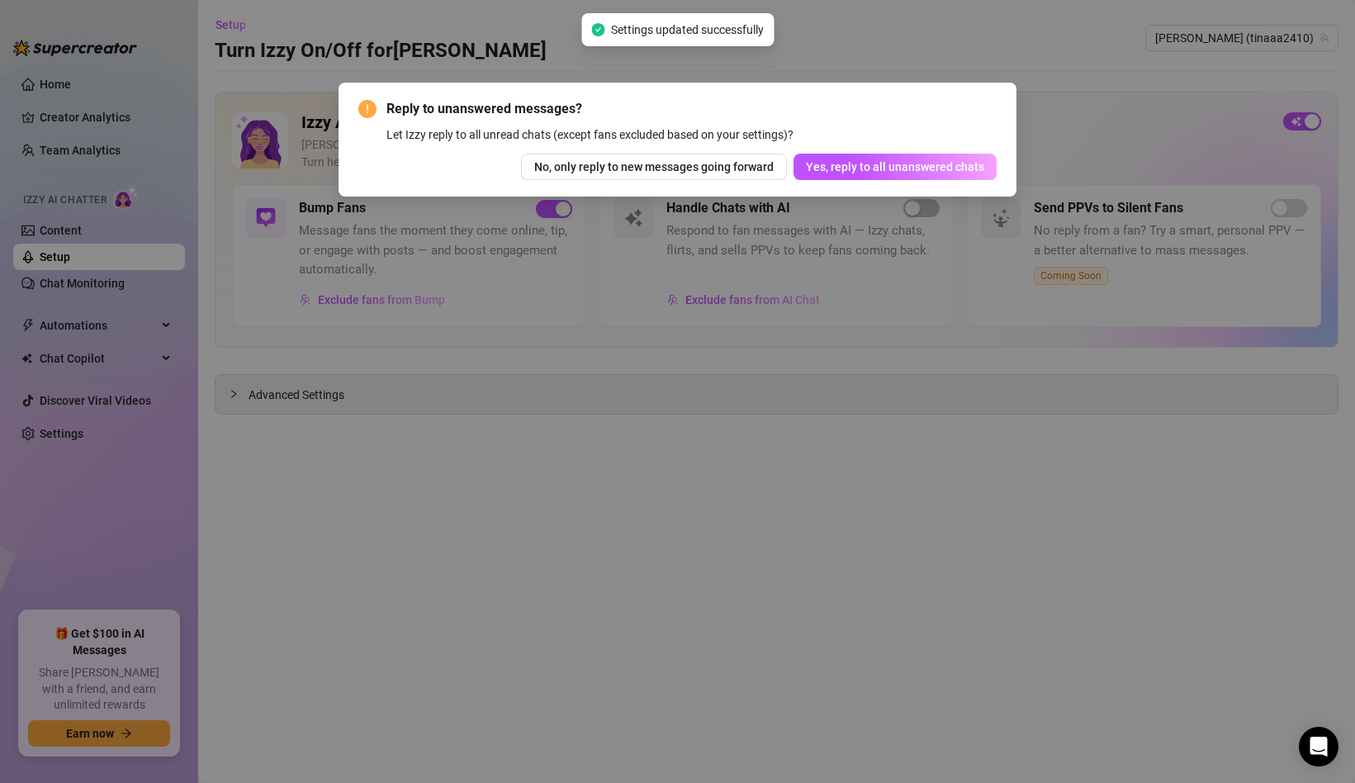
click at [728, 180] on div "Reply to unanswered messages? Let Izzy reply to all unread chats (except fans e…" at bounding box center [678, 140] width 678 height 114
click at [736, 174] on button "No, only reply to new messages going forward" at bounding box center [654, 167] width 266 height 26
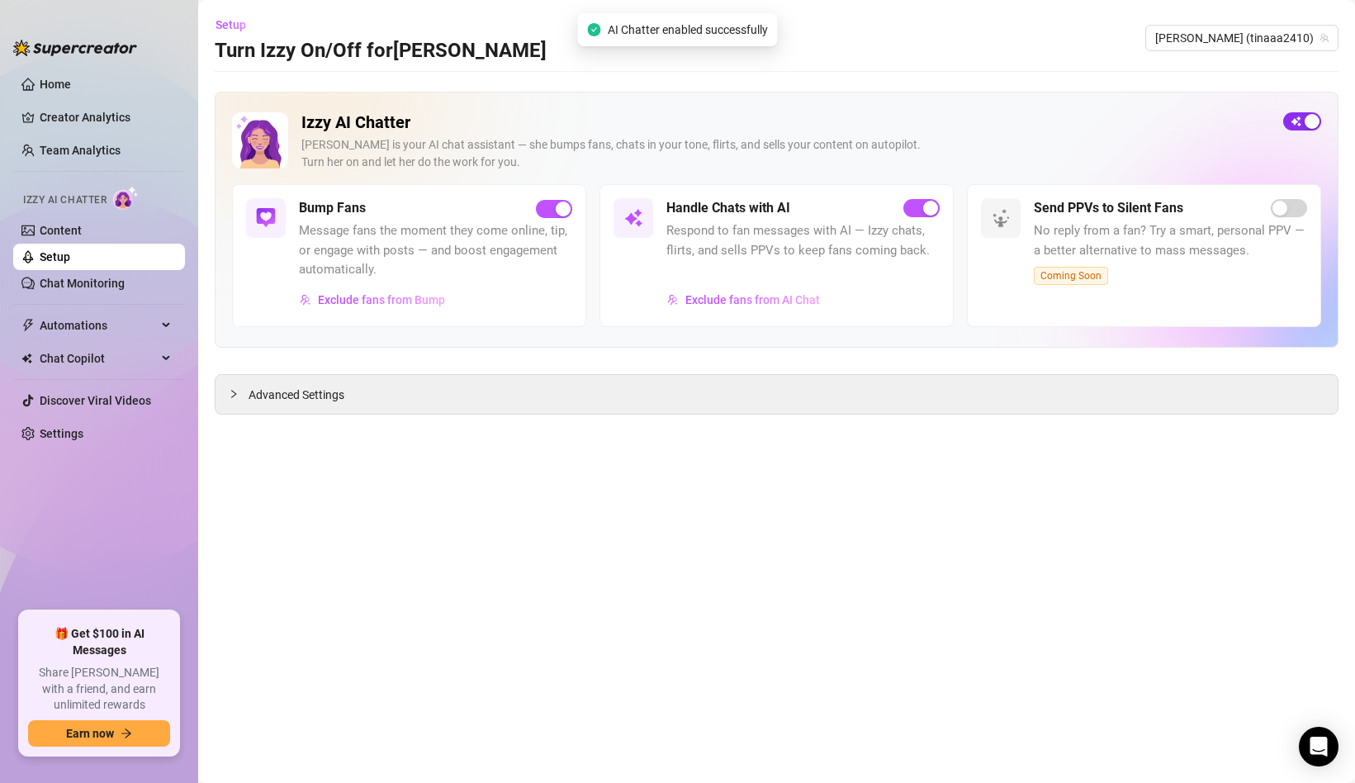
click at [1296, 123] on span "button" at bounding box center [1302, 121] width 38 height 18
click at [49, 83] on link "Home" at bounding box center [55, 84] width 31 height 13
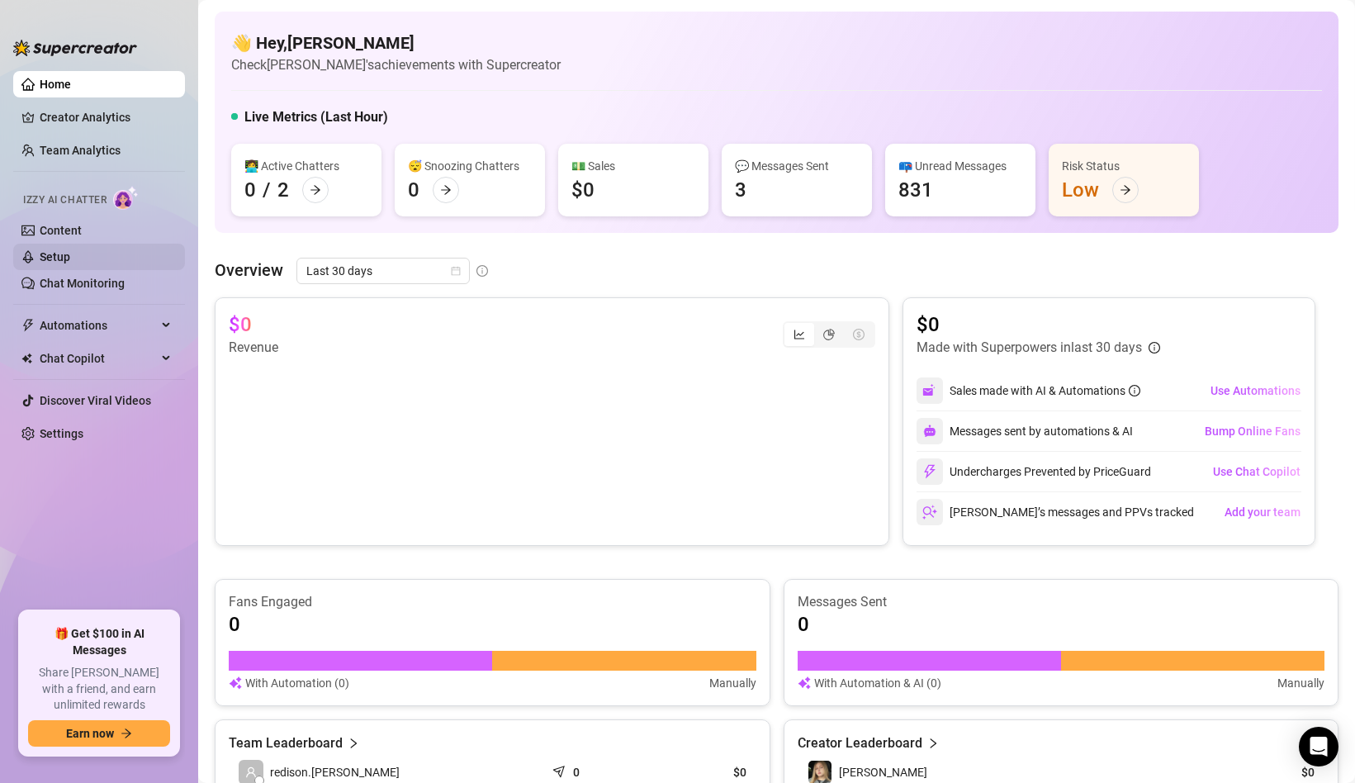
click at [69, 258] on link "Setup" at bounding box center [55, 256] width 31 height 13
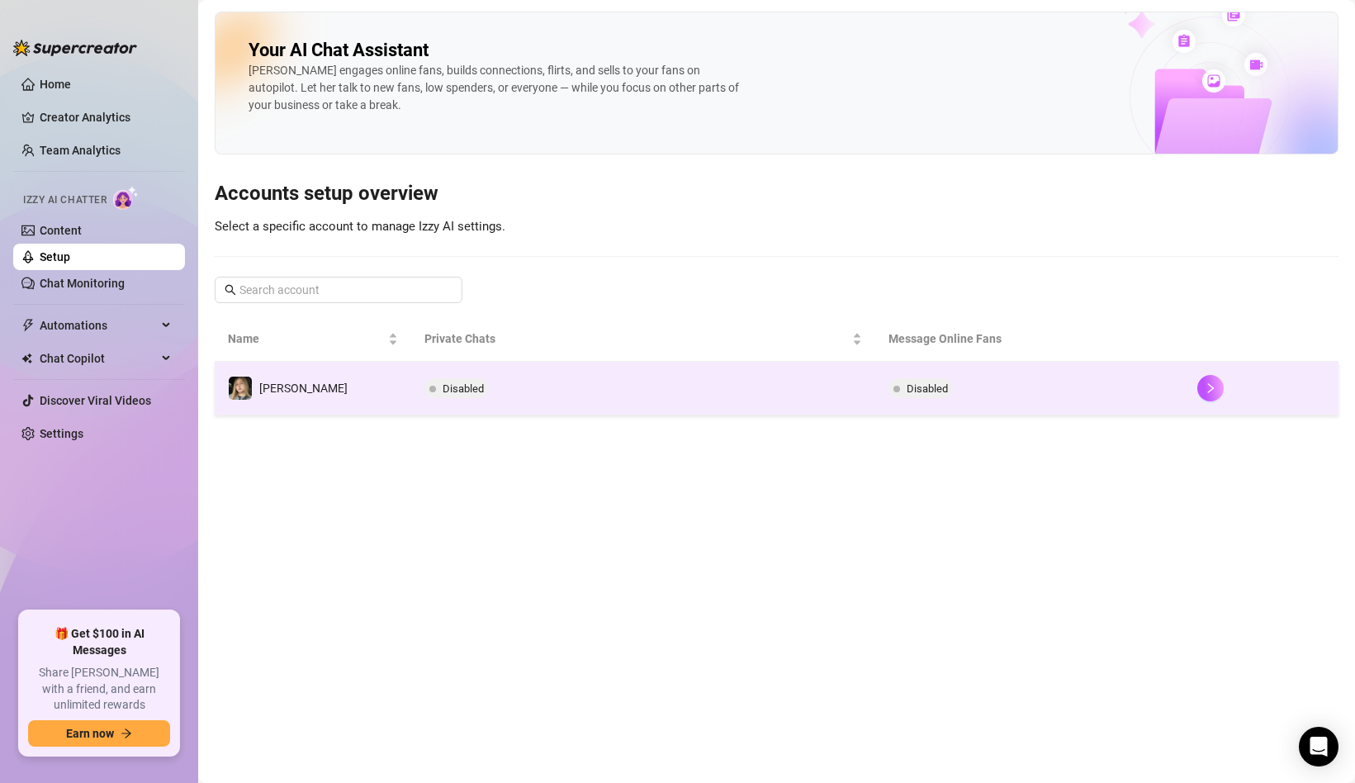
click at [925, 409] on td "Disabled" at bounding box center [1029, 389] width 309 height 54
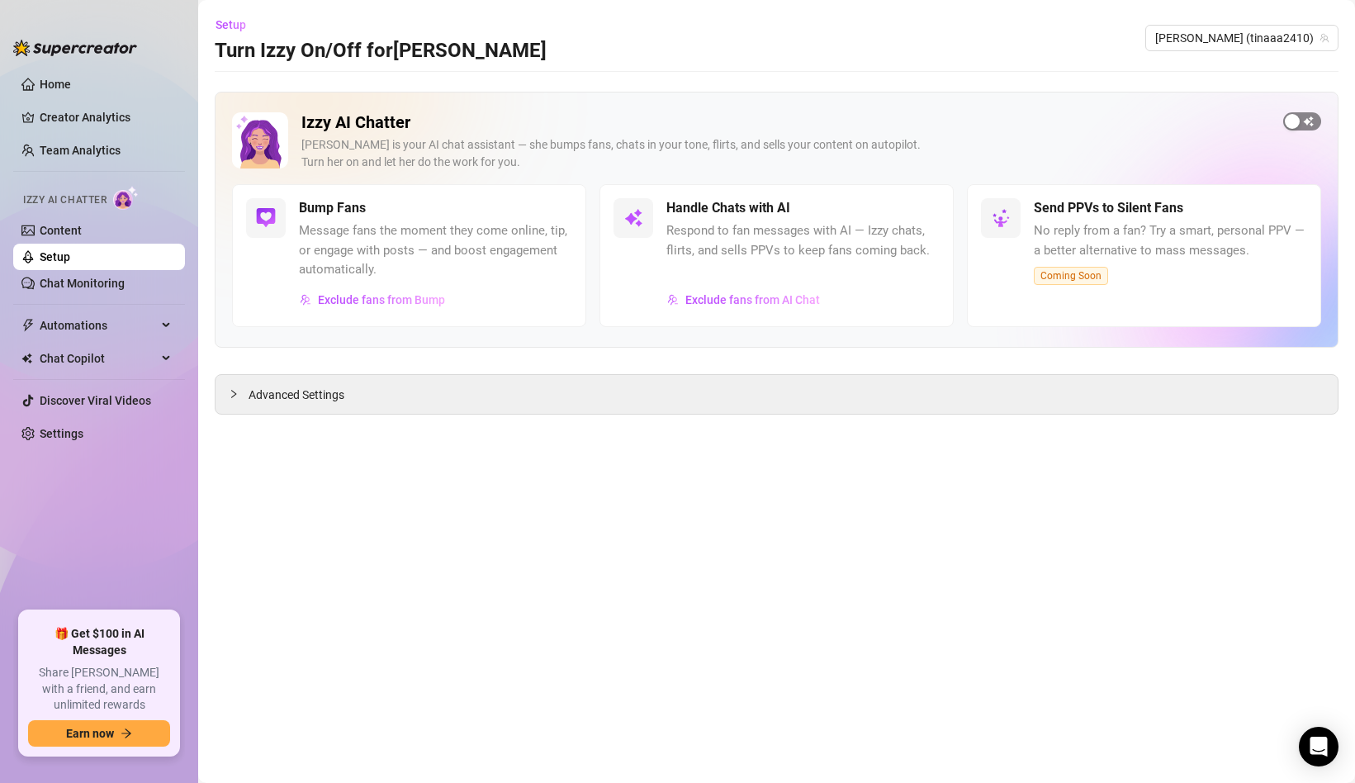
click at [1301, 126] on span "button" at bounding box center [1302, 121] width 38 height 18
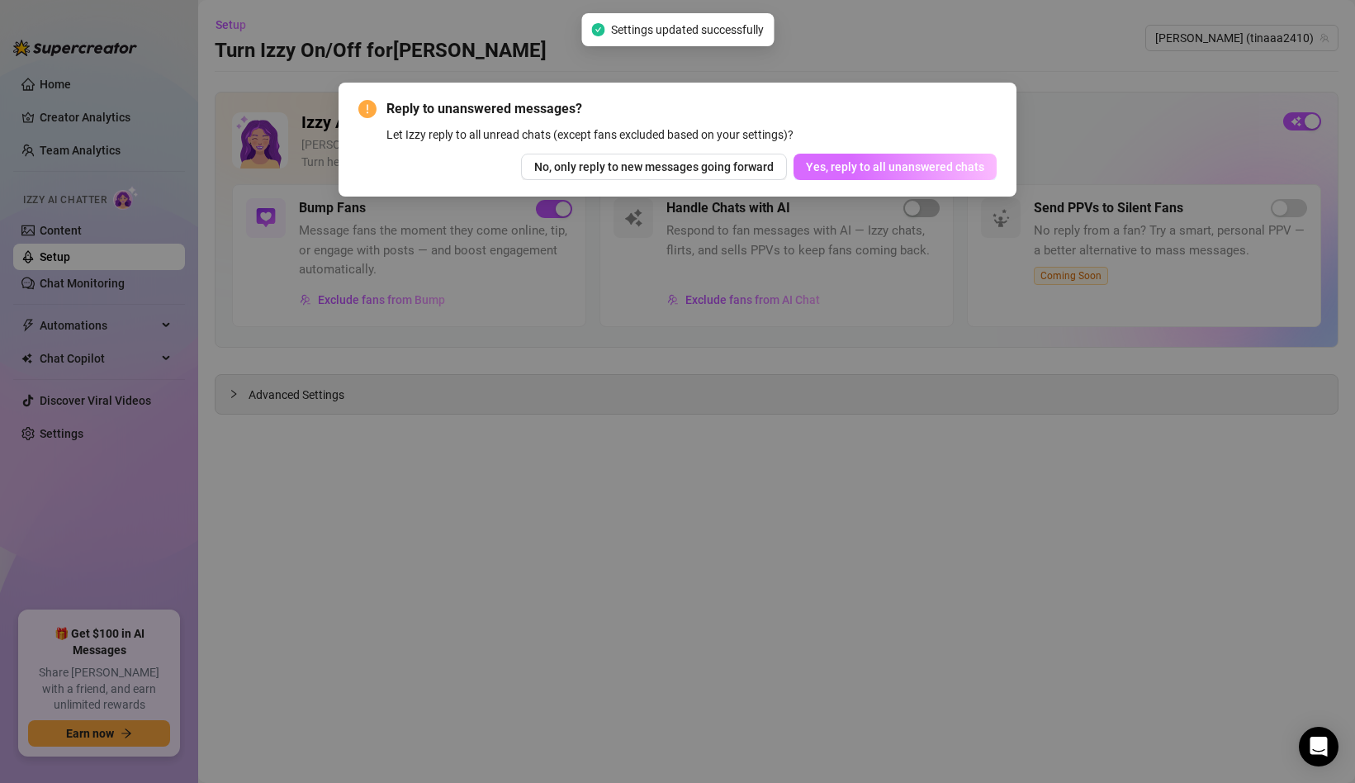
click at [913, 159] on button "Yes, reply to all unanswered chats" at bounding box center [895, 167] width 203 height 26
